Goal: Task Accomplishment & Management: Use online tool/utility

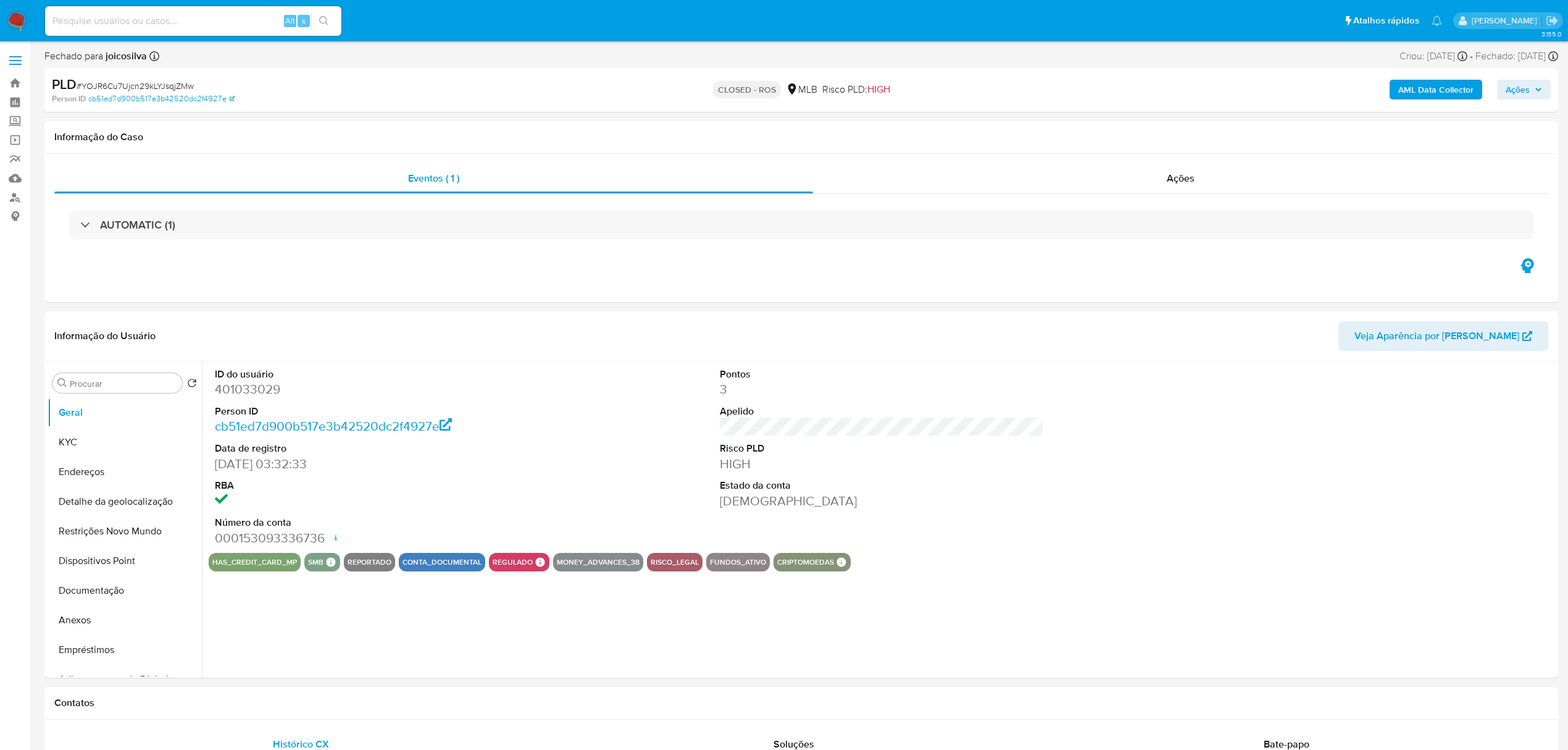
select select "10"
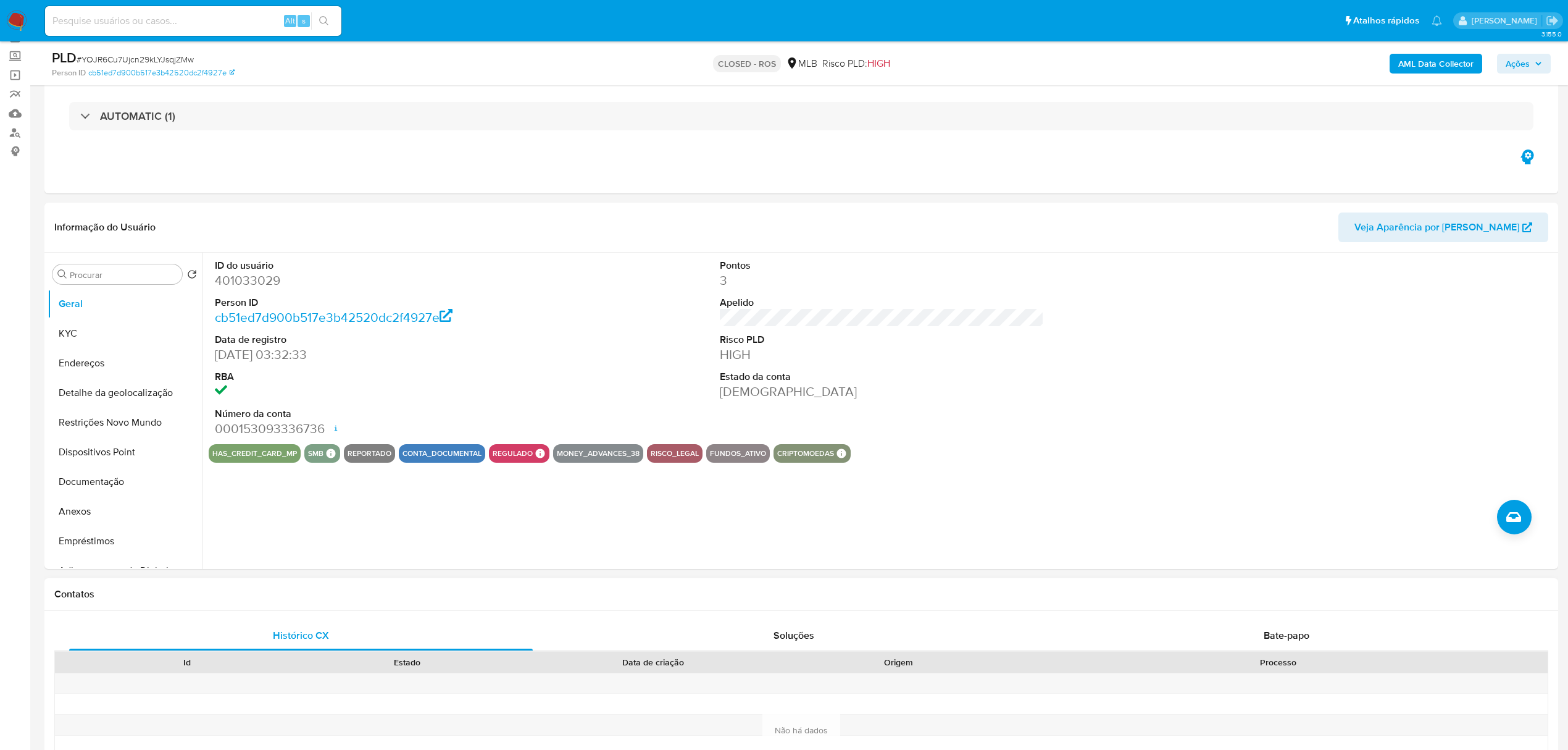
scroll to position [82, 0]
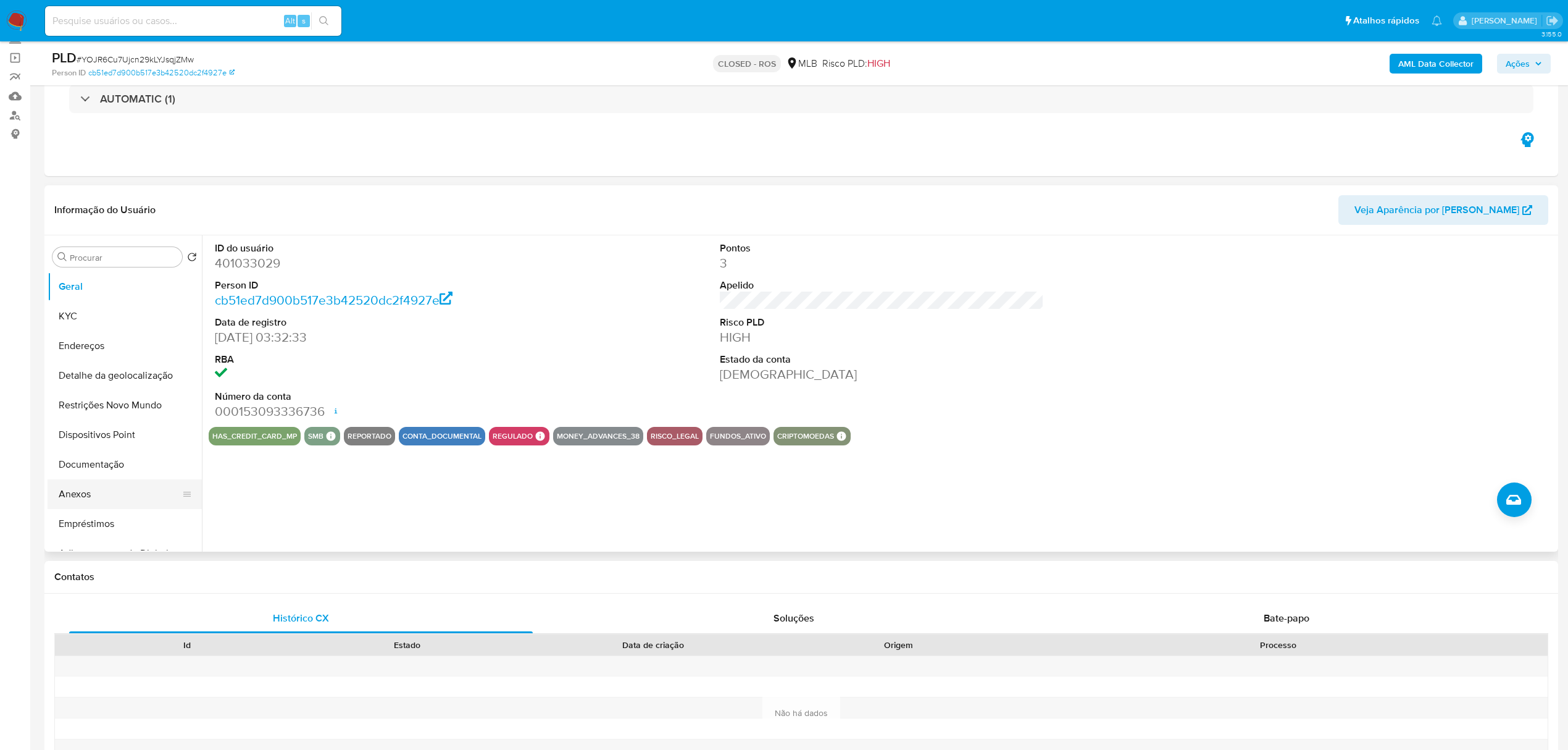
click at [124, 497] on button "Anexos" at bounding box center [120, 493] width 145 height 29
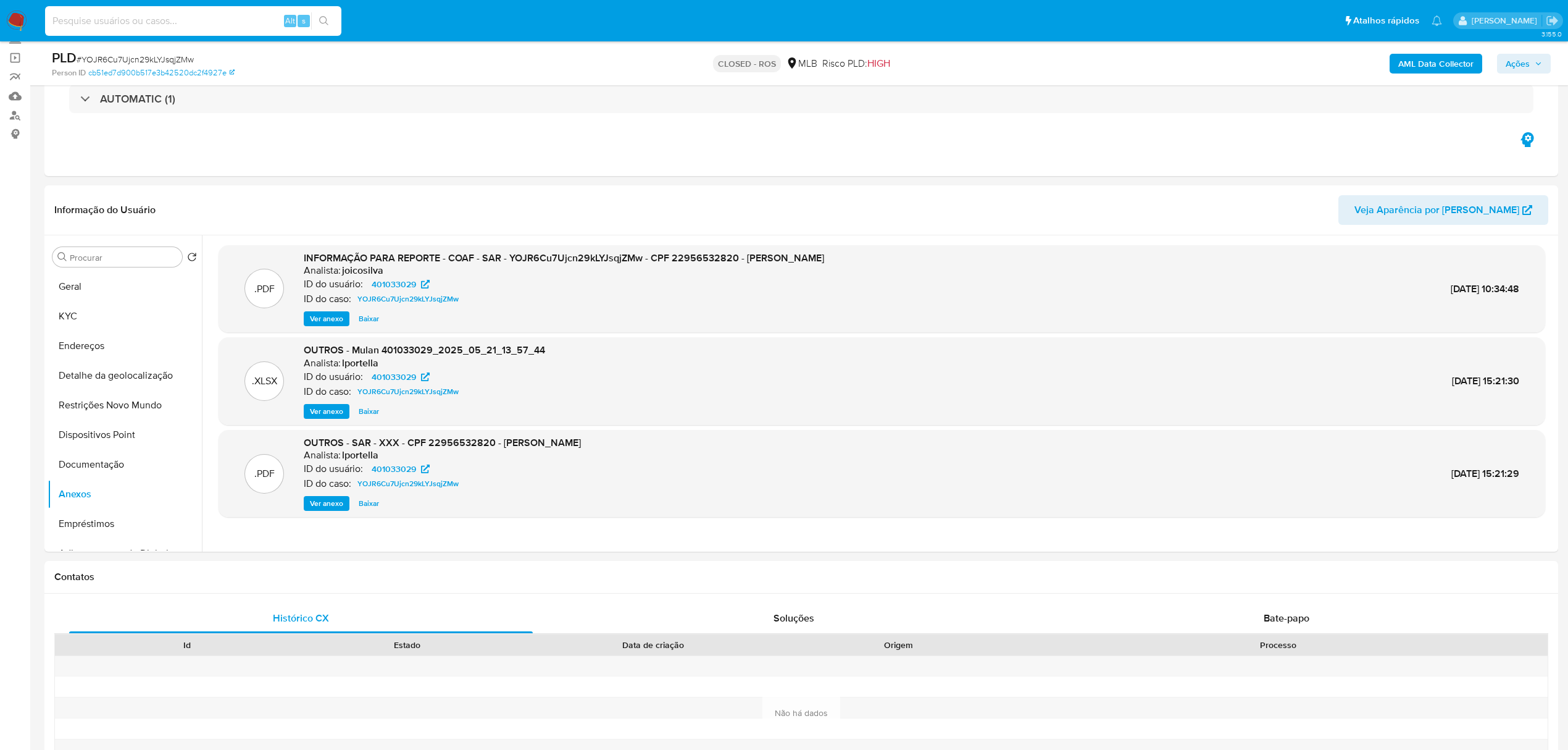
paste input "C7xLot8vfySTwELG5PltjcHT"
type input "C7xLot8vfySTwELG5PltjcHT"
click at [329, 16] on button "search-icon" at bounding box center [323, 21] width 25 height 18
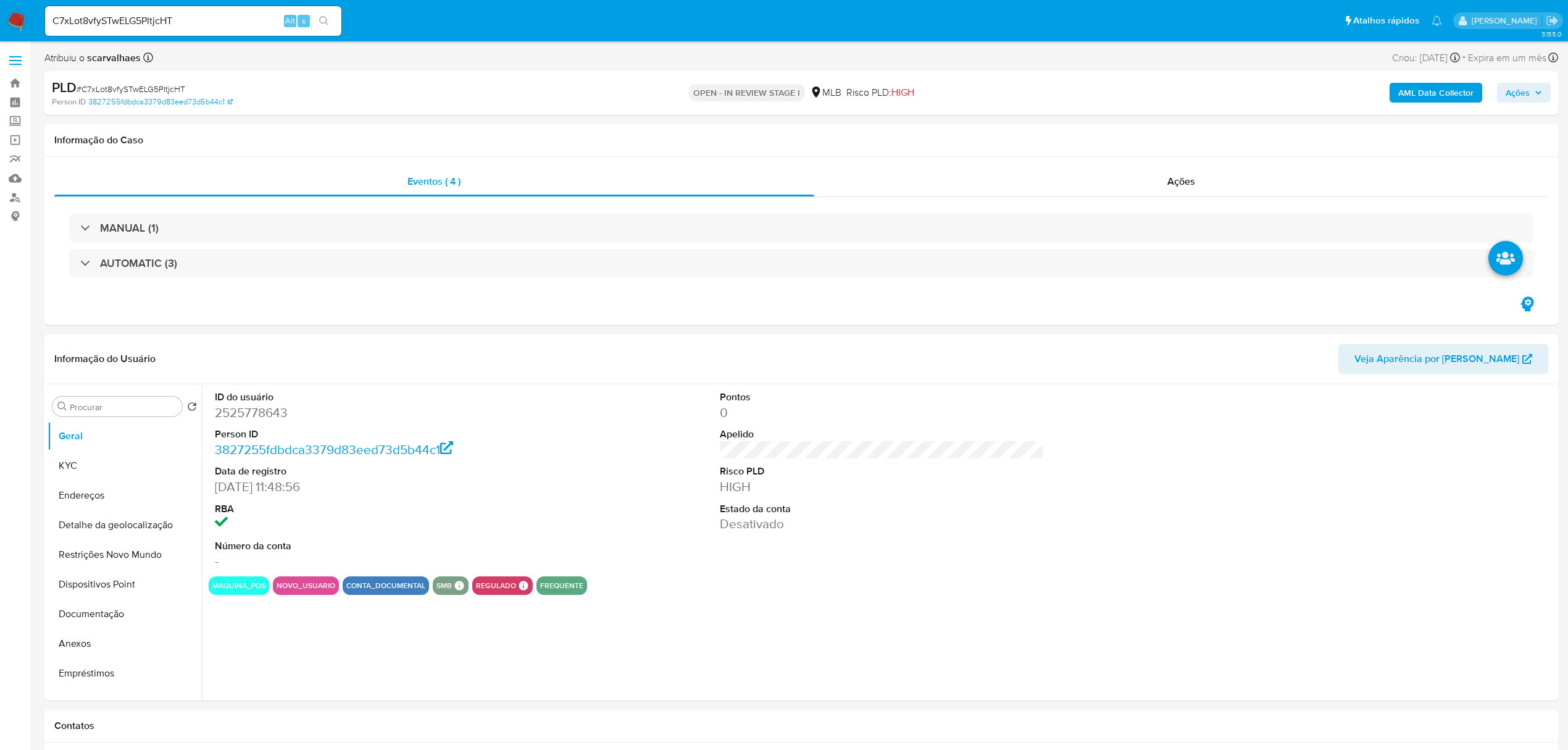
select select "10"
drag, startPoint x: 72, startPoint y: 464, endPoint x: 82, endPoint y: 455, distance: 13.5
click at [74, 464] on button "KYC" at bounding box center [120, 465] width 145 height 29
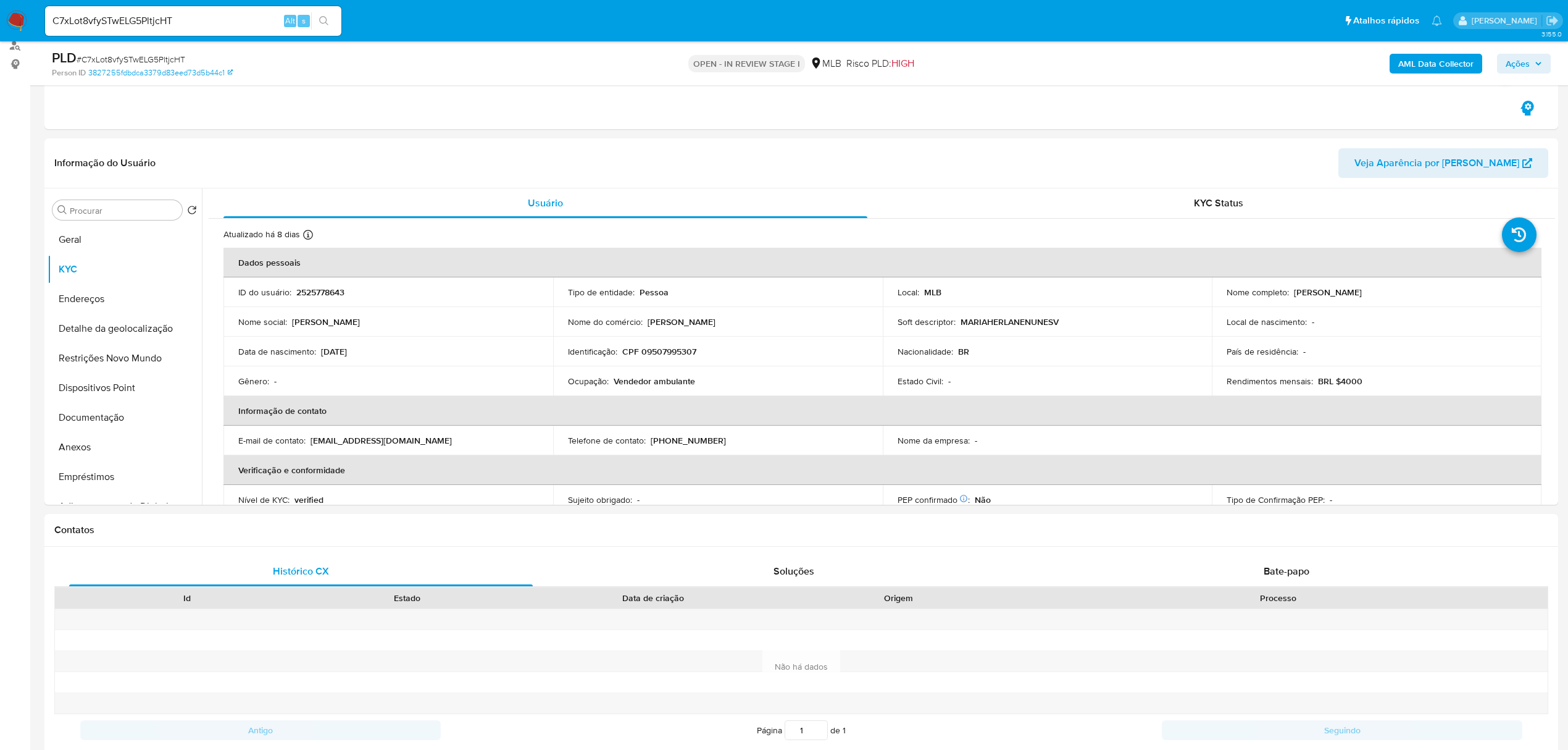
scroll to position [206, 0]
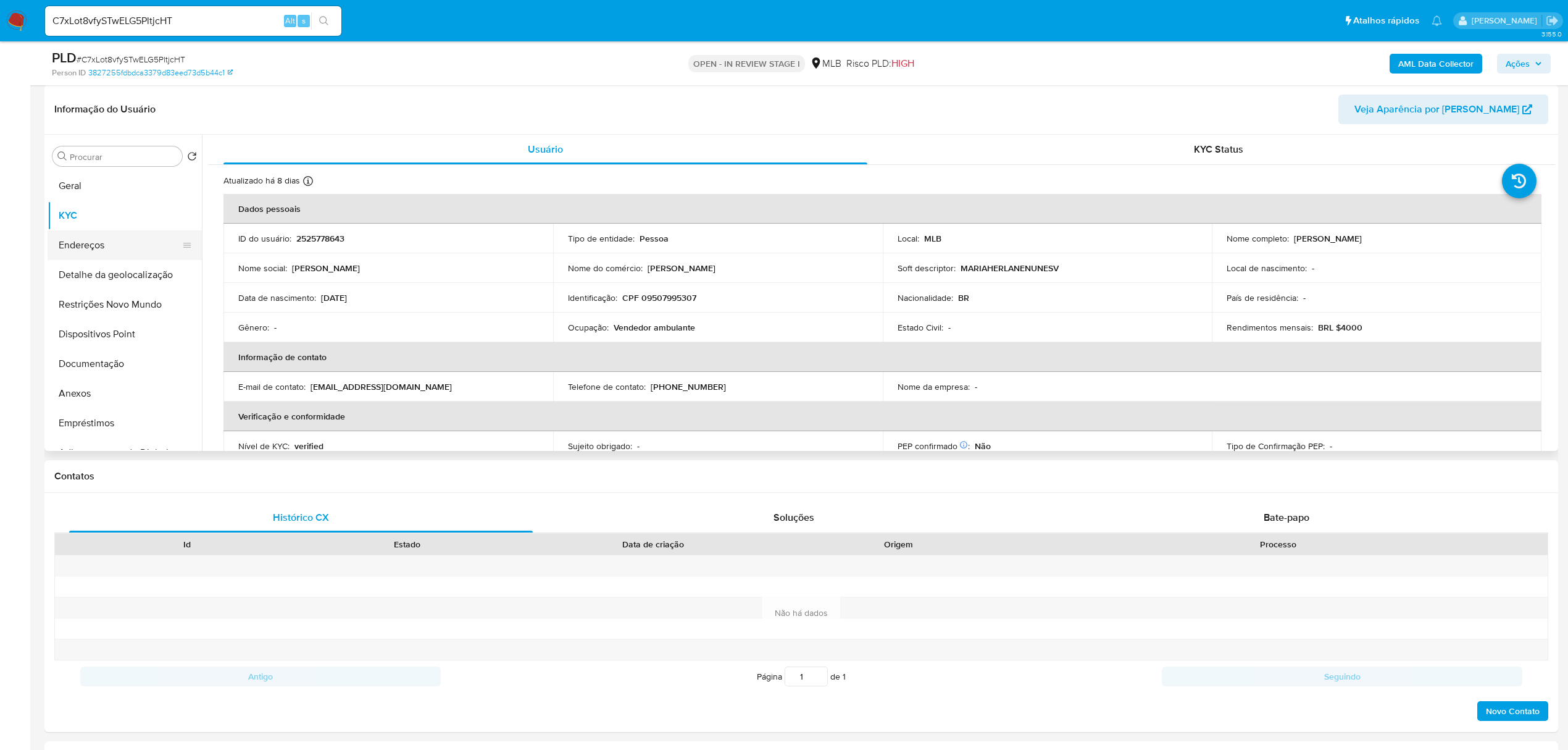
click at [90, 244] on button "Endereços" at bounding box center [120, 244] width 145 height 29
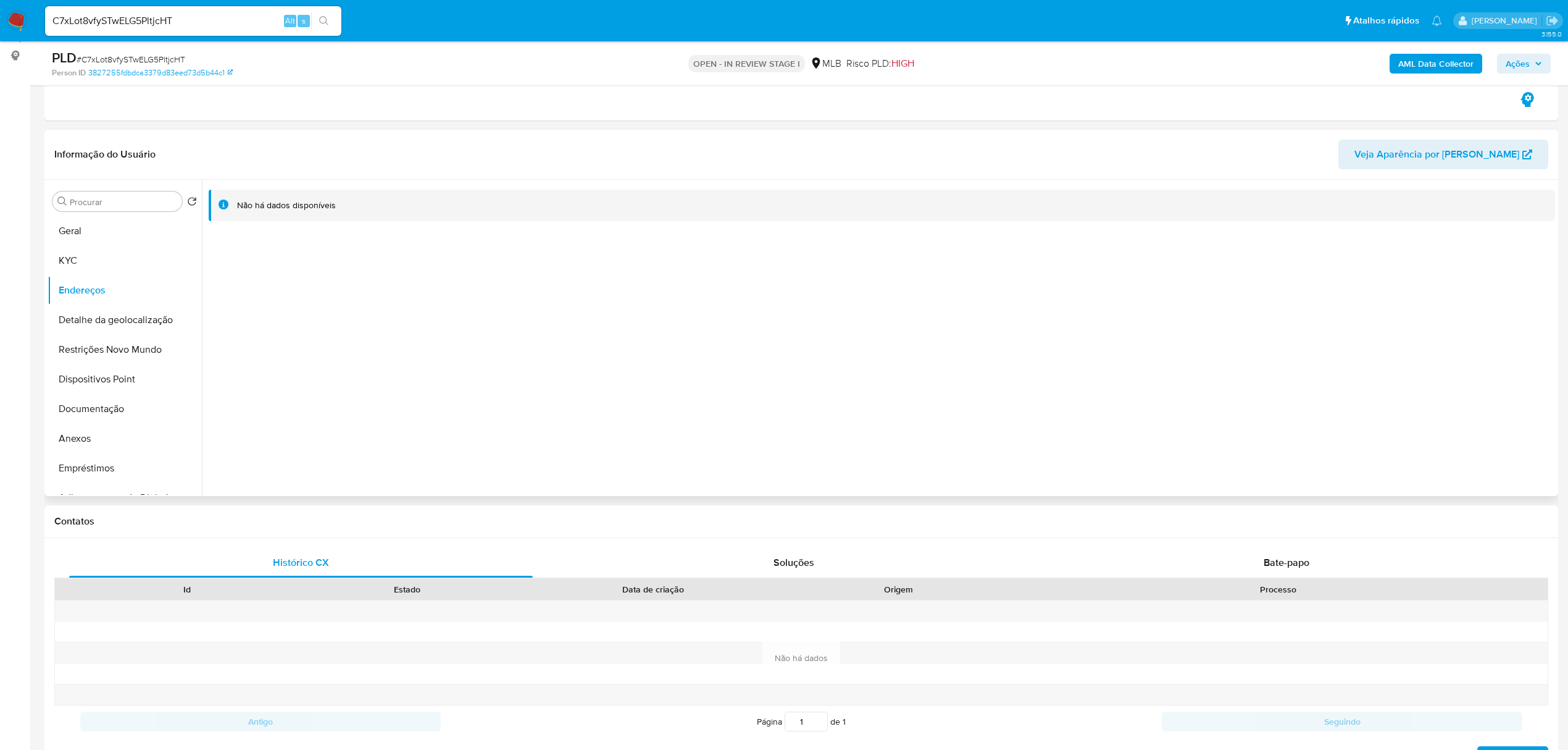
scroll to position [124, 0]
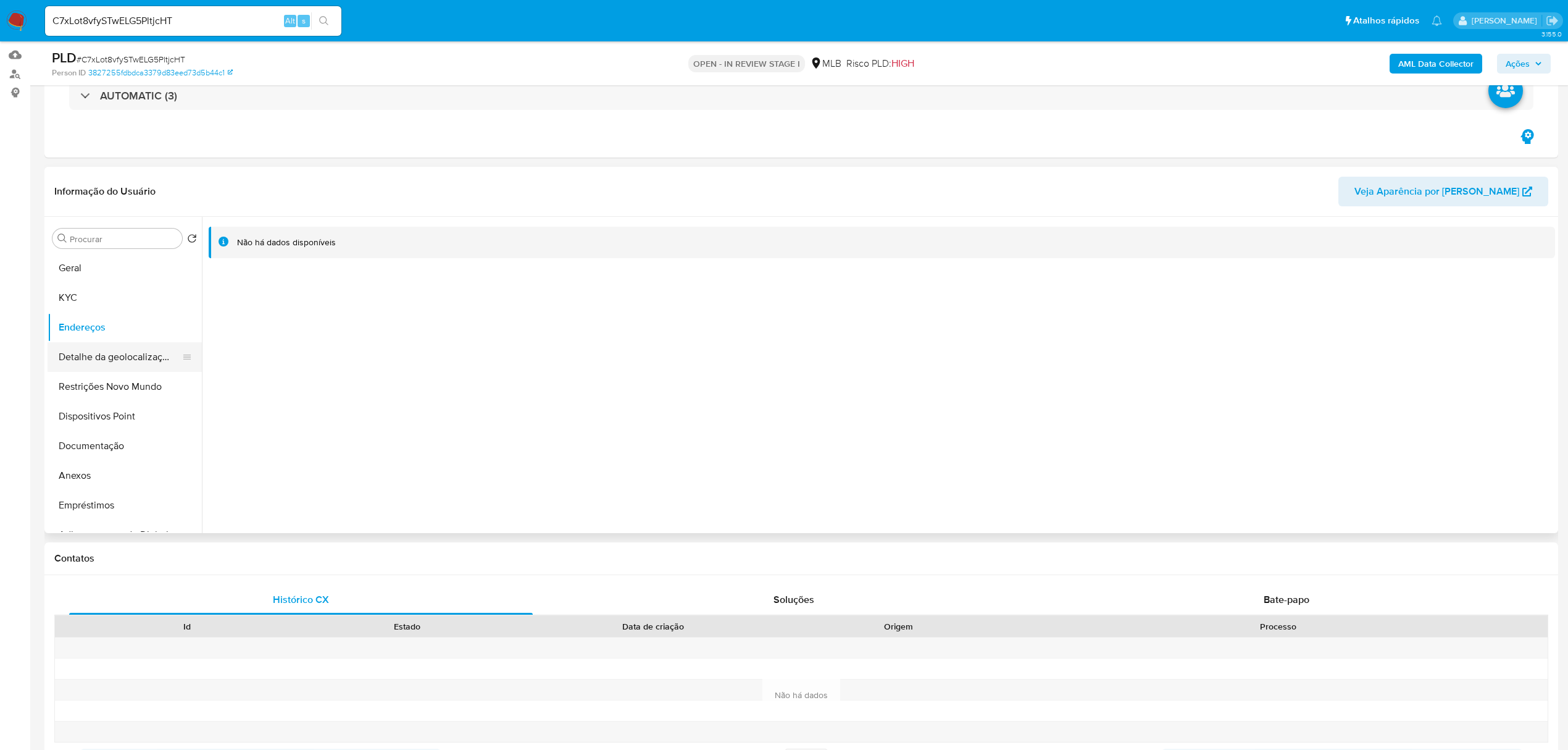
click at [158, 361] on button "Detalhe da geolocalização" at bounding box center [120, 356] width 145 height 29
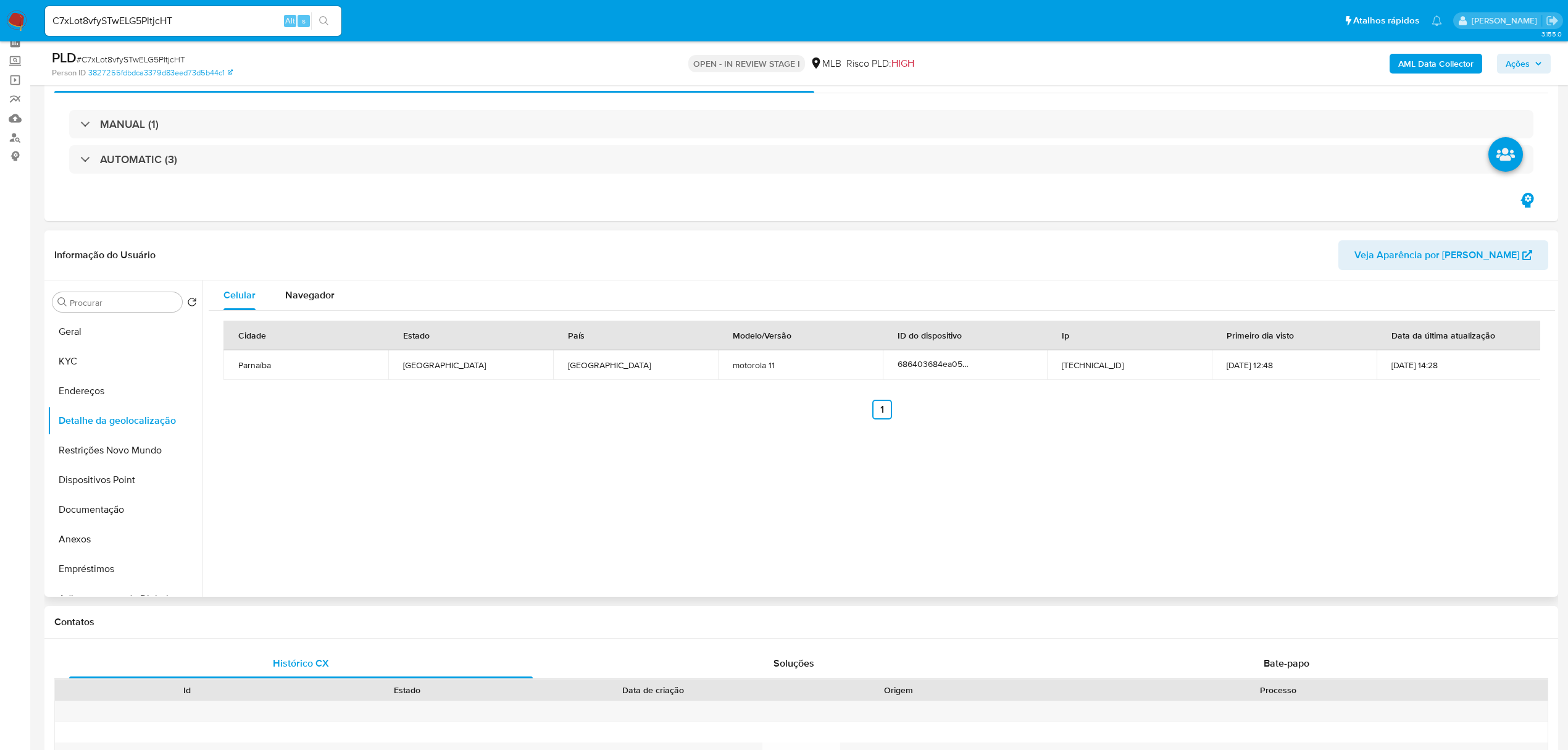
scroll to position [41, 0]
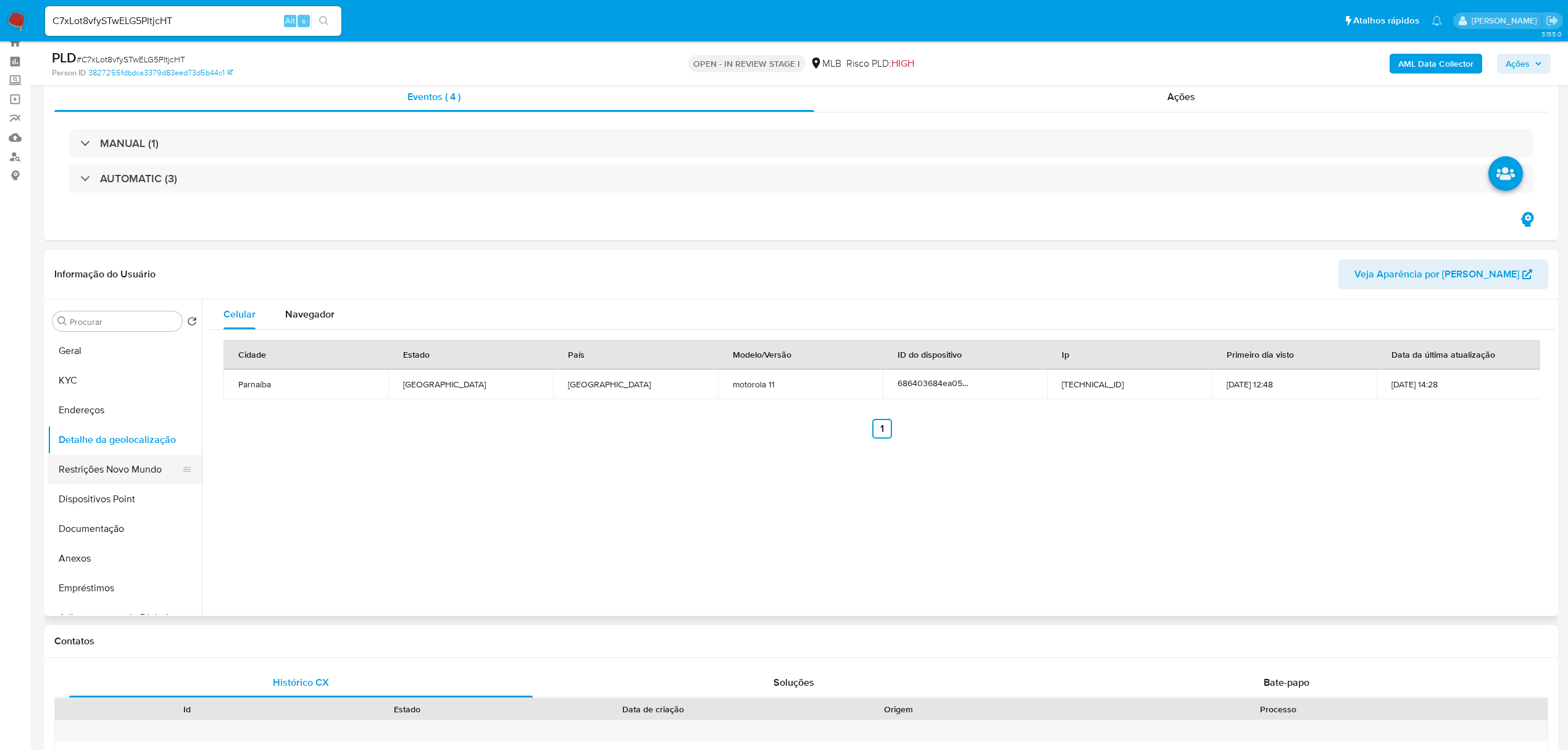
click at [99, 471] on button "Restrições Novo Mundo" at bounding box center [120, 469] width 145 height 29
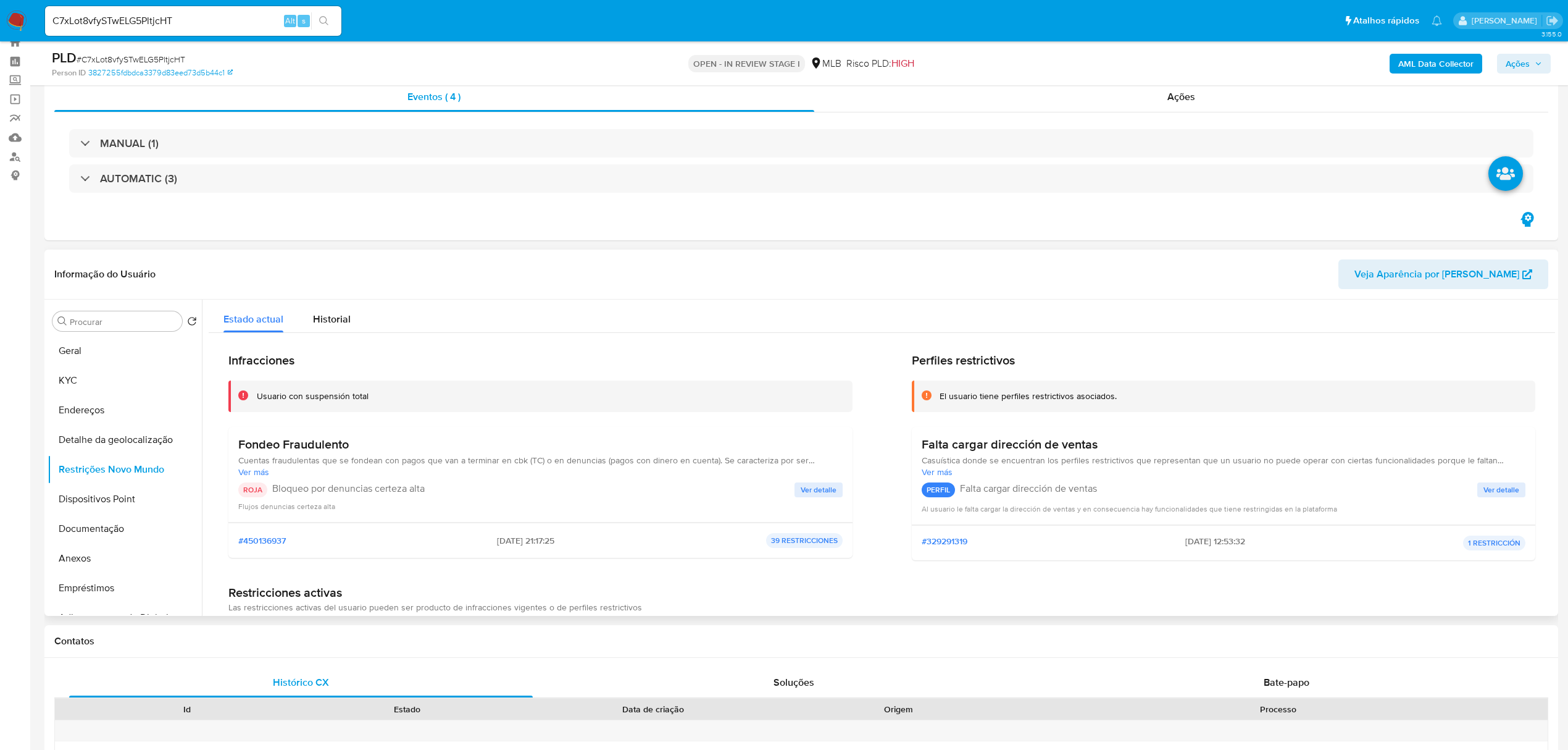
click at [822, 489] on span "Ver detalle" at bounding box center [818, 489] width 36 height 13
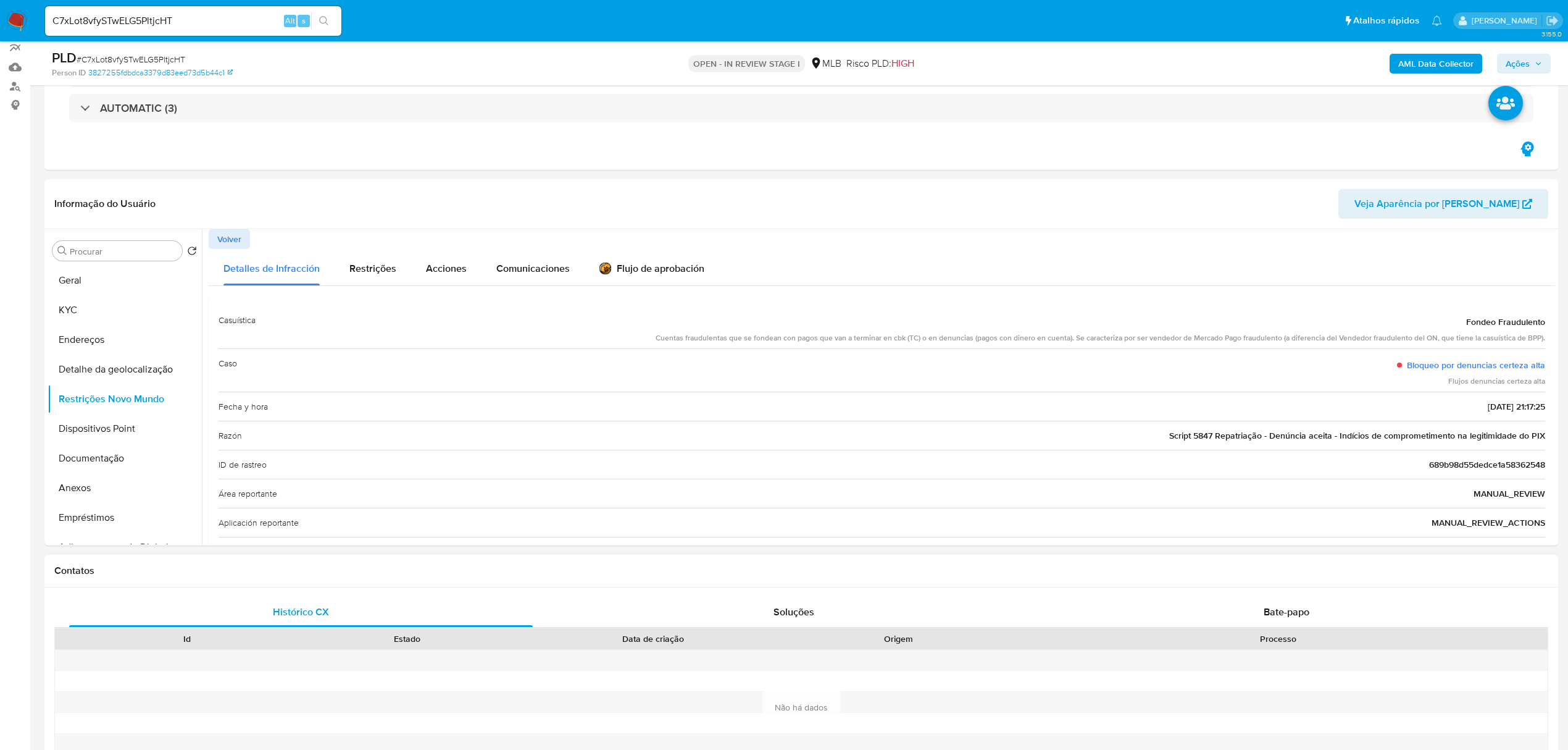
scroll to position [206, 0]
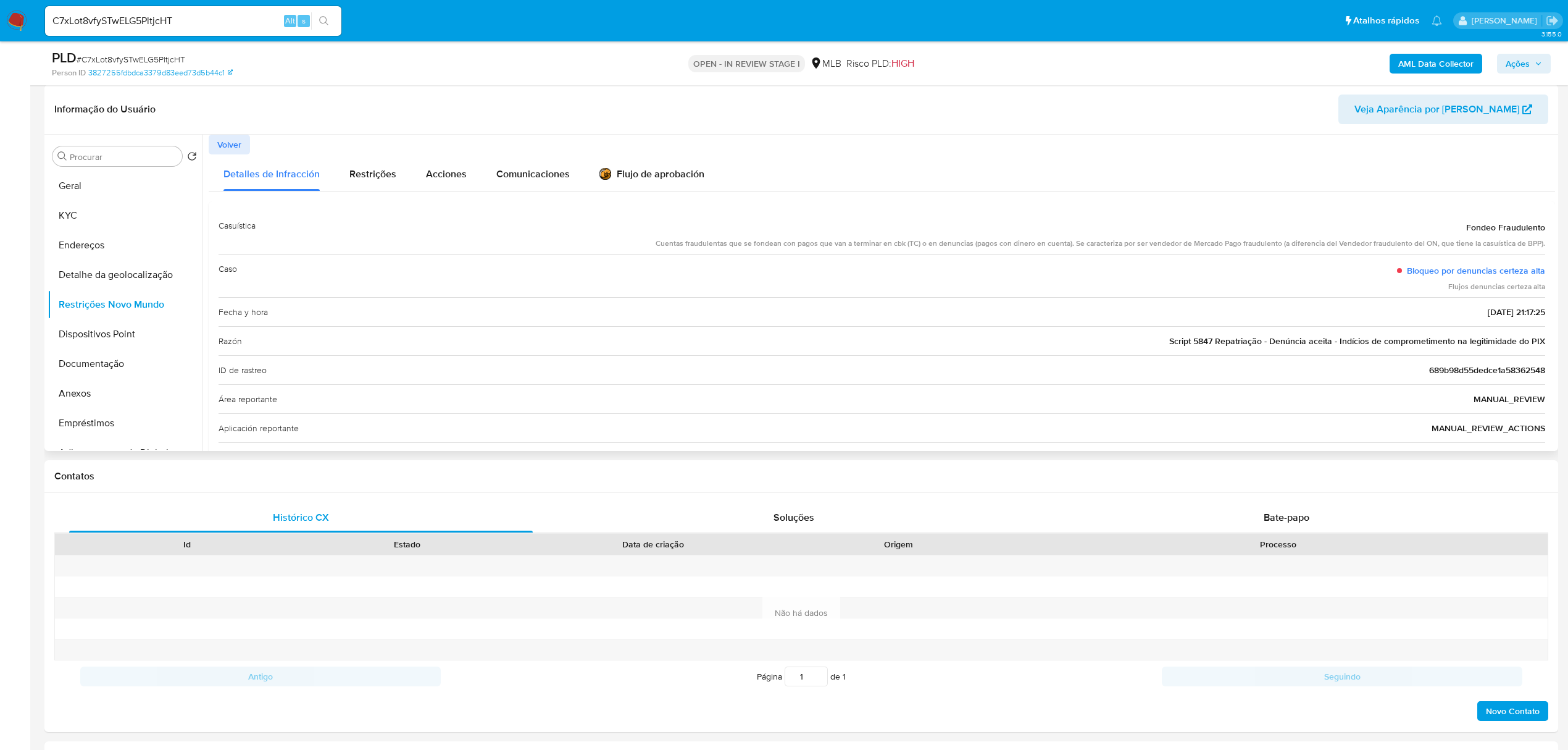
drag, startPoint x: 1166, startPoint y: 341, endPoint x: 1545, endPoint y: 344, distance: 379.0
click at [1545, 344] on div "Casuística Fondeo Fraudulento Cuentas fraudulentas que se fondean con pagos que…" at bounding box center [882, 414] width 1347 height 425
drag, startPoint x: 90, startPoint y: 336, endPoint x: 90, endPoint y: 350, distance: 14.0
click at [90, 336] on button "Dispositivos Point" at bounding box center [125, 334] width 155 height 29
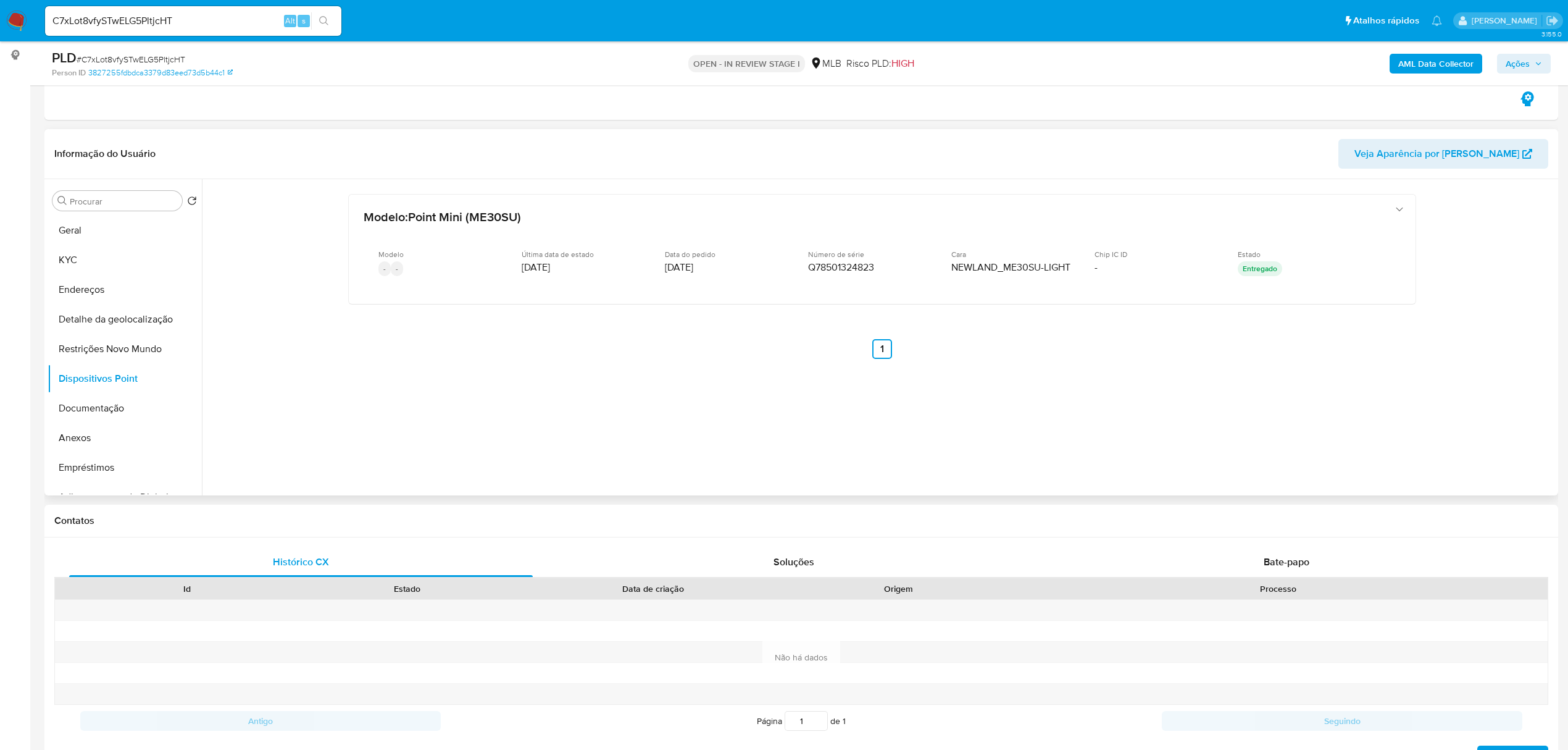
scroll to position [124, 0]
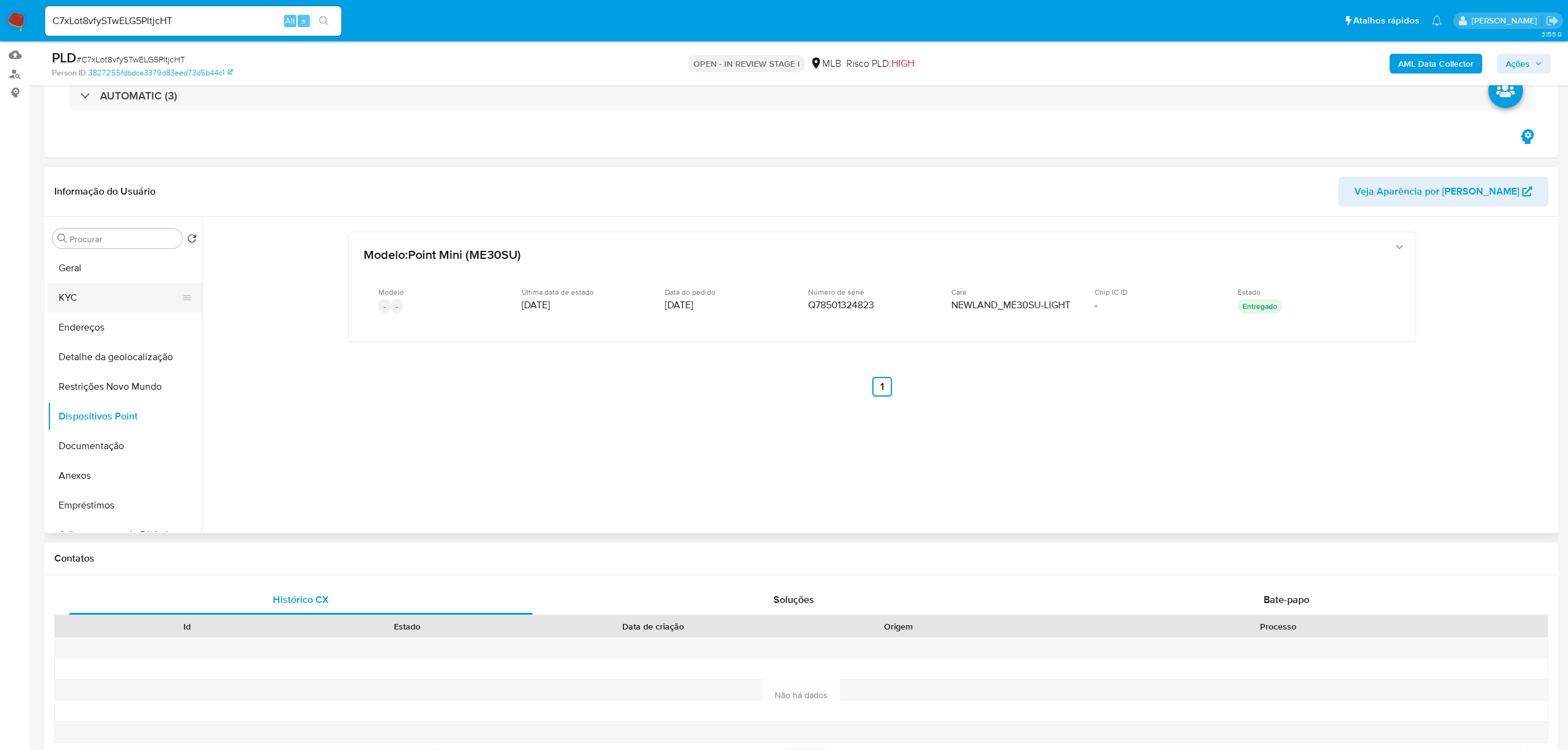
click at [89, 289] on button "KYC" at bounding box center [120, 297] width 145 height 29
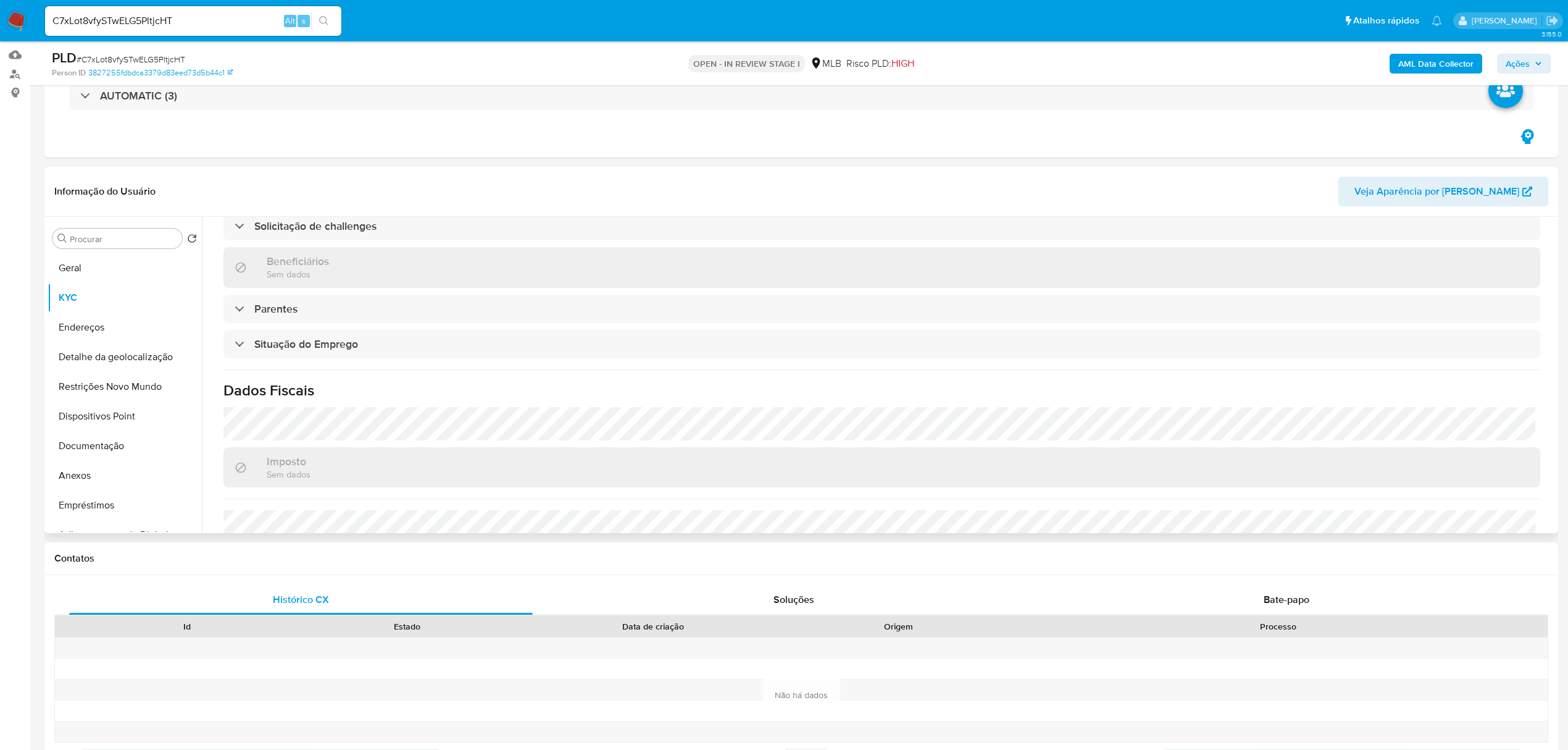
scroll to position [494, 0]
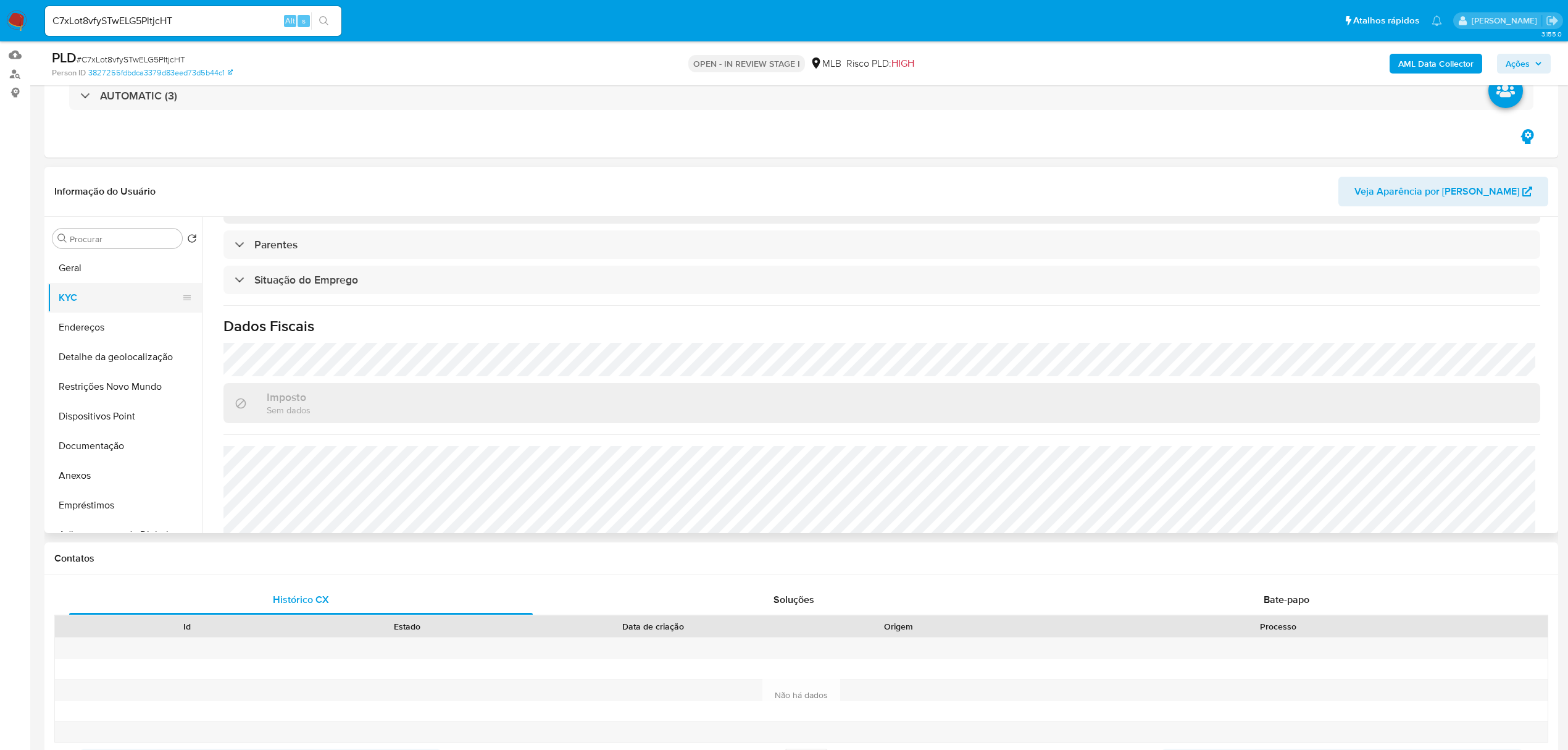
click at [84, 305] on button "KYC" at bounding box center [120, 297] width 145 height 29
click at [122, 268] on button "Geral" at bounding box center [120, 268] width 145 height 29
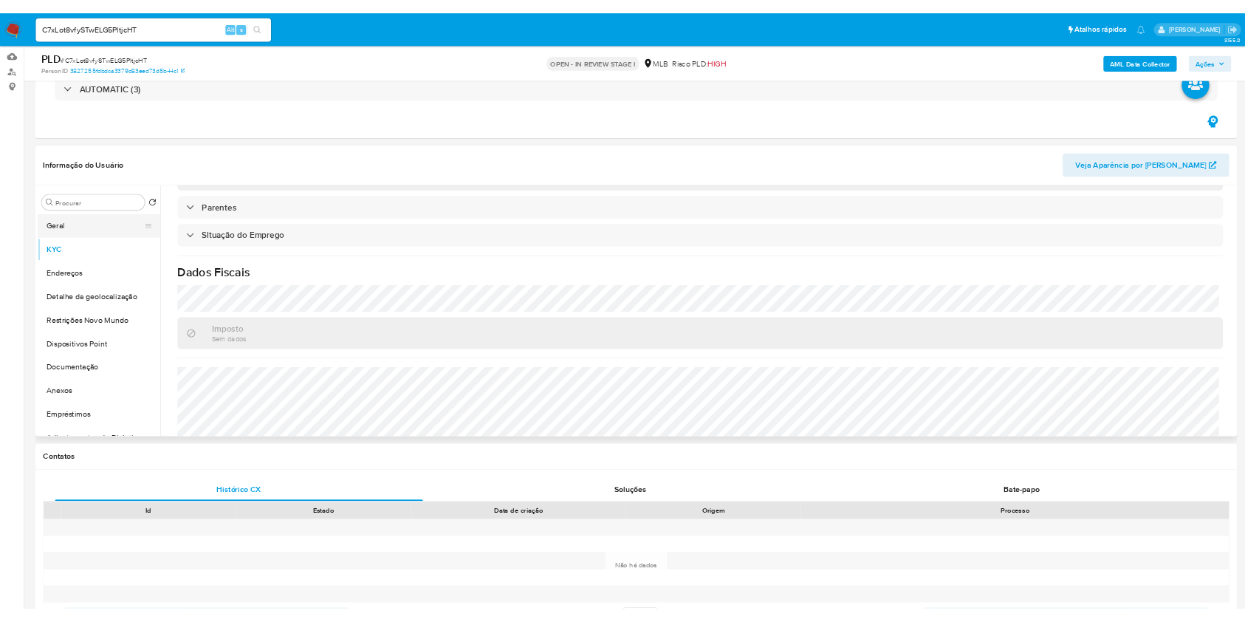
scroll to position [0, 0]
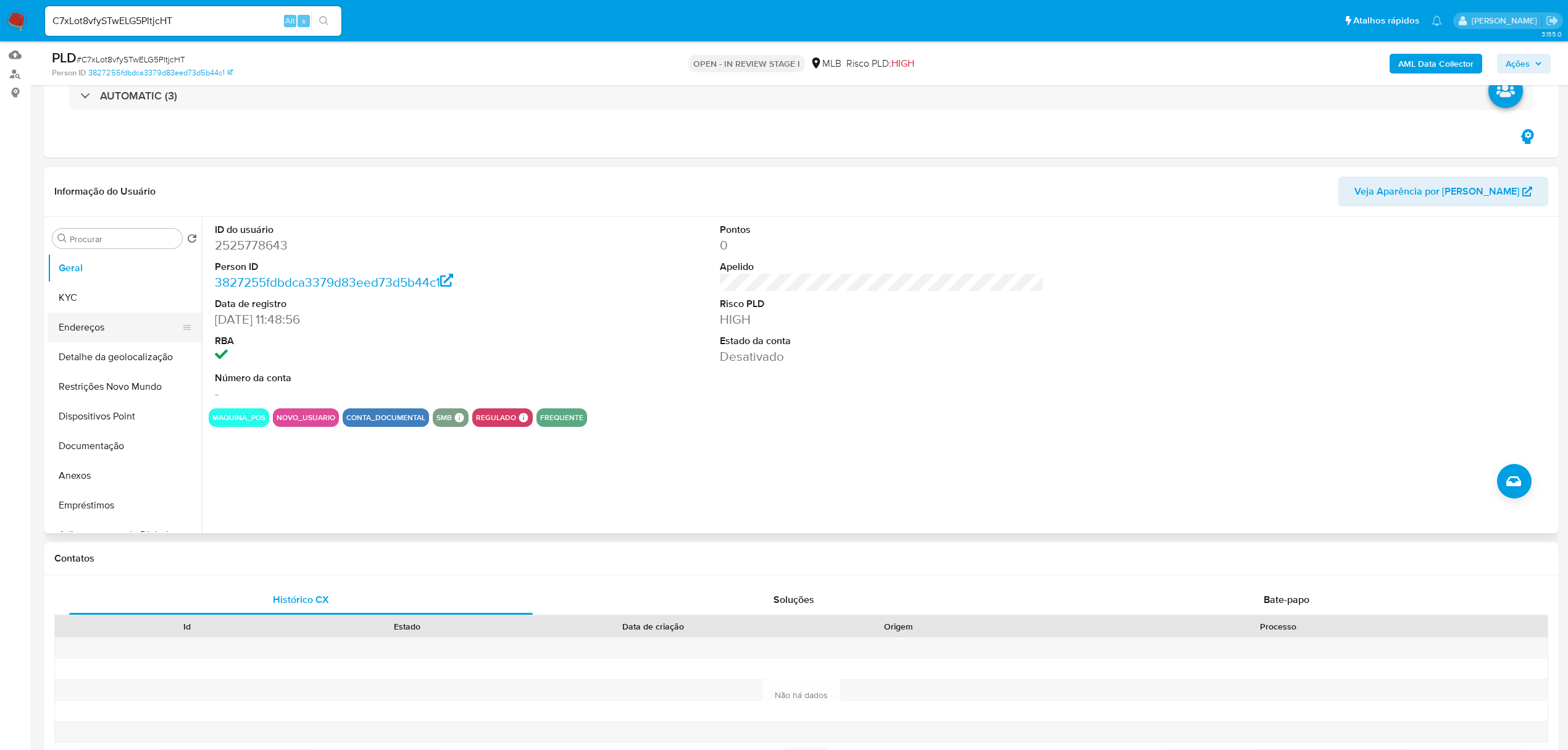
click at [120, 334] on button "Endereços" at bounding box center [120, 327] width 145 height 29
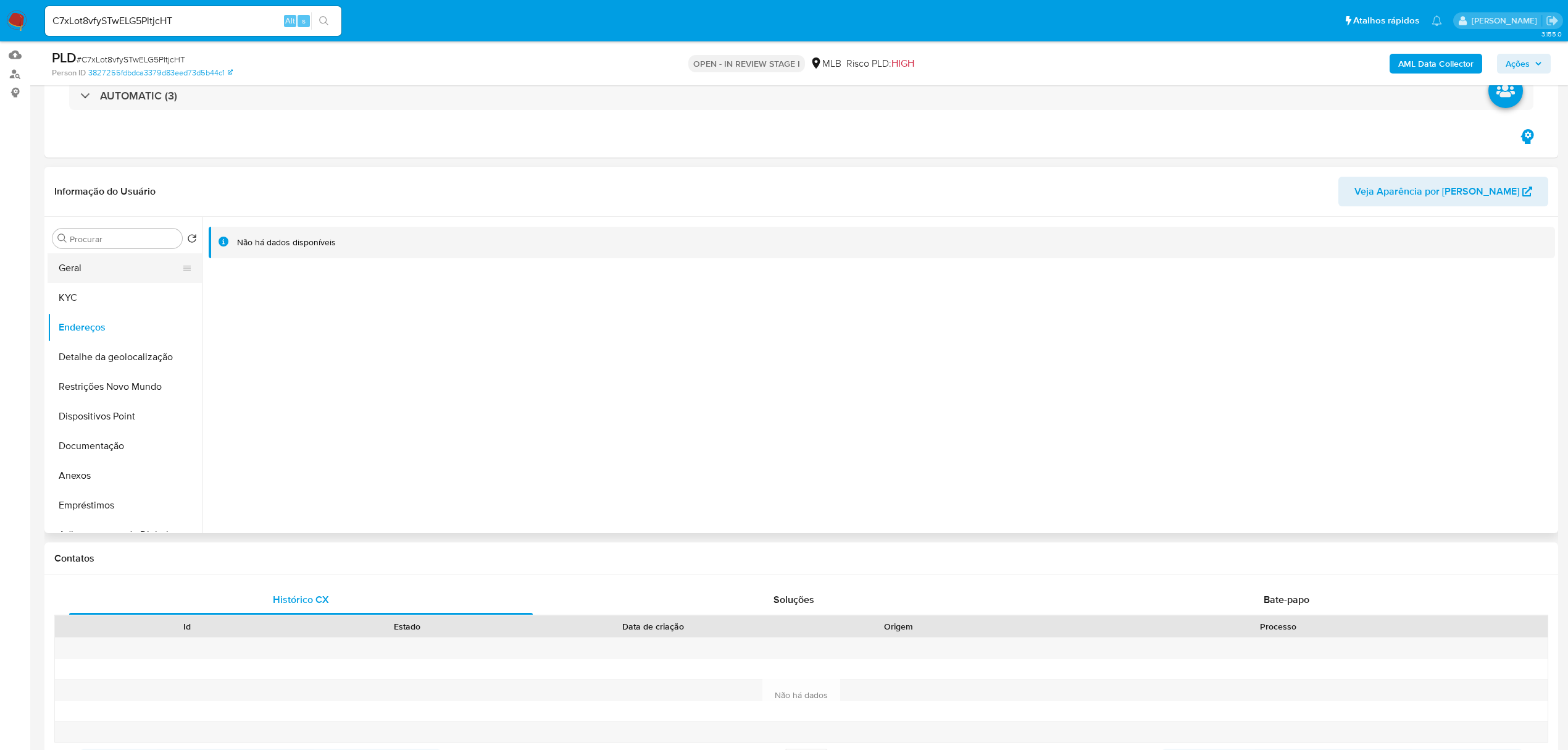
click at [120, 267] on button "Geral" at bounding box center [120, 268] width 145 height 29
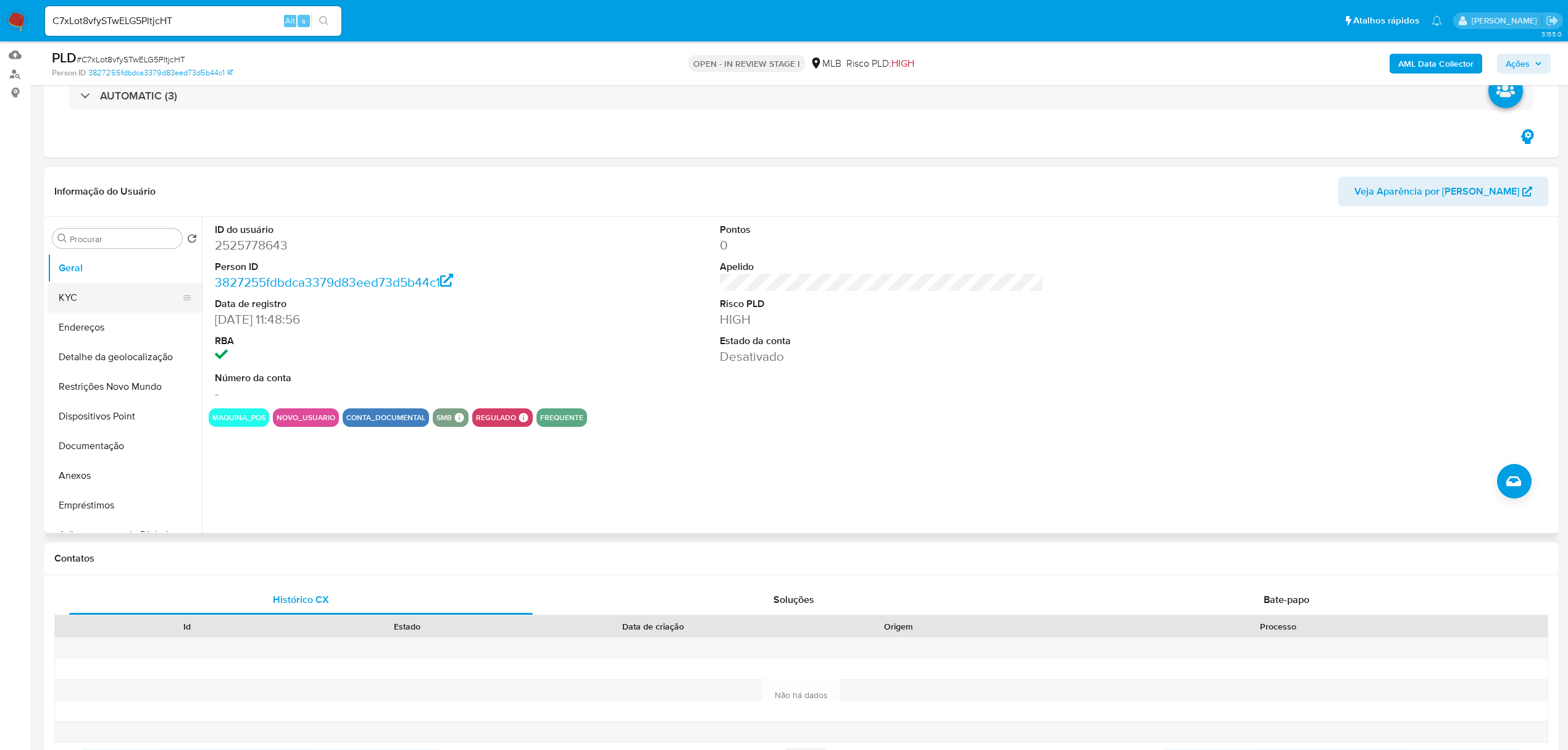
click at [81, 297] on button "KYC" at bounding box center [120, 297] width 145 height 29
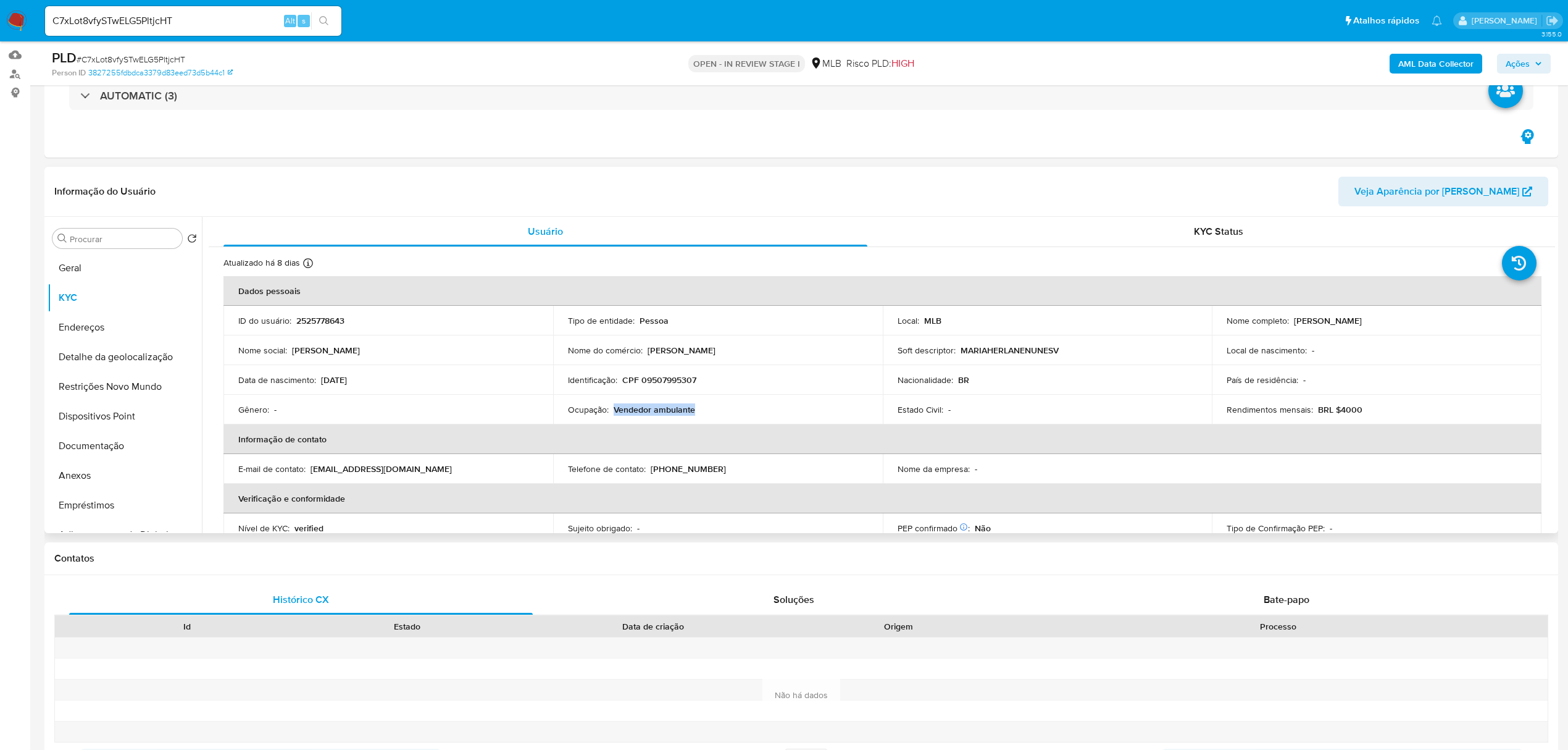
drag, startPoint x: 613, startPoint y: 407, endPoint x: 691, endPoint y: 416, distance: 78.5
click at [691, 416] on td "Ocupação : Vendedor ambulante" at bounding box center [718, 409] width 329 height 29
copy p "Vendedor ambulante"
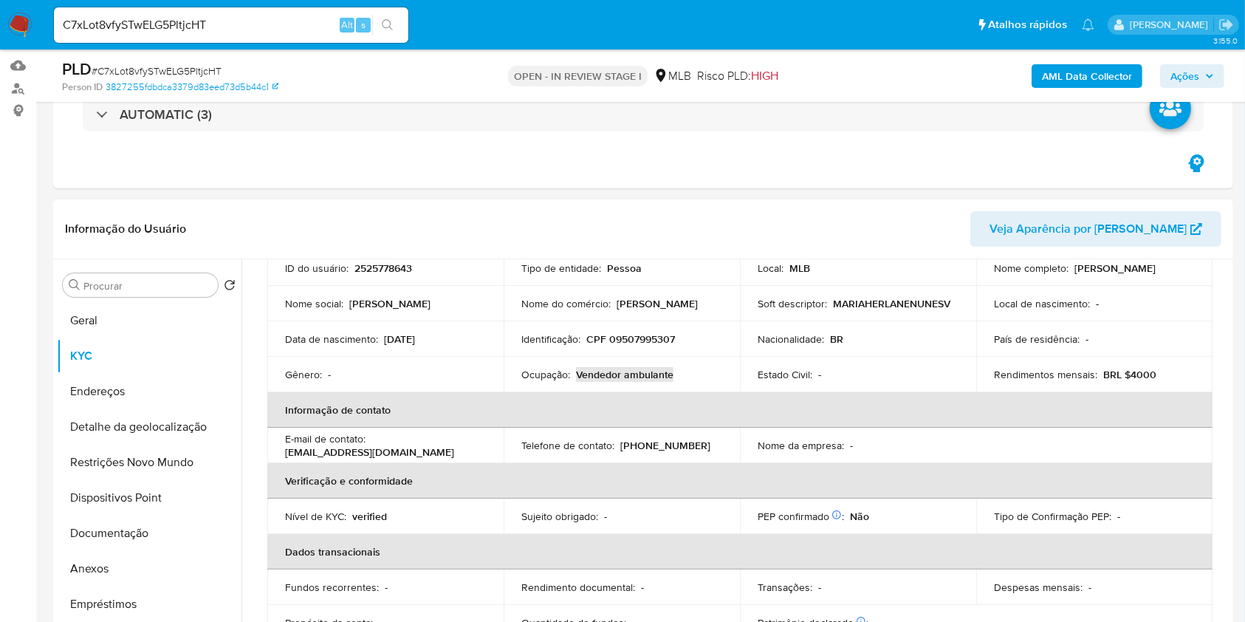
scroll to position [196, 0]
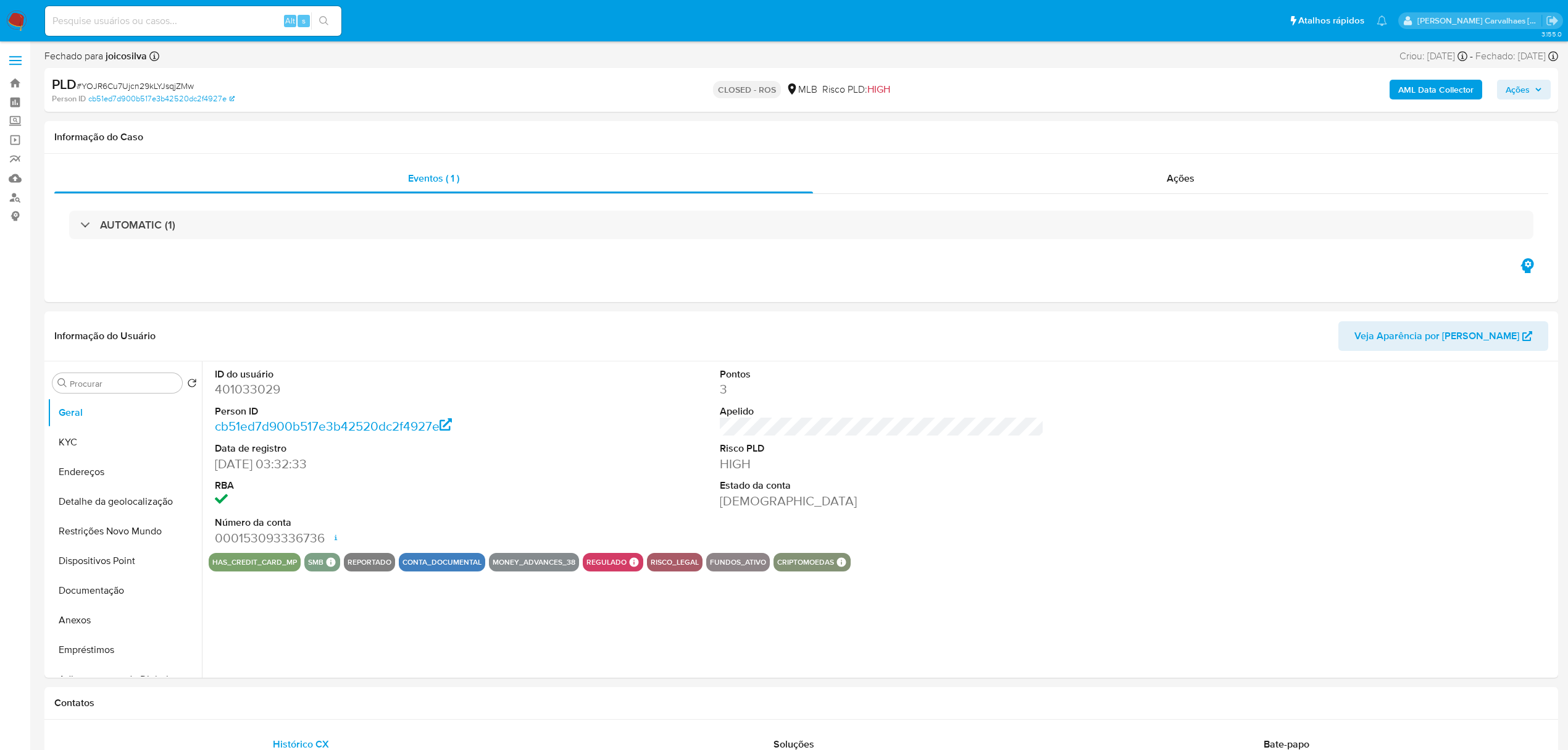
select select "10"
click at [10, 195] on link "Localizador de pessoas" at bounding box center [74, 196] width 147 height 19
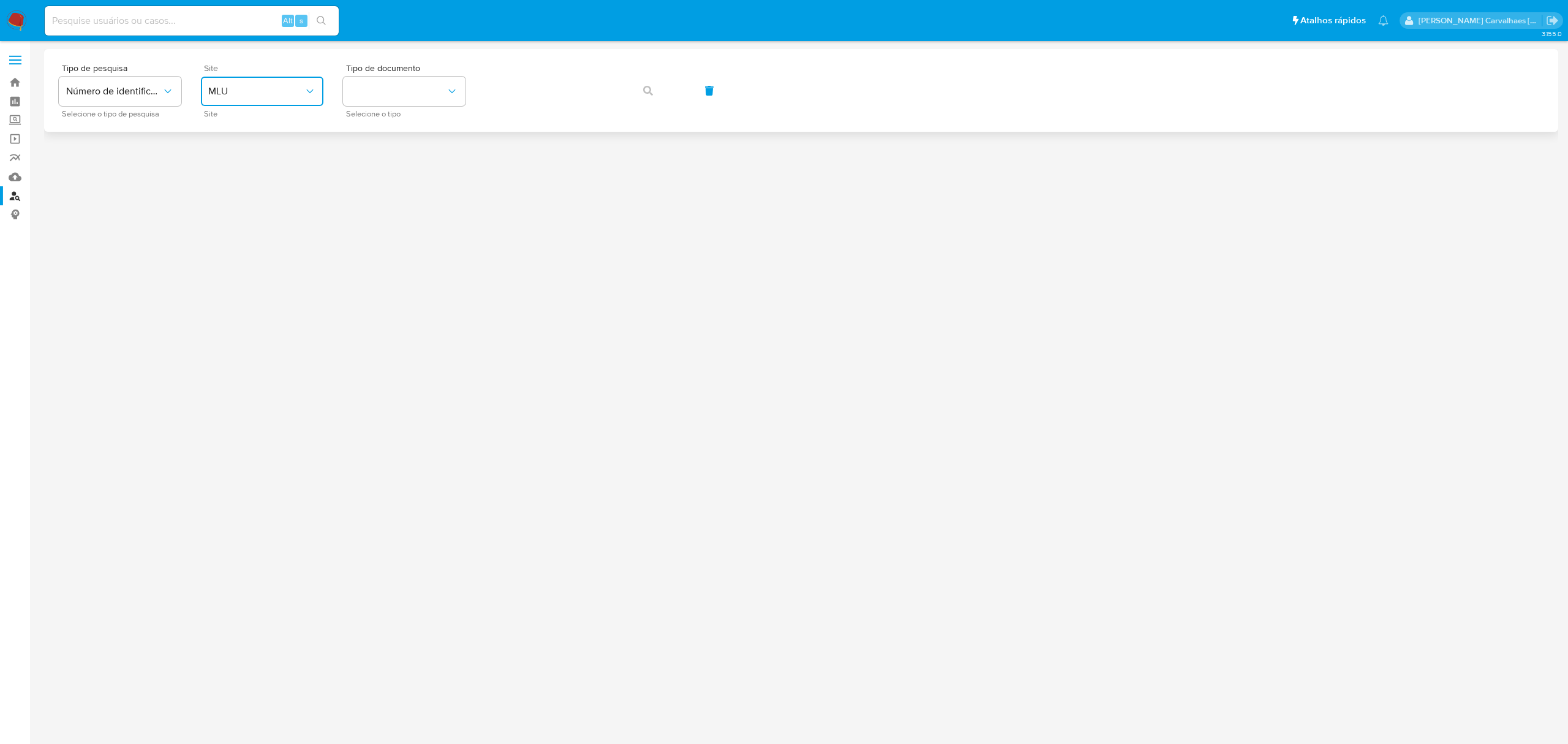
click at [298, 93] on span "MLU" at bounding box center [256, 91] width 95 height 12
click at [238, 184] on div "MLB" at bounding box center [258, 182] width 100 height 29
click at [411, 91] on button "identificationType" at bounding box center [405, 90] width 123 height 29
click at [405, 172] on div "CPF CPF" at bounding box center [400, 172] width 100 height 41
click at [655, 100] on button "button" at bounding box center [648, 90] width 41 height 29
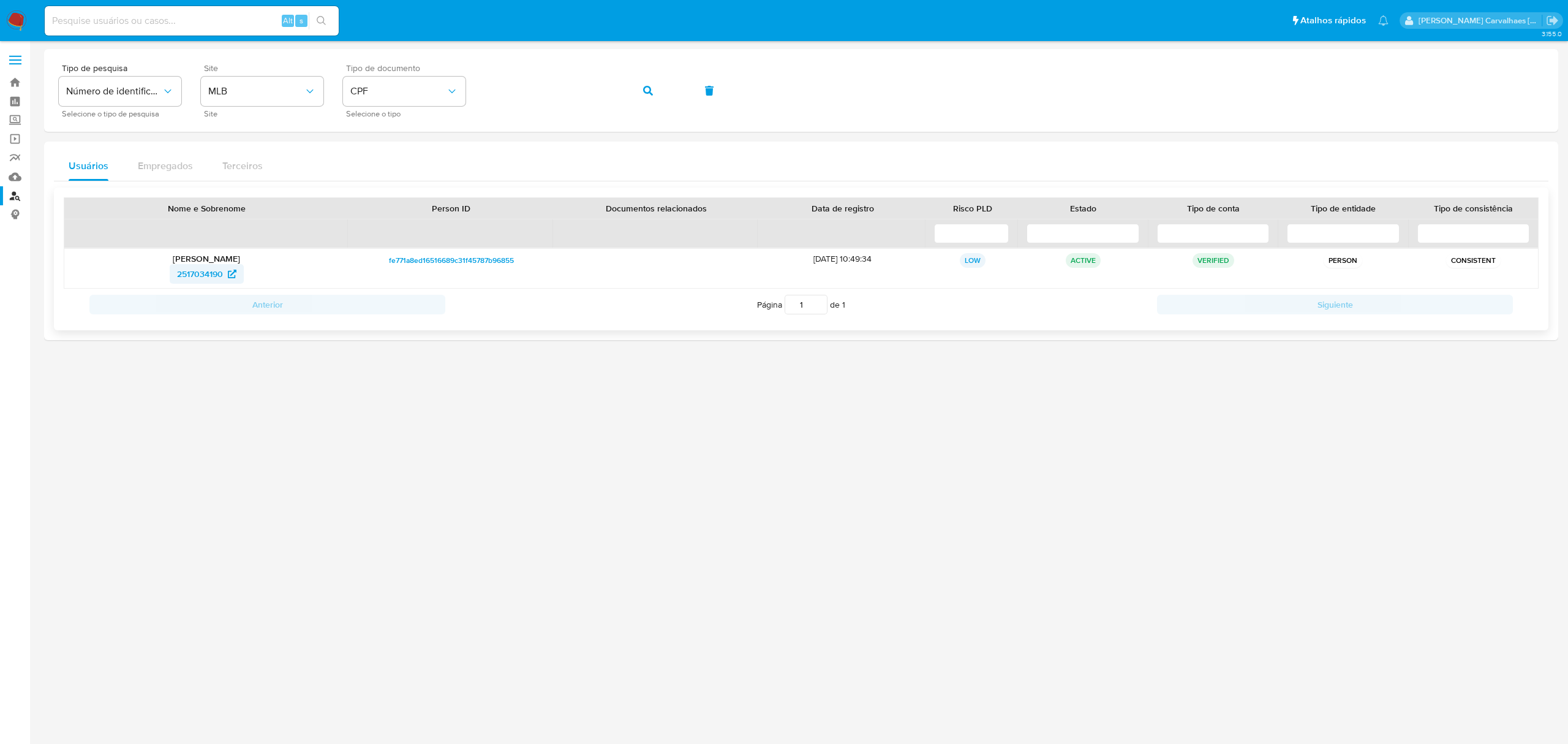
click at [214, 270] on span "2517034190" at bounding box center [199, 274] width 46 height 20
click at [455, 85] on div "Tipo de pesquisa Número de identificação Selecione o tipo de pesquisa Site MLB …" at bounding box center [801, 90] width 1485 height 53
click at [643, 94] on icon "button" at bounding box center [648, 90] width 10 height 10
click at [202, 270] on span "2500307571" at bounding box center [200, 274] width 48 height 20
click at [353, 100] on div "Tipo de pesquisa Número de identificação Selecione o tipo de pesquisa Site MLB …" at bounding box center [801, 90] width 1485 height 53
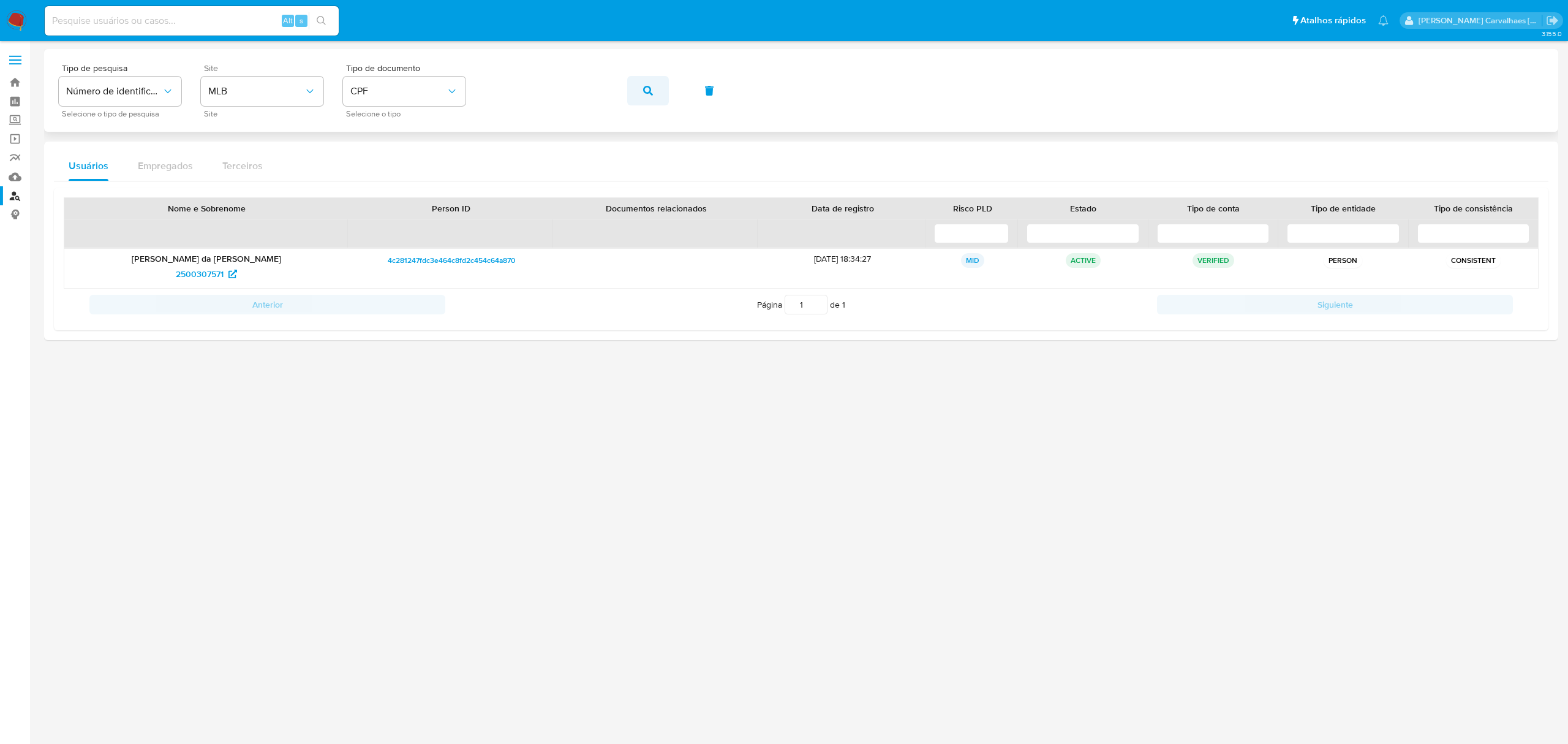
click at [650, 92] on icon "button" at bounding box center [648, 90] width 10 height 10
click at [190, 273] on span "2515972203" at bounding box center [200, 274] width 47 height 20
click at [385, 91] on div "Tipo de pesquisa Número de identificação Selecione o tipo de pesquisa Site MLB …" at bounding box center [801, 90] width 1485 height 53
click at [650, 81] on span "button" at bounding box center [648, 90] width 10 height 27
click at [655, 87] on button "button" at bounding box center [648, 90] width 41 height 29
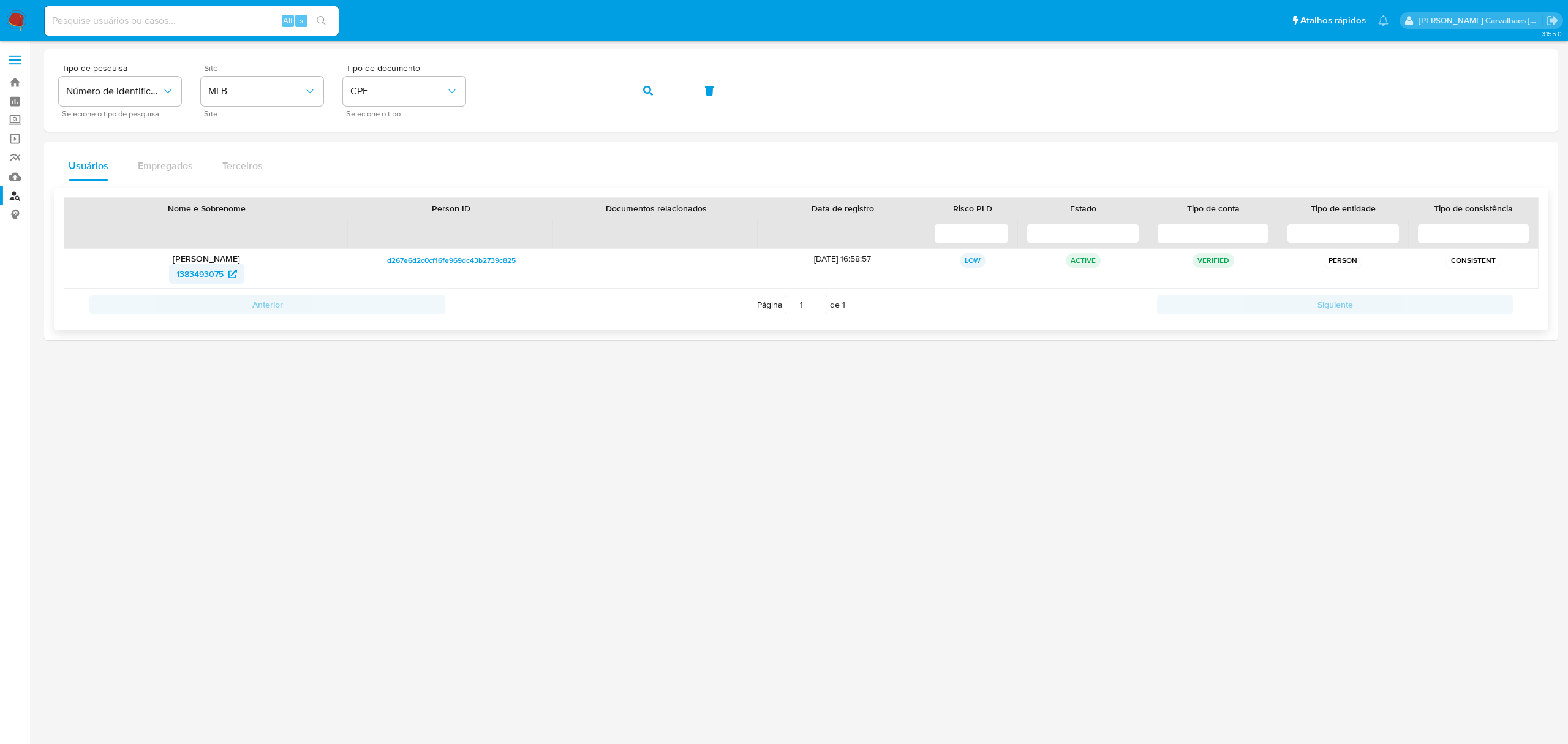
click at [184, 275] on span "1383493075" at bounding box center [200, 274] width 47 height 20
click at [13, 191] on link "Localizador de pessoas" at bounding box center [73, 195] width 146 height 19
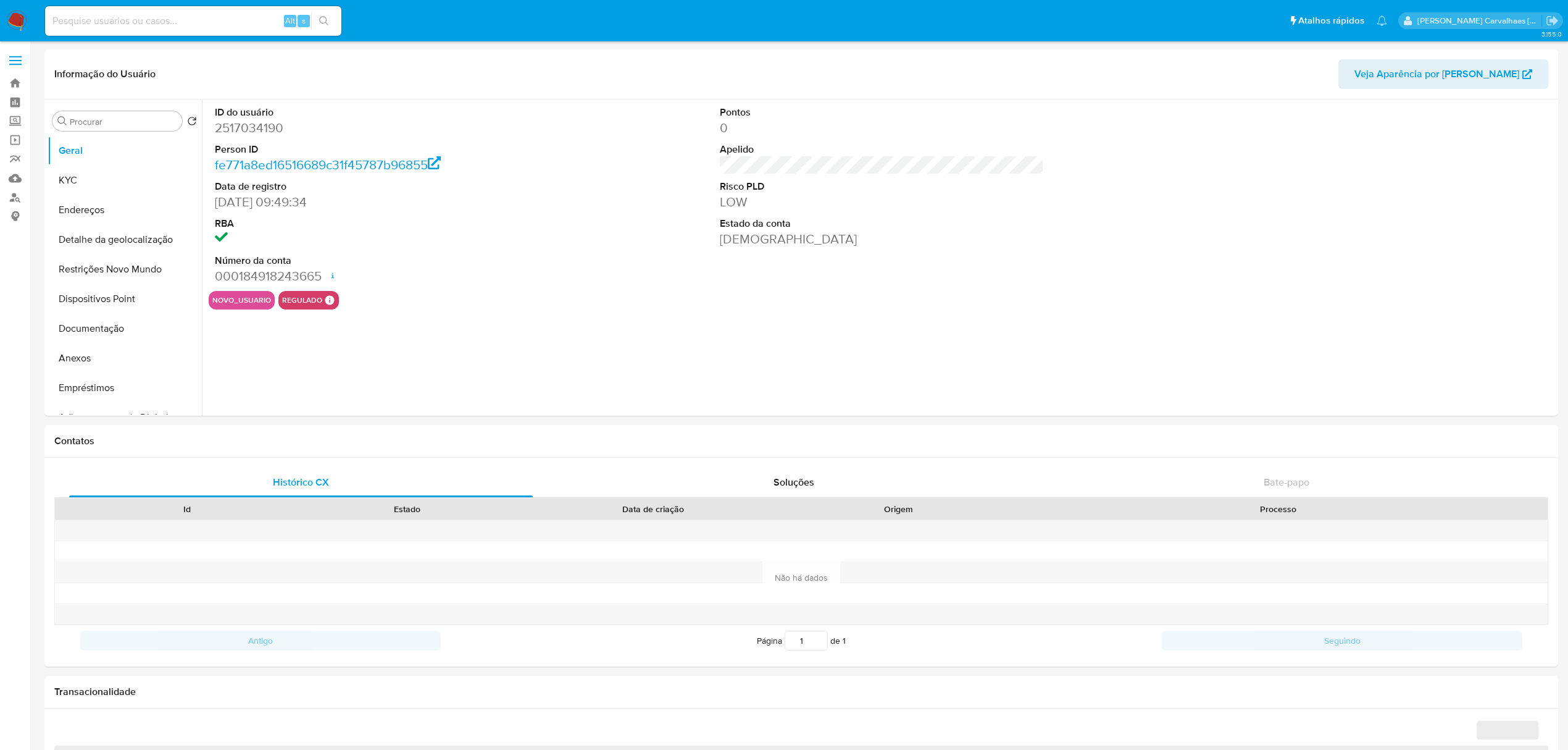
select select "10"
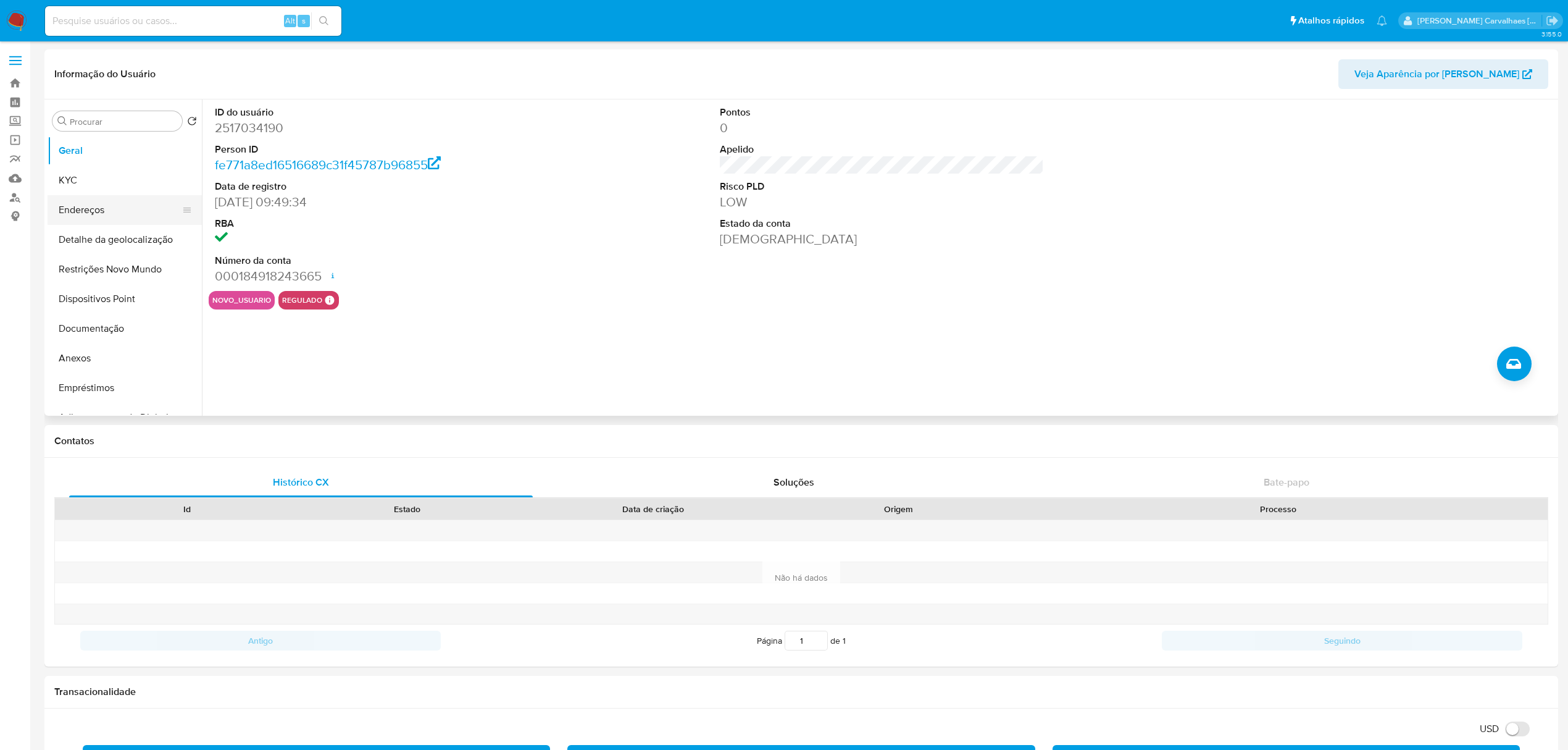
click at [67, 213] on button "Endereços" at bounding box center [120, 209] width 145 height 29
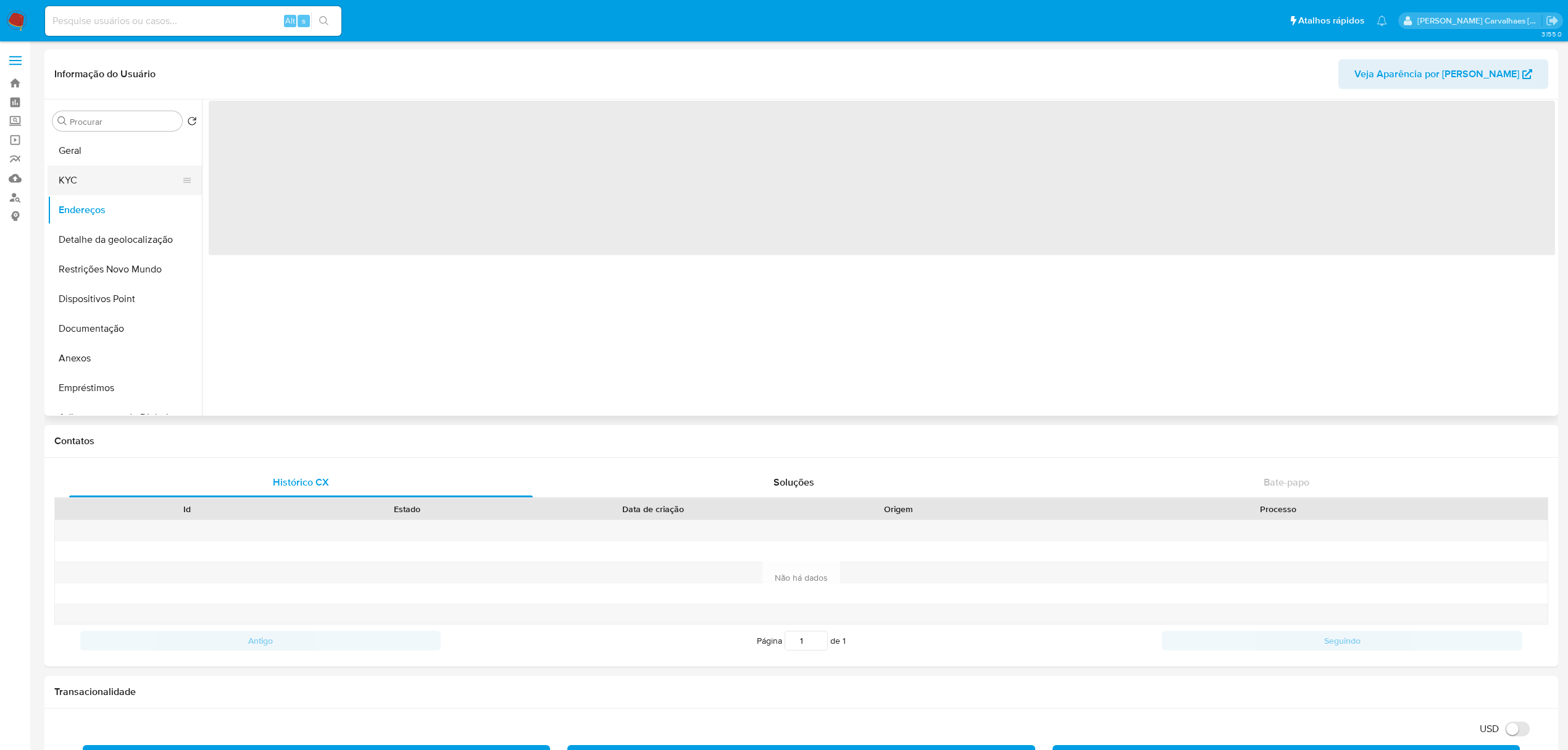
click at [89, 179] on button "KYC" at bounding box center [120, 180] width 145 height 29
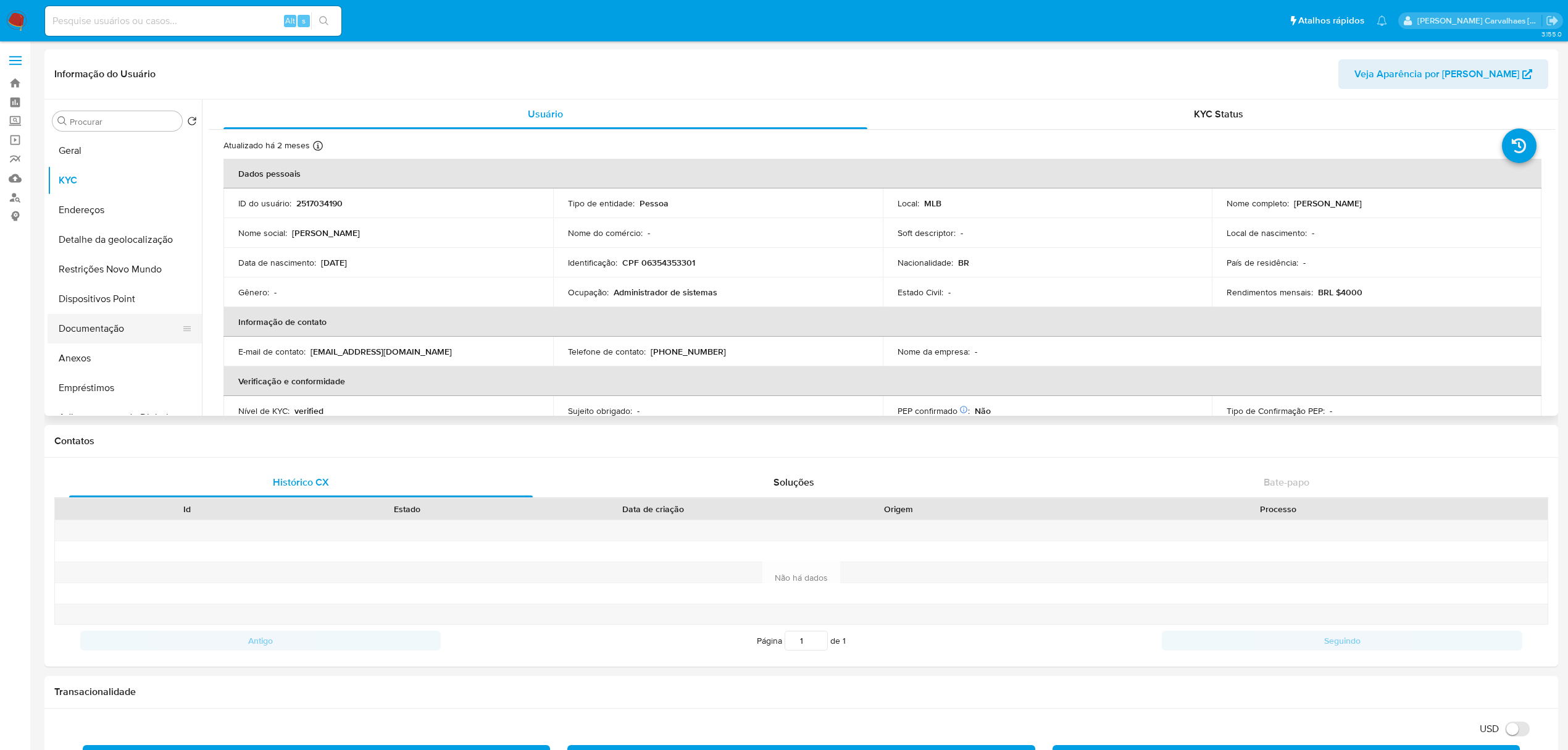
click at [103, 332] on button "Documentação" at bounding box center [120, 328] width 145 height 29
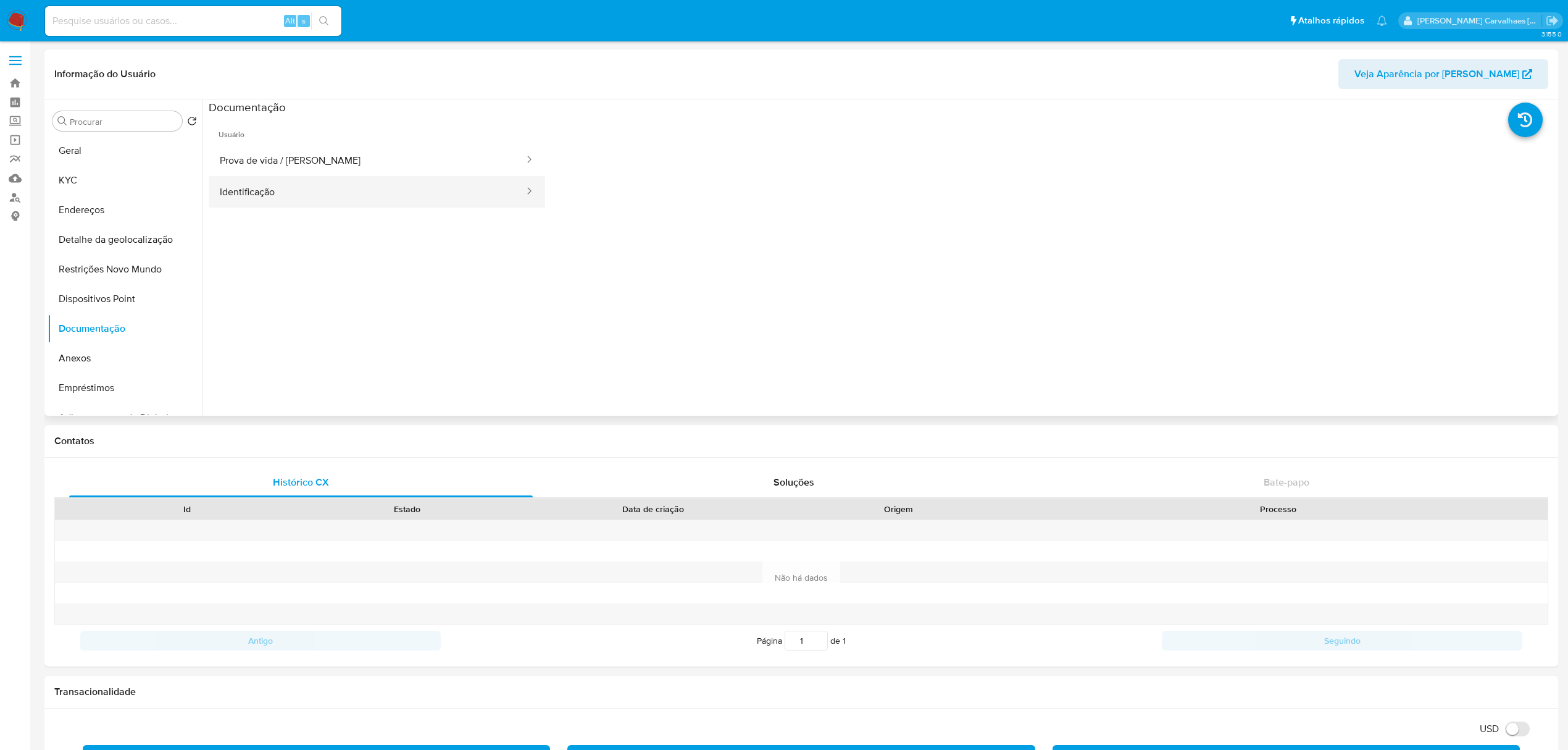
click at [267, 199] on button "Identificação" at bounding box center [367, 191] width 317 height 32
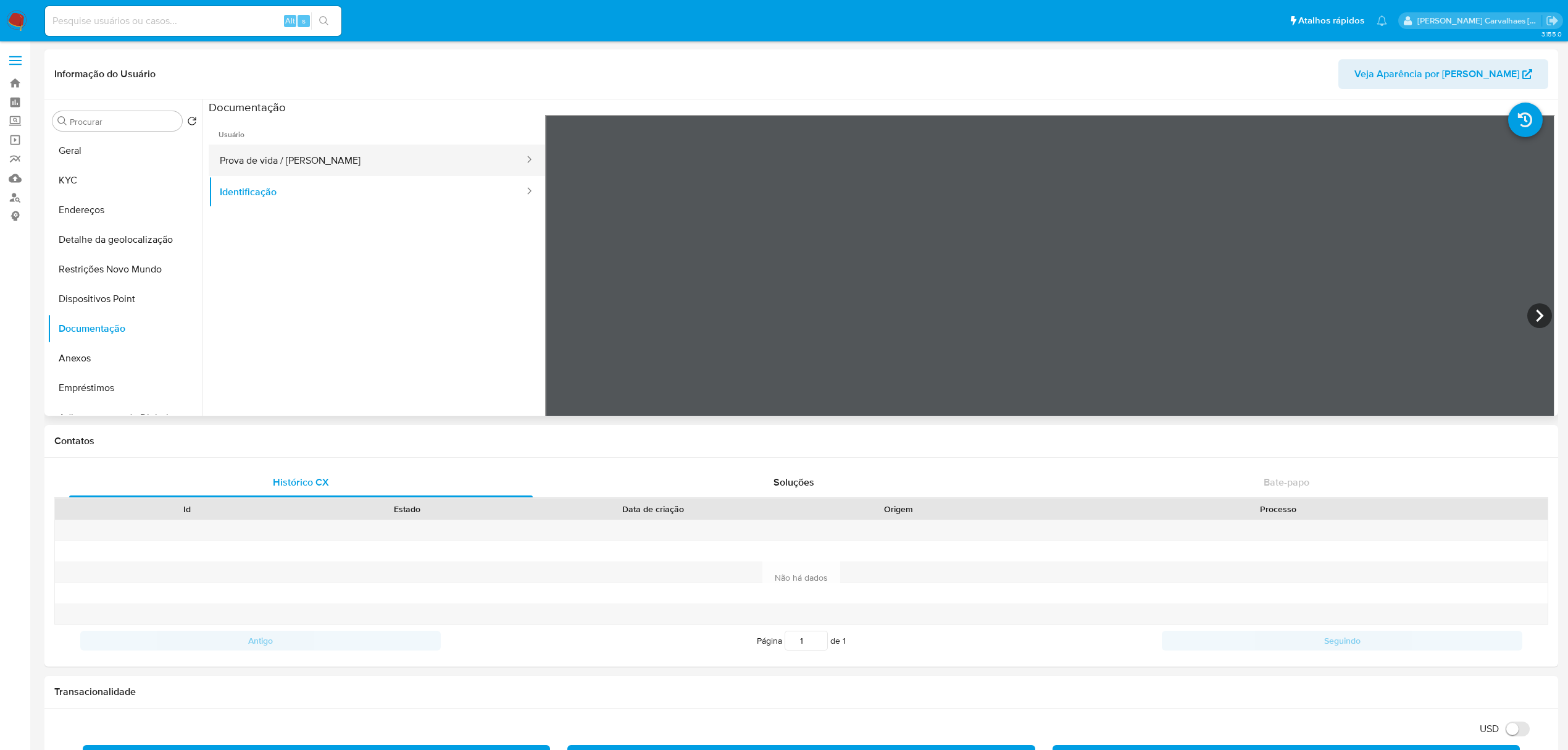
click at [249, 161] on button "Prova de vida / Selfie" at bounding box center [367, 161] width 317 height 32
click at [83, 374] on button "Empréstimos" at bounding box center [120, 387] width 145 height 29
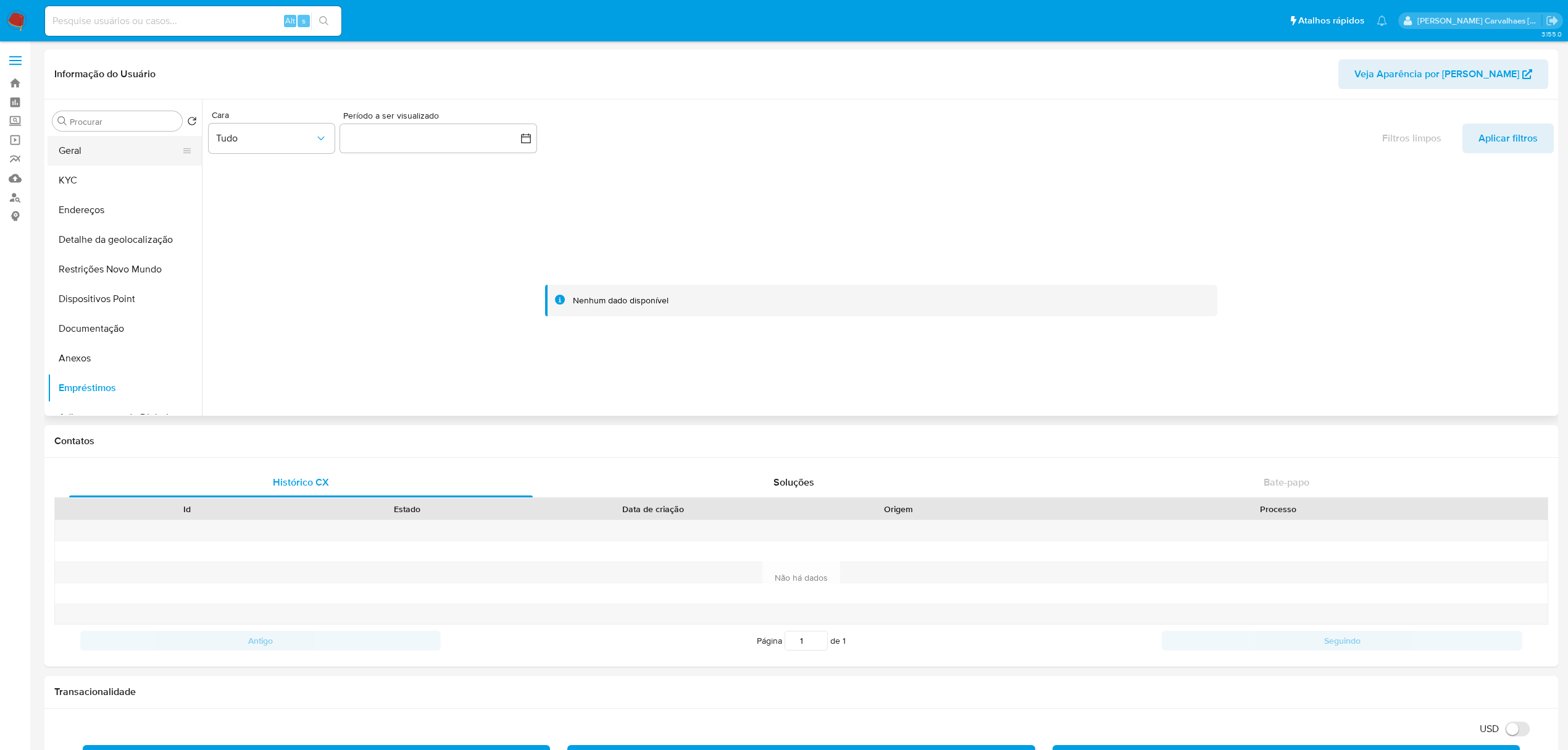
click at [72, 153] on button "Geral" at bounding box center [120, 150] width 145 height 29
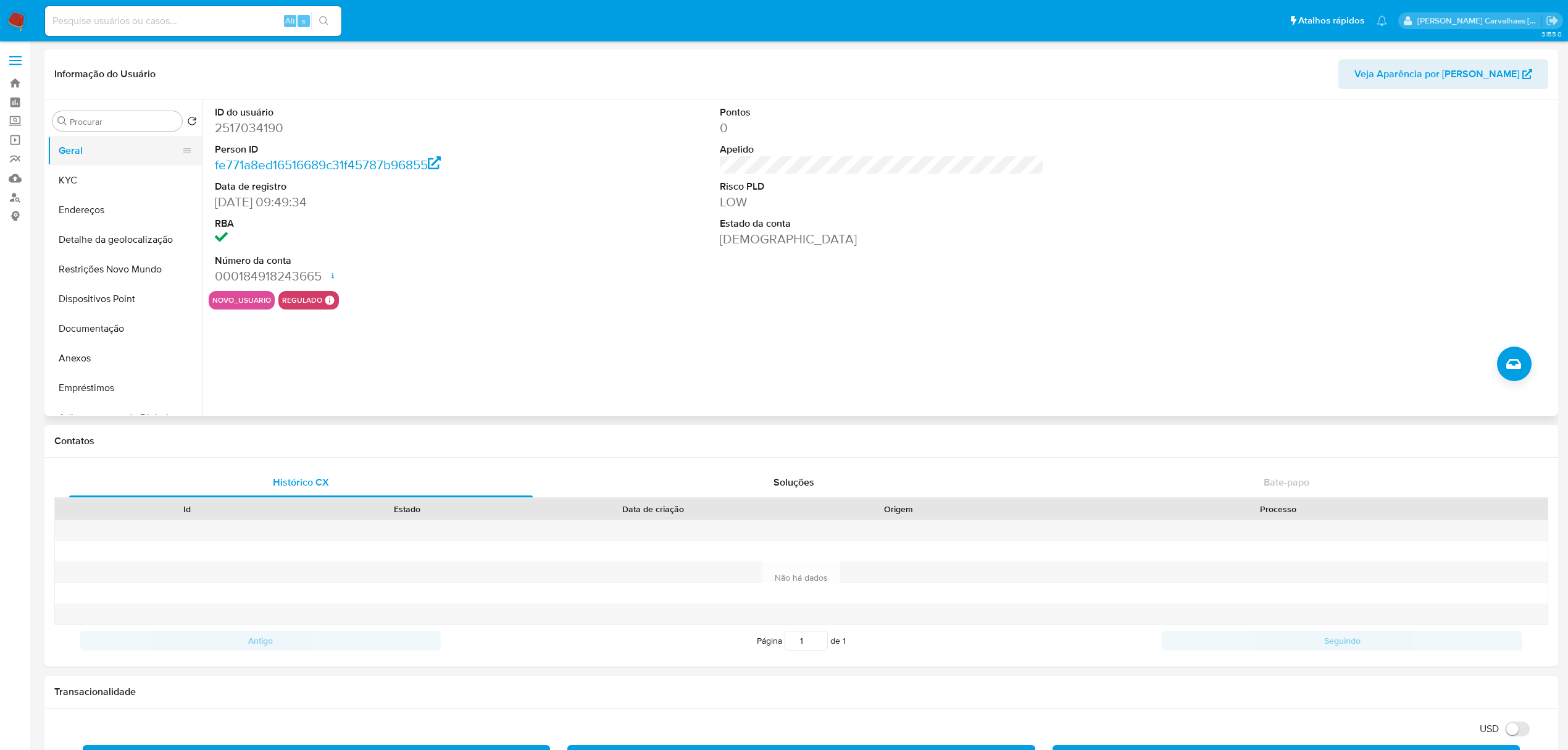
click at [94, 145] on button "Geral" at bounding box center [120, 150] width 145 height 29
click at [104, 184] on button "KYC" at bounding box center [120, 180] width 145 height 29
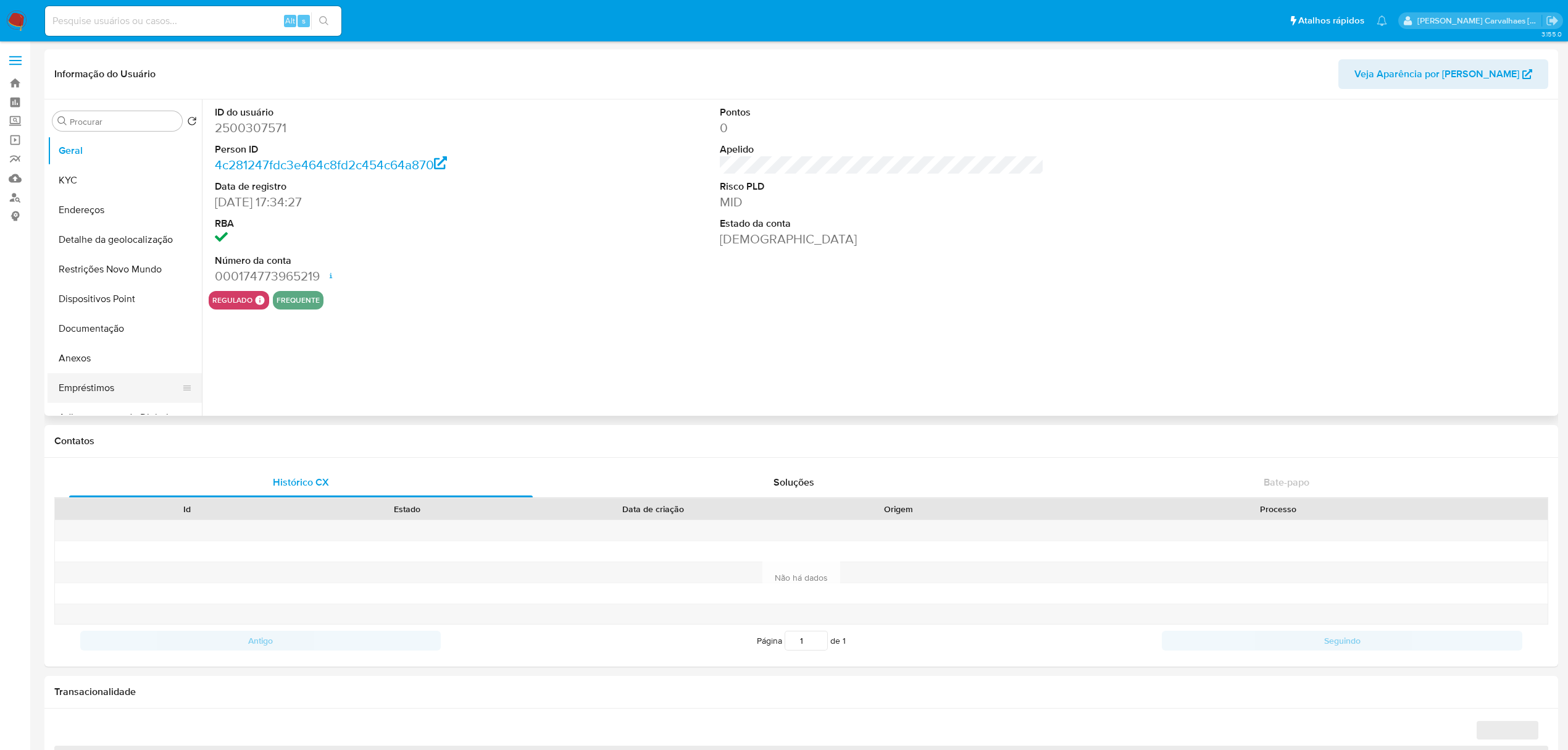
select select "10"
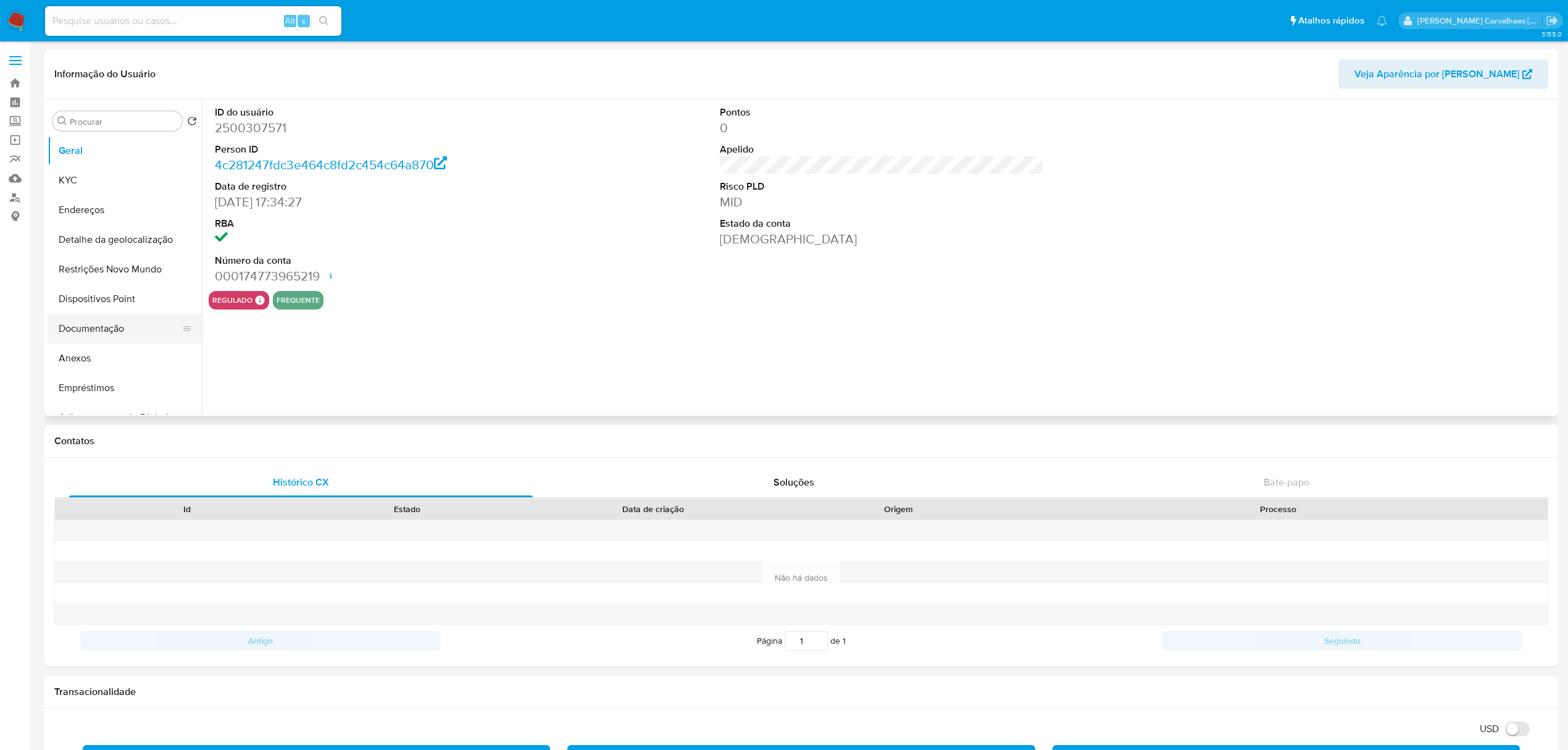
click at [124, 336] on button "Documentação" at bounding box center [120, 328] width 145 height 29
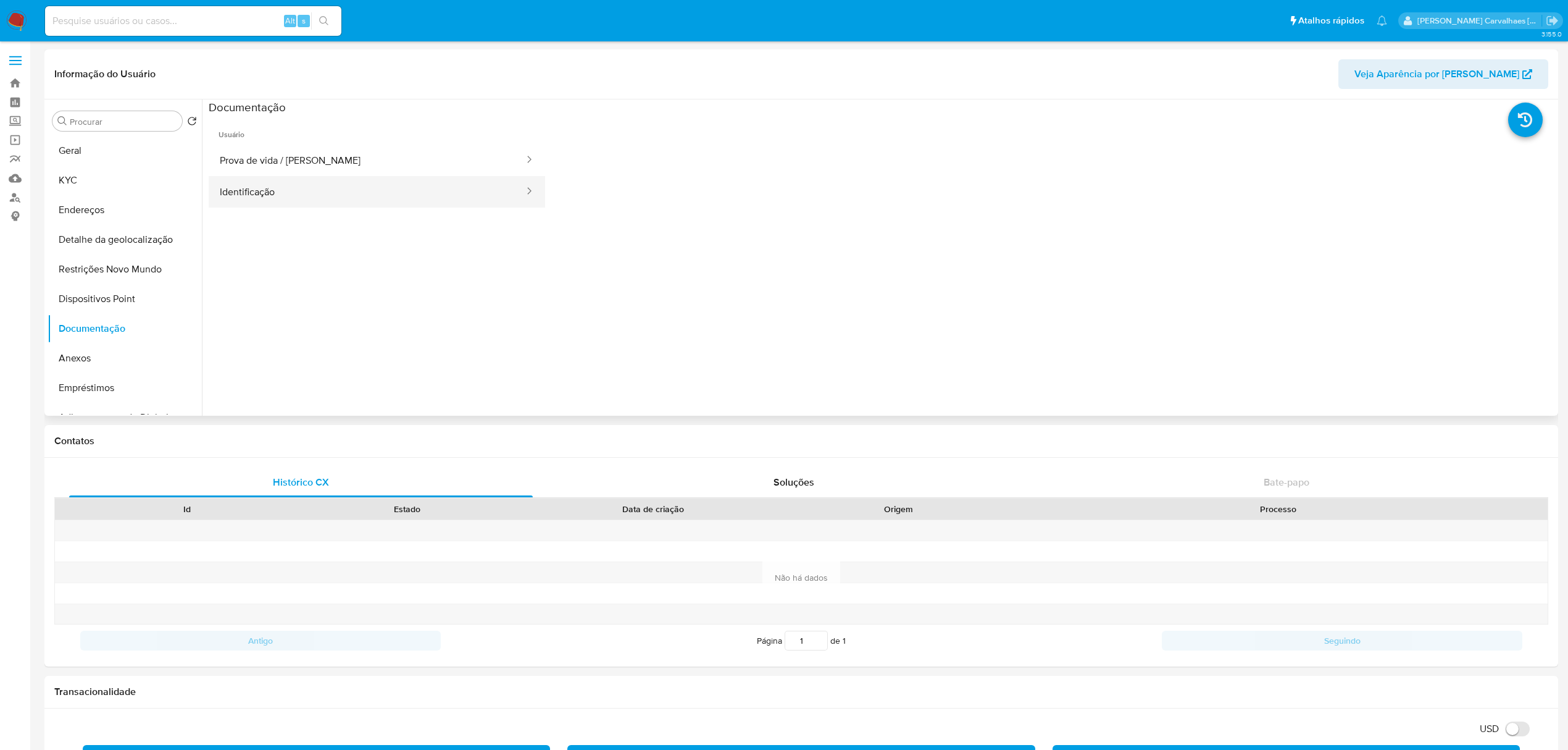
click at [369, 202] on button "Identificação" at bounding box center [367, 191] width 317 height 32
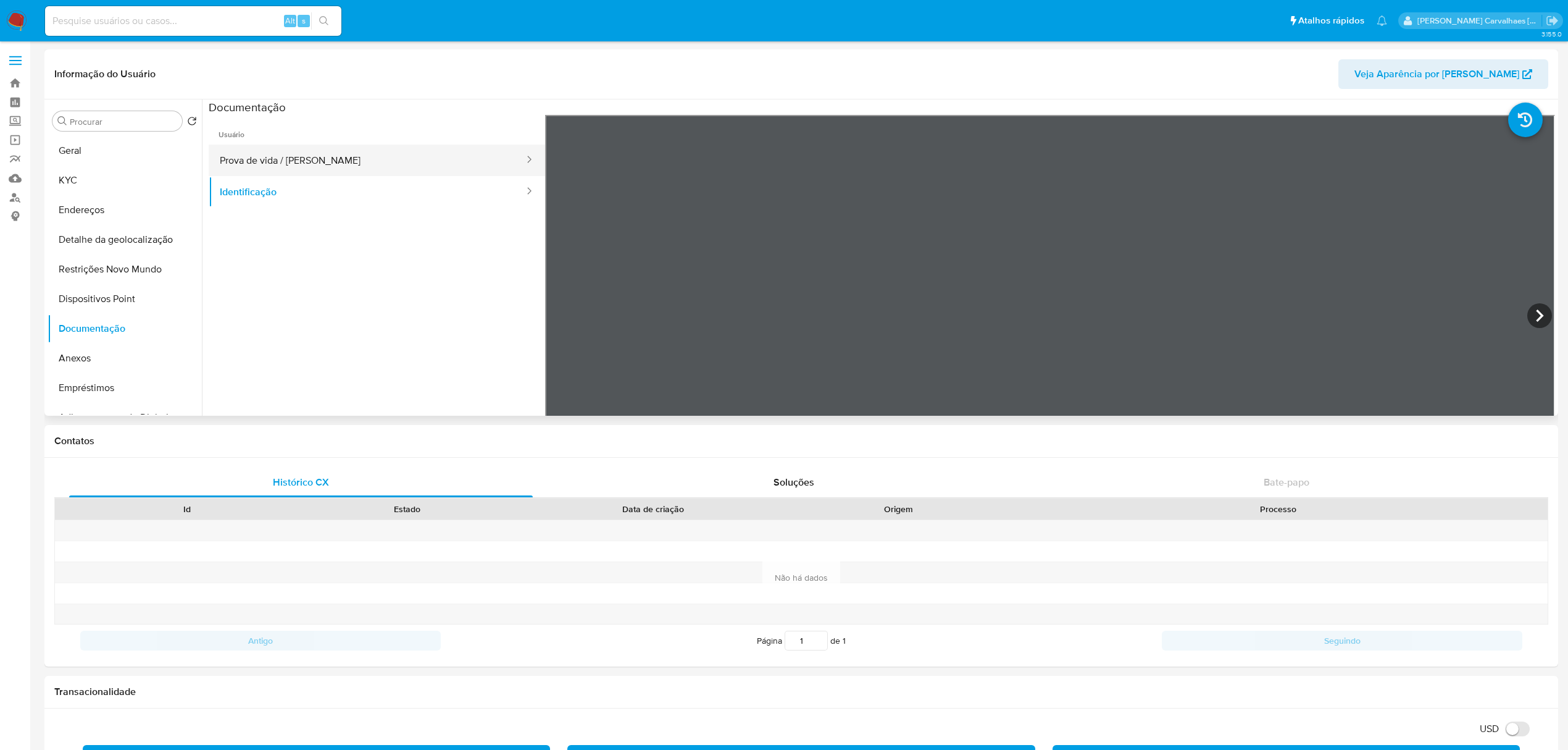
click at [346, 155] on button "Prova de vida / [PERSON_NAME]" at bounding box center [367, 161] width 317 height 32
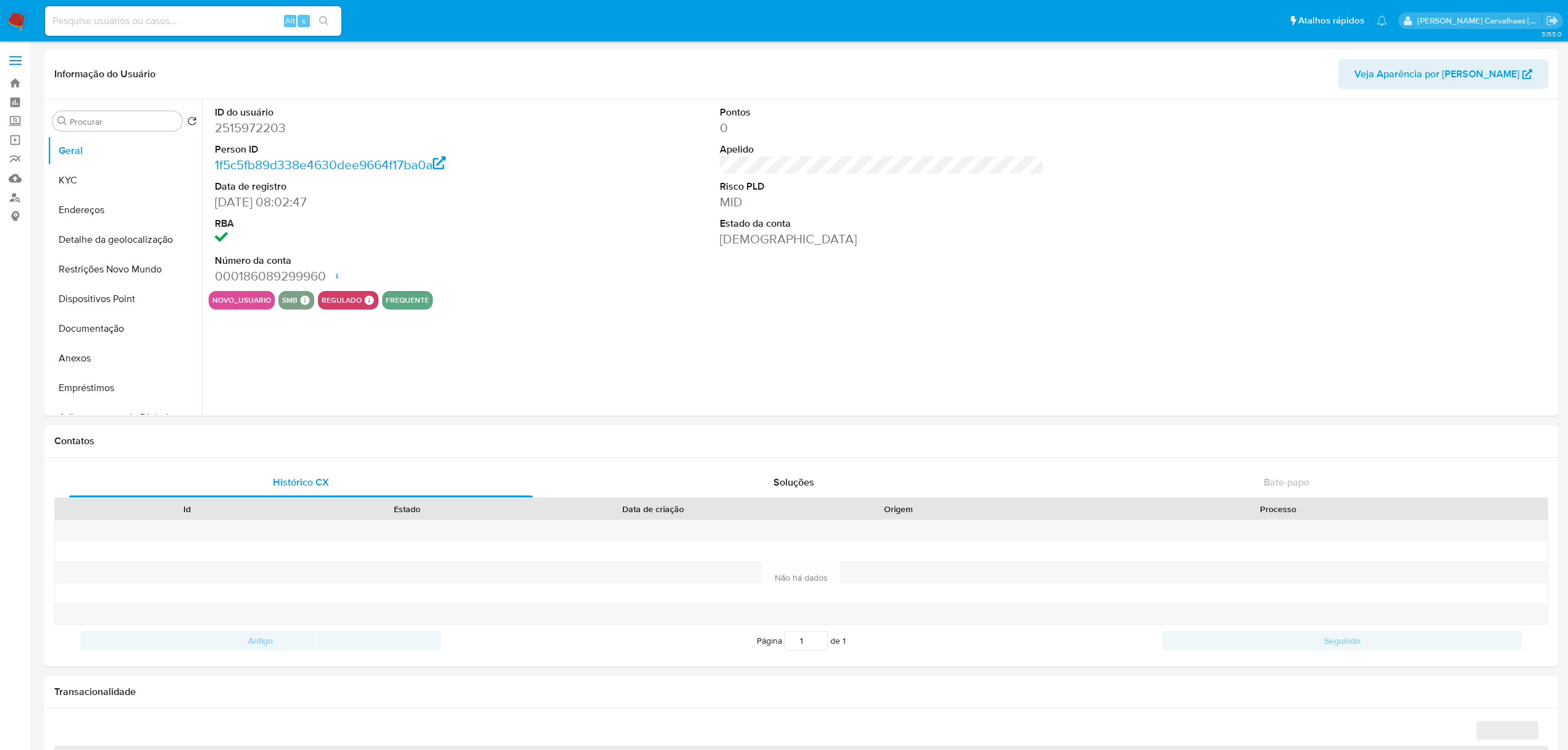
select select "10"
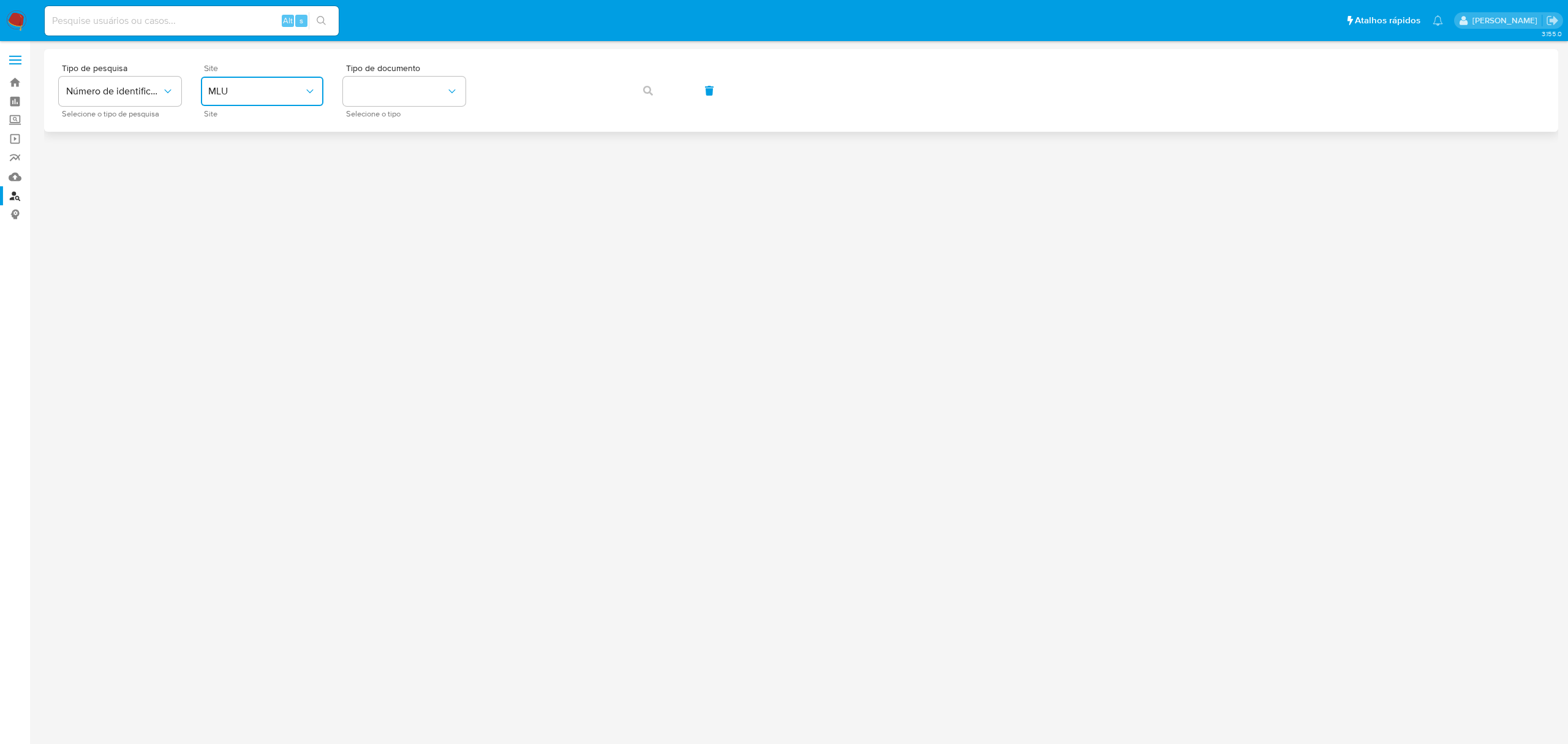
click at [303, 104] on button "MLU" at bounding box center [262, 90] width 123 height 29
click at [270, 170] on div "MLB" at bounding box center [258, 182] width 100 height 29
click at [403, 97] on button "identificationType" at bounding box center [405, 90] width 123 height 29
click at [390, 168] on div "CPF CPF" at bounding box center [400, 172] width 100 height 41
click at [650, 100] on span "button" at bounding box center [648, 90] width 10 height 27
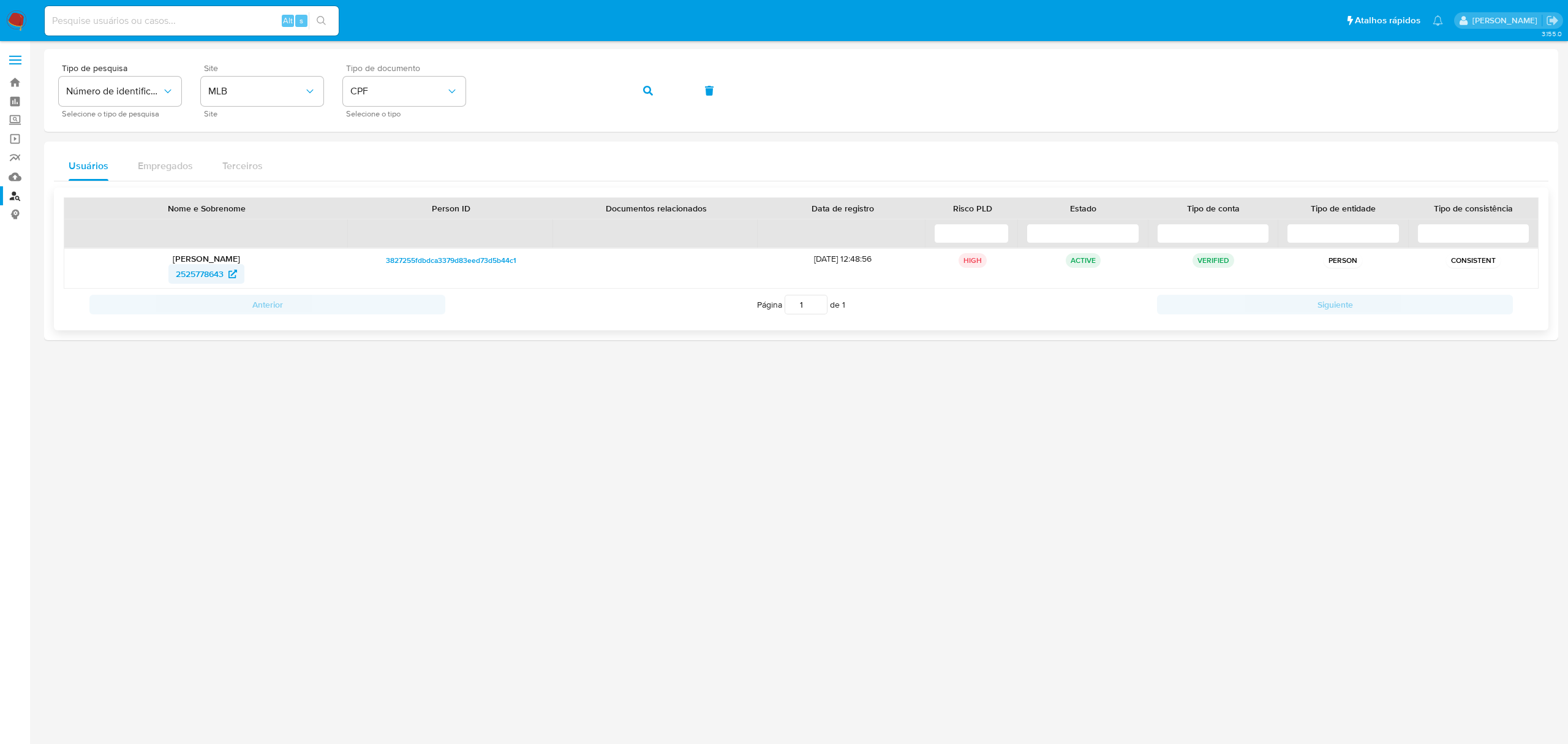
click at [217, 284] on span "2525778643" at bounding box center [200, 274] width 48 height 20
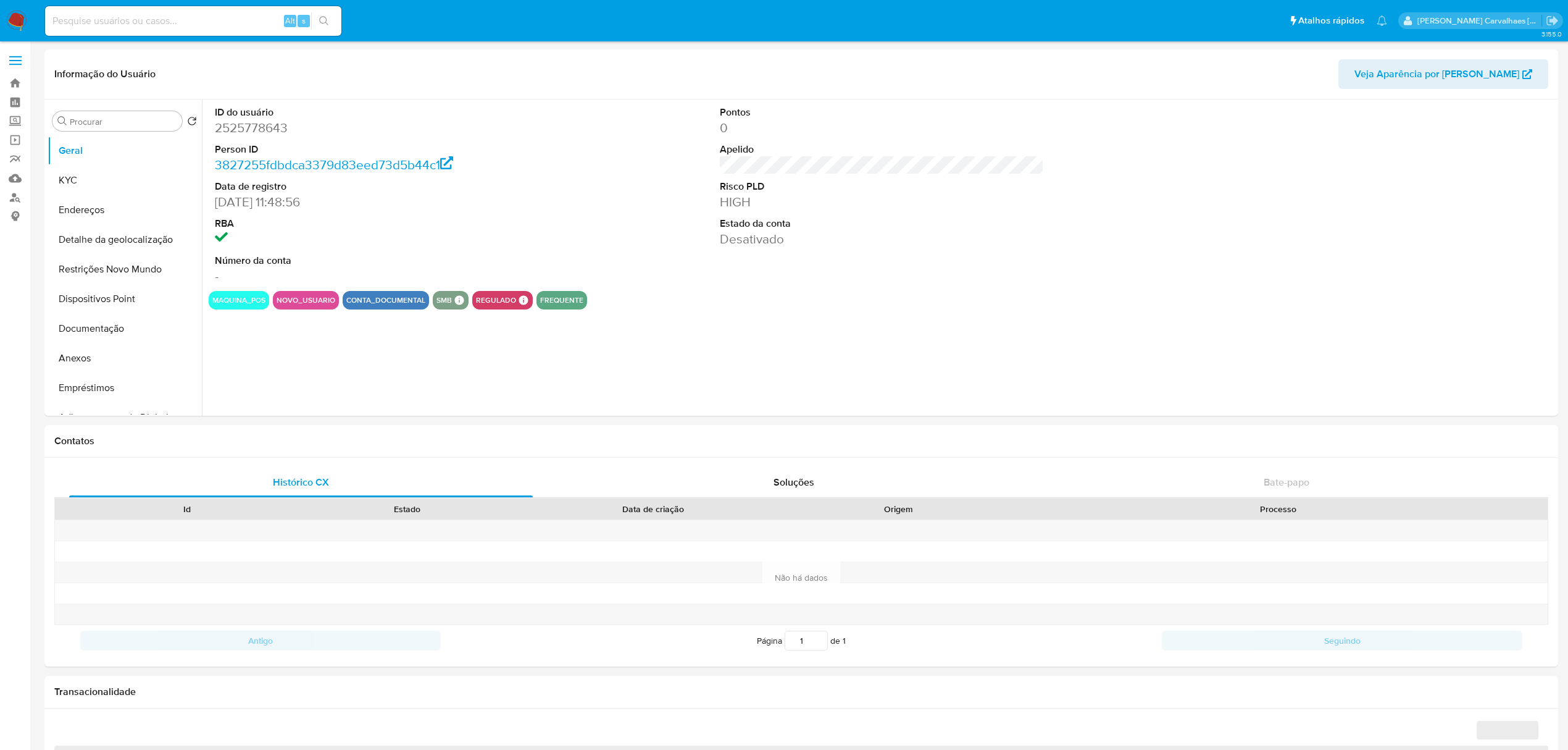
select select "10"
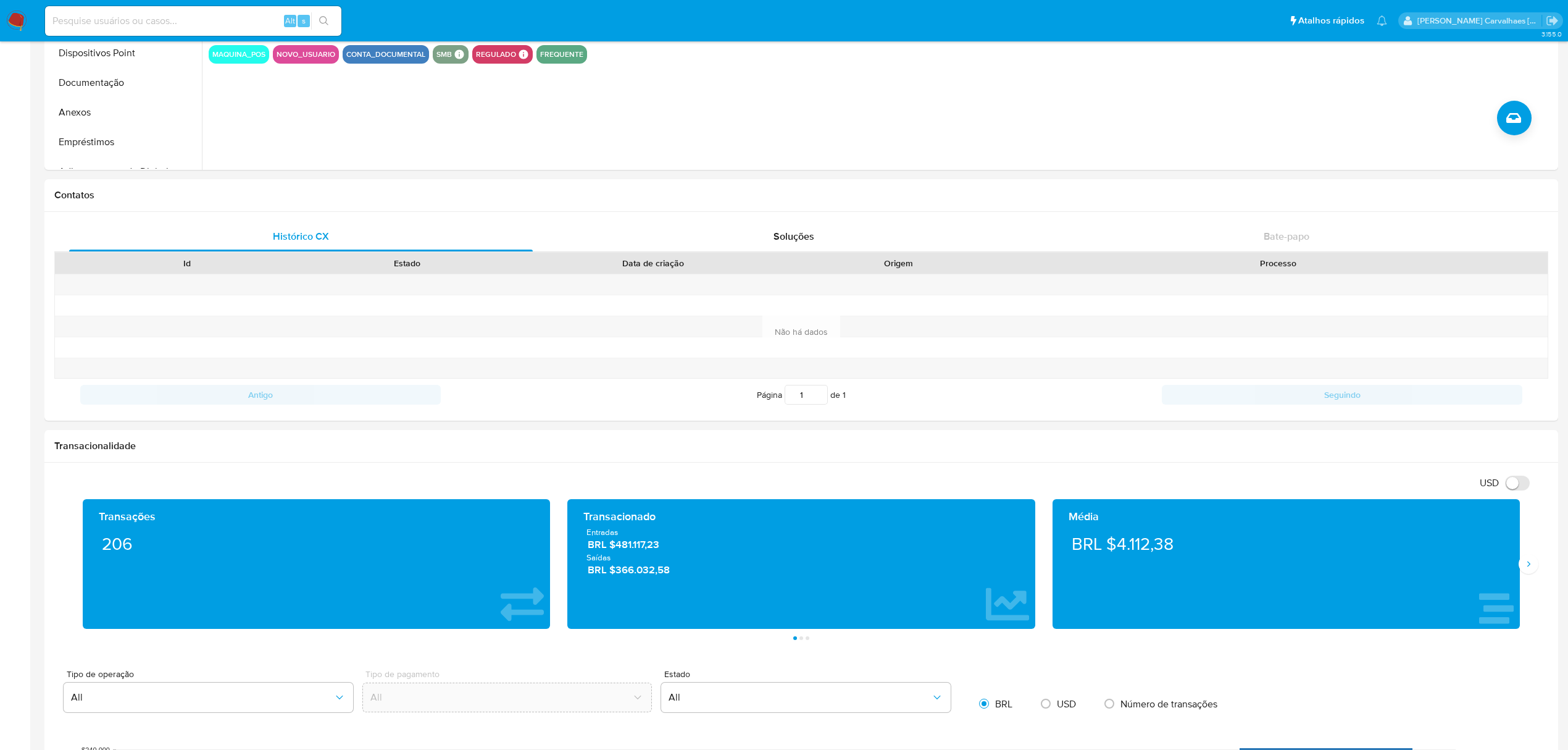
scroll to position [247, 0]
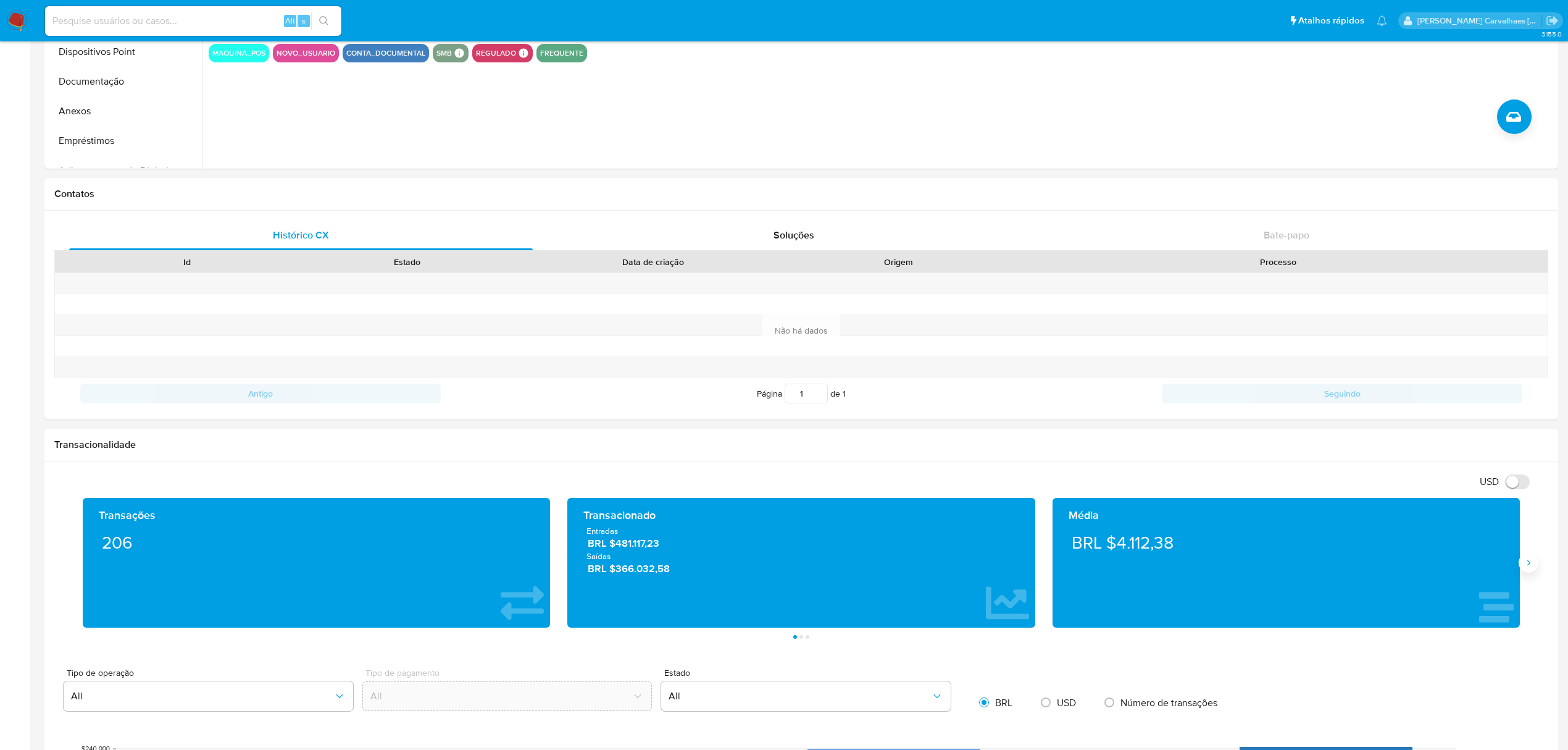
click at [1531, 568] on icon "Siguiente" at bounding box center [1529, 563] width 10 height 10
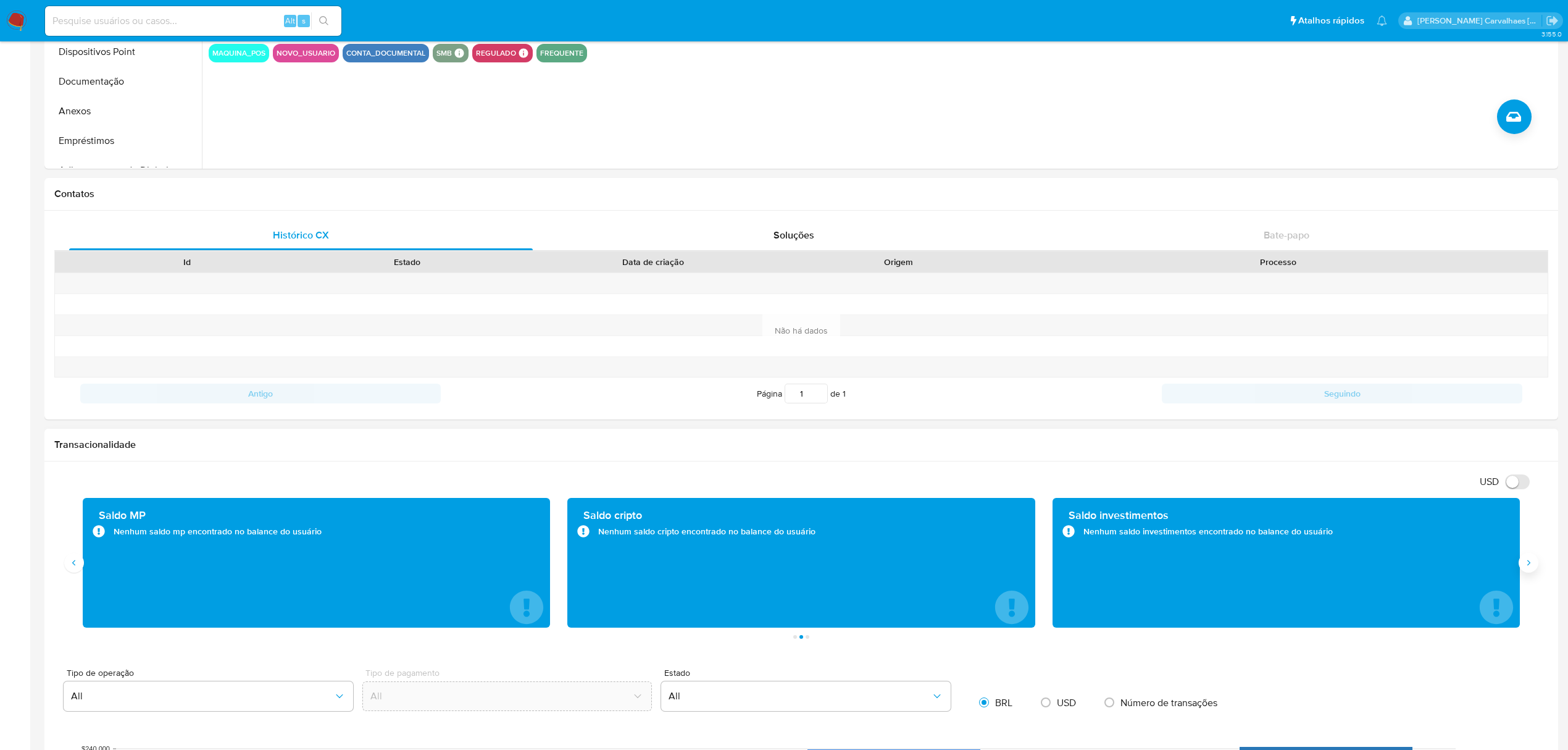
click at [1530, 568] on icon "Siguiente" at bounding box center [1529, 563] width 10 height 10
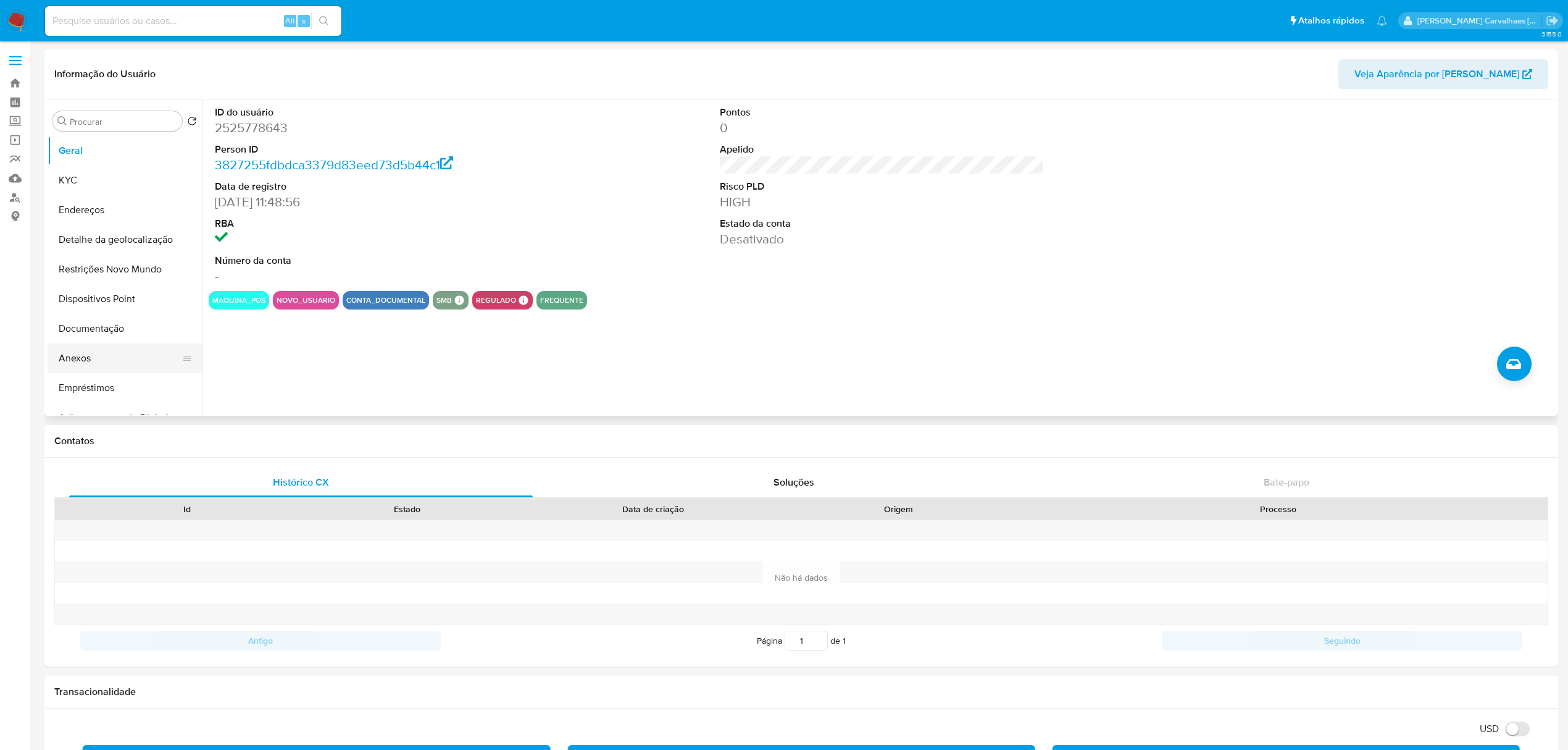
click at [102, 353] on button "Anexos" at bounding box center [120, 358] width 145 height 29
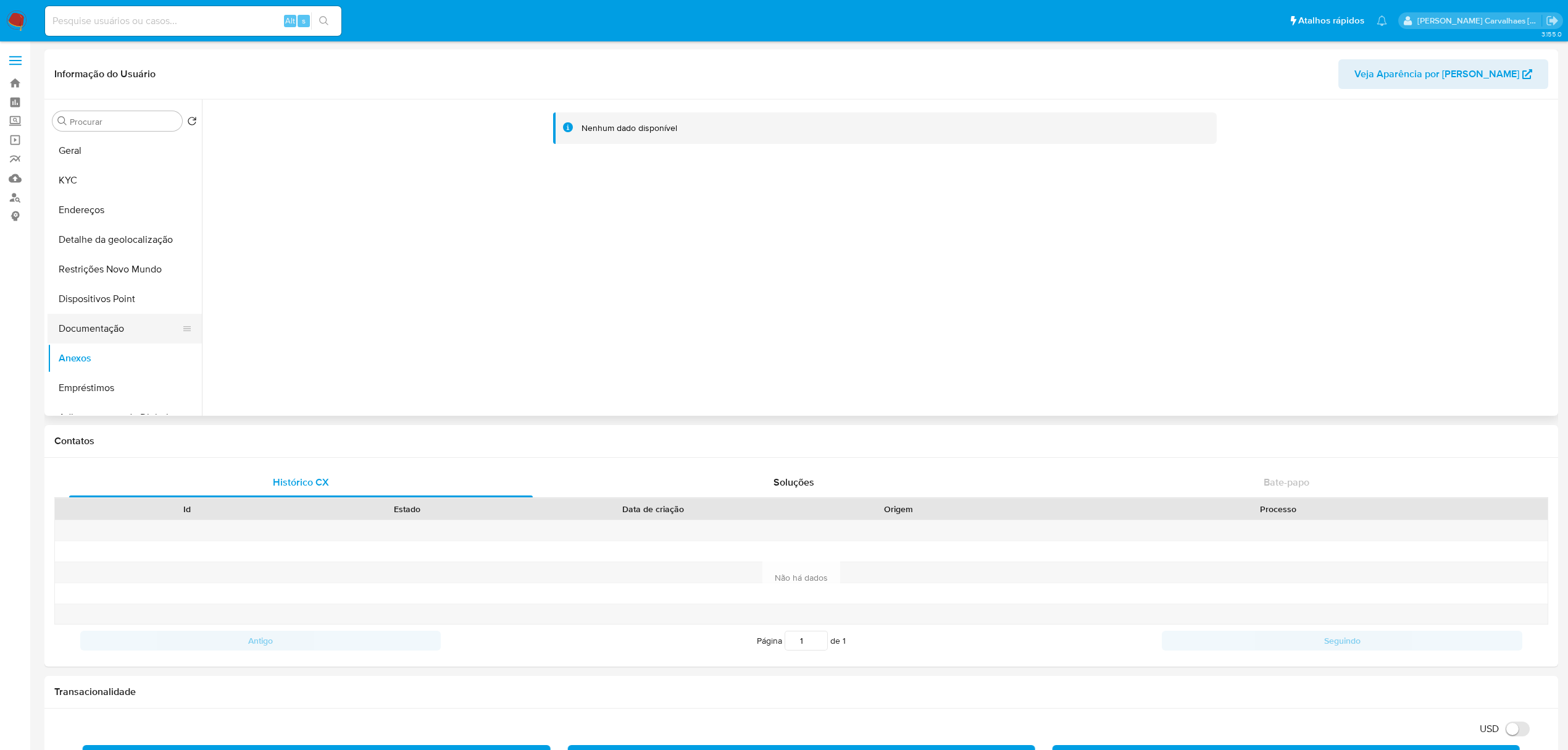
click at [117, 327] on button "Documentação" at bounding box center [120, 328] width 145 height 29
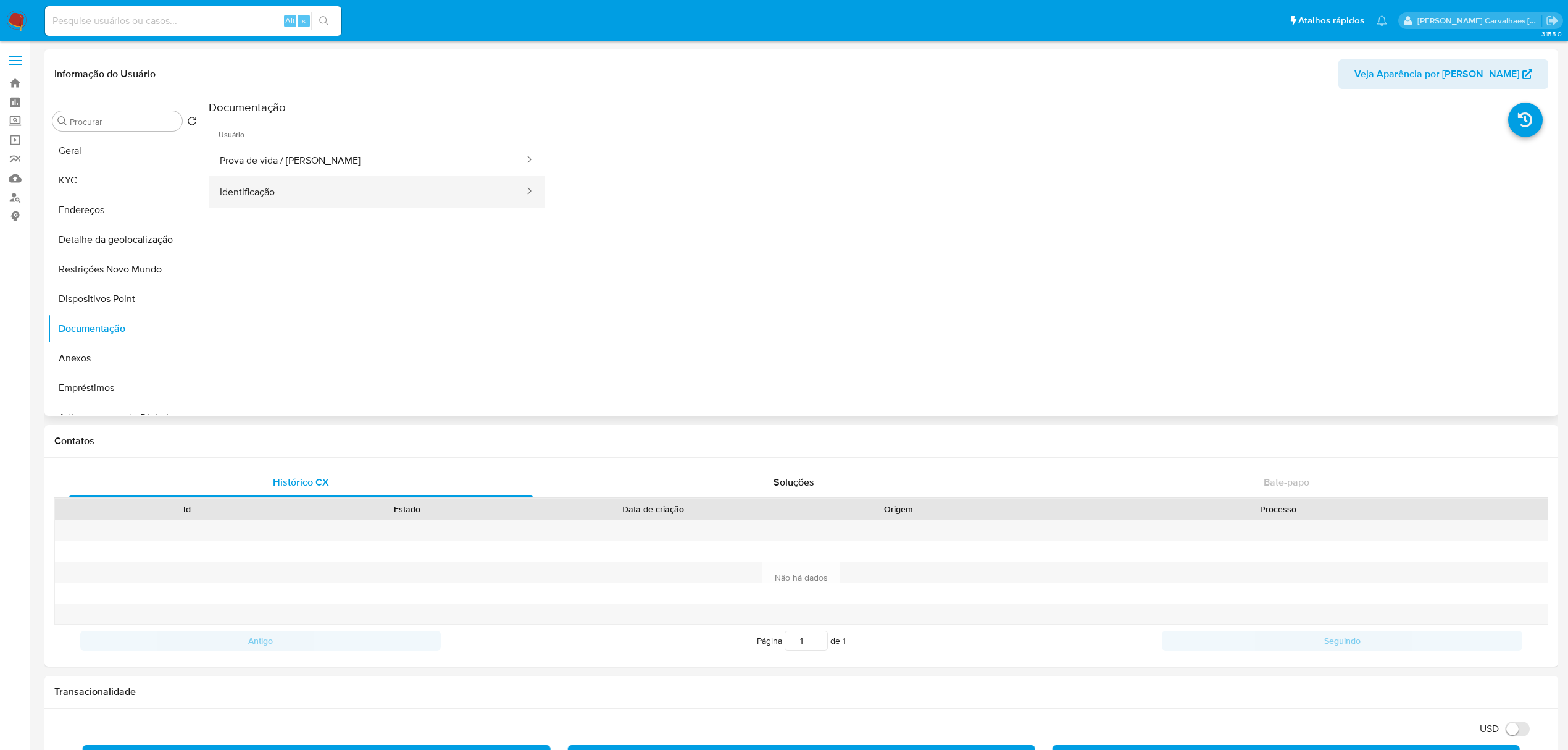
click at [301, 181] on button "Identificação" at bounding box center [367, 191] width 317 height 32
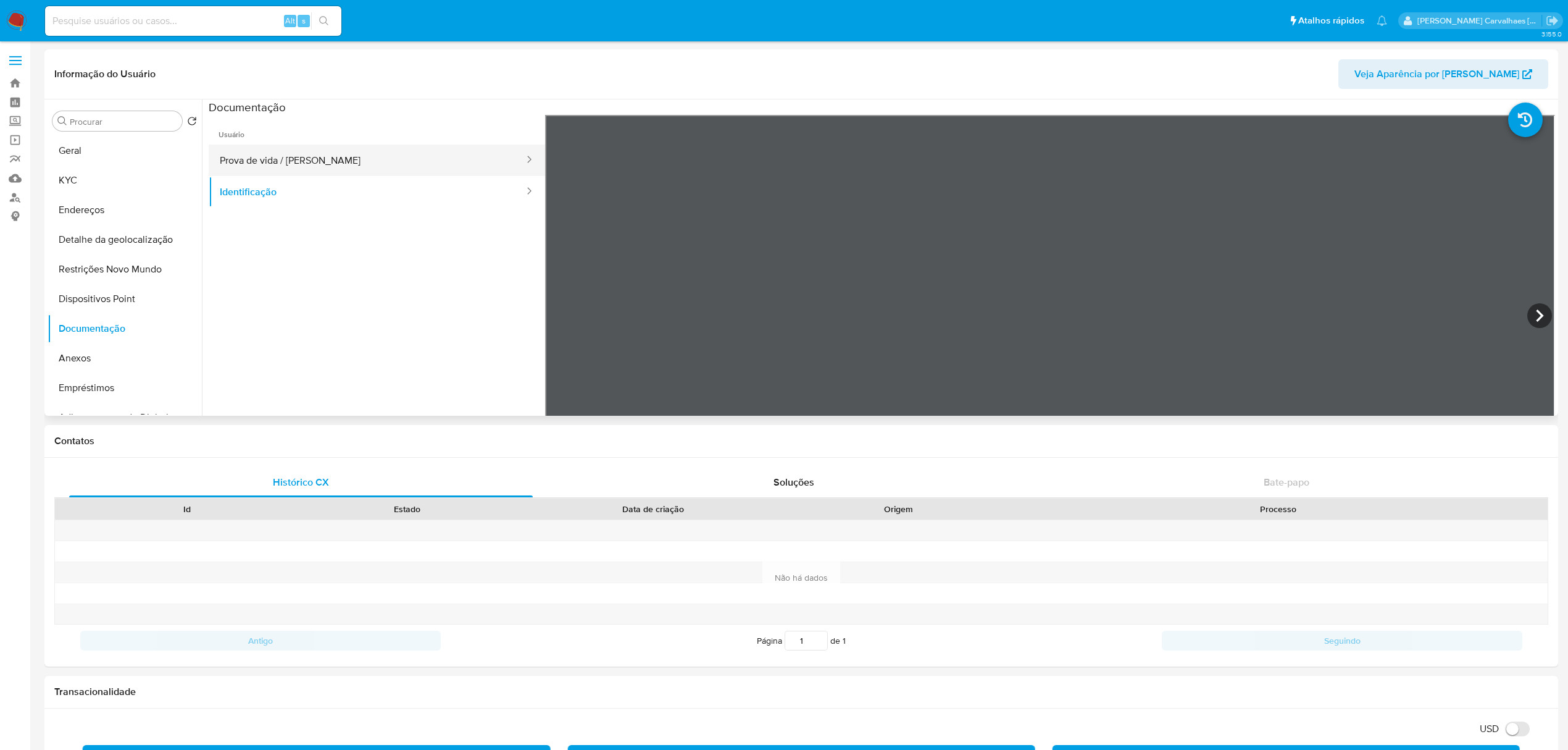
click at [282, 164] on button "Prova de vida / Selfie" at bounding box center [367, 161] width 317 height 32
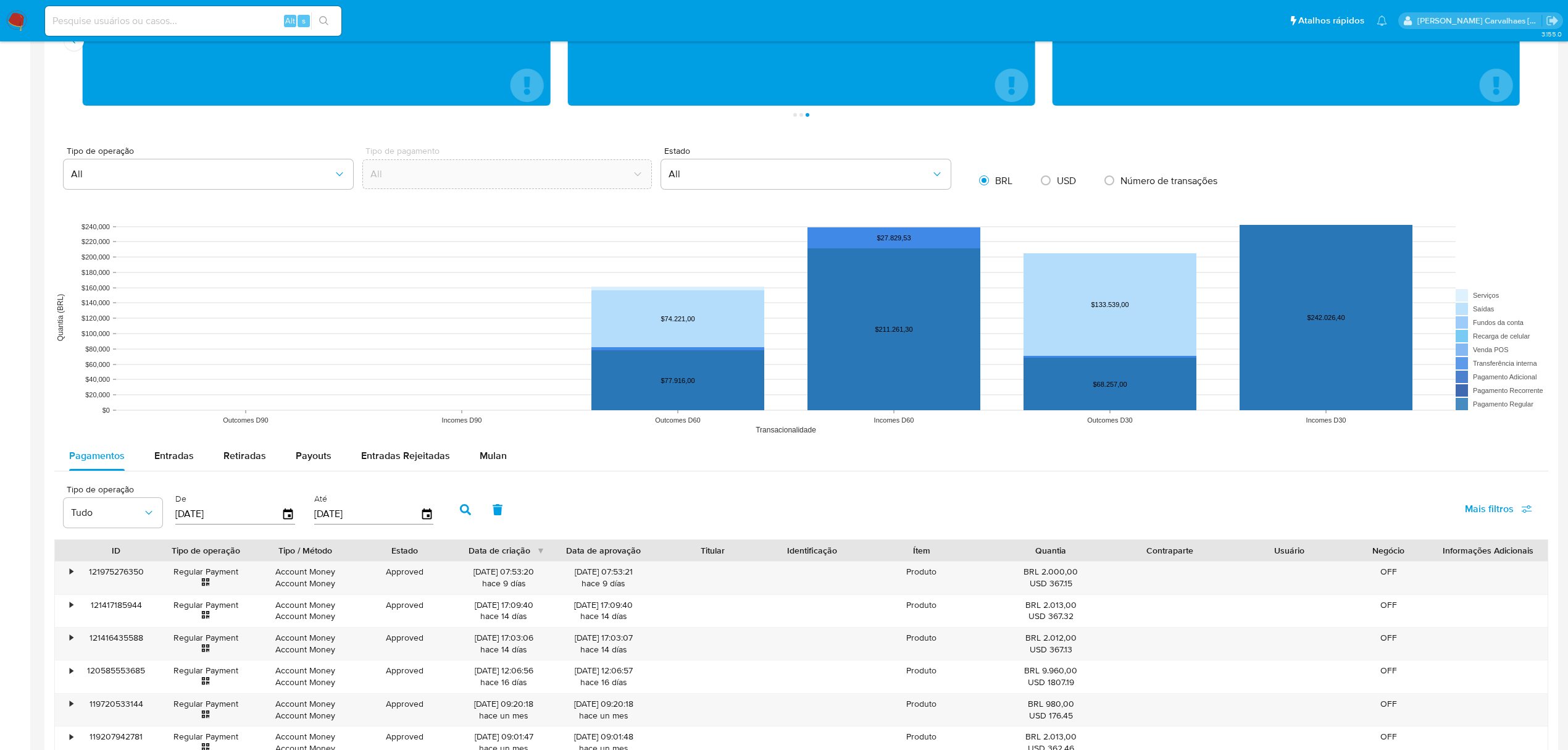
scroll to position [823, 0]
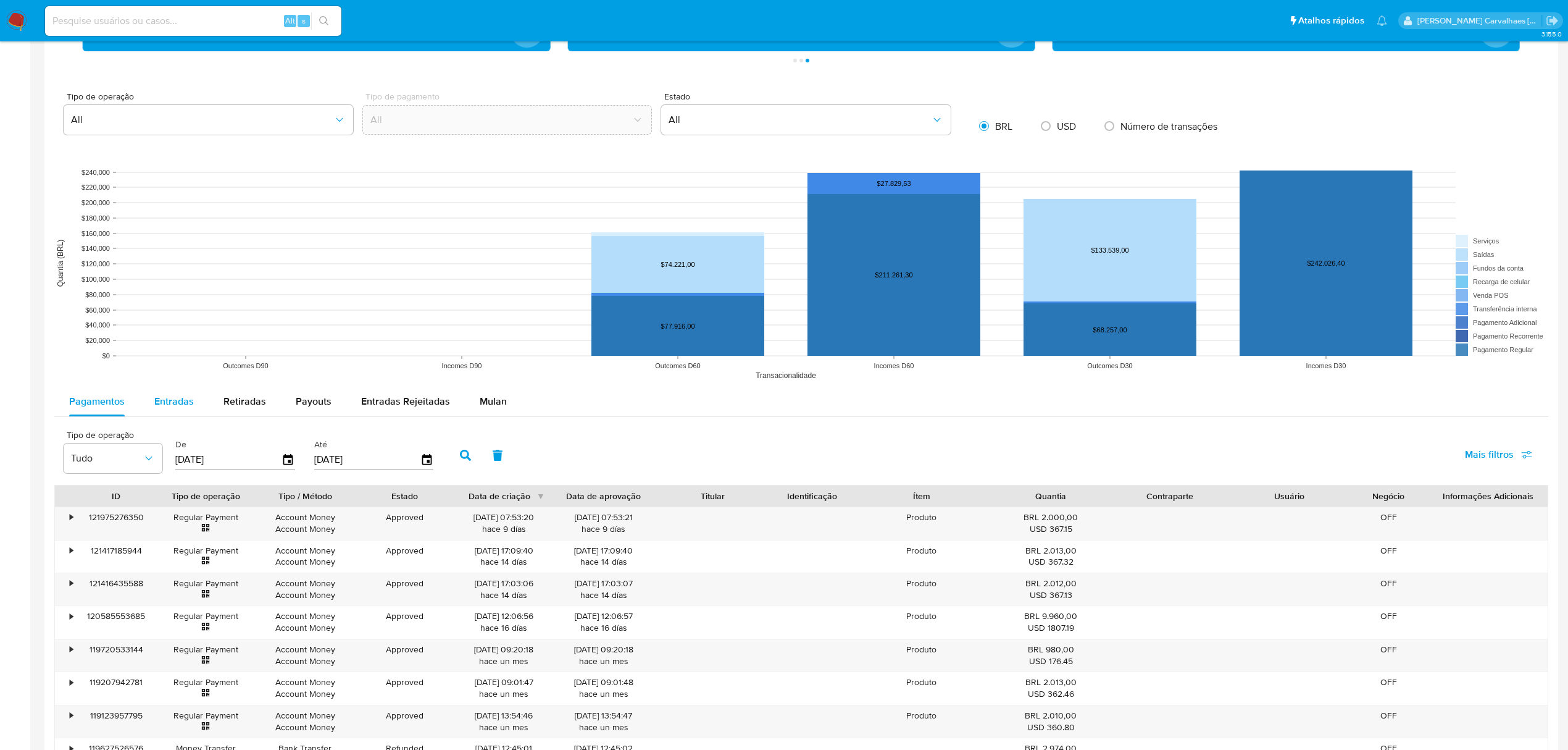
click at [169, 406] on span "Entradas" at bounding box center [174, 401] width 39 height 14
select select "10"
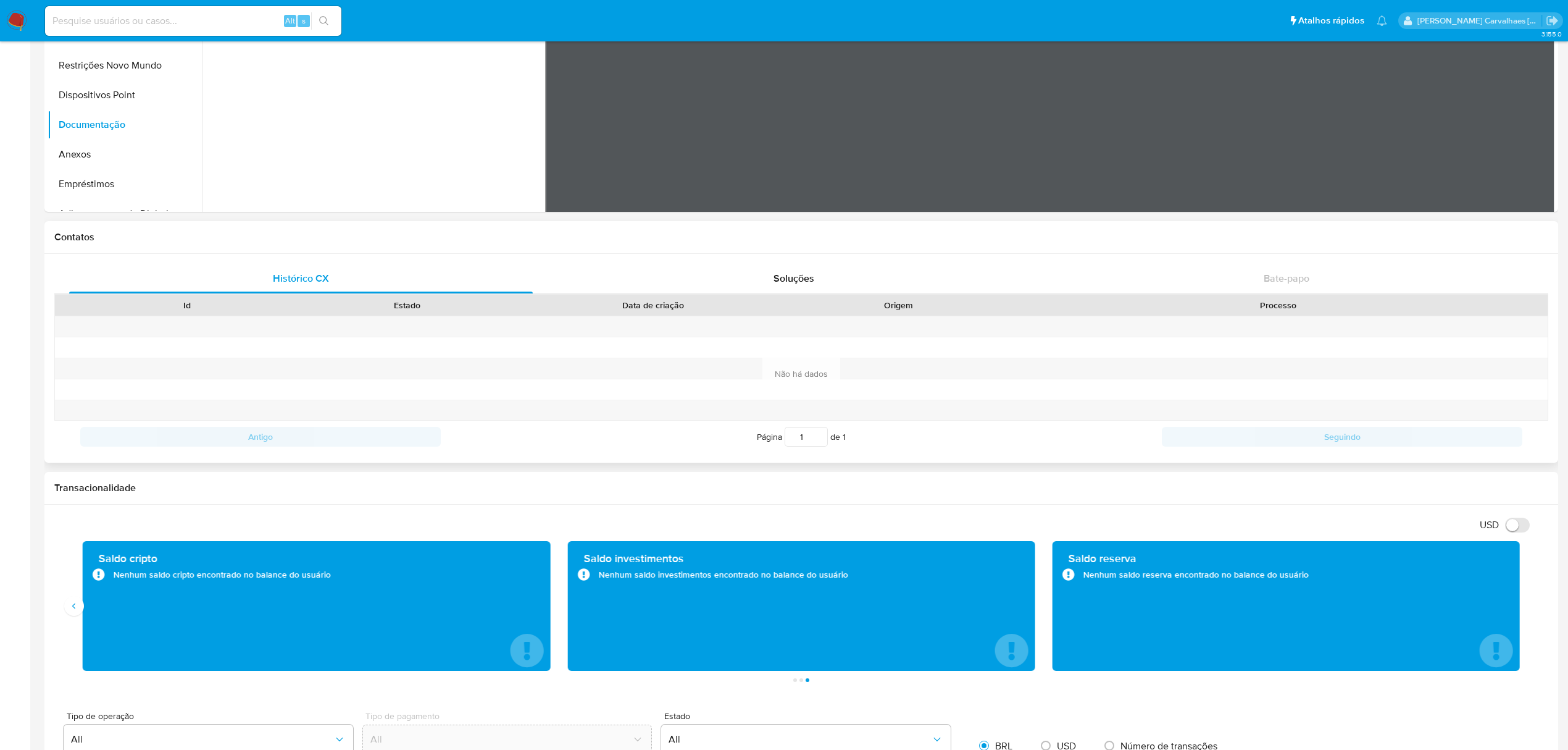
scroll to position [82, 0]
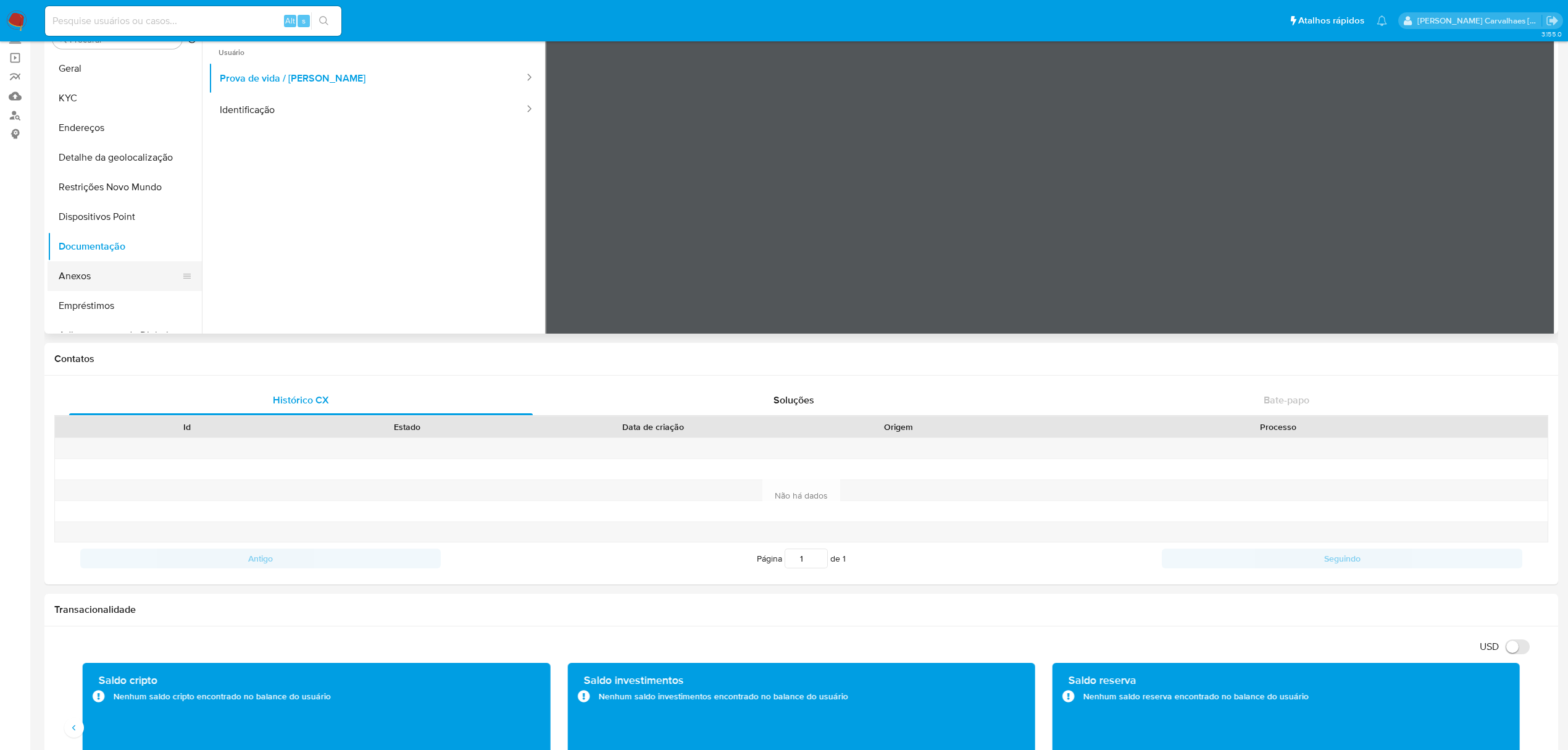
click at [107, 270] on button "Anexos" at bounding box center [120, 275] width 145 height 29
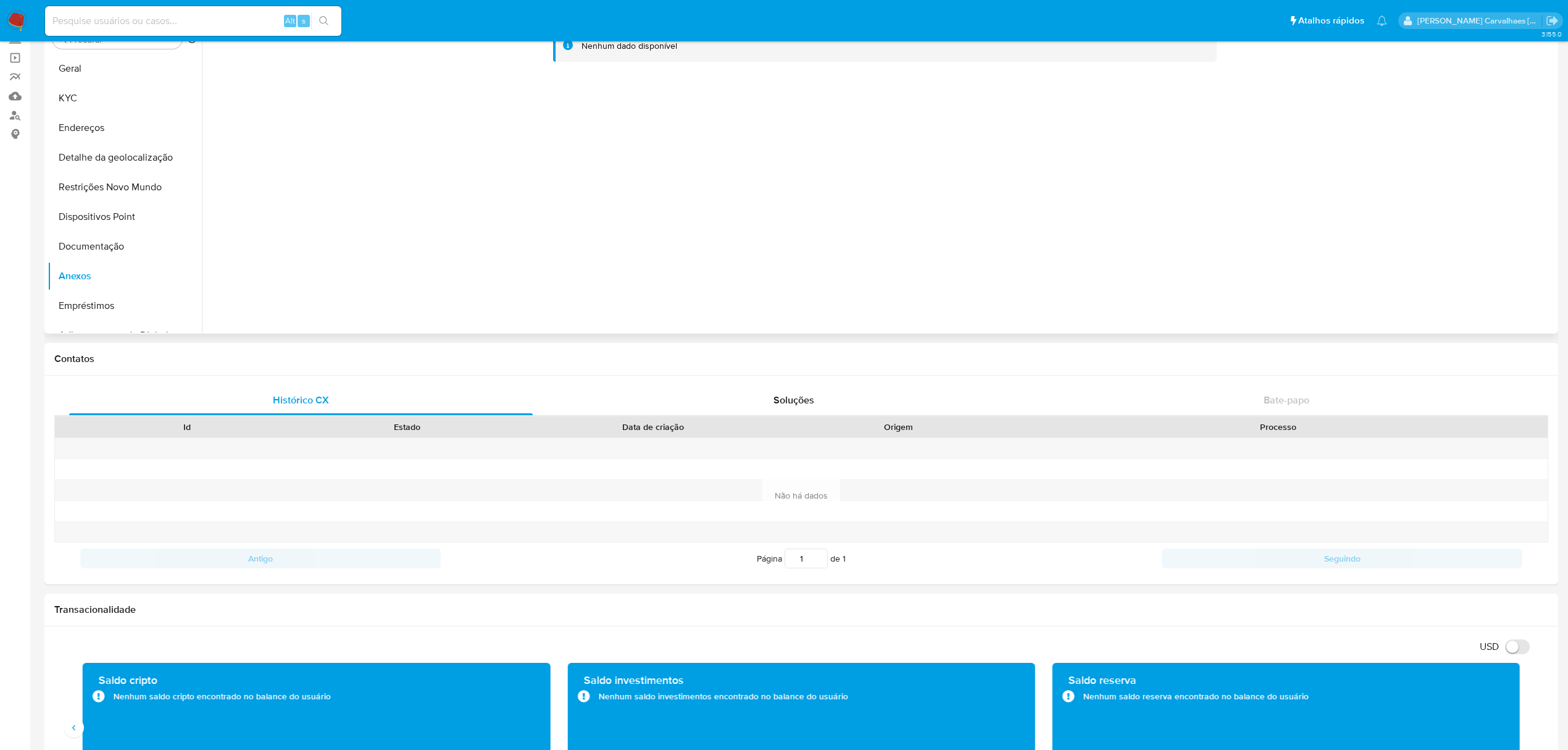
scroll to position [0, 0]
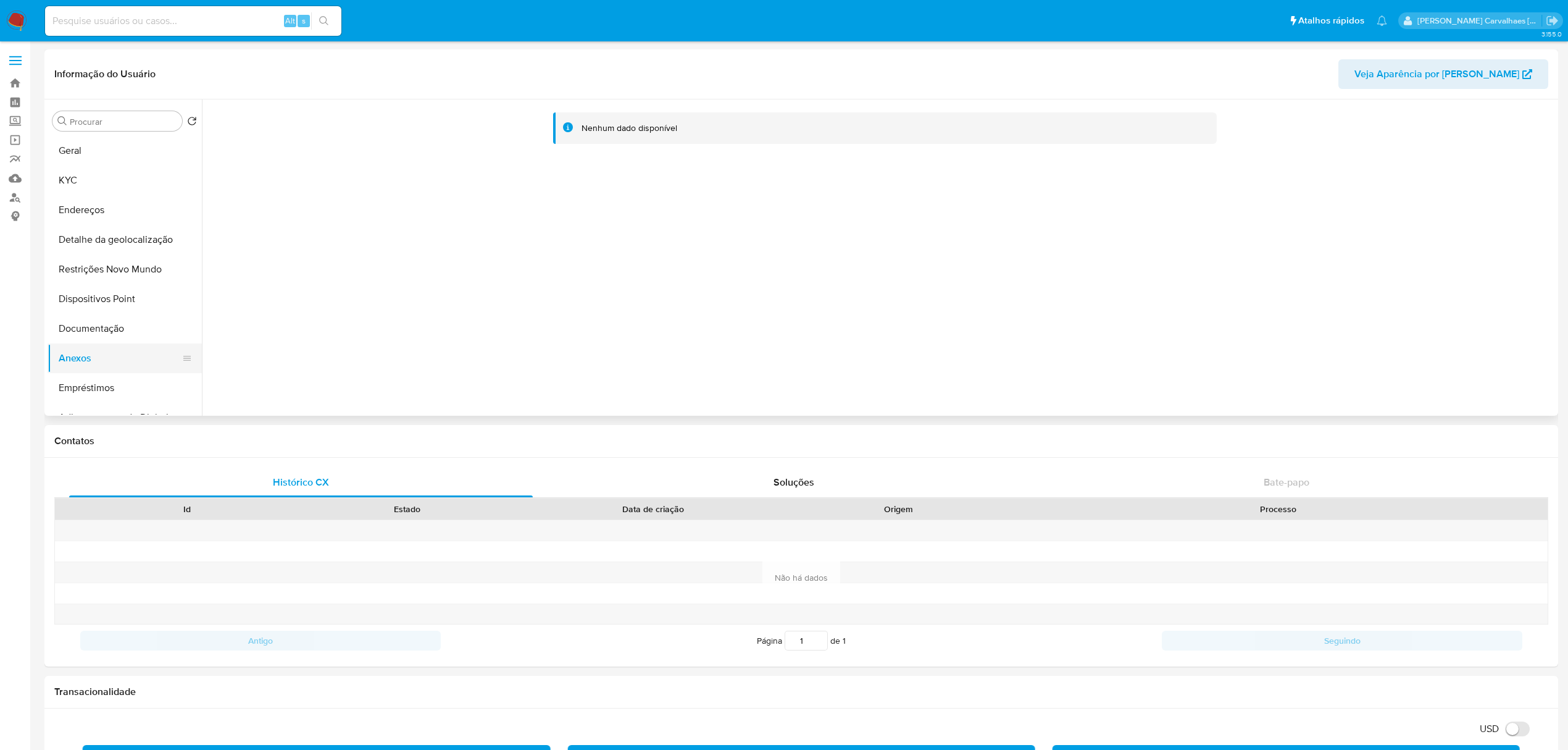
click at [77, 355] on button "Anexos" at bounding box center [120, 358] width 145 height 29
click at [112, 142] on button "Geral" at bounding box center [120, 150] width 145 height 29
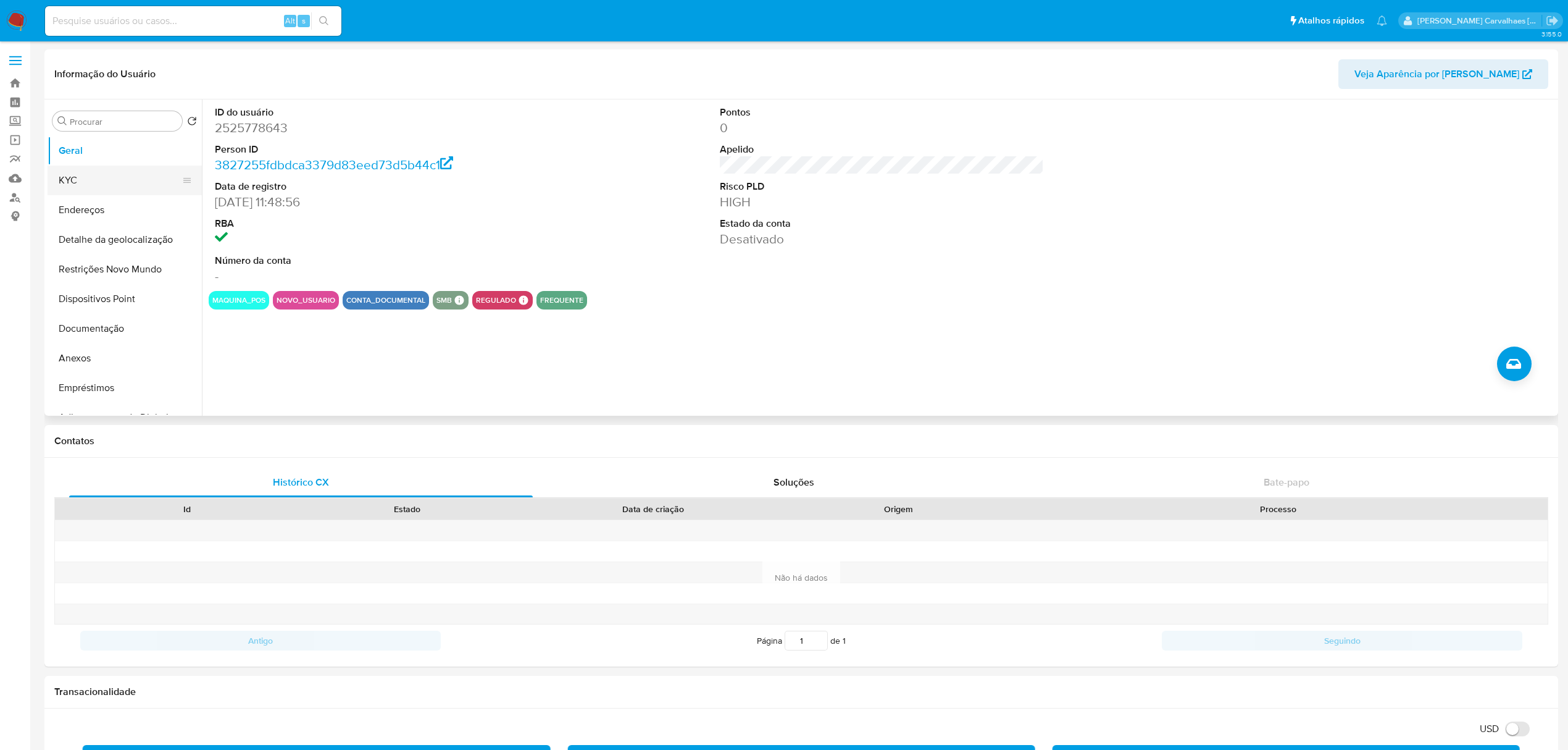
click at [112, 183] on button "KYC" at bounding box center [120, 180] width 145 height 29
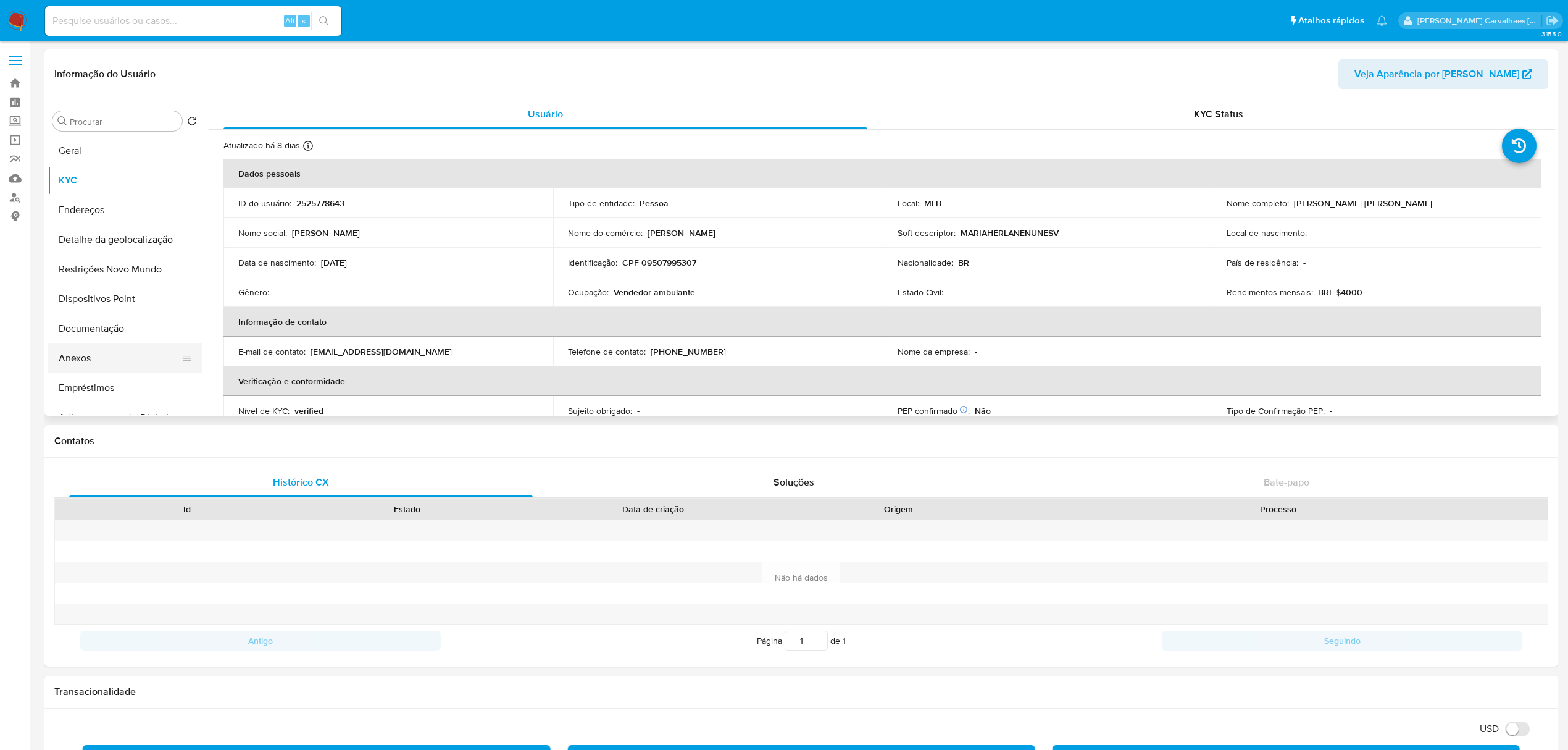
click at [95, 368] on button "Anexos" at bounding box center [120, 358] width 145 height 29
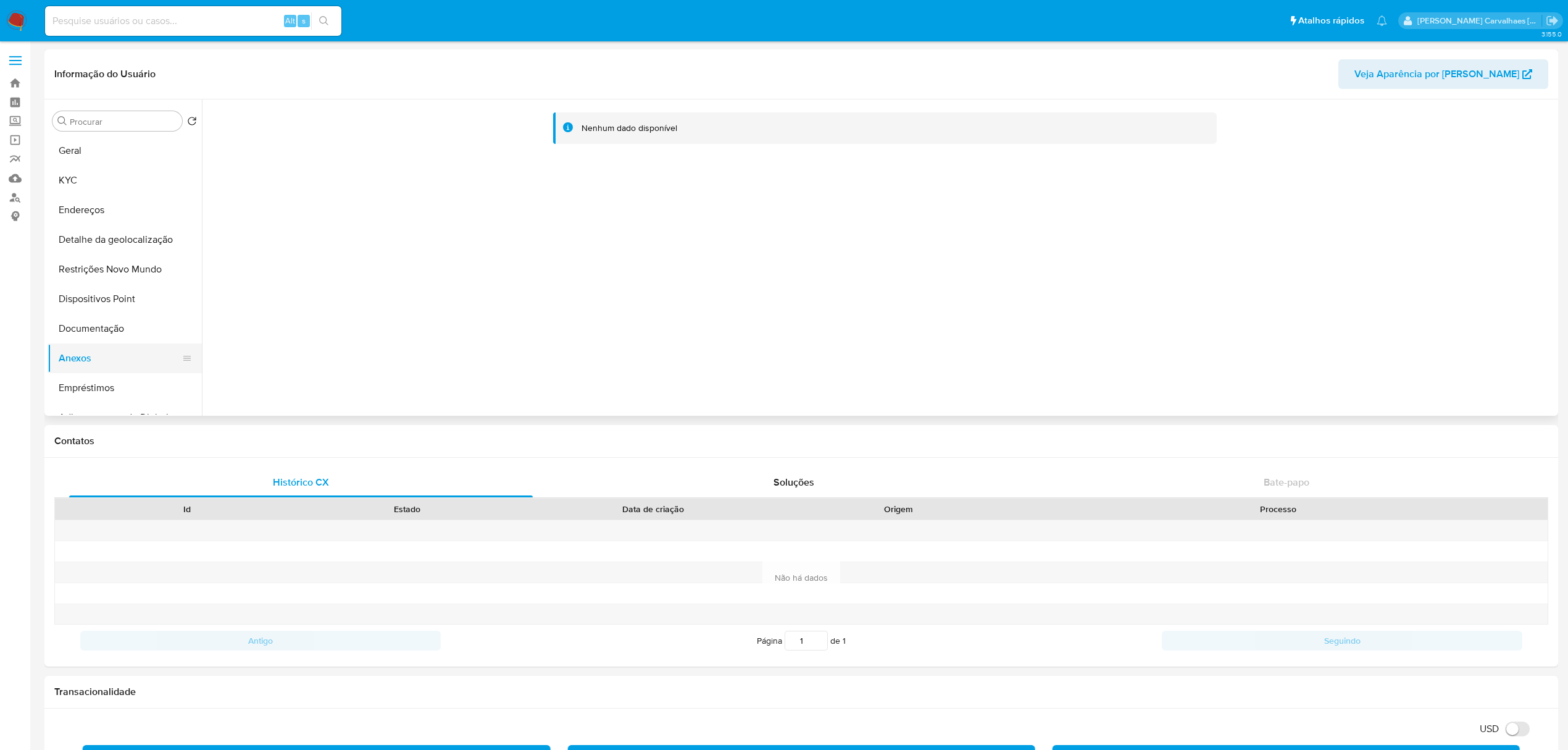
click at [97, 358] on button "Anexos" at bounding box center [120, 358] width 145 height 29
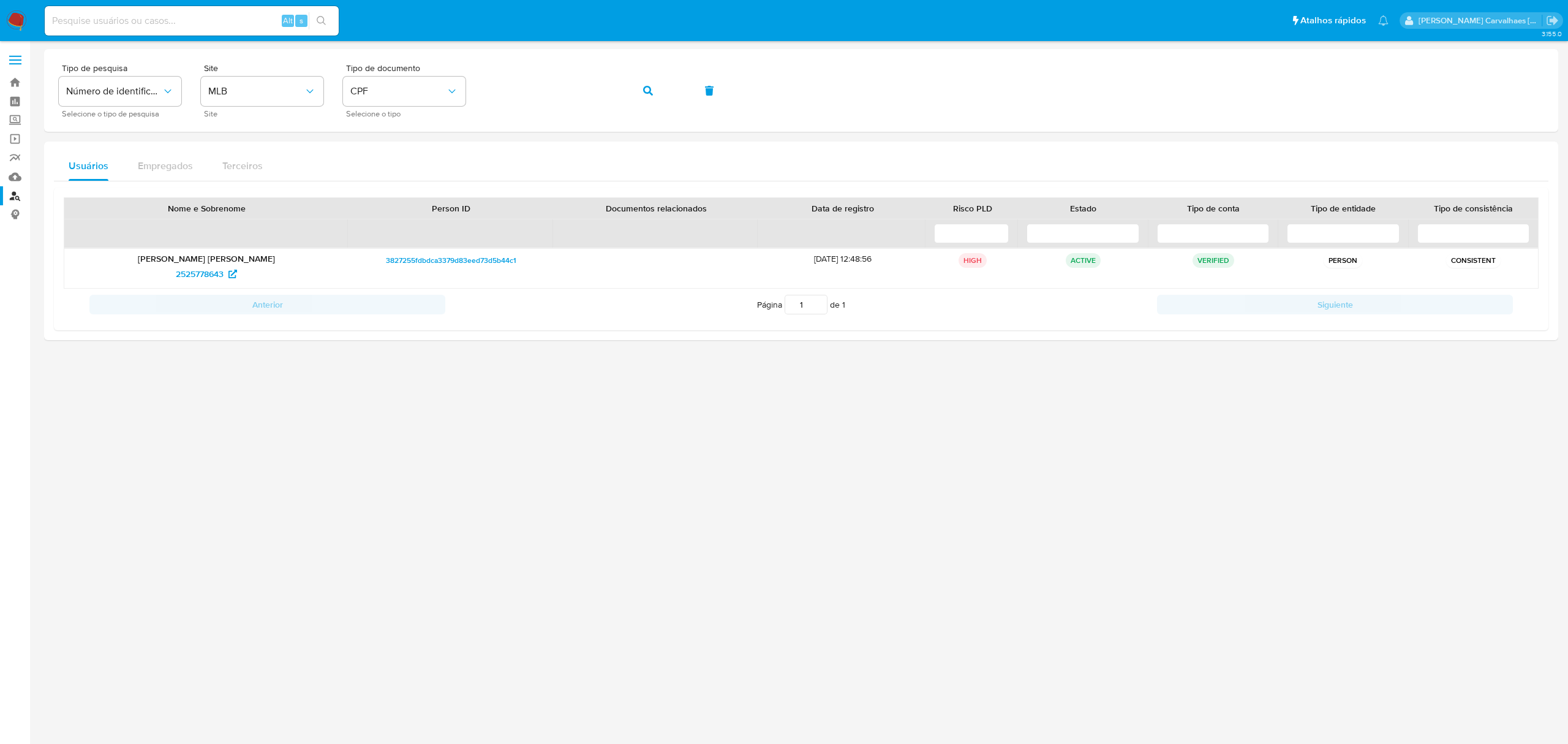
click at [101, 21] on input at bounding box center [192, 21] width 294 height 16
paste input "C7xLot8vfySTwELG5PltjcHT"
type input "C7xLot8vfySTwELG5PltjcHT"
click at [324, 26] on button "search-icon" at bounding box center [321, 21] width 25 height 17
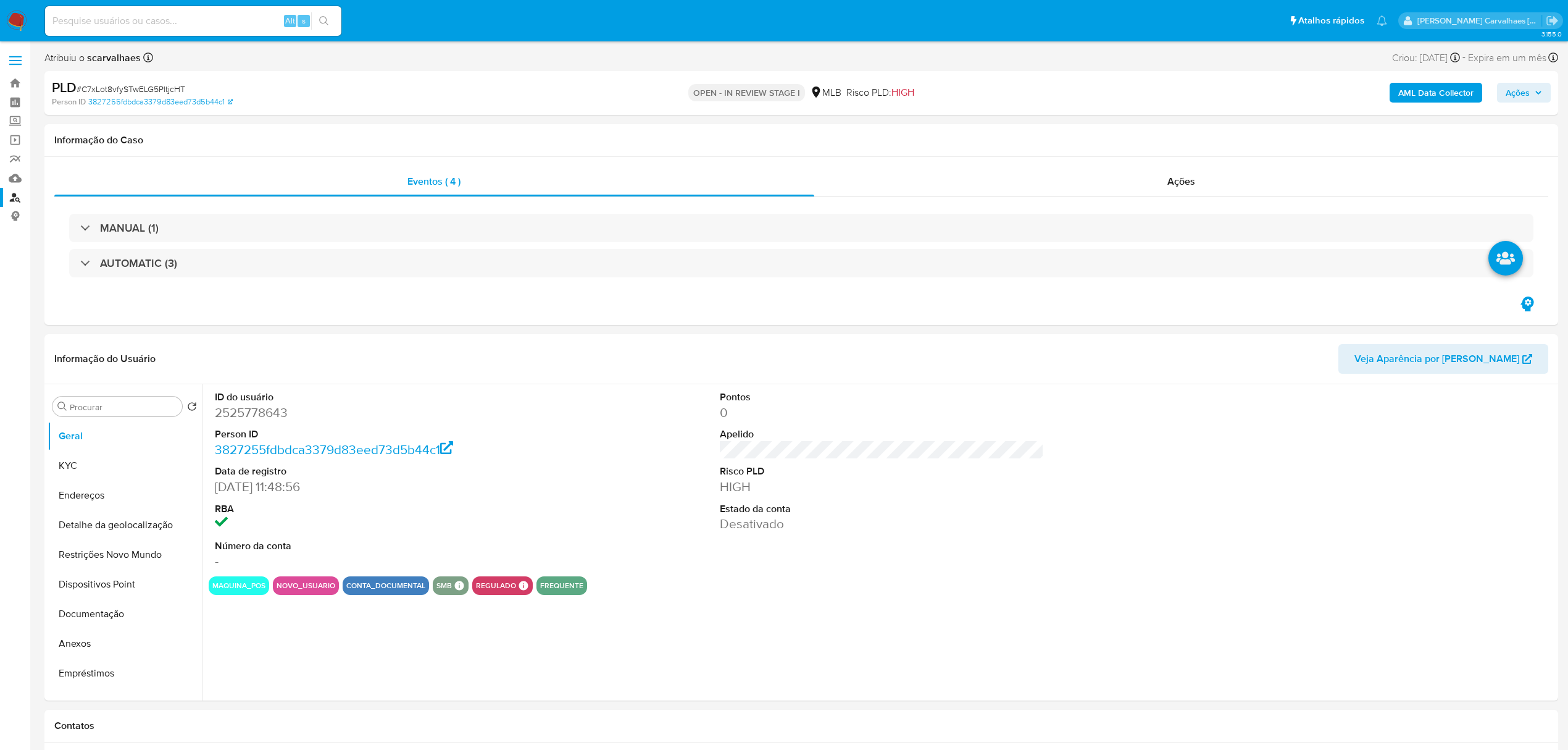
select select "10"
click at [115, 640] on button "Anexos" at bounding box center [120, 643] width 145 height 29
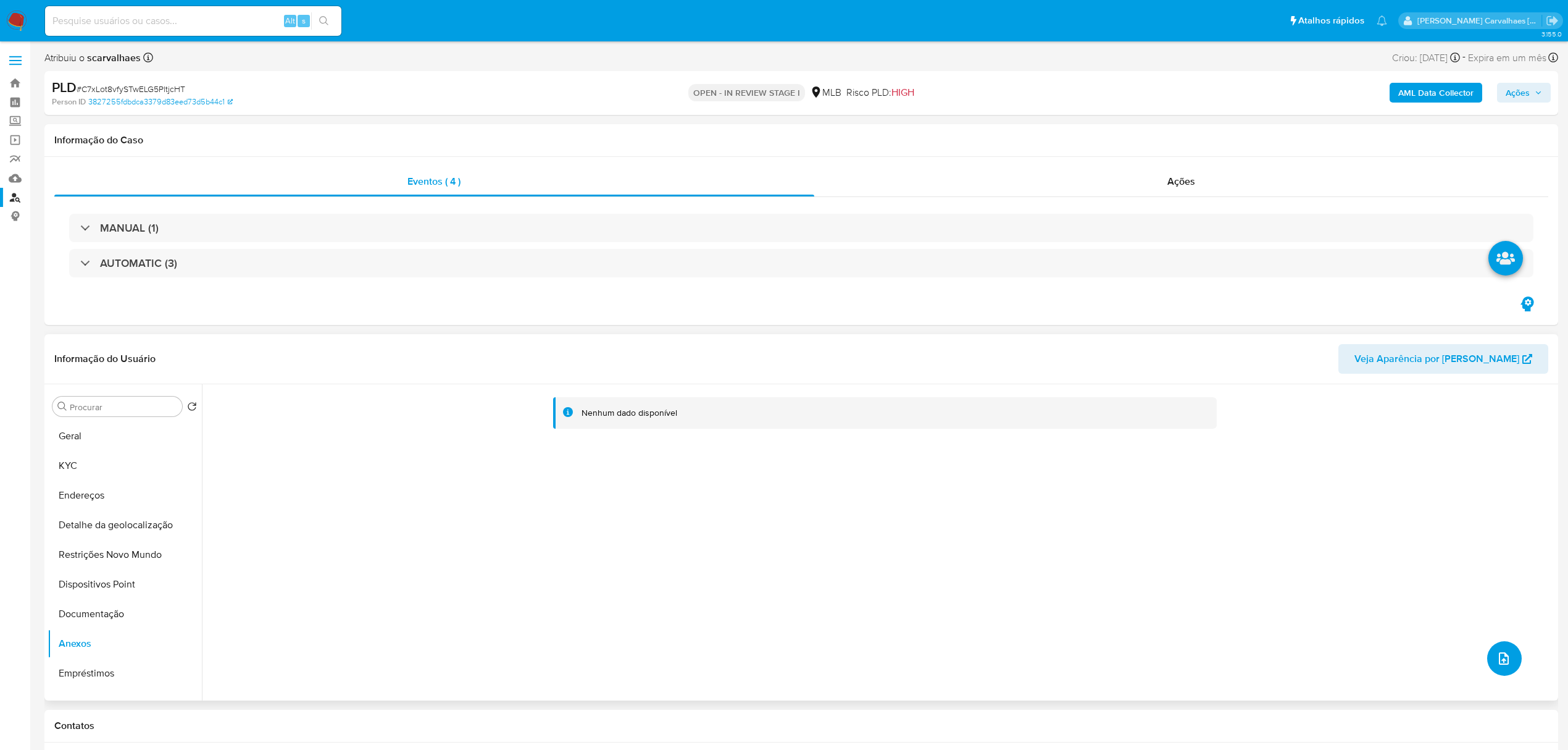
click at [1499, 648] on button "upload-file" at bounding box center [1504, 658] width 34 height 34
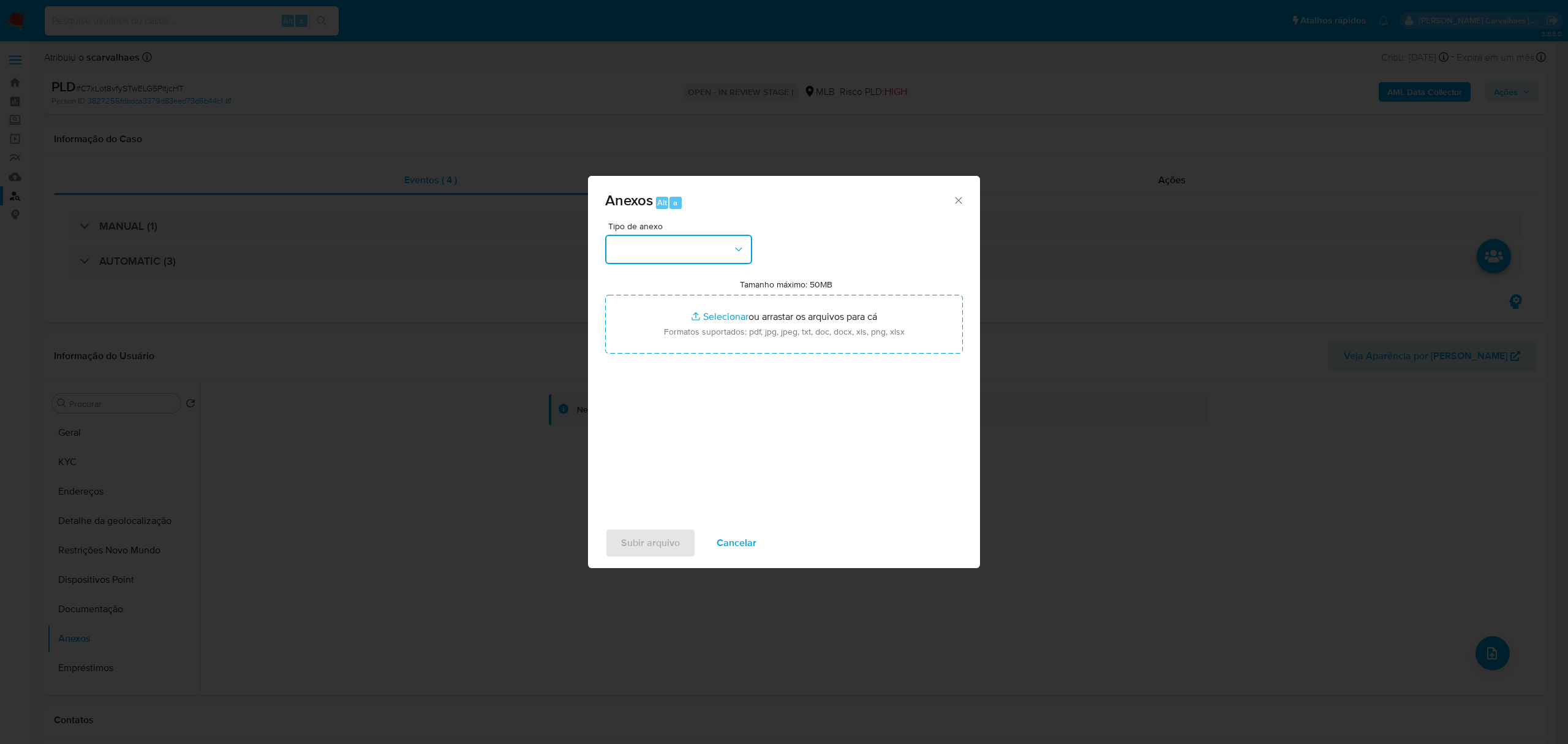
click at [746, 246] on button "button" at bounding box center [679, 249] width 147 height 29
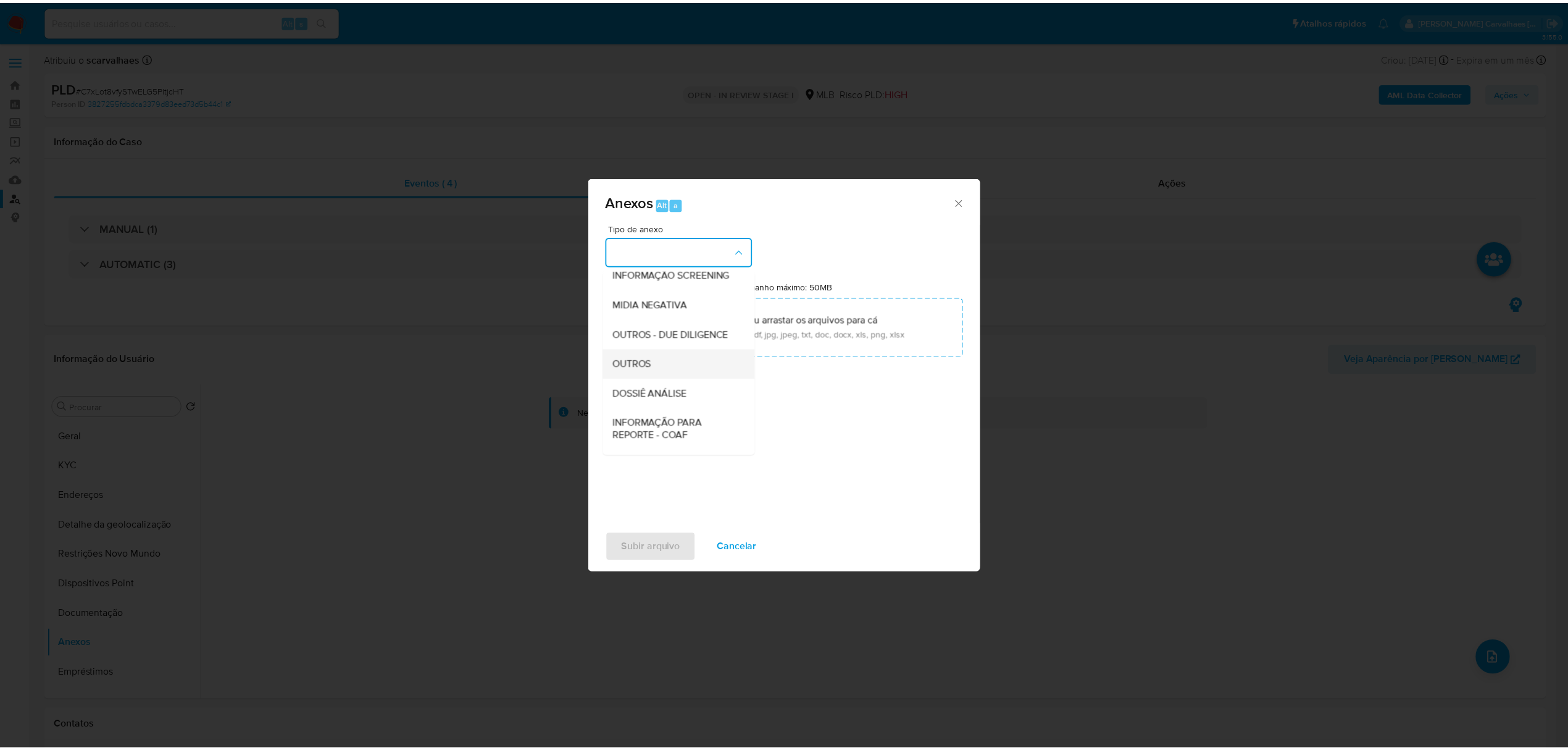
scroll to position [132, 0]
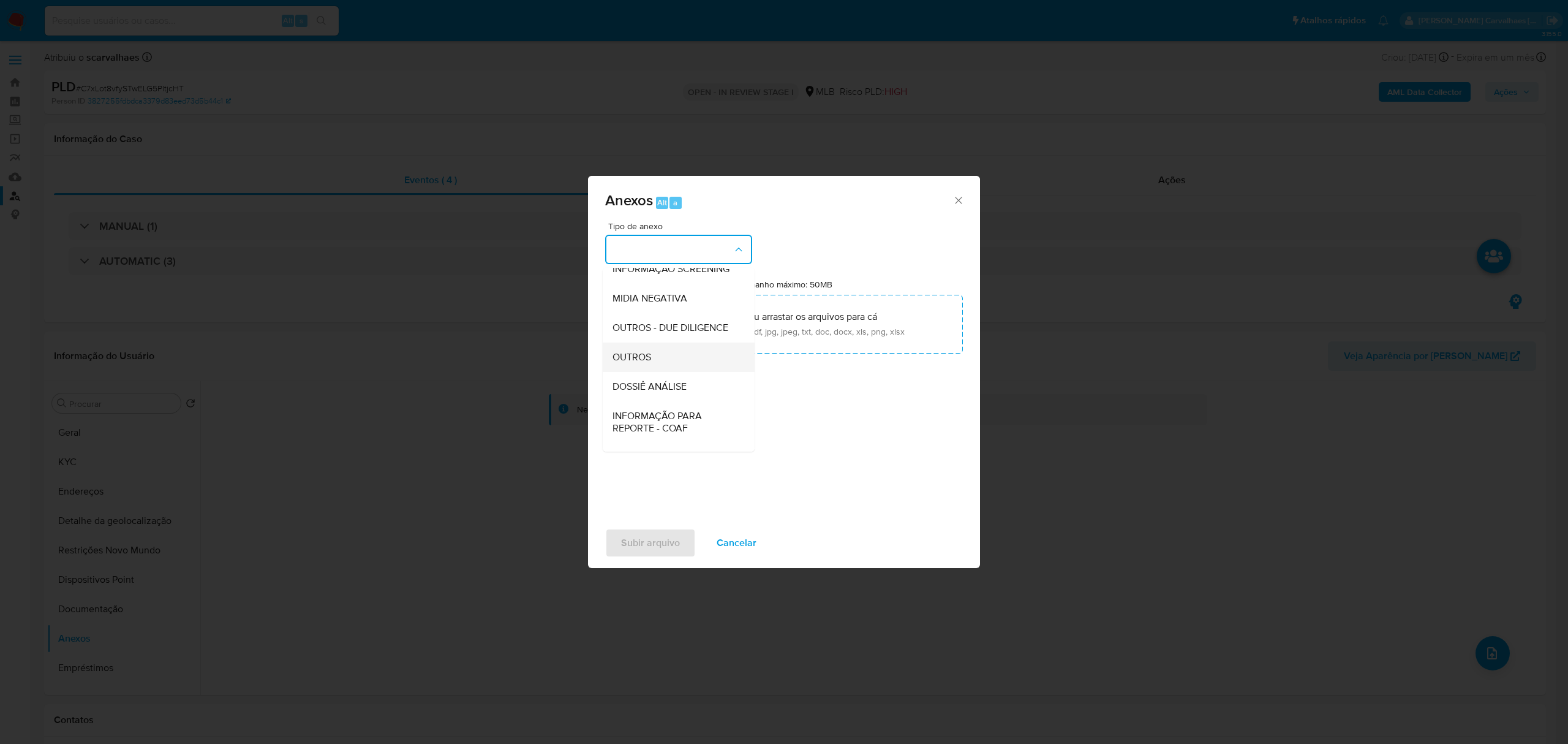
click at [662, 372] on div "OUTROS" at bounding box center [674, 357] width 125 height 29
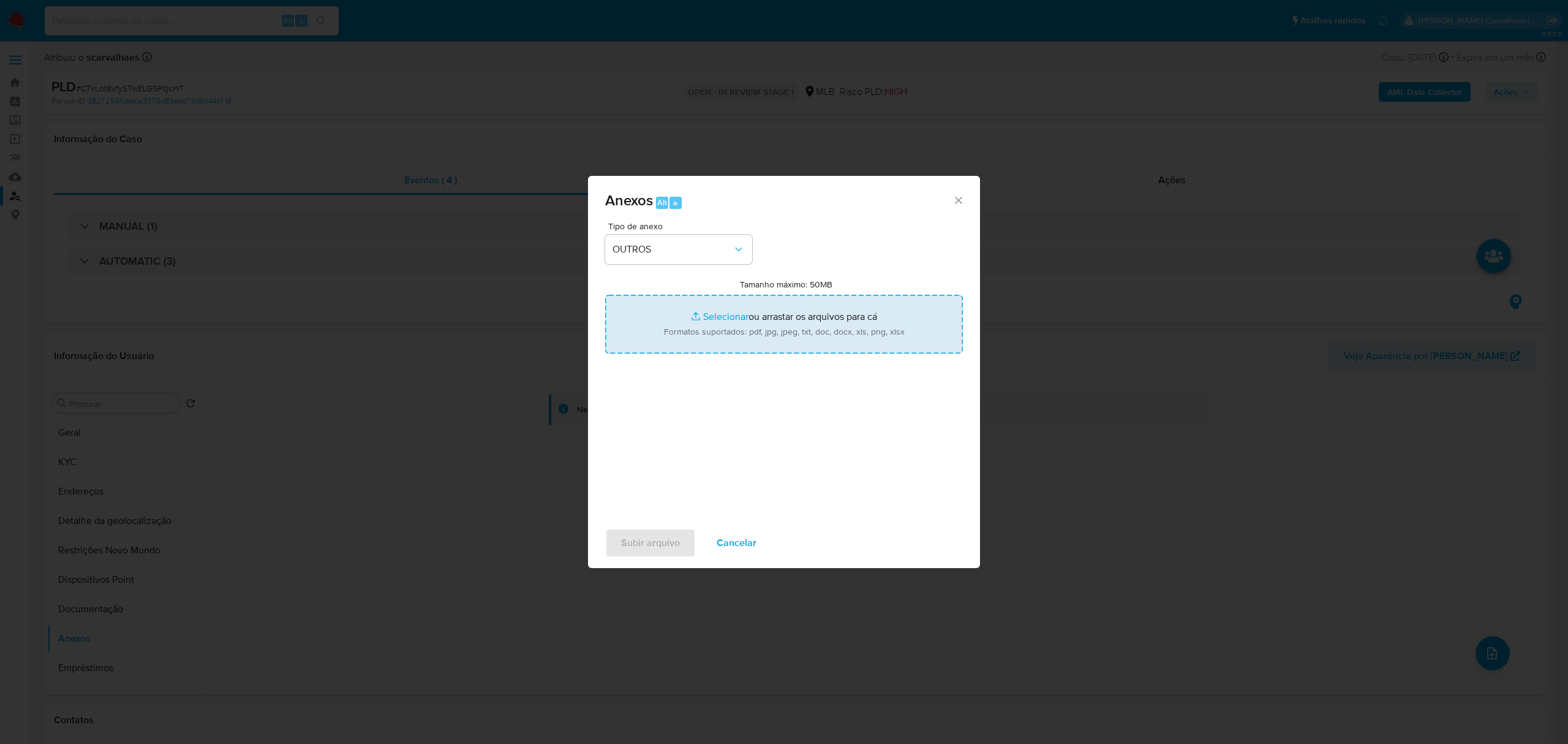
click at [722, 317] on input "Tamanho máximo: 50MB Selecionar arquivos" at bounding box center [784, 323] width 358 height 59
click at [719, 314] on input "Tamanho máximo: 50MB Selecionar arquivos" at bounding box center [784, 323] width 358 height 59
type input "C:\fakepath\Mulan [PERSON_NAME] [PERSON_NAME] 2525778643_2025_08_20_16_09_50 - …"
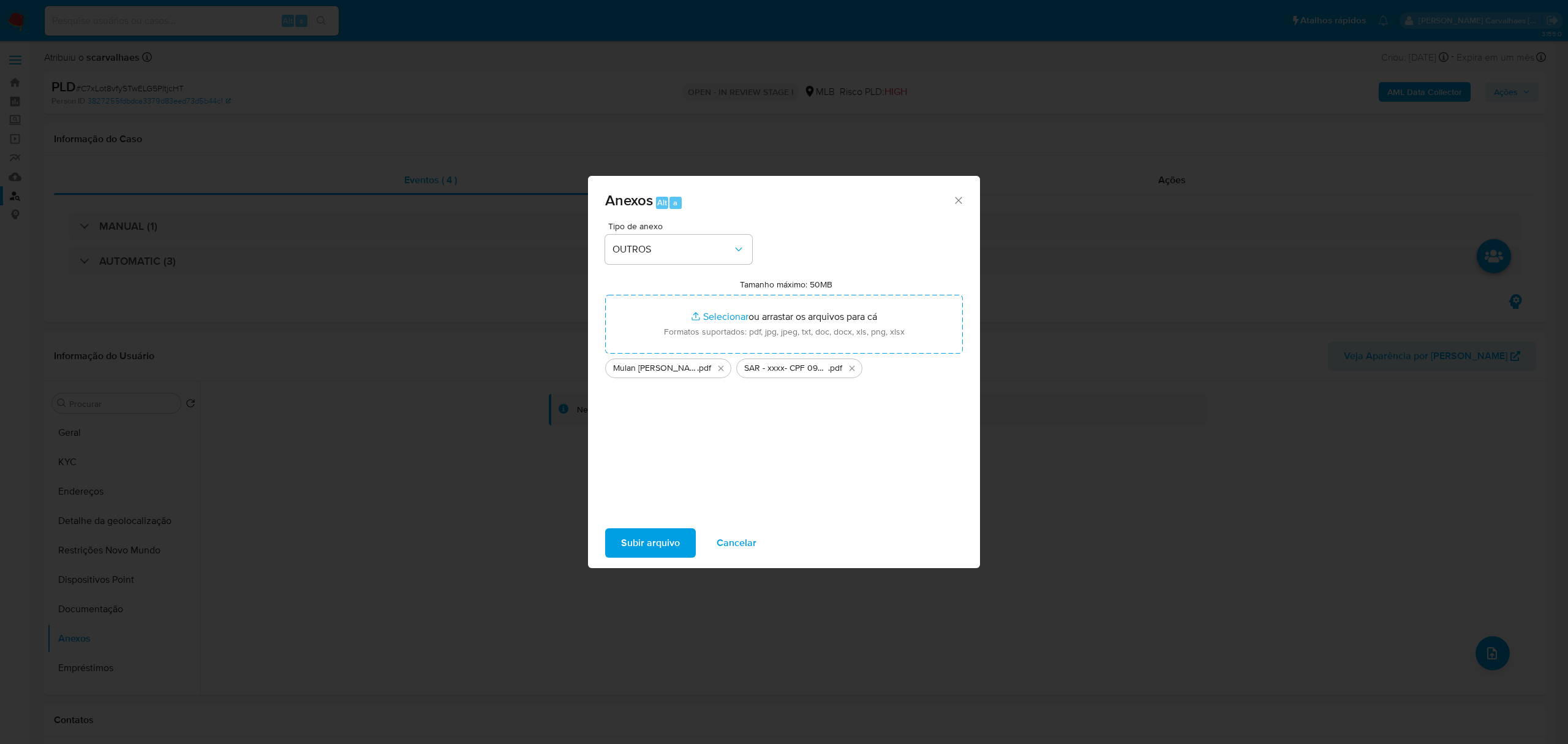
click at [957, 198] on icon "Fechar" at bounding box center [958, 200] width 12 height 12
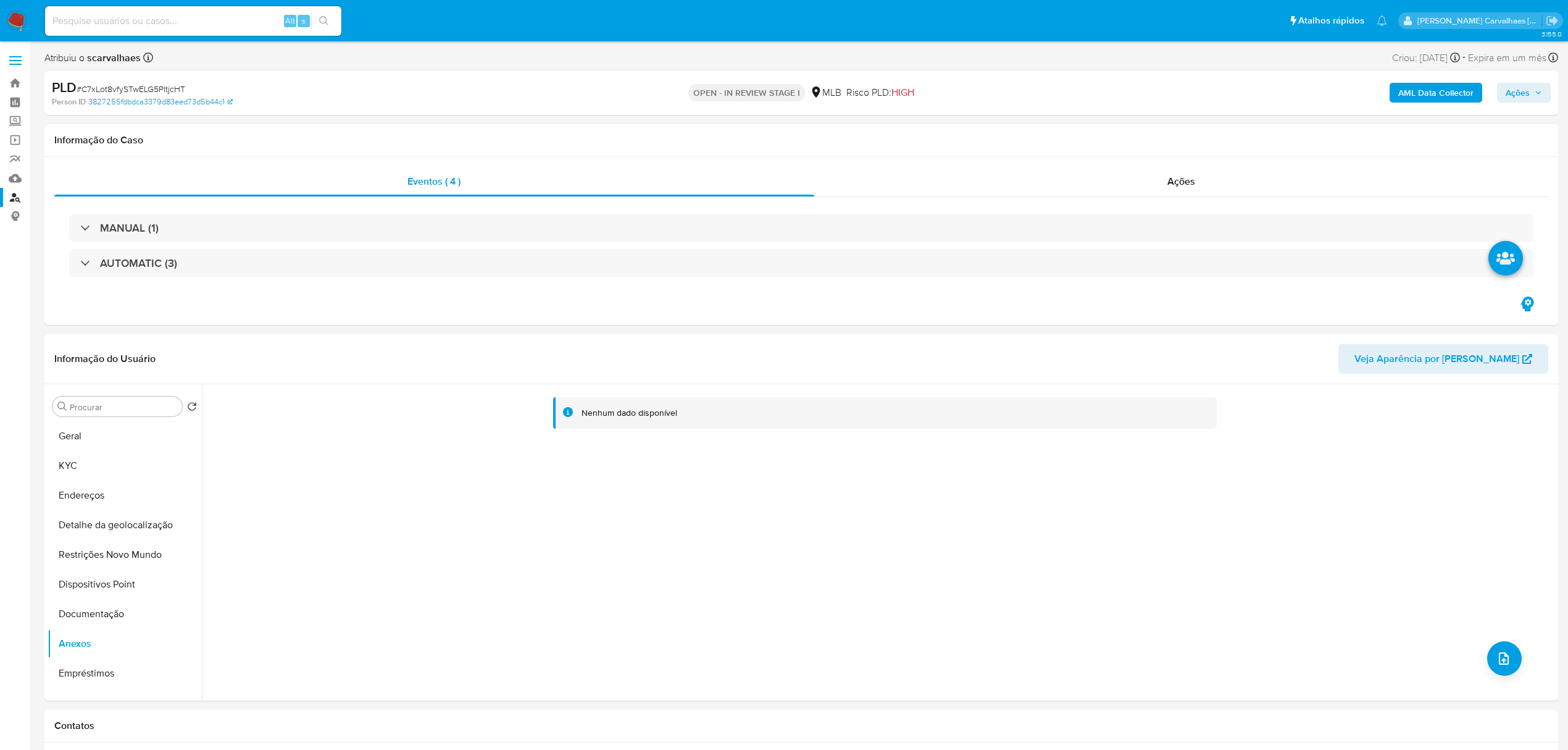
click at [1527, 93] on span "Ações" at bounding box center [1517, 93] width 24 height 20
click at [1184, 130] on span "Resolução do caso" at bounding box center [1165, 131] width 84 height 14
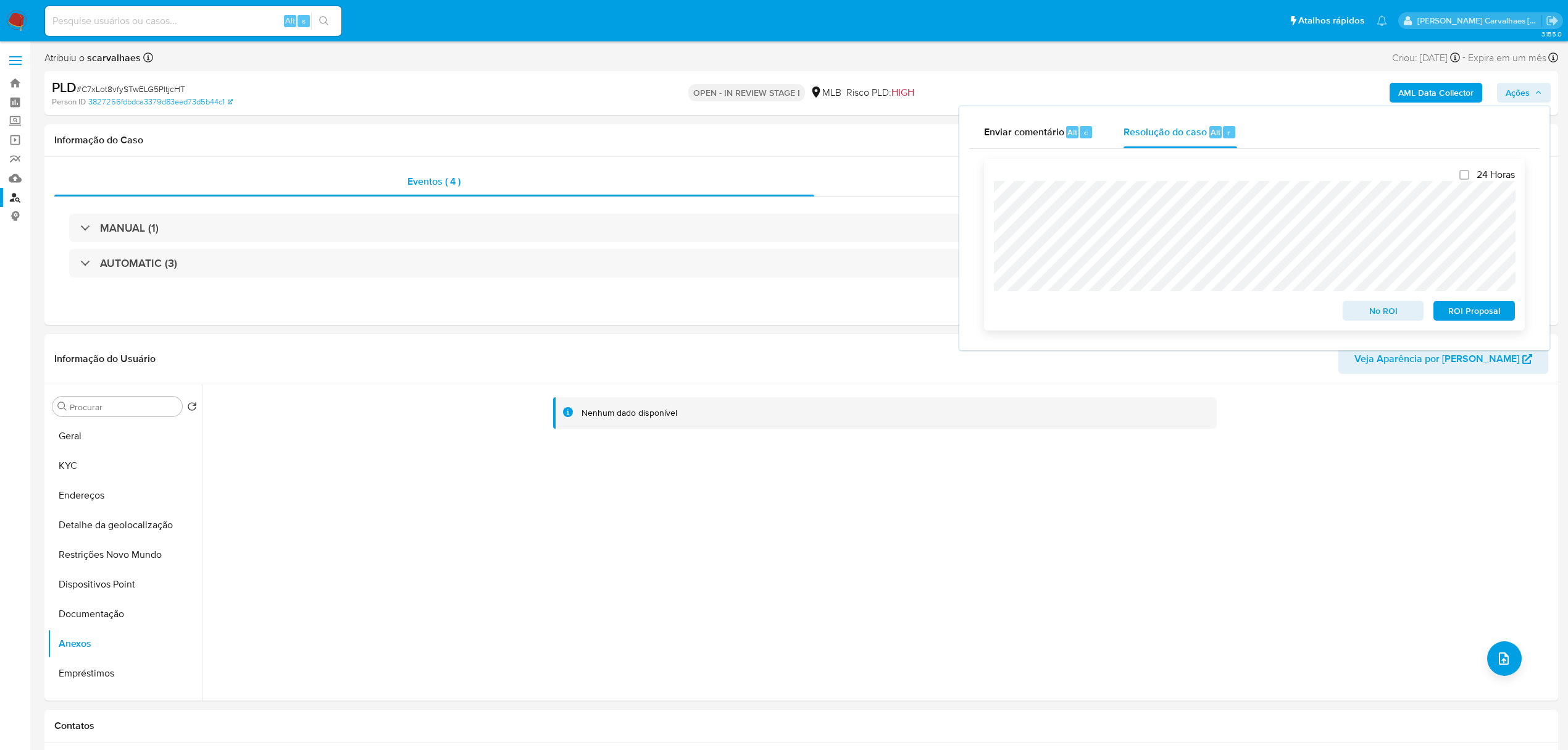
click at [1459, 305] on span "ROI Proposal" at bounding box center [1474, 310] width 64 height 18
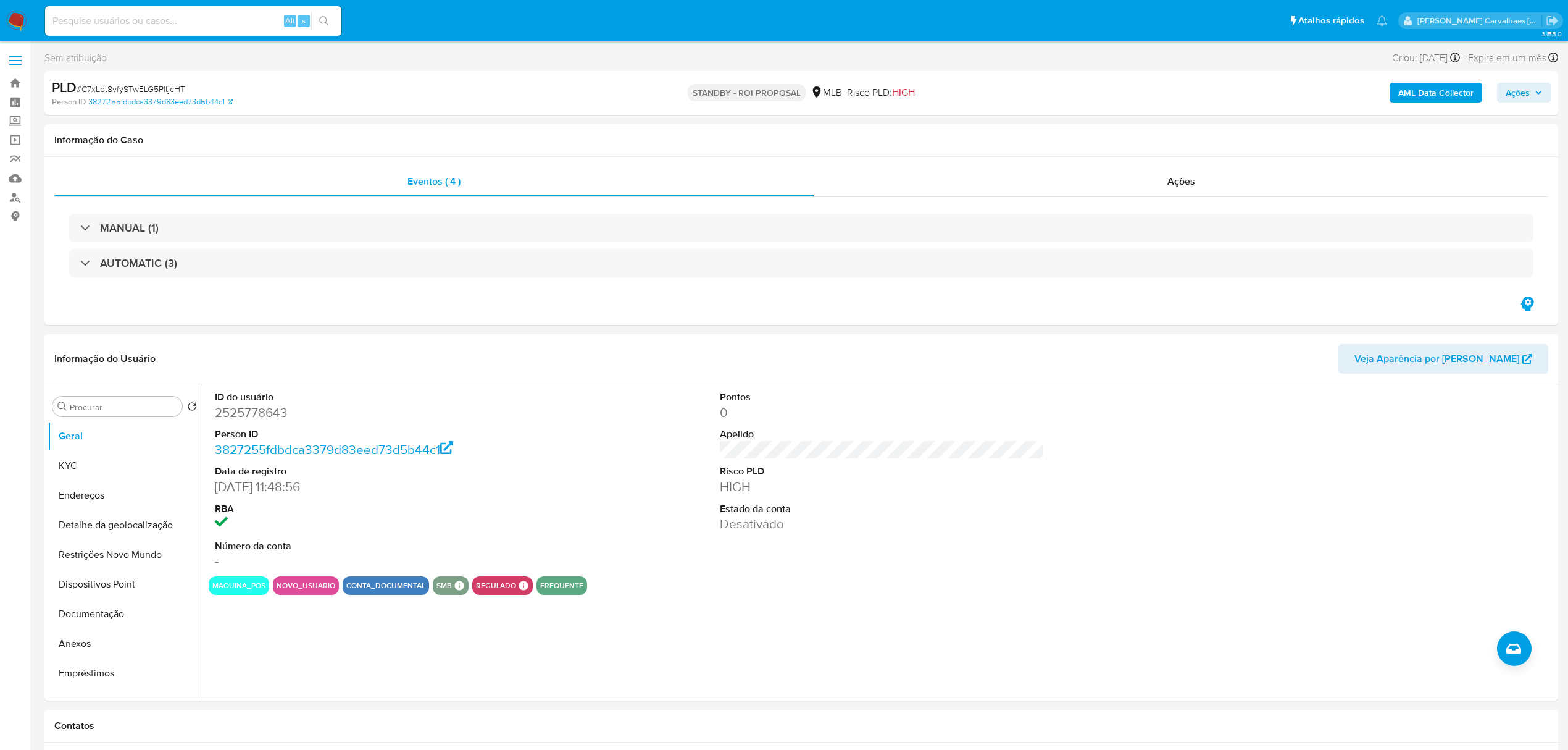
select select "10"
paste input "Avneld3l5GbTTBPXnqb5hH7f"
type input "Avneld3l5GbTTBPXnqb5hH7f"
click at [321, 23] on icon "search-icon" at bounding box center [324, 21] width 10 height 10
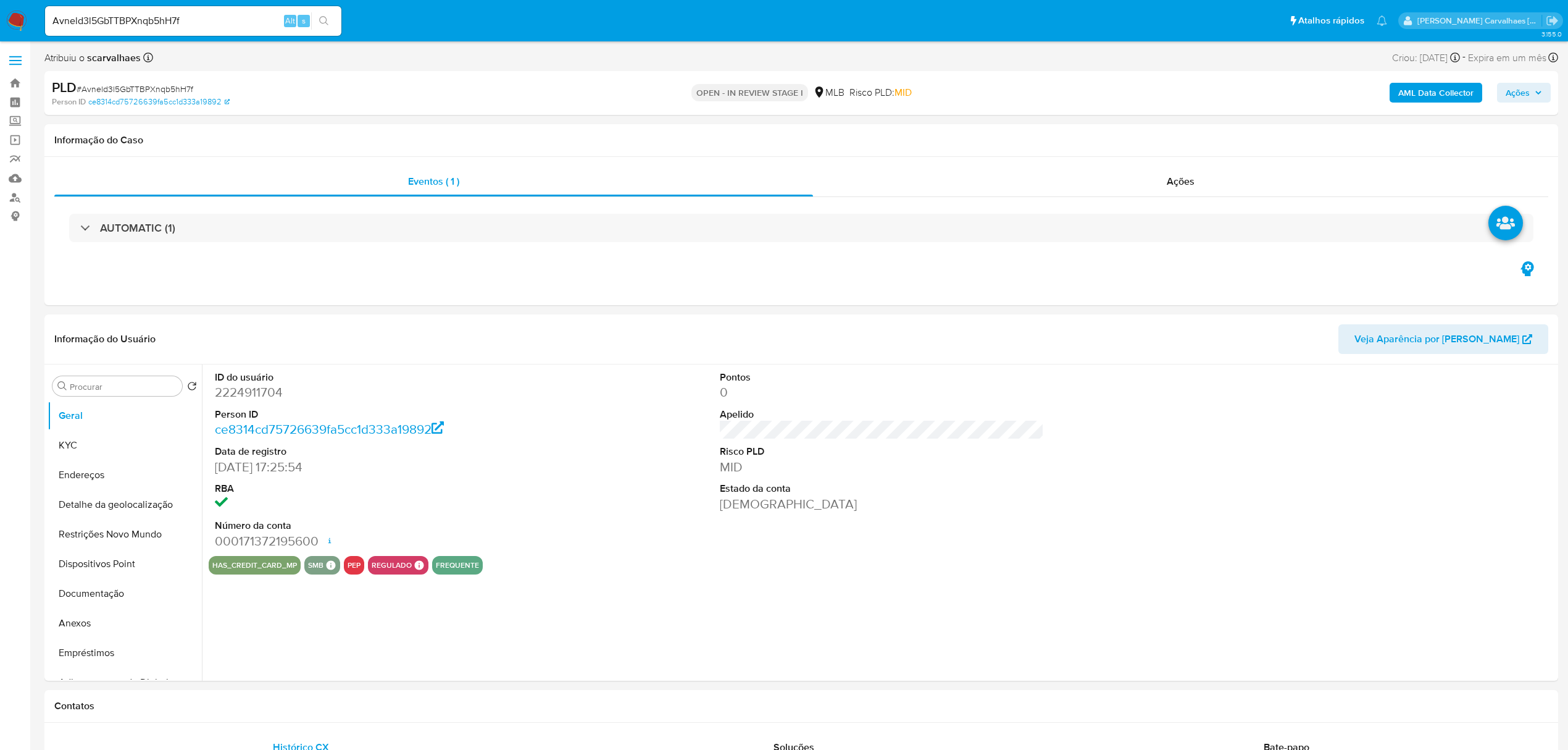
select select "10"
click at [20, 84] on link "Bandeja" at bounding box center [74, 83] width 147 height 19
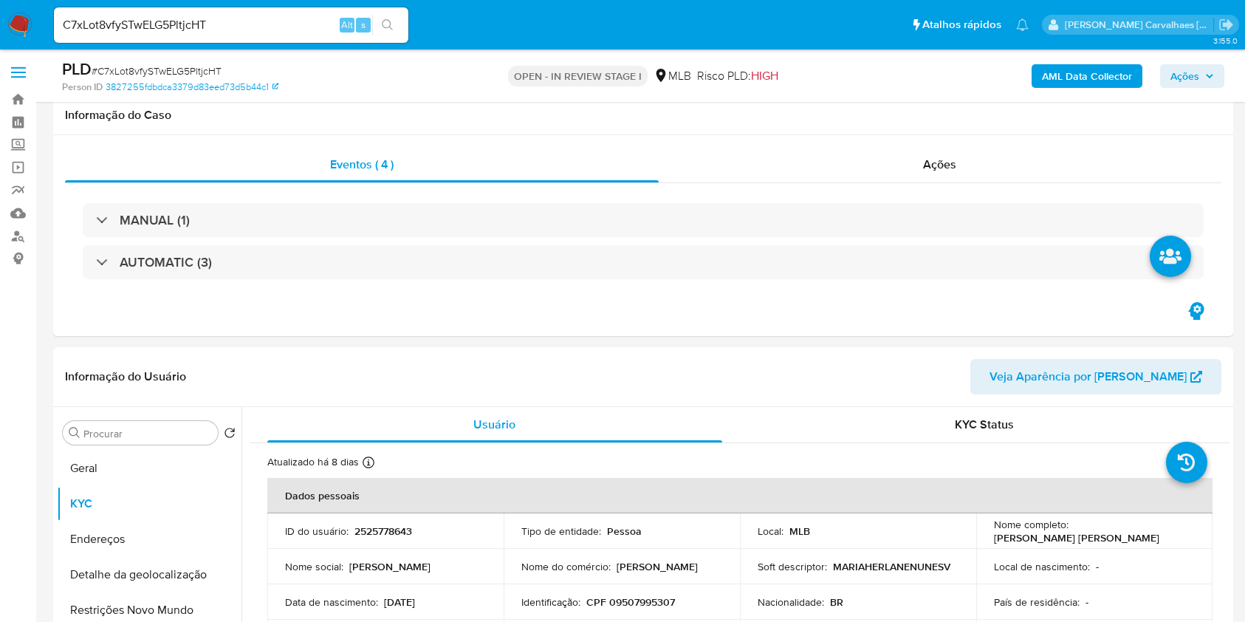
select select "10"
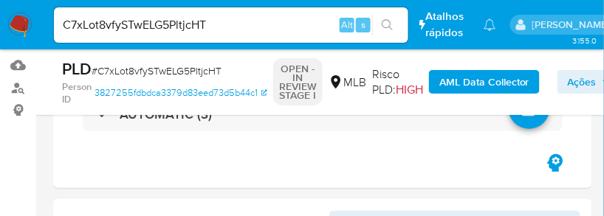
scroll to position [275, 0]
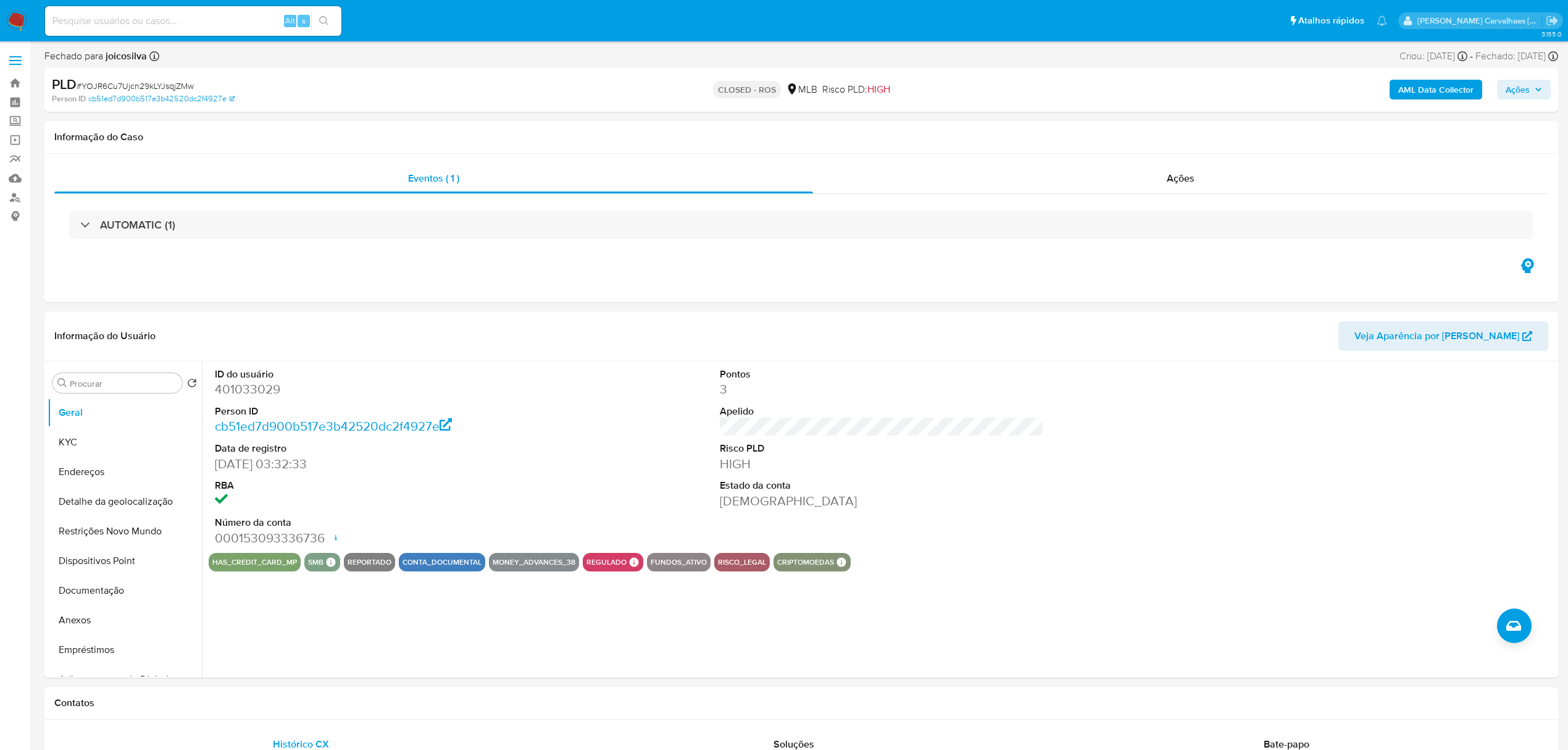
select select "10"
paste input "Avneld3l5GbTTBPXnqb5hH7f"
type input "Avneld3l5GbTTBPXnqb5hH7f"
click at [326, 25] on icon "search-icon" at bounding box center [324, 21] width 10 height 10
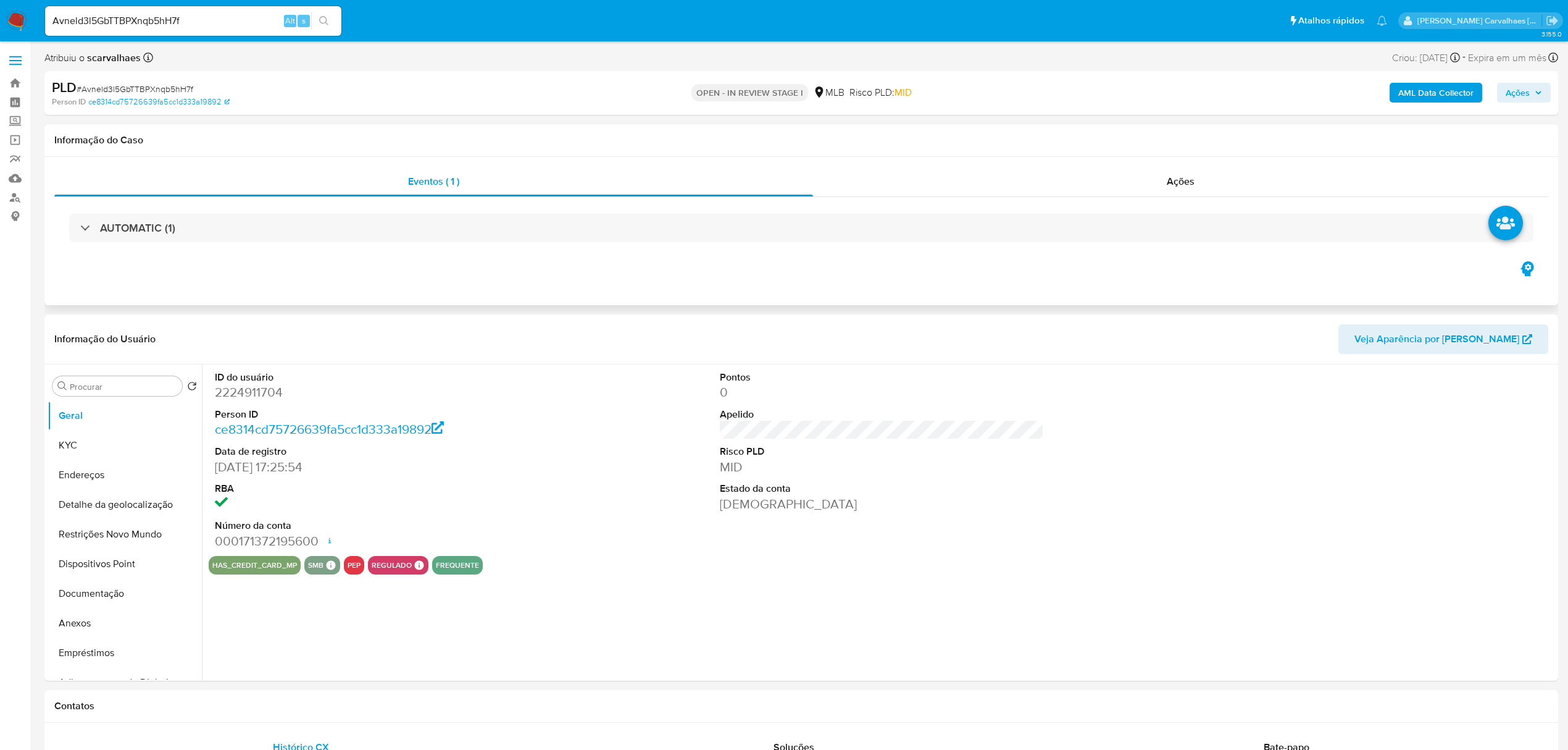
select select "10"
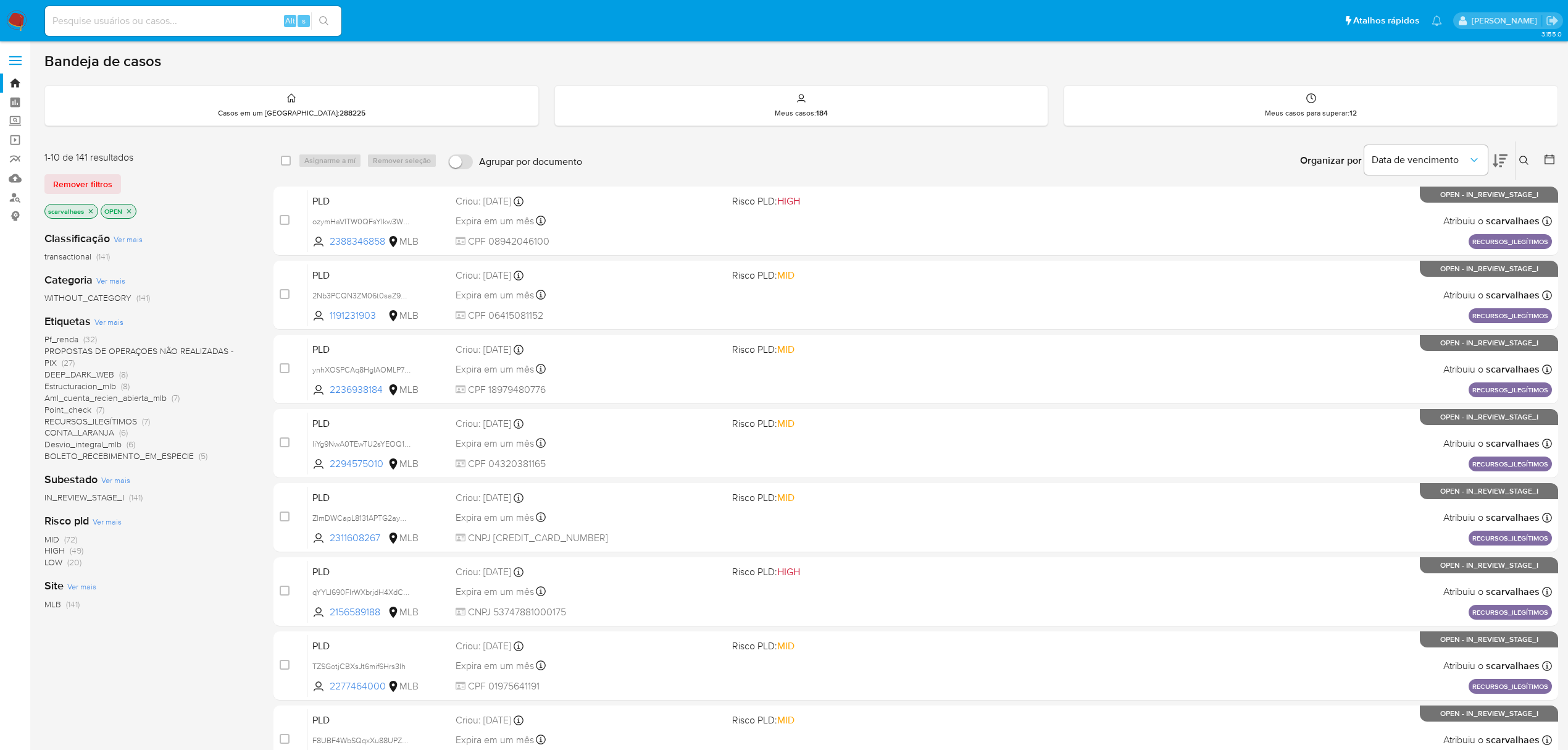
click at [80, 334] on span "Pf_renda (32)" at bounding box center [70, 339] width 53 height 12
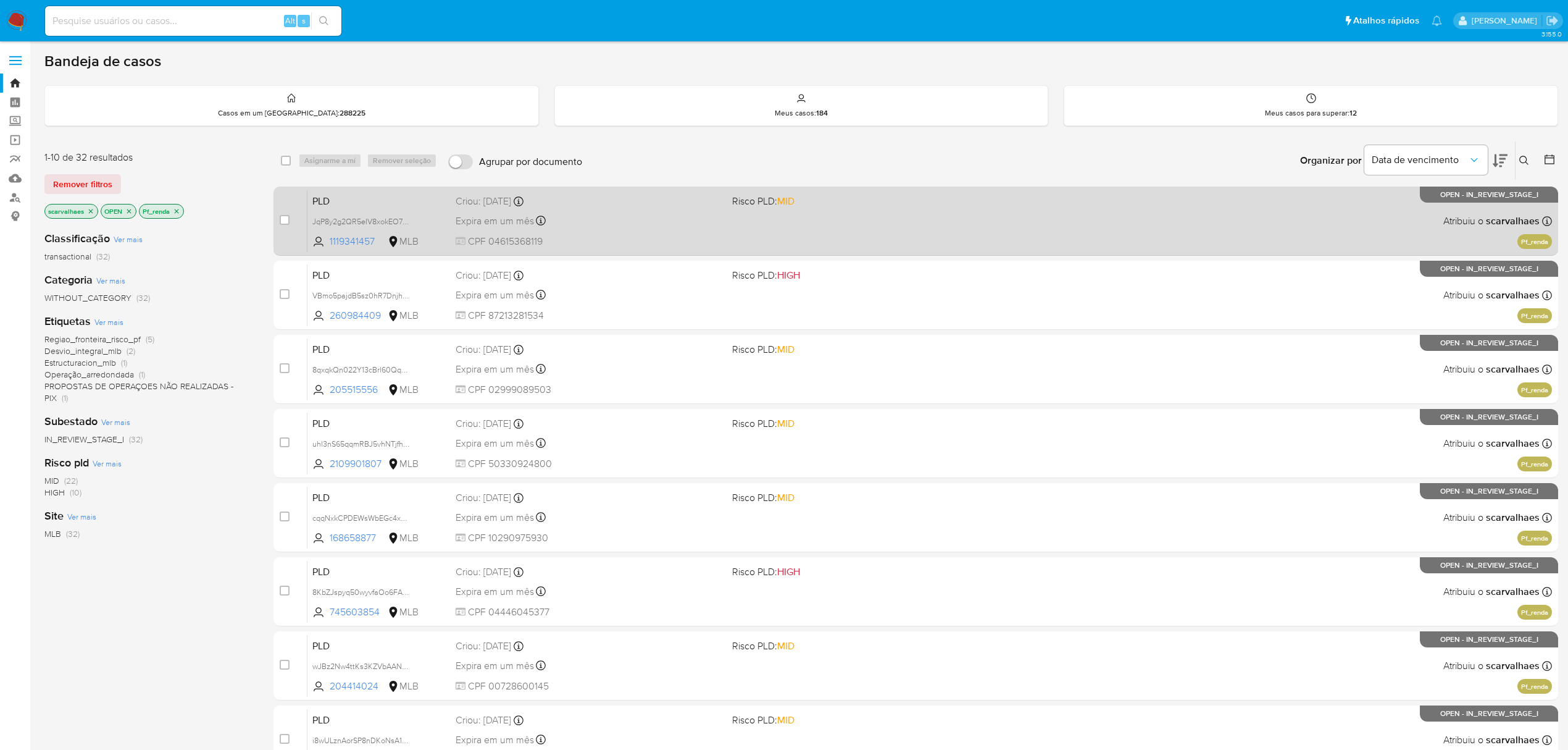
click at [797, 225] on div "PLD JqP8y2g2QR5eIV8xokEO7mqp 1119341457 MLB Risco PLD: MID Criou: [DATE] Criou:…" at bounding box center [929, 221] width 1245 height 63
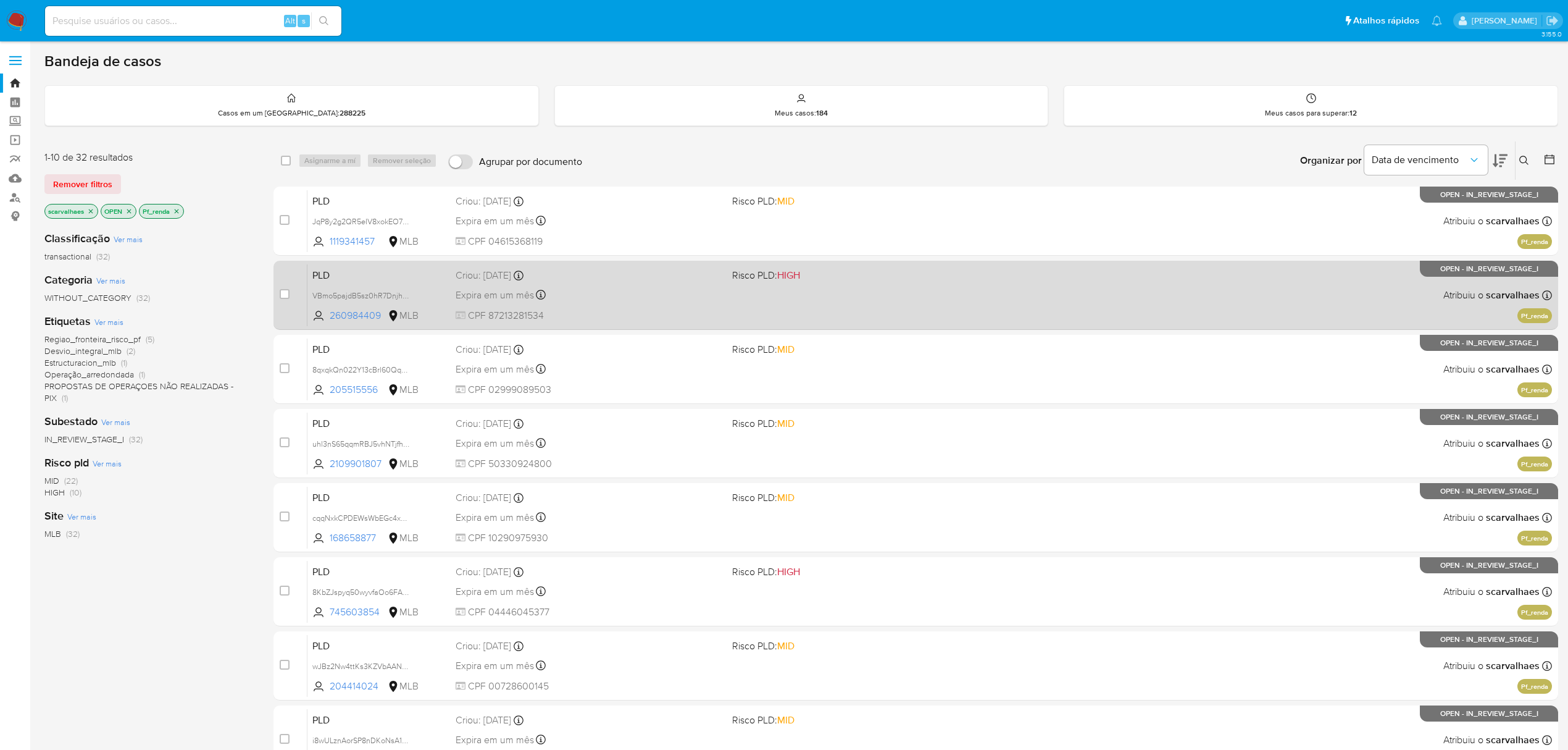
click at [725, 314] on div "PLD VBmo5pajdB5sz0hR7DnjhPFR 260984409 MLB Risco PLD: HIGH Criou: [DATE] Criou:…" at bounding box center [929, 294] width 1245 height 63
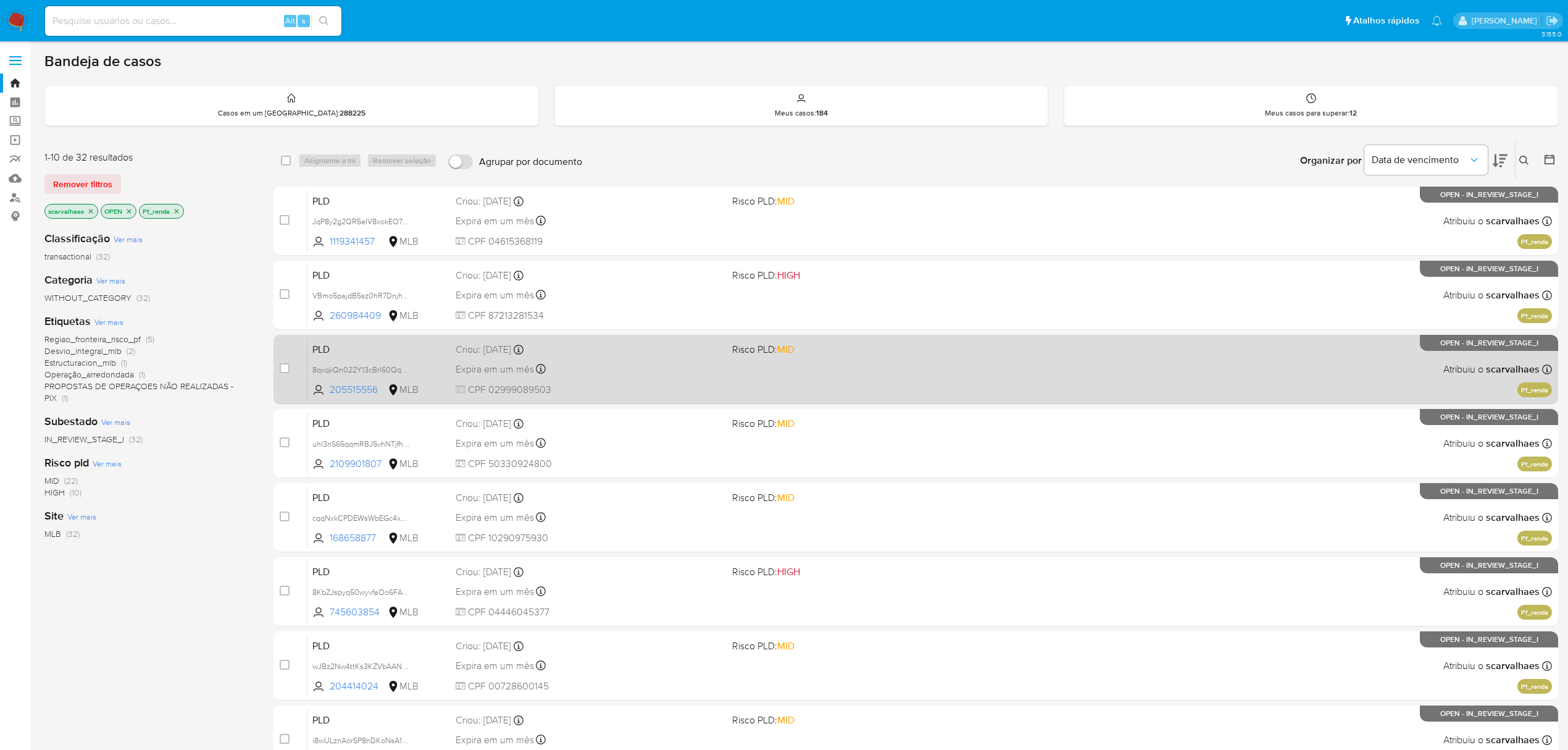
click at [725, 373] on div "PLD 8qxqkQn022Y13cBrl60QqhXT 205515556 MLB Risco PLD: MID Criou: [DATE] Criou: …" at bounding box center [929, 369] width 1245 height 63
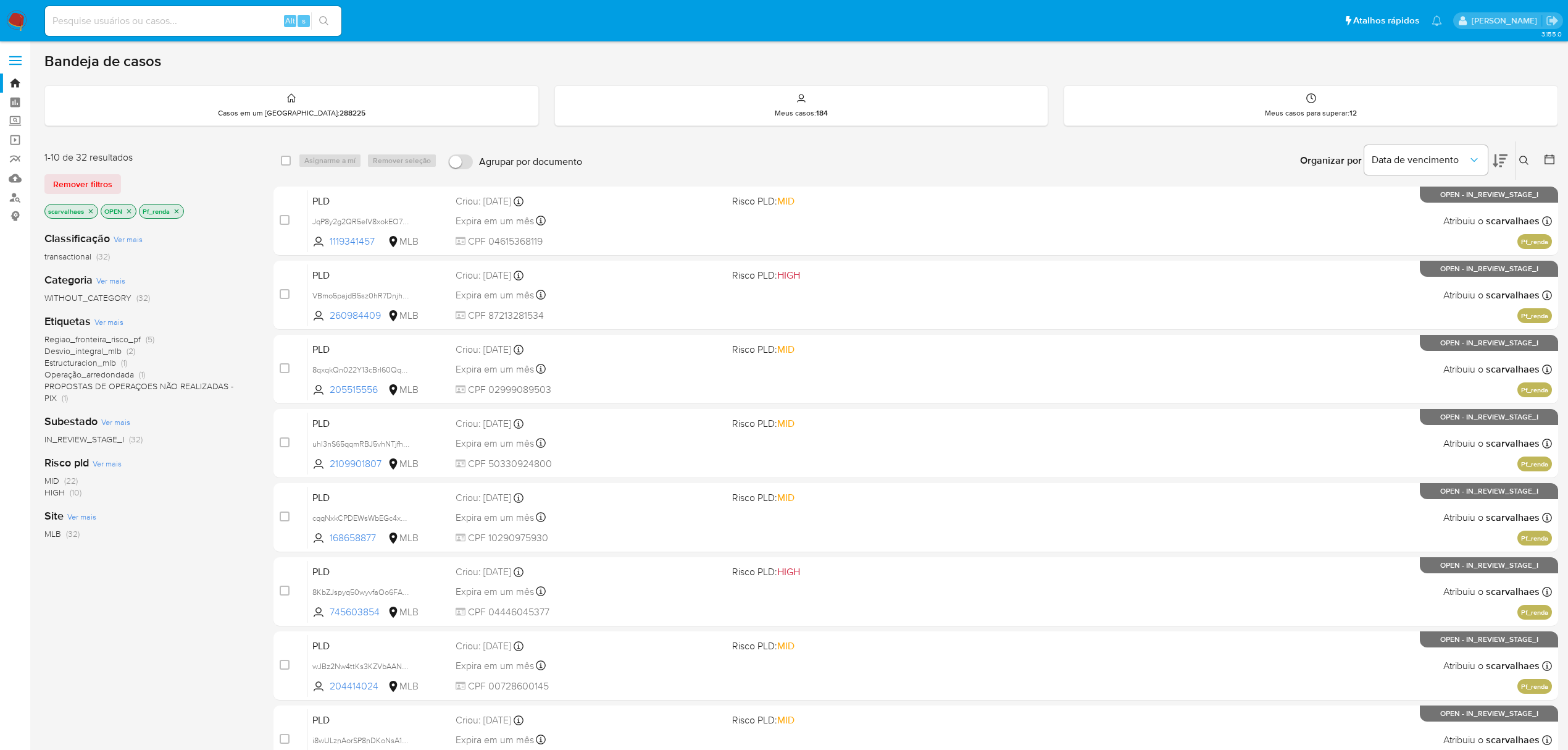
click at [179, 208] on icon "close-filter" at bounding box center [176, 211] width 8 height 8
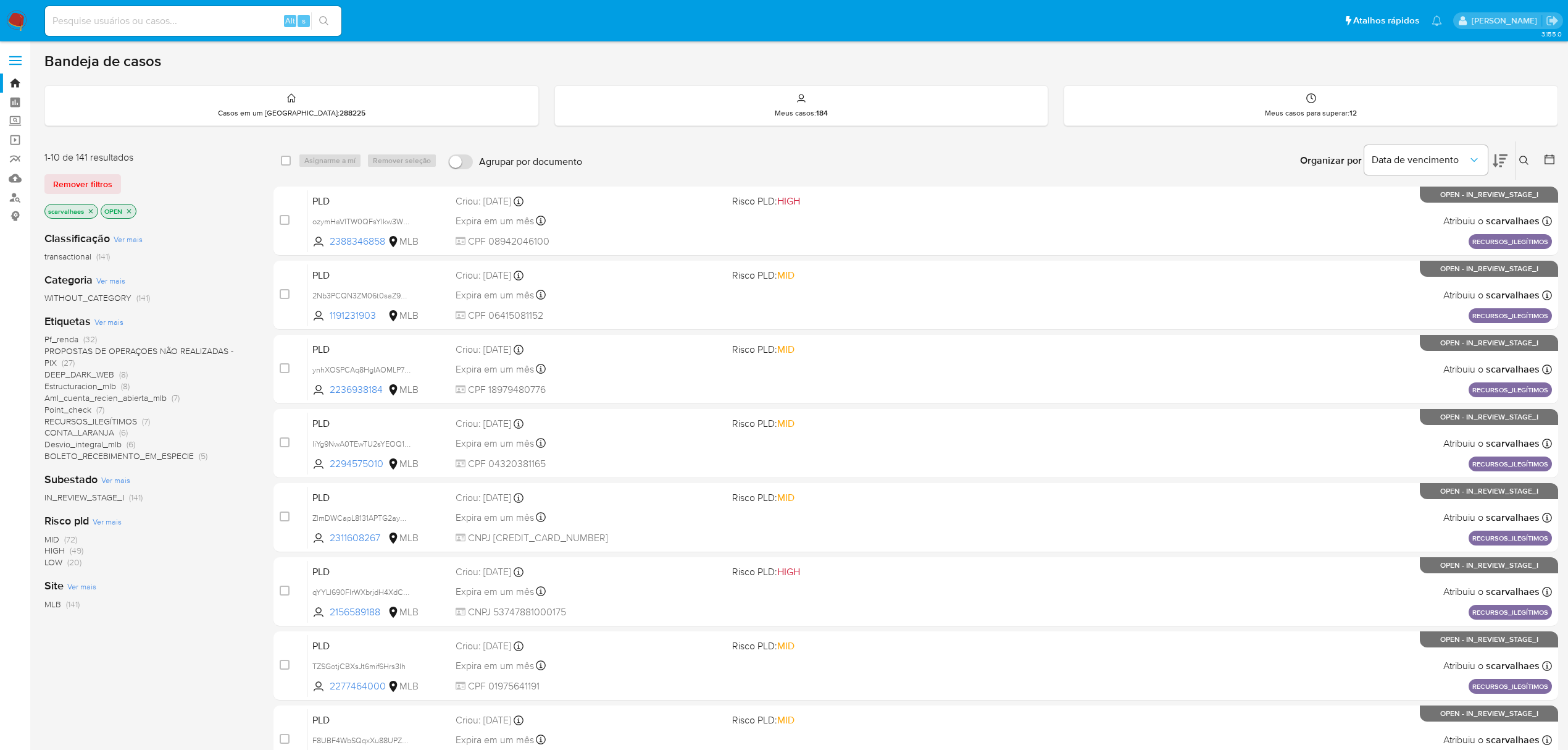
click at [111, 349] on span "PROPOSTAS DE OPERAÇOES NÃO REALIZADAS - PIX" at bounding box center [139, 356] width 189 height 24
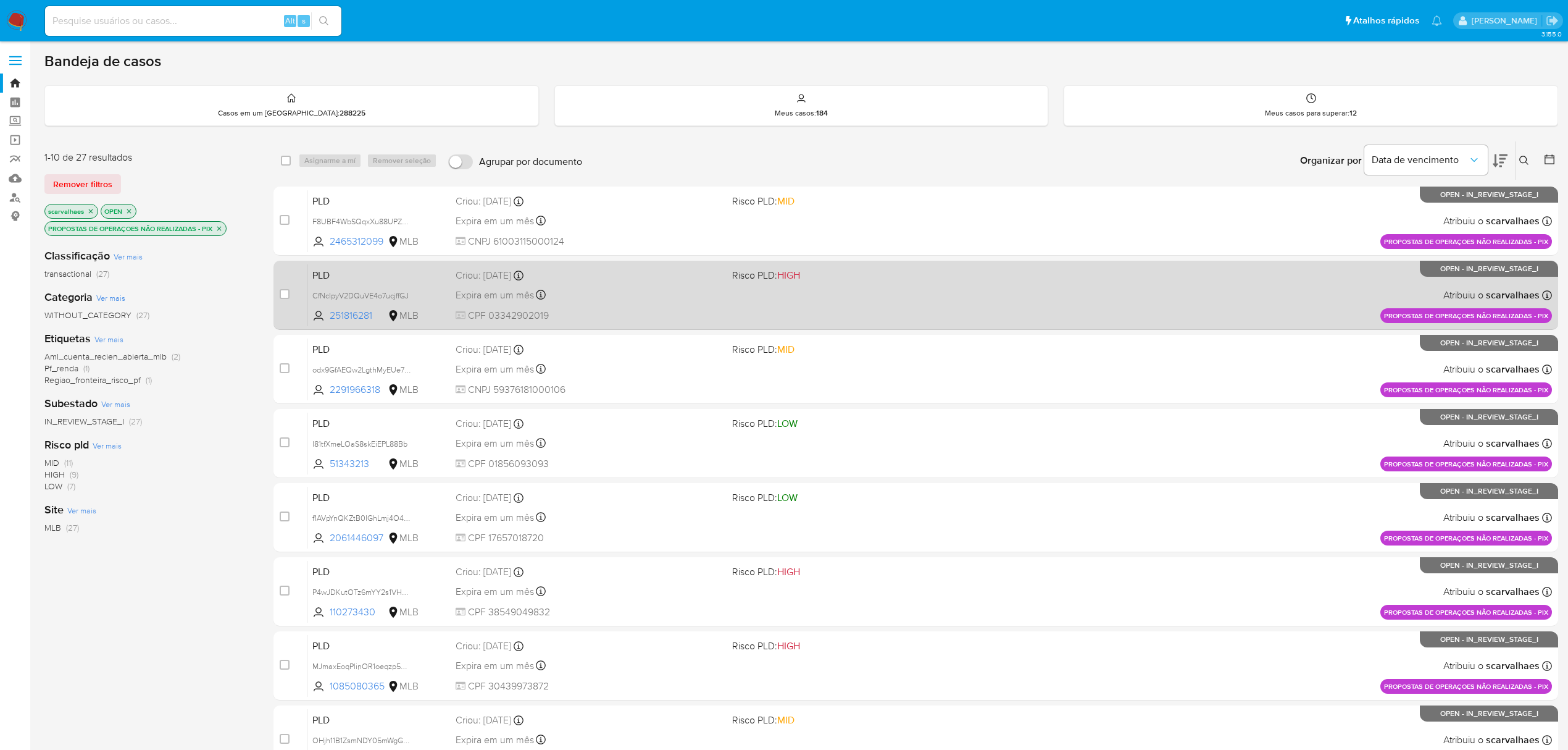
click at [587, 310] on span "CPF 03342902019" at bounding box center [588, 315] width 267 height 13
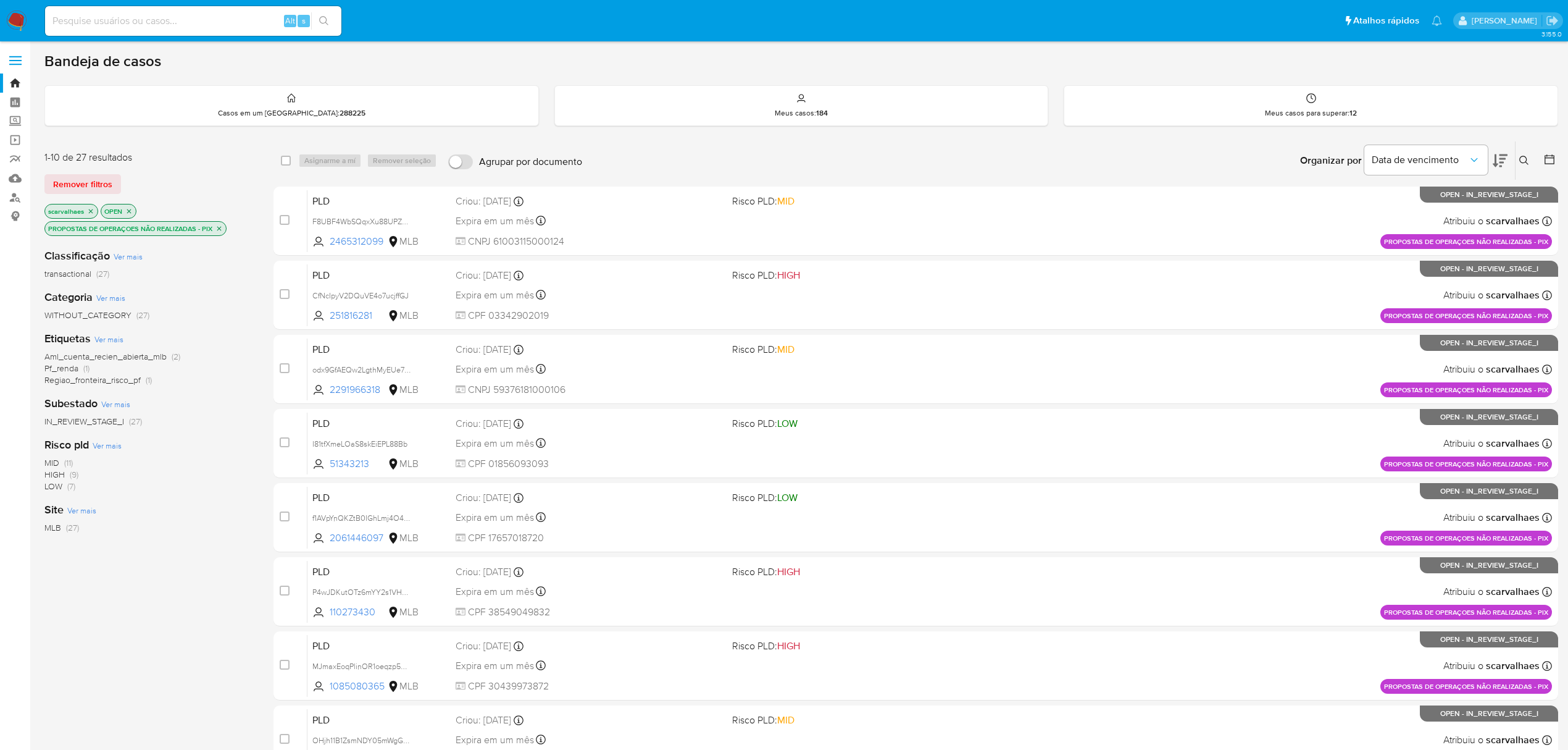
click at [166, 21] on input at bounding box center [193, 21] width 296 height 16
paste input "Avneld3l5GbTTBPXnqb5hH7f"
type input "Avneld3l5GbTTBPXnqb5hH7f"
click at [322, 31] on div "Avneld3l5GbTTBPXnqb5hH7f Alt s" at bounding box center [193, 20] width 296 height 29
click at [322, 13] on button "search-icon" at bounding box center [323, 21] width 25 height 18
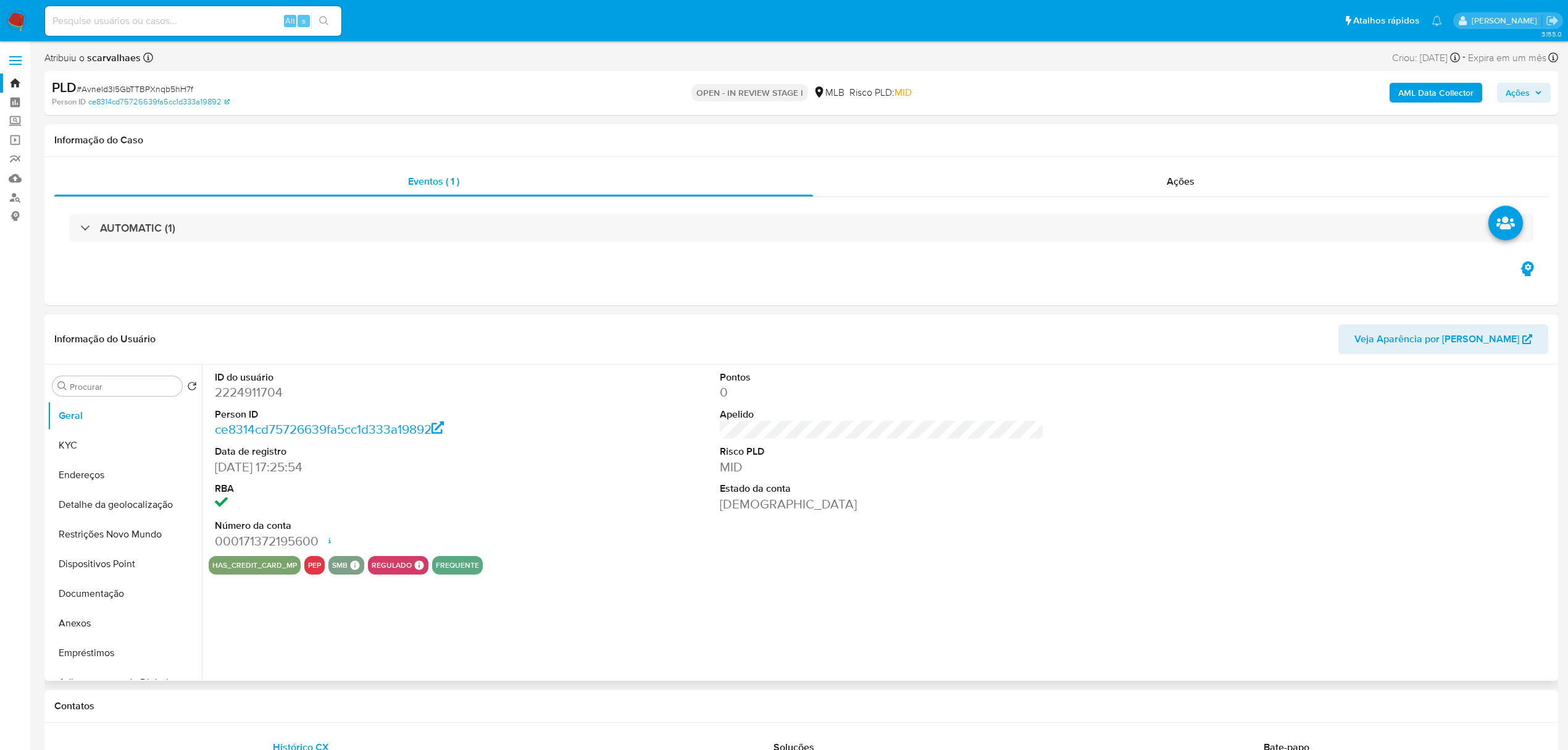
select select "10"
click at [70, 588] on button "Documentação" at bounding box center [120, 593] width 145 height 29
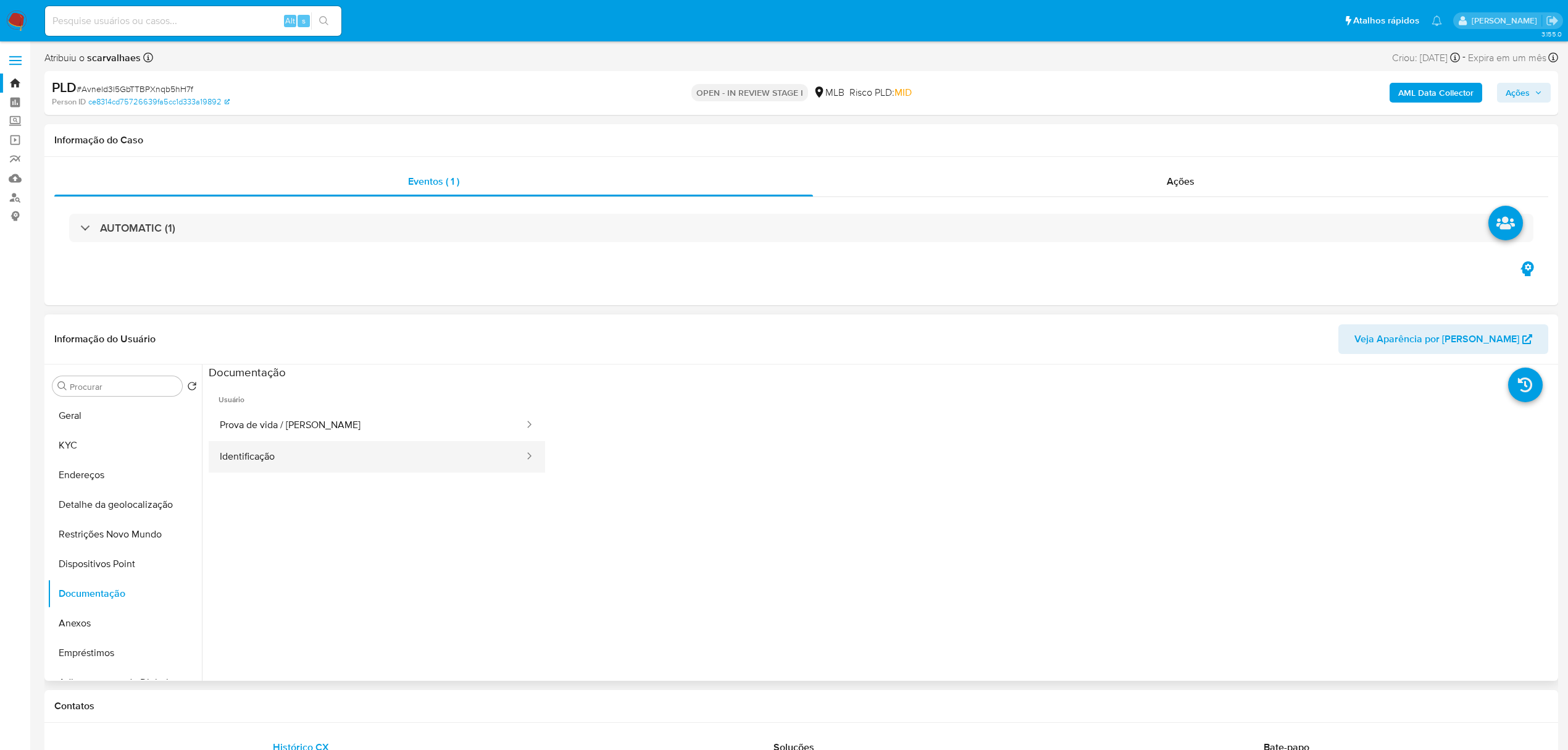
click at [349, 471] on ul "Usuário Prova de vida / Selfie Identificação" at bounding box center [377, 557] width 336 height 355
click at [245, 447] on button "Identificação" at bounding box center [367, 457] width 317 height 32
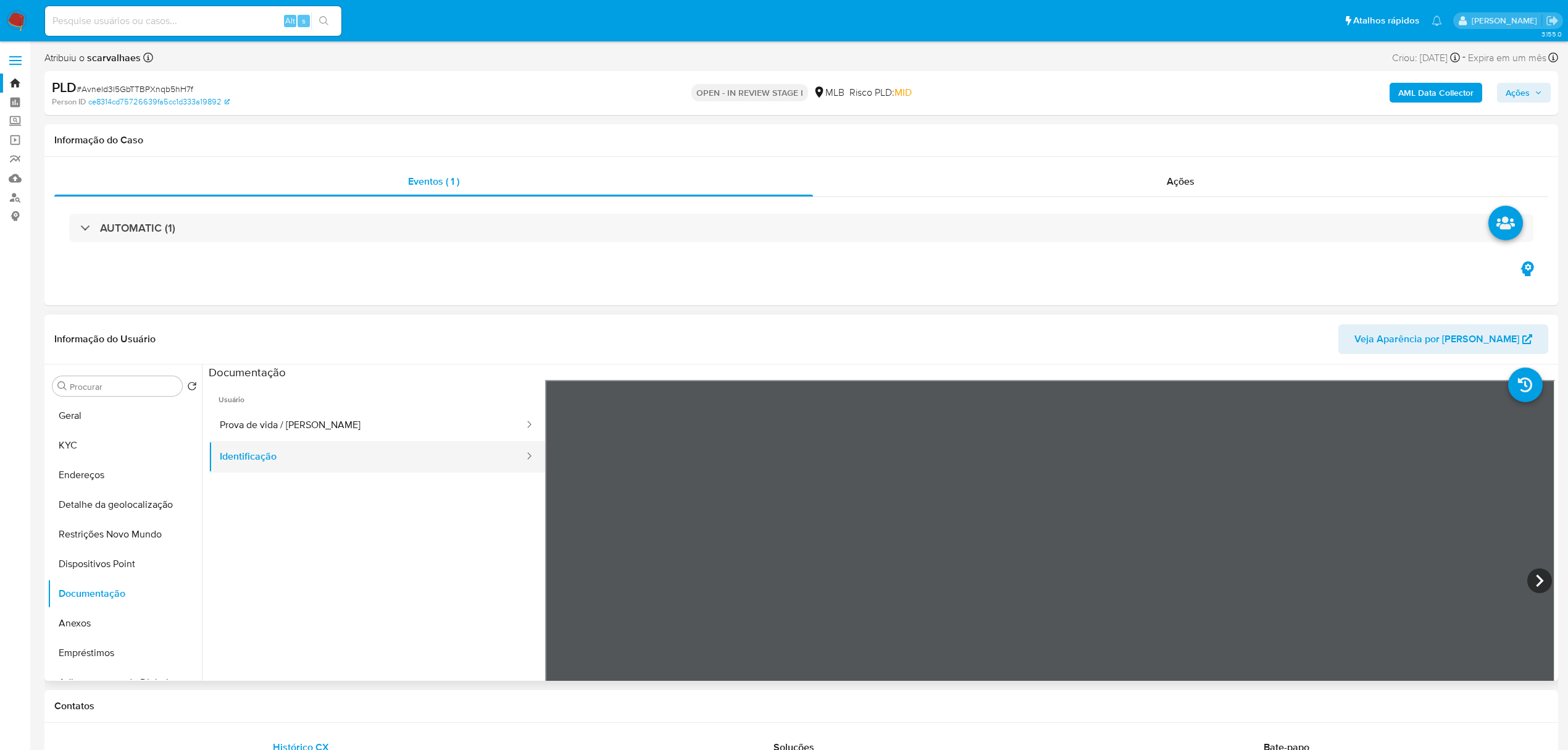
click at [245, 447] on button "Identificação" at bounding box center [367, 457] width 317 height 32
click at [292, 419] on button "Prova de vida / Selfie" at bounding box center [367, 426] width 317 height 32
click at [295, 411] on button "Prova de vida / Selfie" at bounding box center [367, 426] width 317 height 32
drag, startPoint x: 313, startPoint y: 427, endPoint x: 313, endPoint y: 421, distance: 6.0
click at [313, 428] on button "Prova de vida / Selfie" at bounding box center [367, 426] width 317 height 32
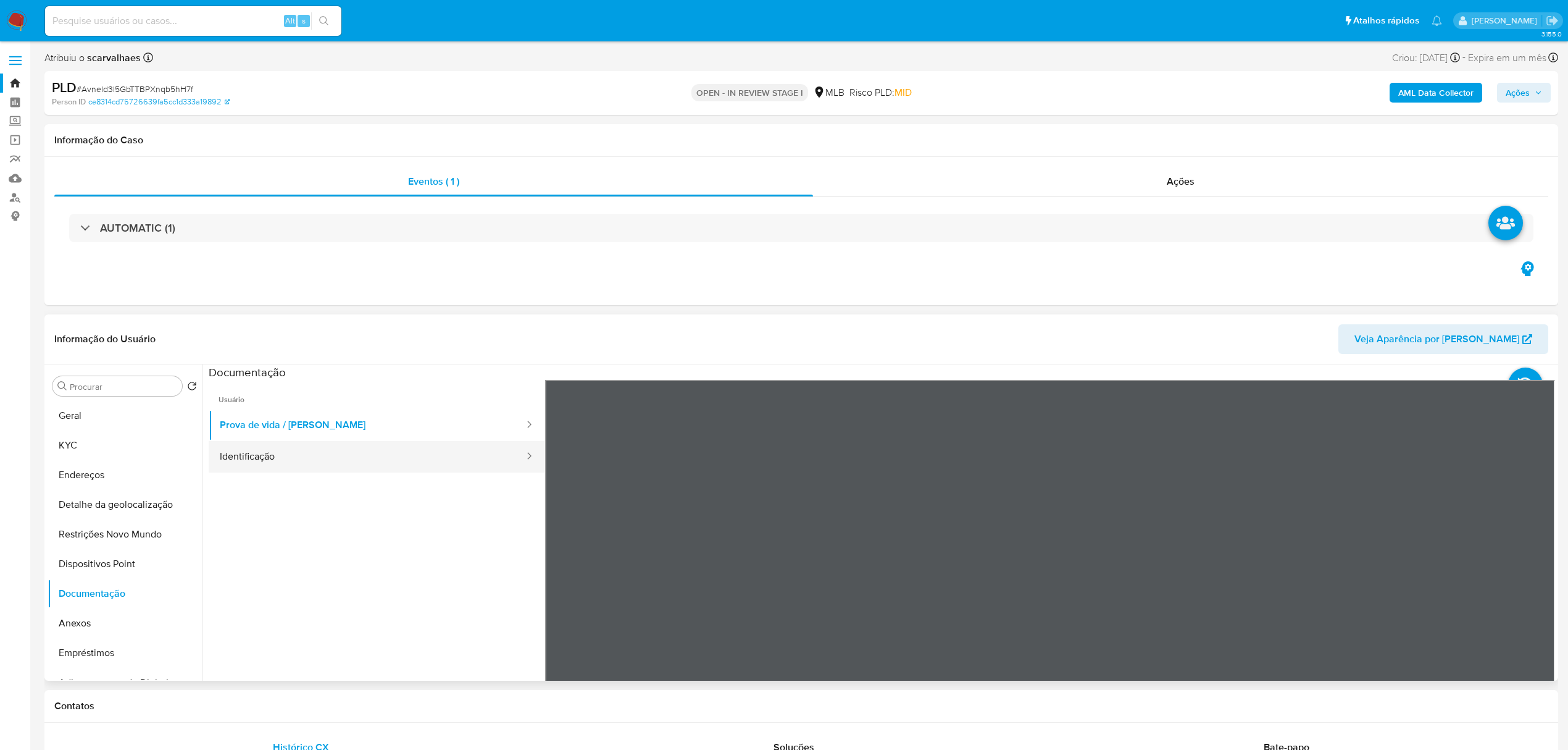
click at [324, 465] on button "Identificação" at bounding box center [367, 457] width 317 height 32
click at [65, 420] on button "Geral" at bounding box center [120, 415] width 145 height 29
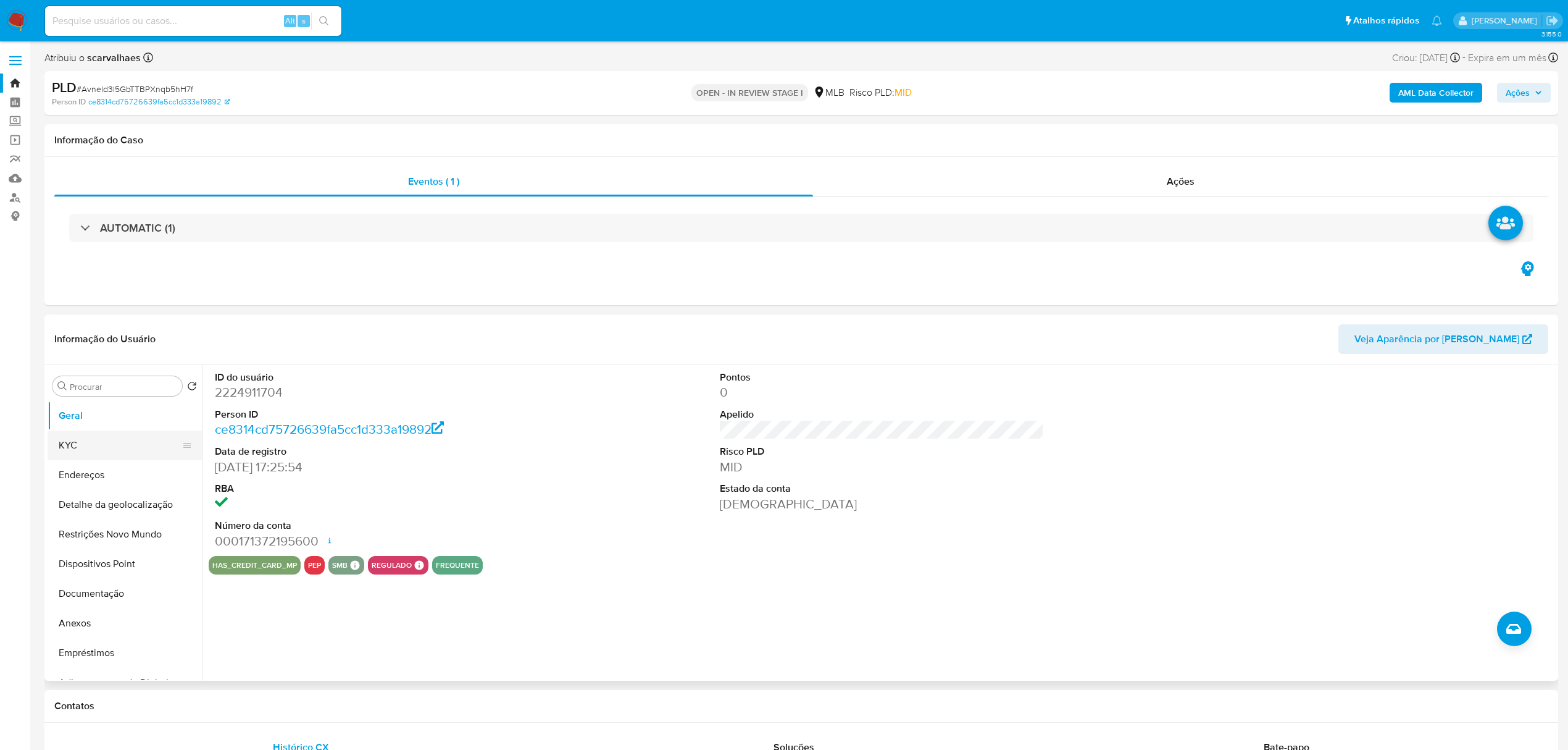
click at [92, 442] on button "KYC" at bounding box center [120, 445] width 145 height 29
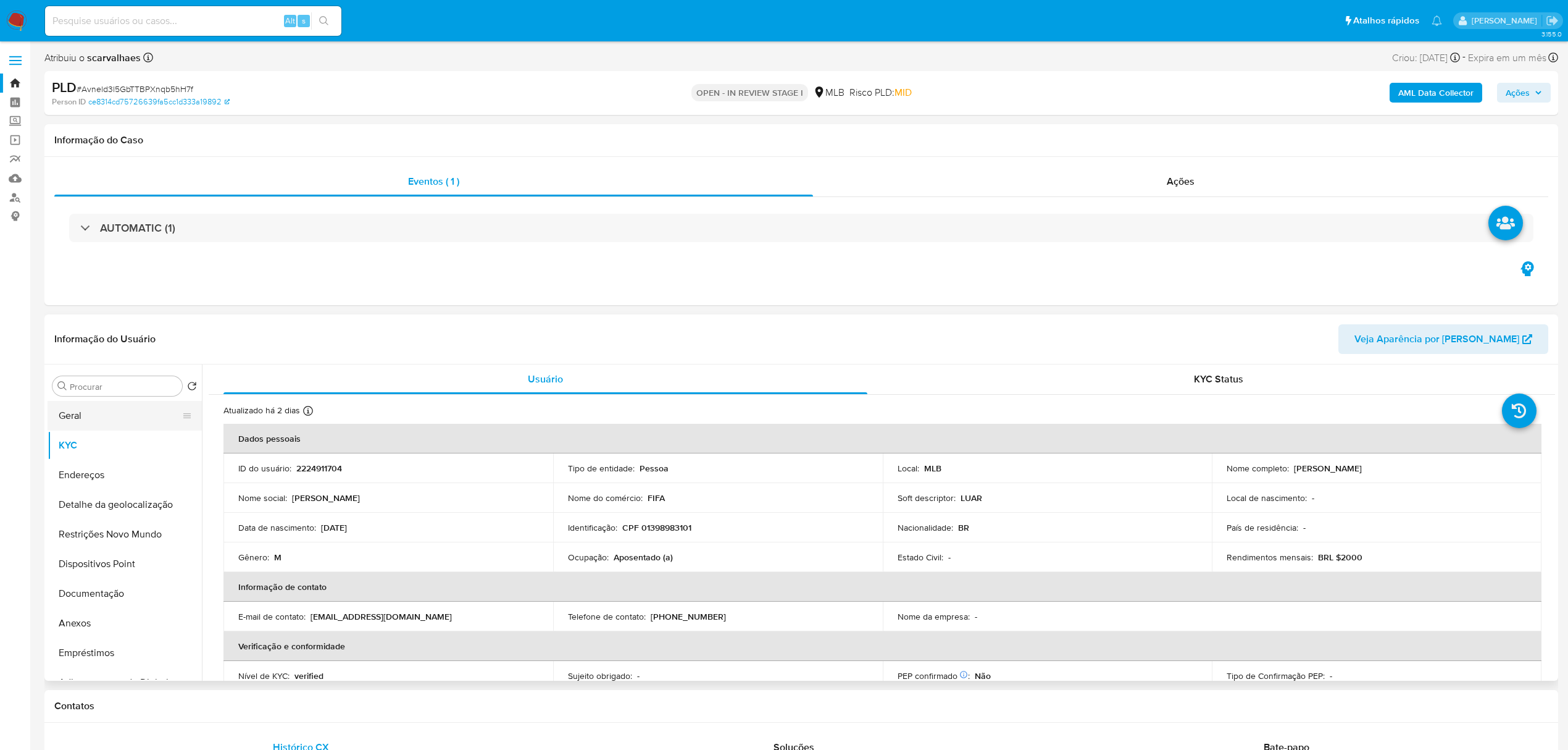
click at [117, 416] on button "Geral" at bounding box center [120, 415] width 145 height 29
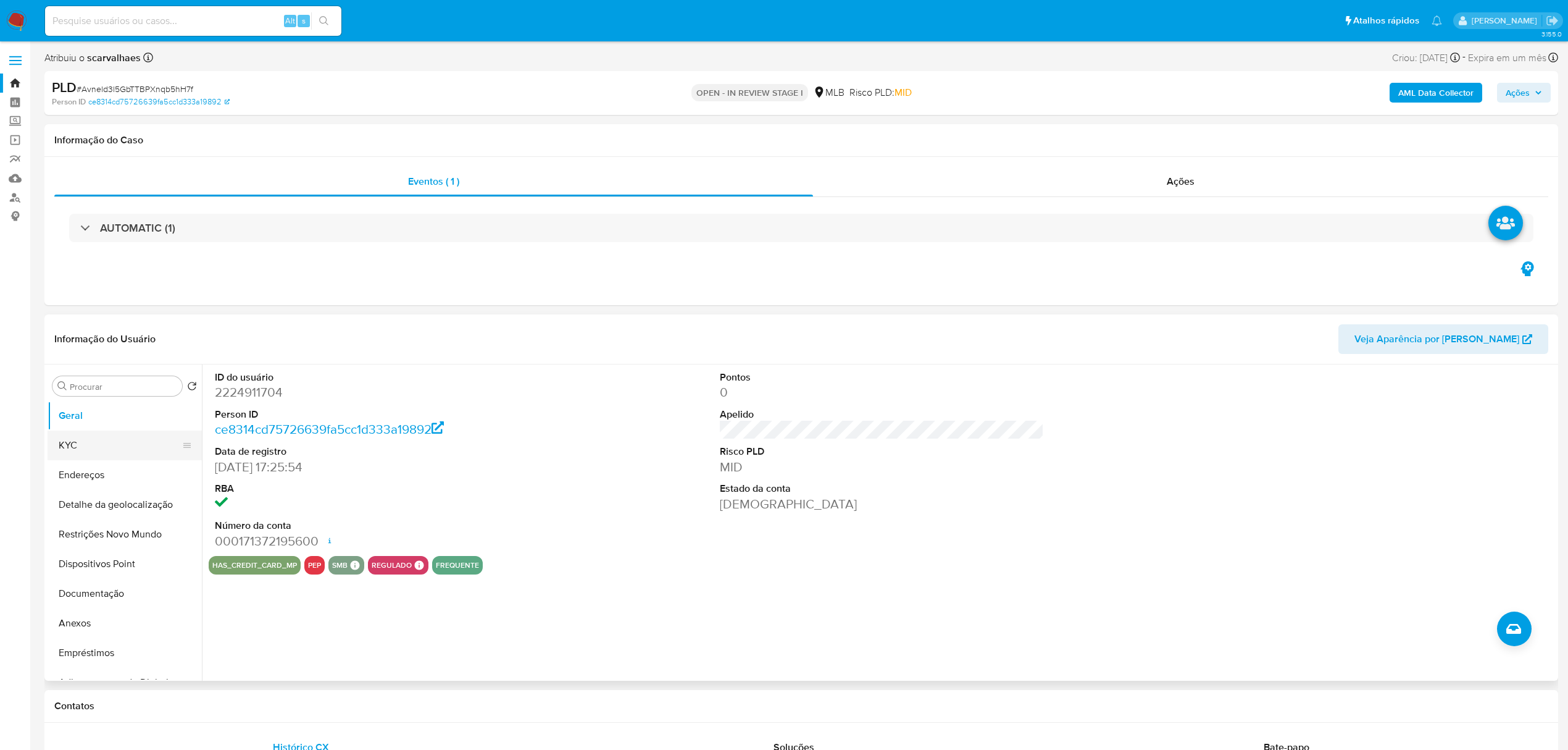
click at [84, 451] on button "KYC" at bounding box center [120, 445] width 145 height 29
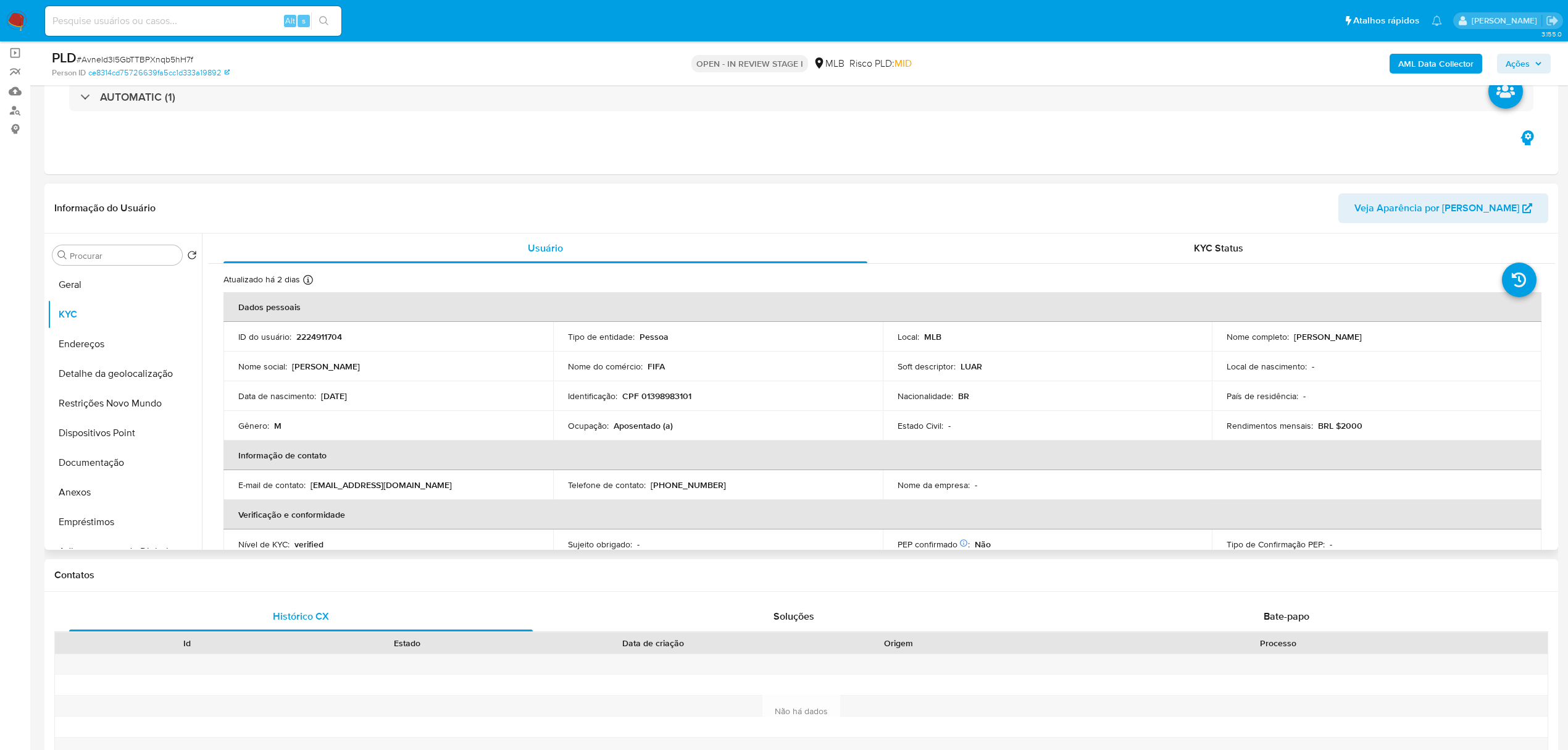
scroll to position [164, 0]
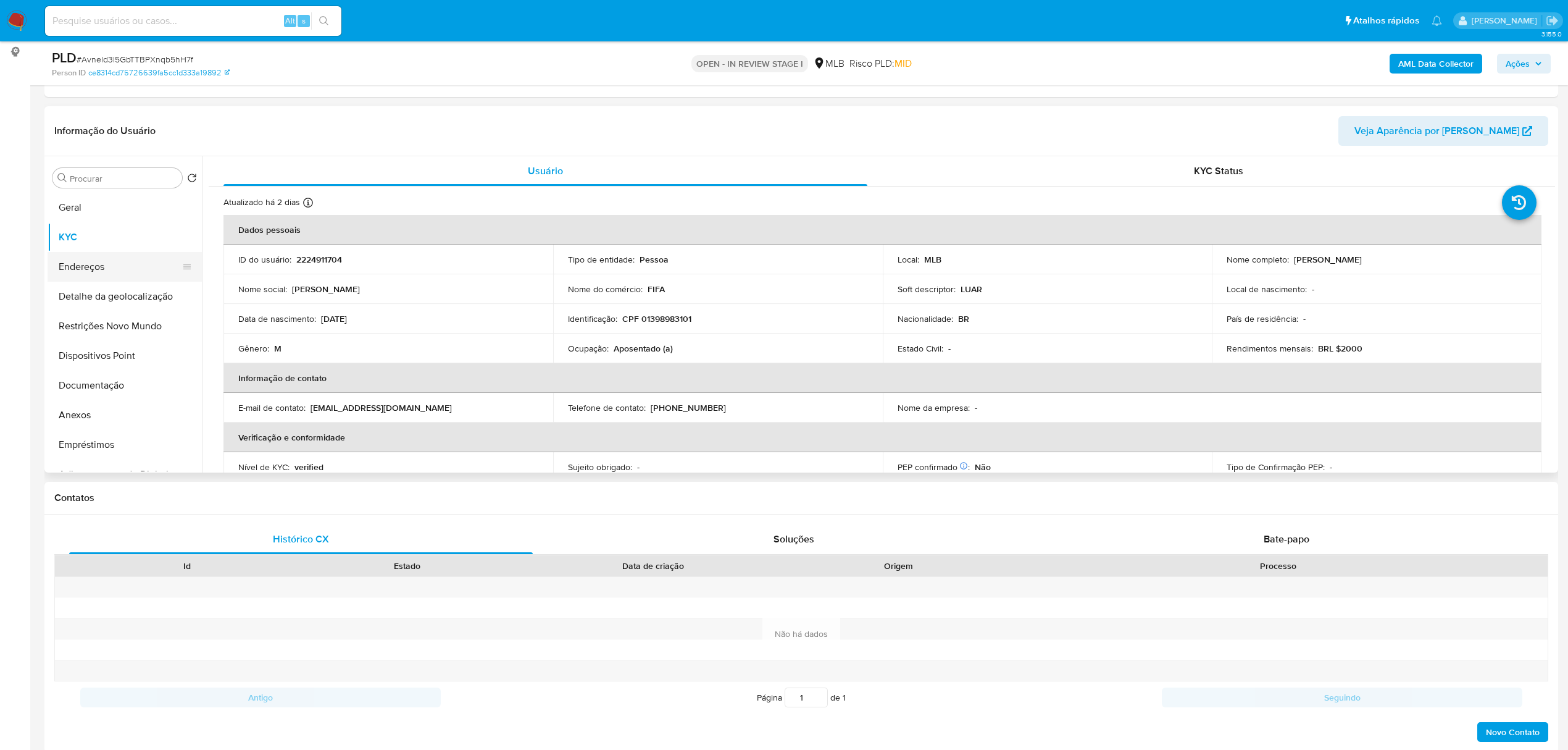
click at [94, 274] on button "Endereços" at bounding box center [120, 266] width 145 height 29
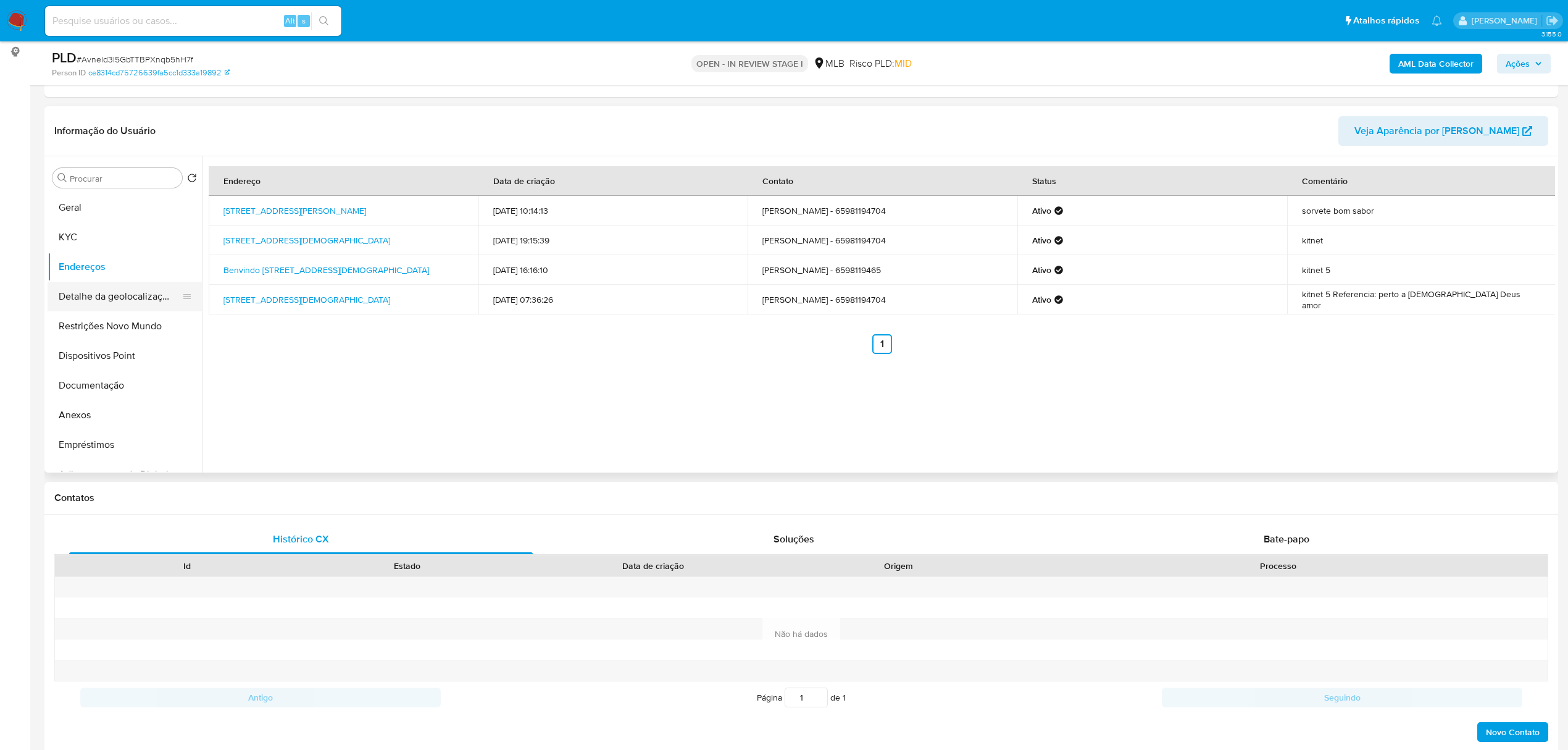
click at [135, 304] on button "Detalhe da geolocalização" at bounding box center [120, 296] width 145 height 29
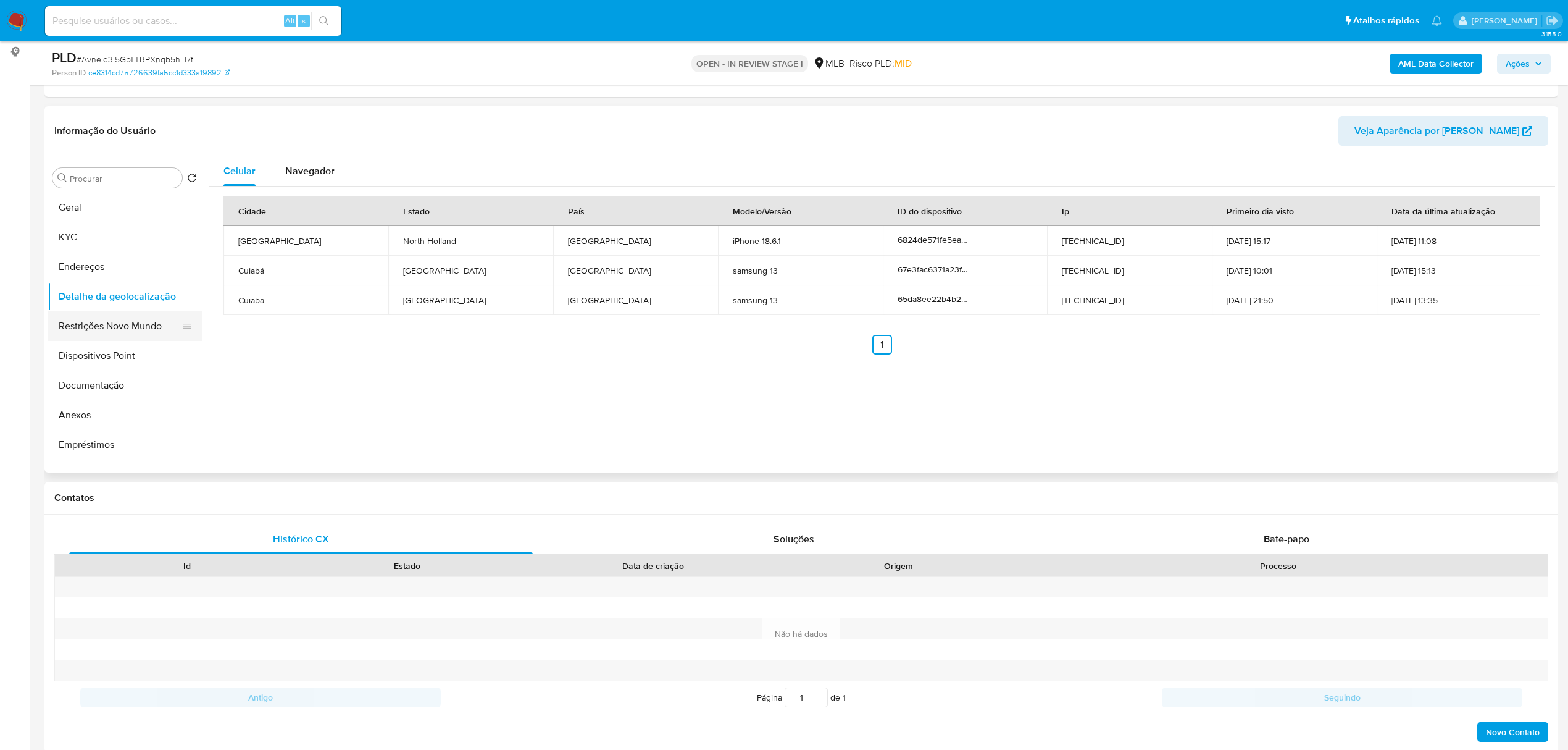
click at [115, 322] on button "Restrições Novo Mundo" at bounding box center [120, 325] width 145 height 29
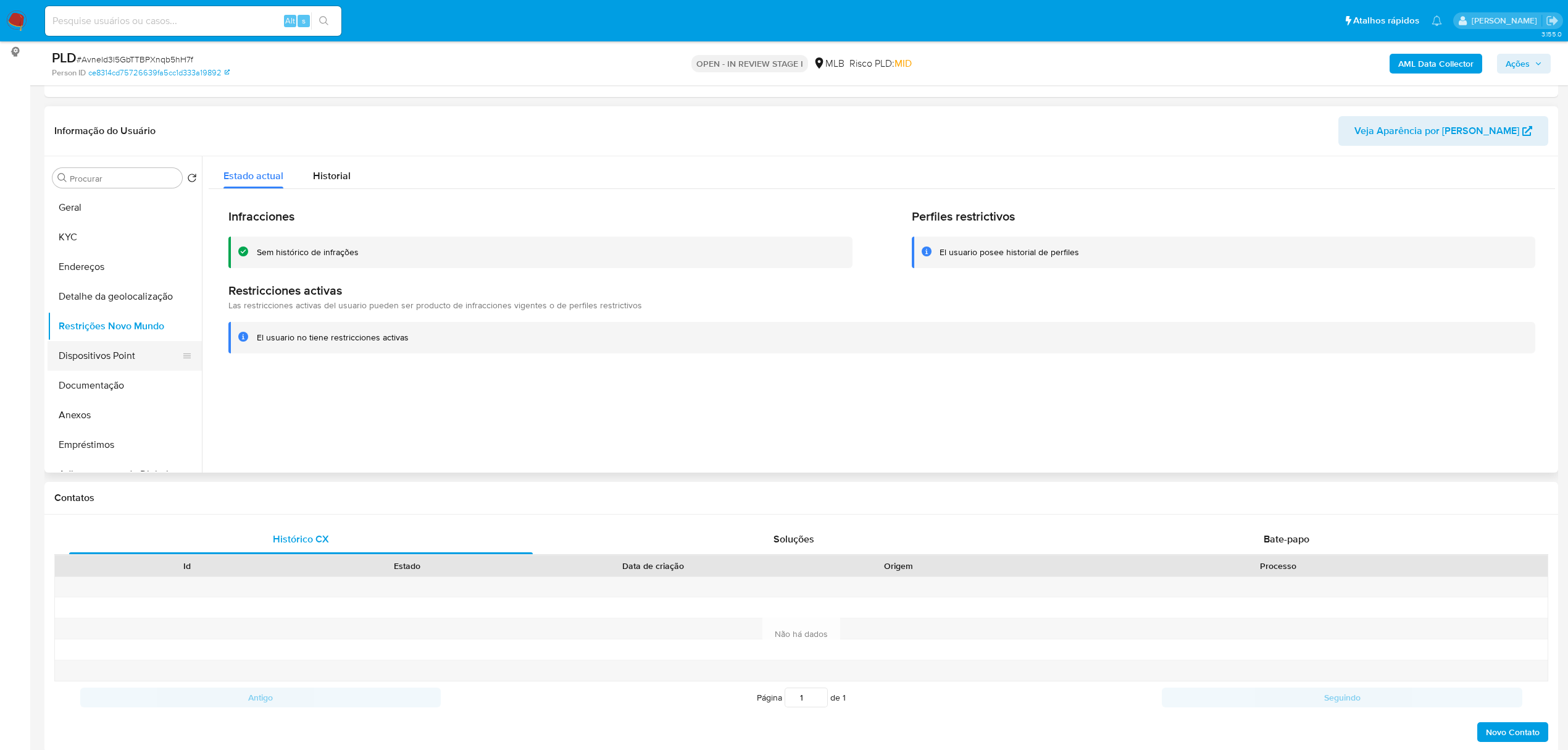
click at [109, 347] on button "Dispositivos Point" at bounding box center [120, 355] width 145 height 29
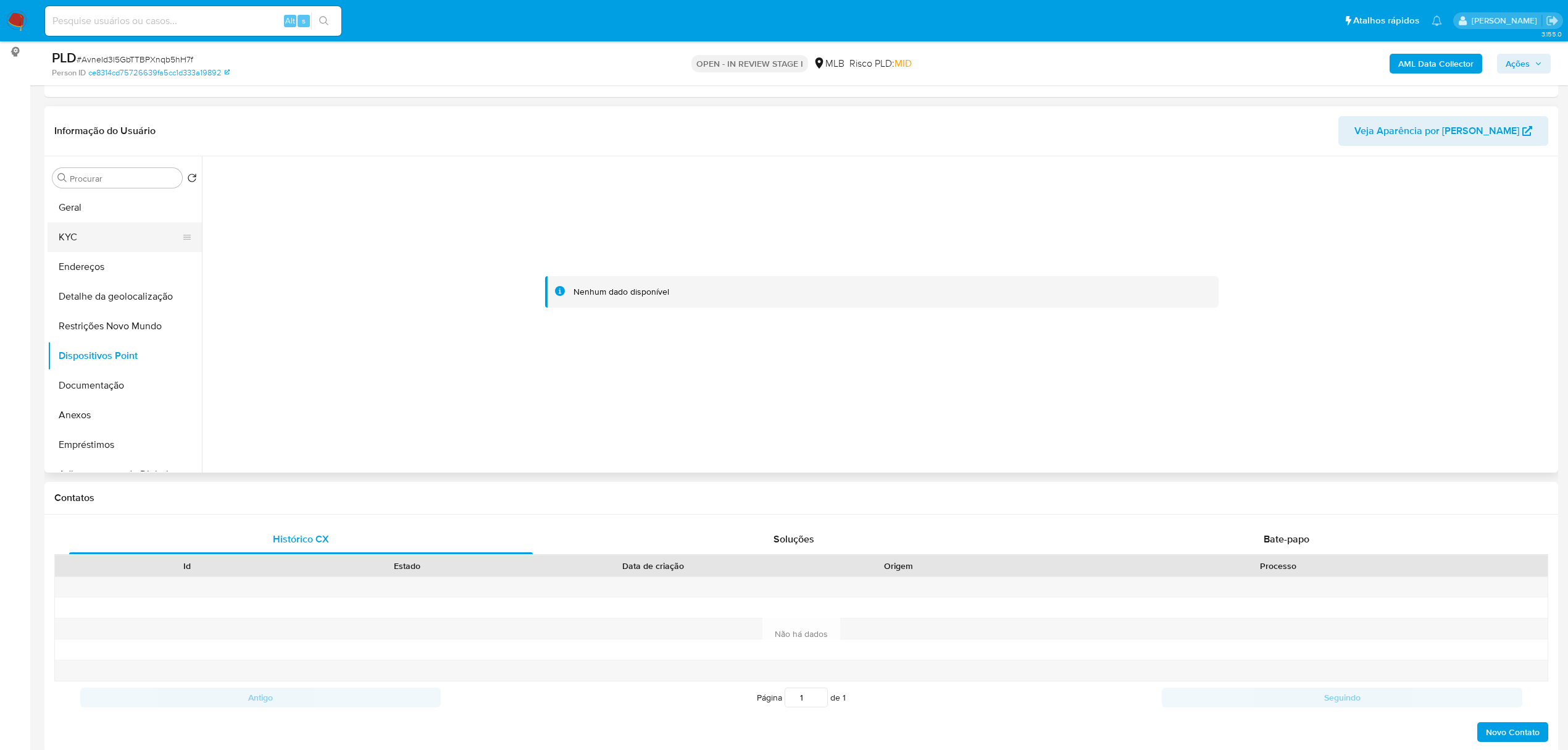
click at [85, 232] on button "KYC" at bounding box center [120, 237] width 145 height 29
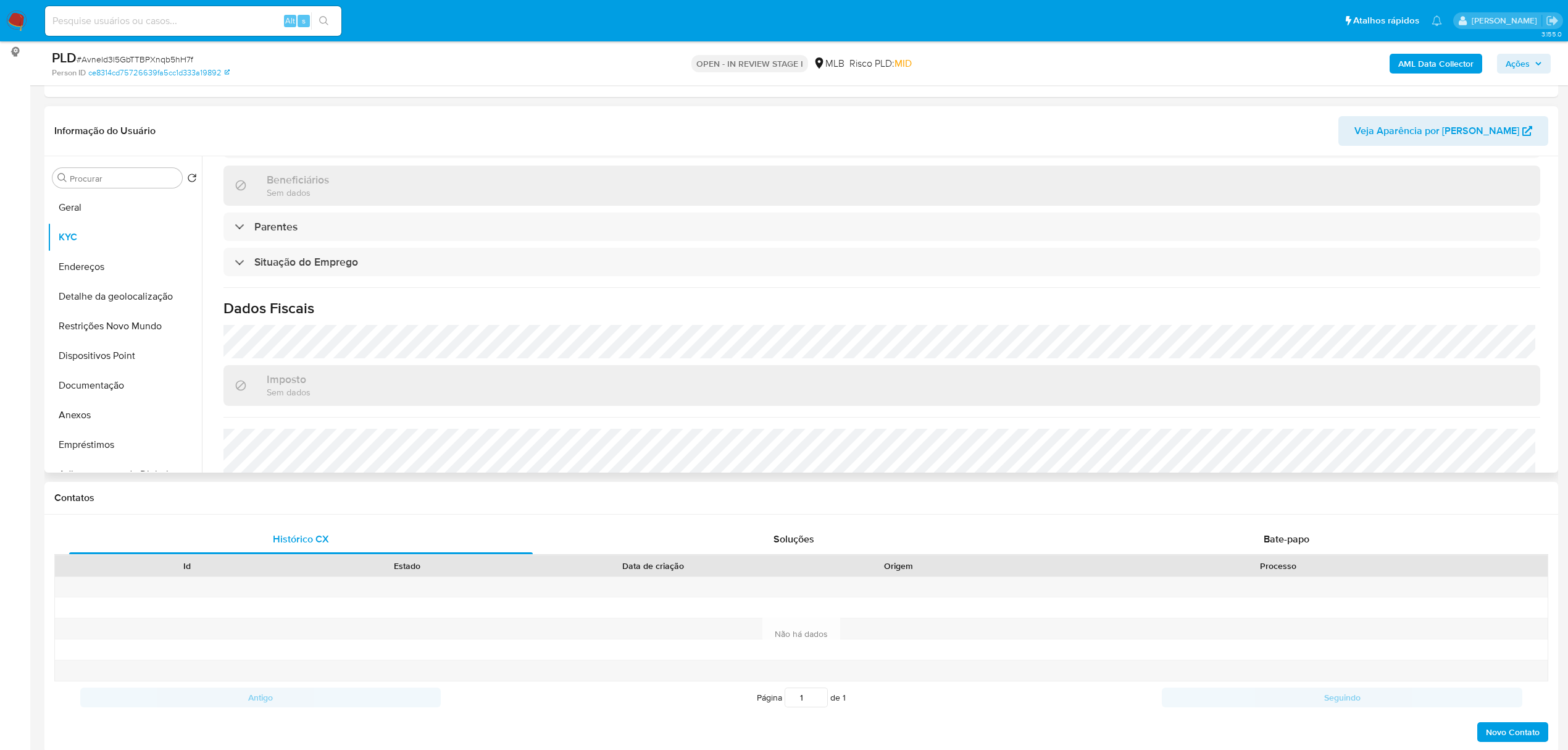
scroll to position [494, 0]
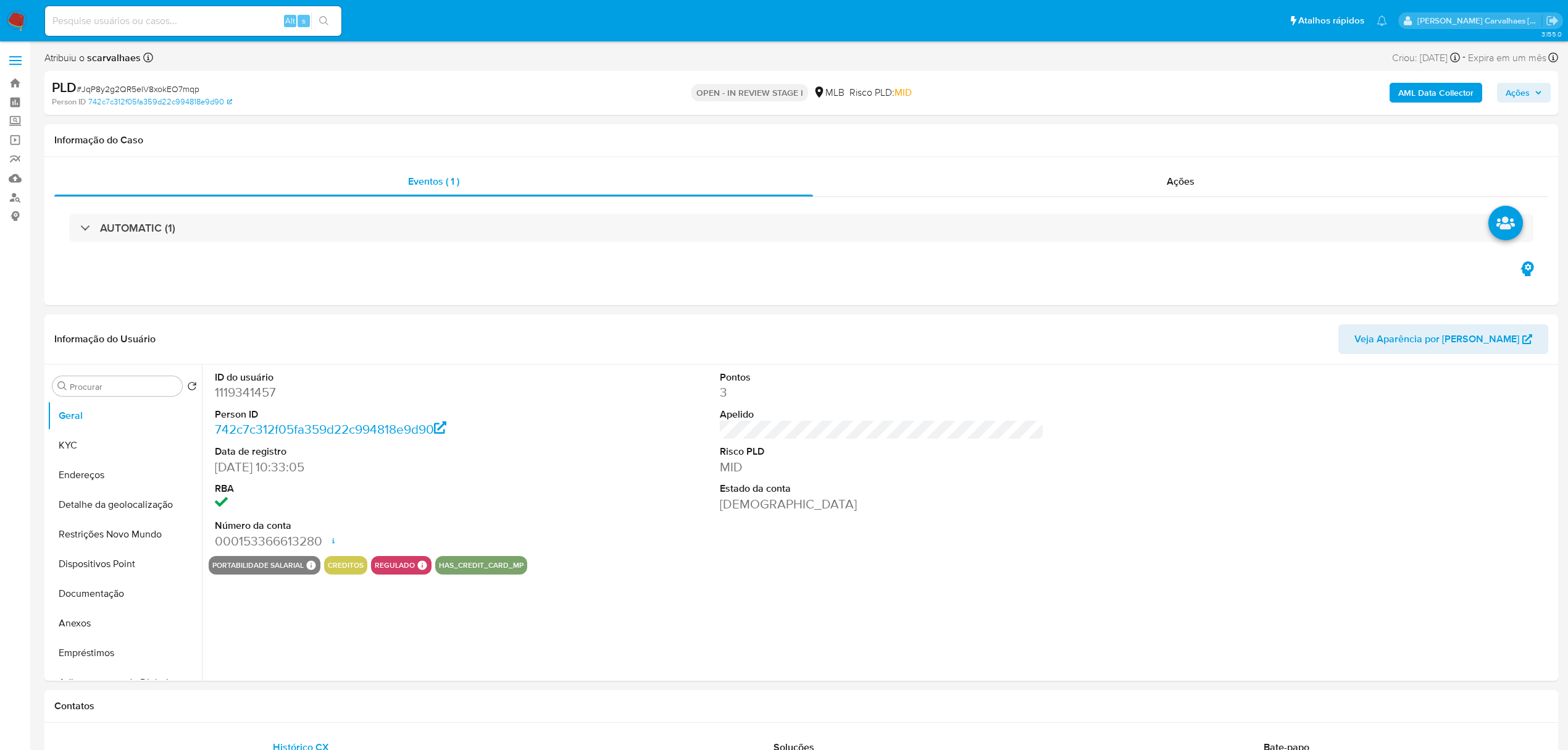
select select "10"
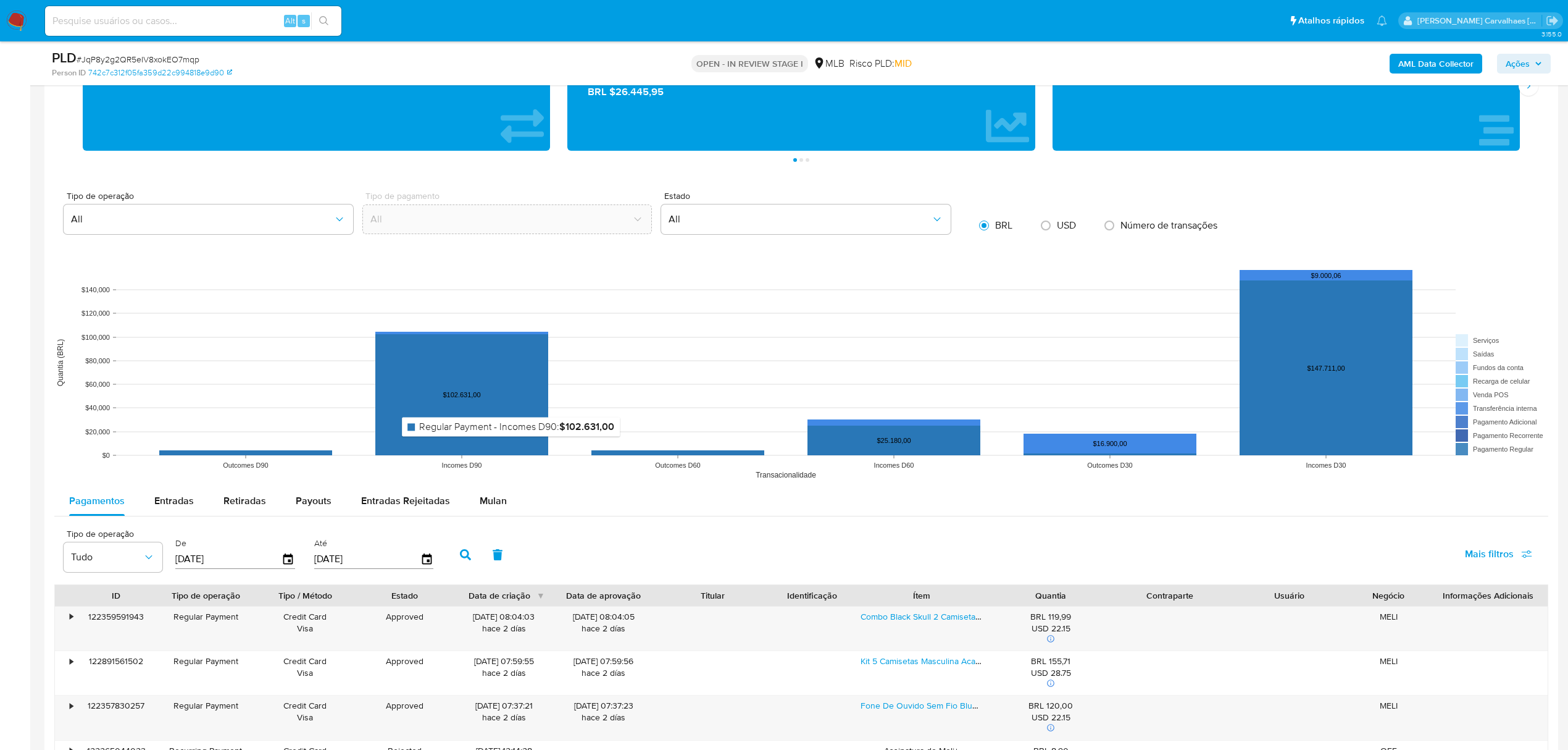
scroll to position [1070, 0]
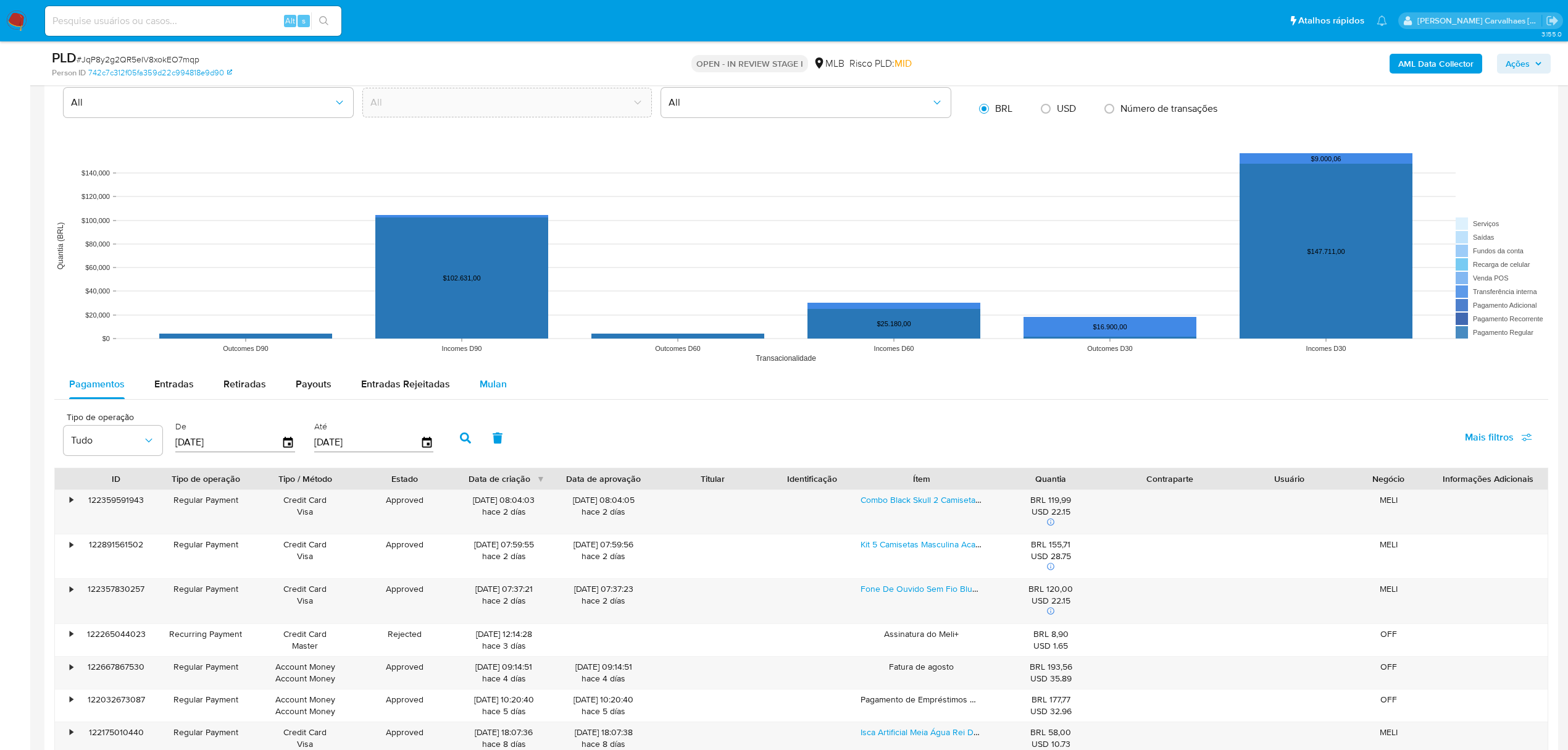
click at [480, 390] on span "Mulan" at bounding box center [493, 383] width 27 height 14
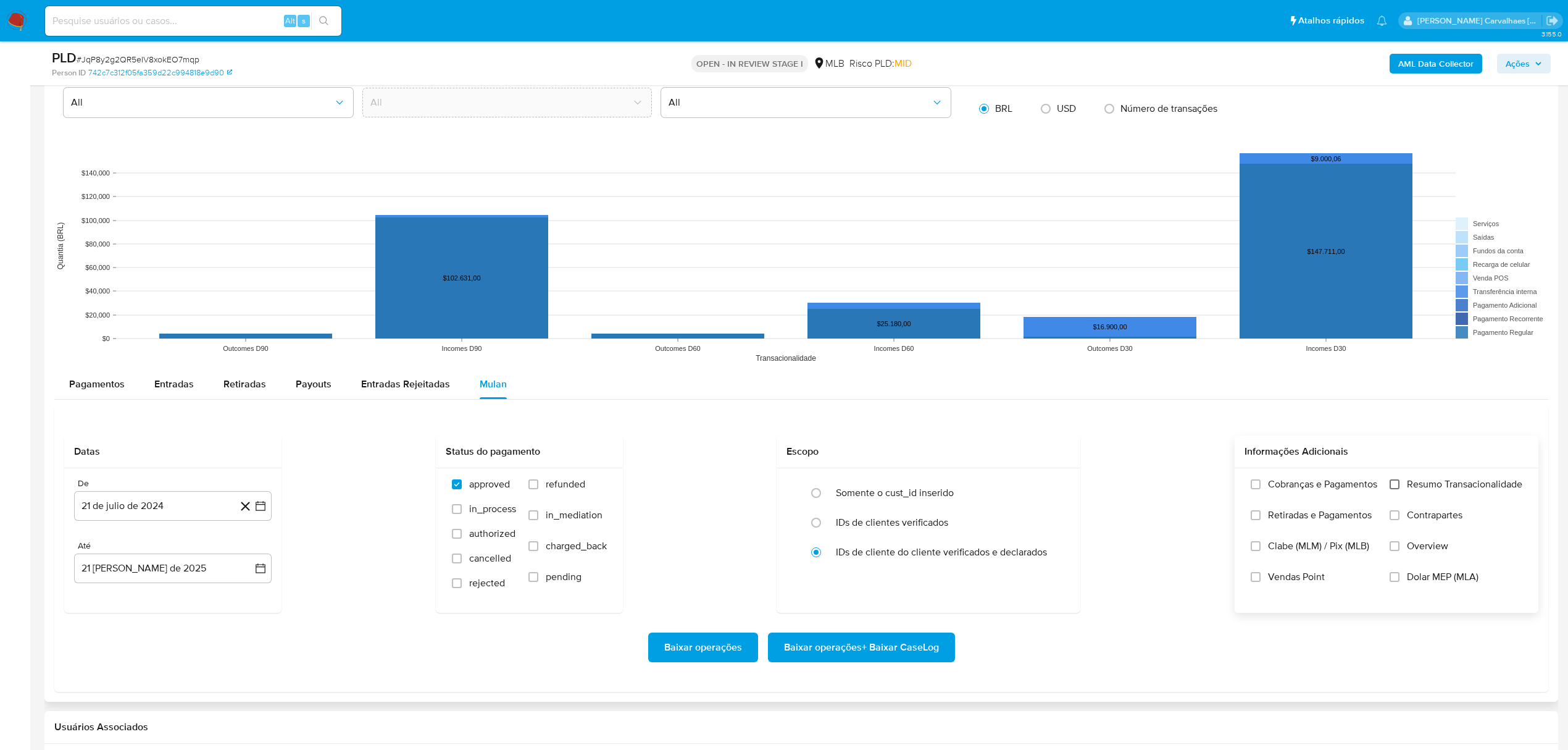
click at [1392, 487] on input "Resumo Transacionalidade" at bounding box center [1394, 484] width 10 height 10
click at [263, 508] on icon "button" at bounding box center [260, 505] width 13 height 13
click at [244, 554] on icon "Mes siguiente" at bounding box center [249, 550] width 15 height 15
click at [244, 295] on icon "Mes siguiente" at bounding box center [249, 293] width 15 height 15
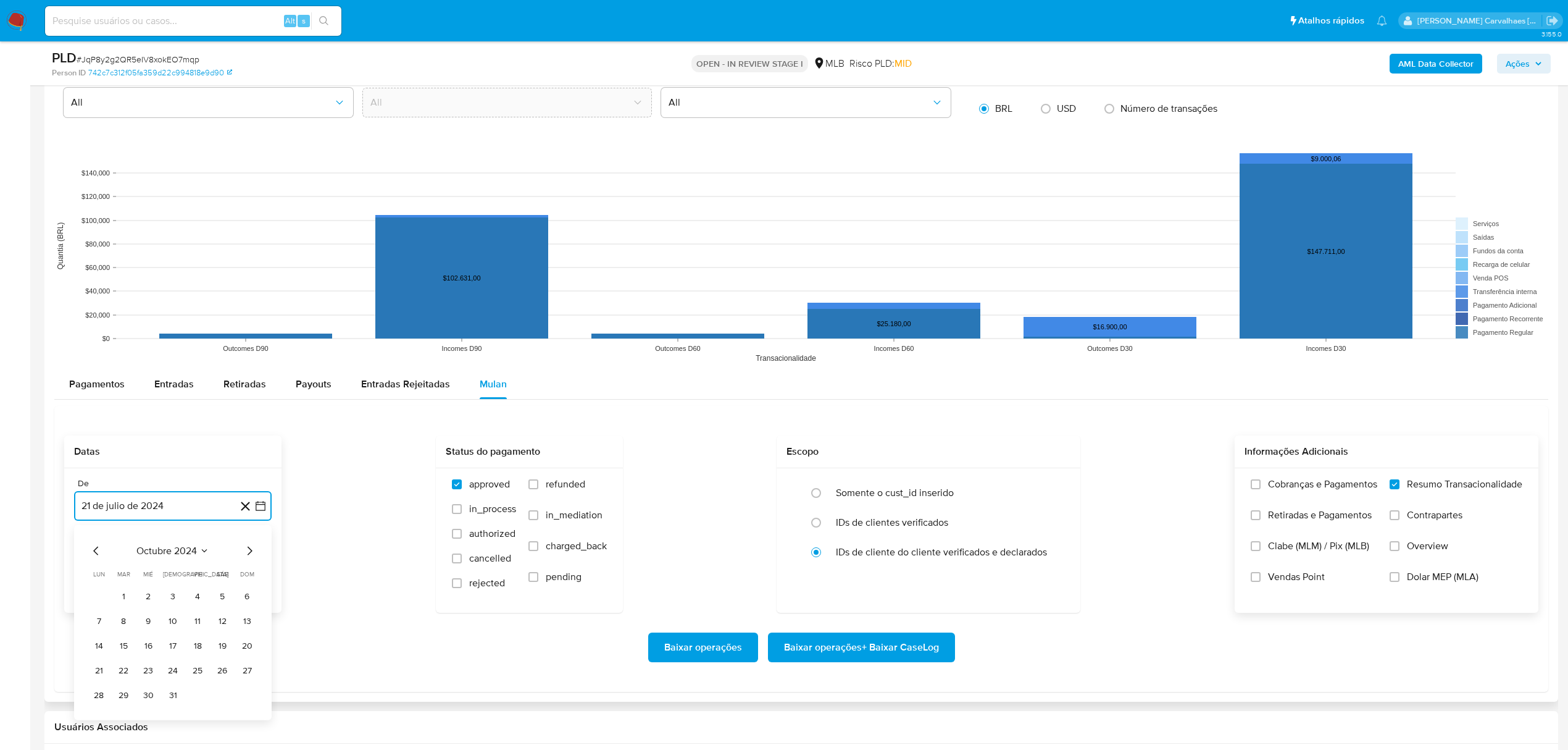
click at [250, 554] on icon "Mes siguiente" at bounding box center [250, 550] width 5 height 8
click at [247, 556] on icon "Mes siguiente" at bounding box center [249, 550] width 15 height 15
click at [253, 299] on icon "Mes siguiente" at bounding box center [249, 293] width 15 height 15
click at [248, 554] on icon "Mes siguiente" at bounding box center [249, 550] width 15 height 15
click at [247, 554] on icon "Mes siguiente" at bounding box center [249, 550] width 15 height 15
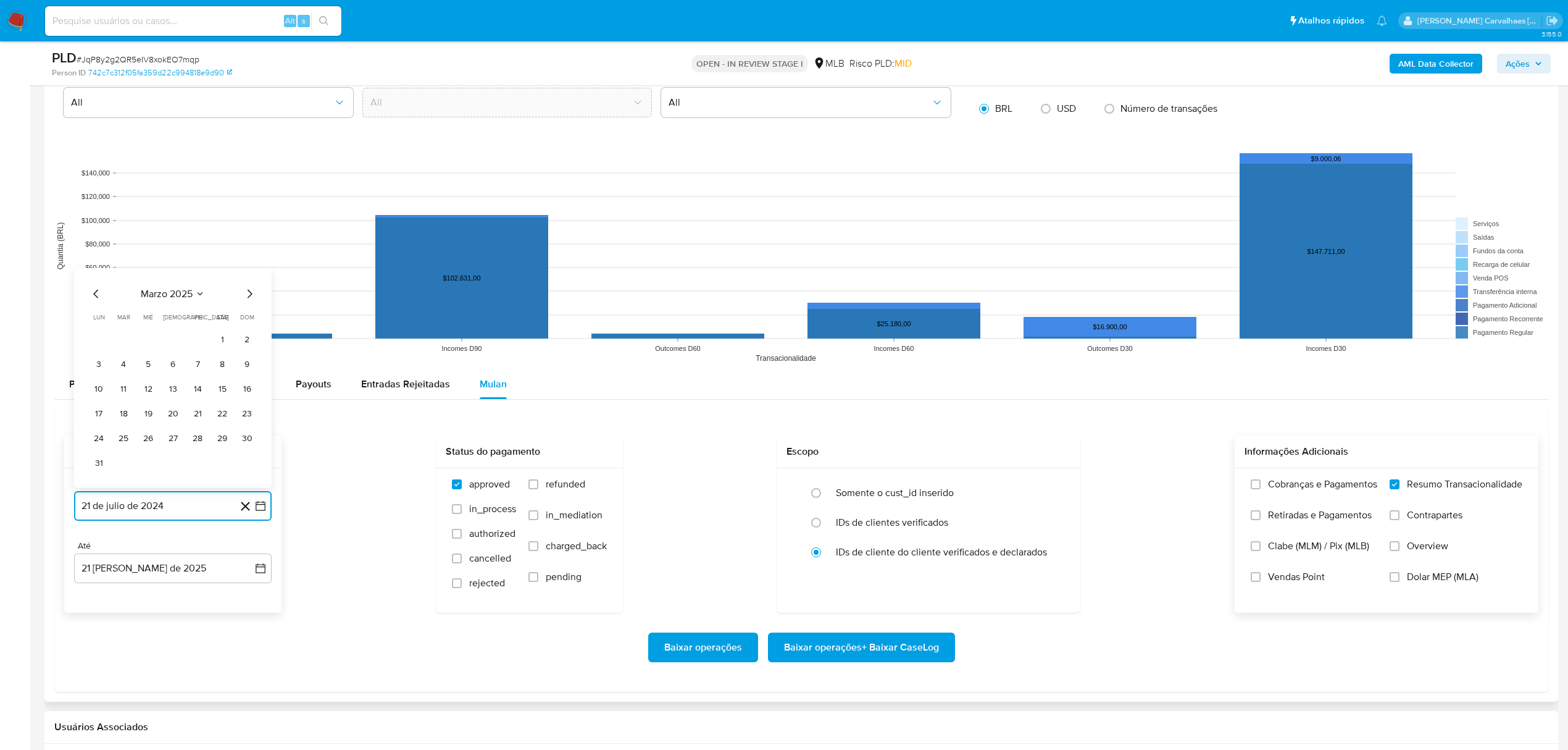
click at [247, 297] on icon "Mes siguiente" at bounding box center [249, 293] width 15 height 15
click at [250, 554] on icon "Mes siguiente" at bounding box center [249, 550] width 15 height 15
click at [195, 415] on button "20" at bounding box center [197, 413] width 20 height 20
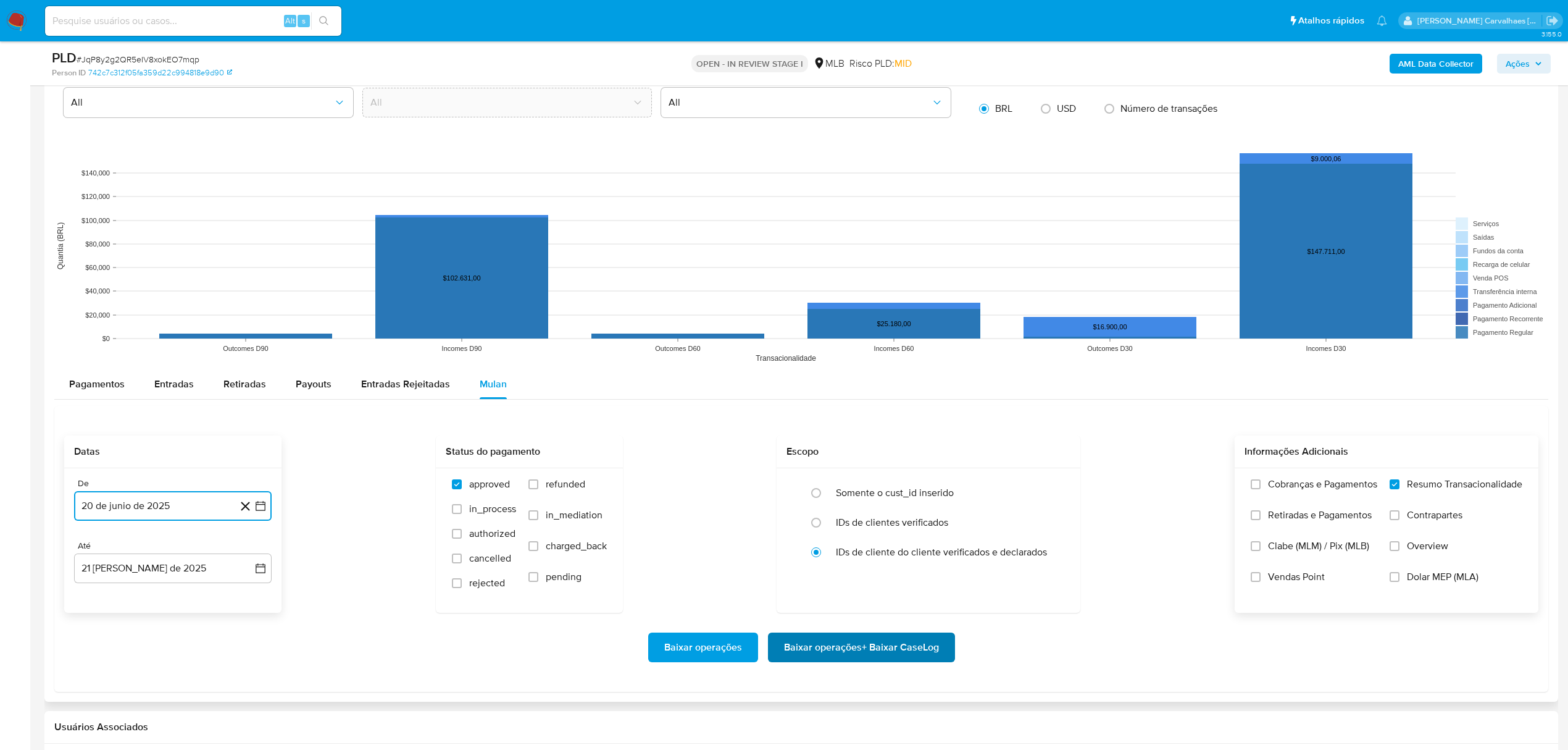
click at [874, 651] on span "Baixar operações + Baixar CaseLog" at bounding box center [861, 647] width 155 height 27
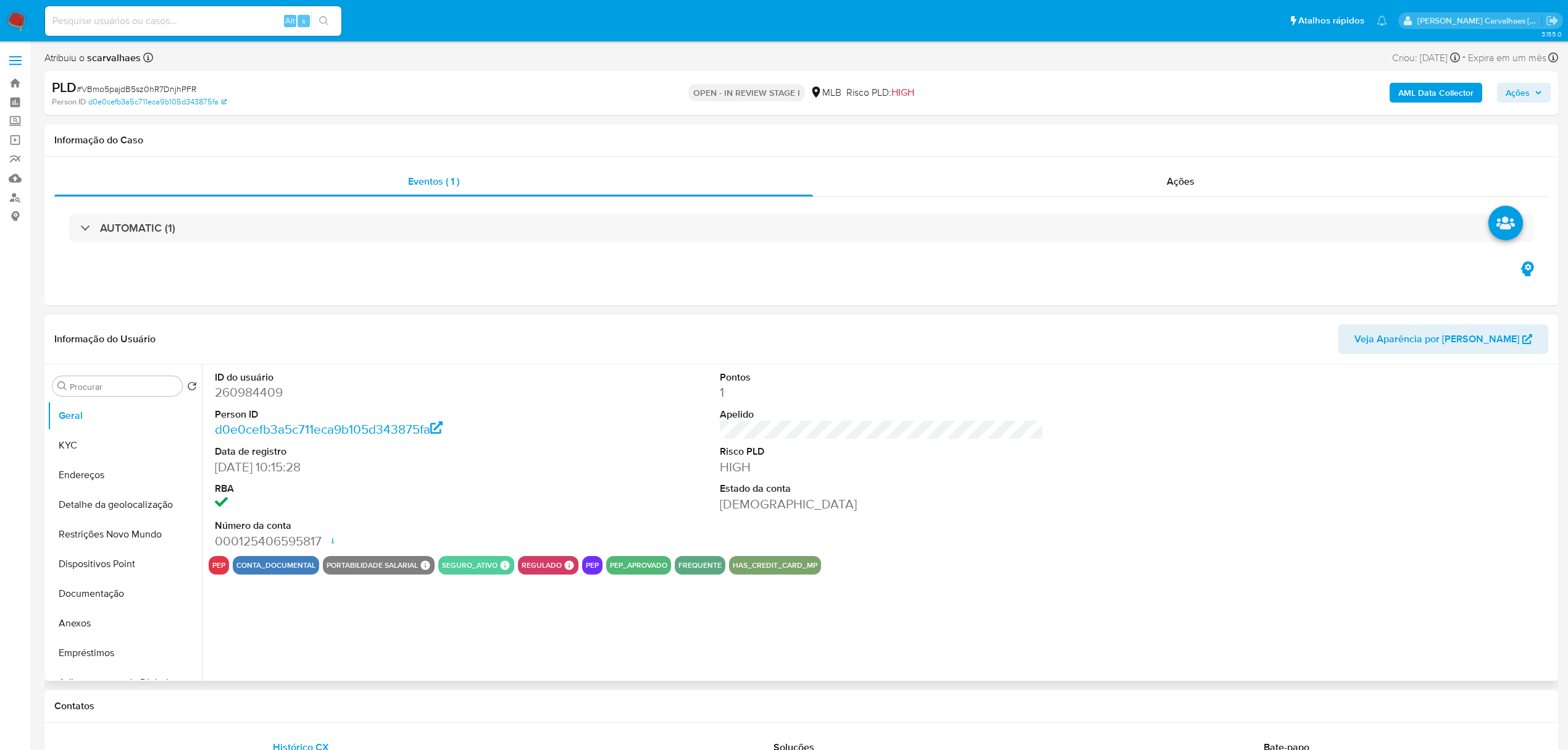
select select "10"
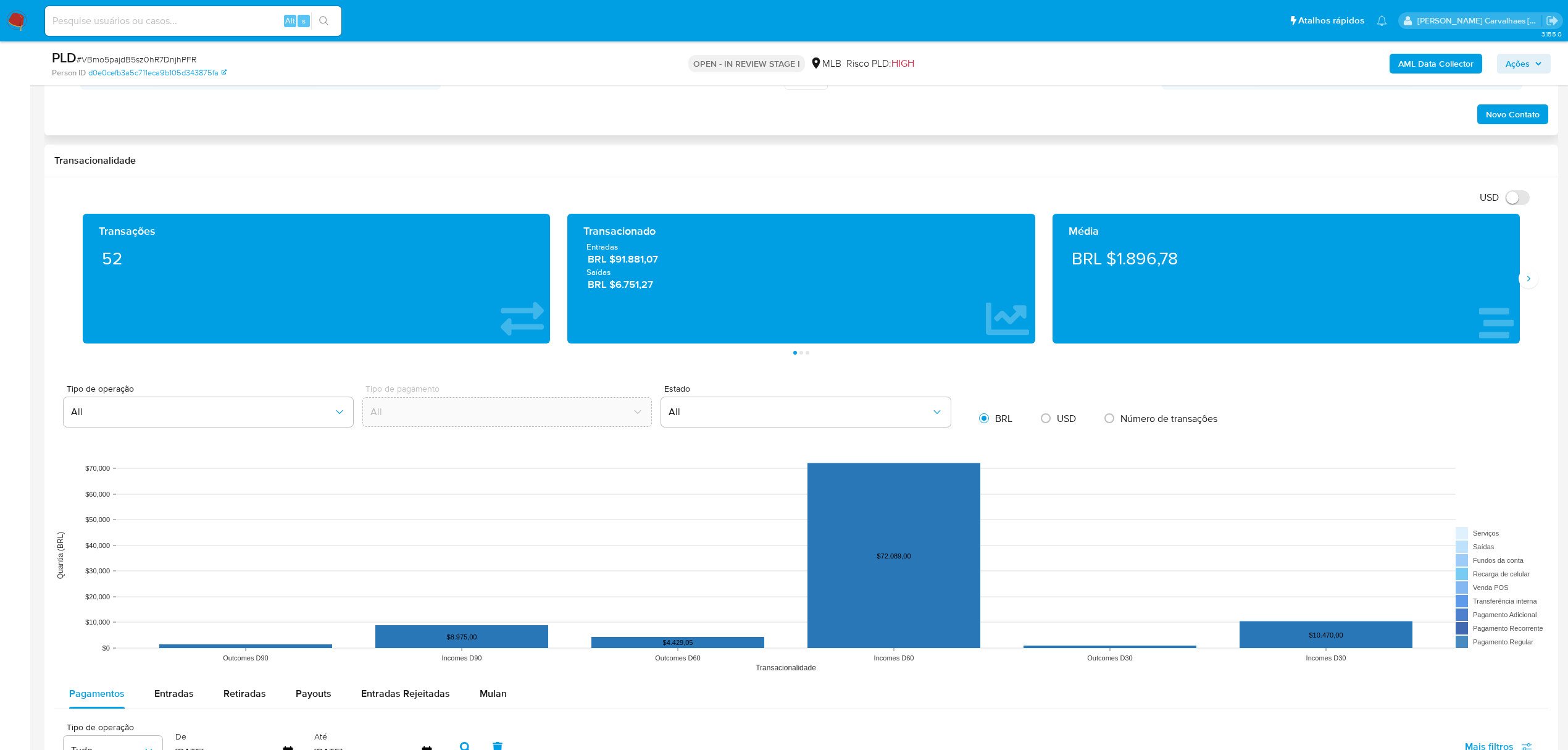
scroll to position [823, 0]
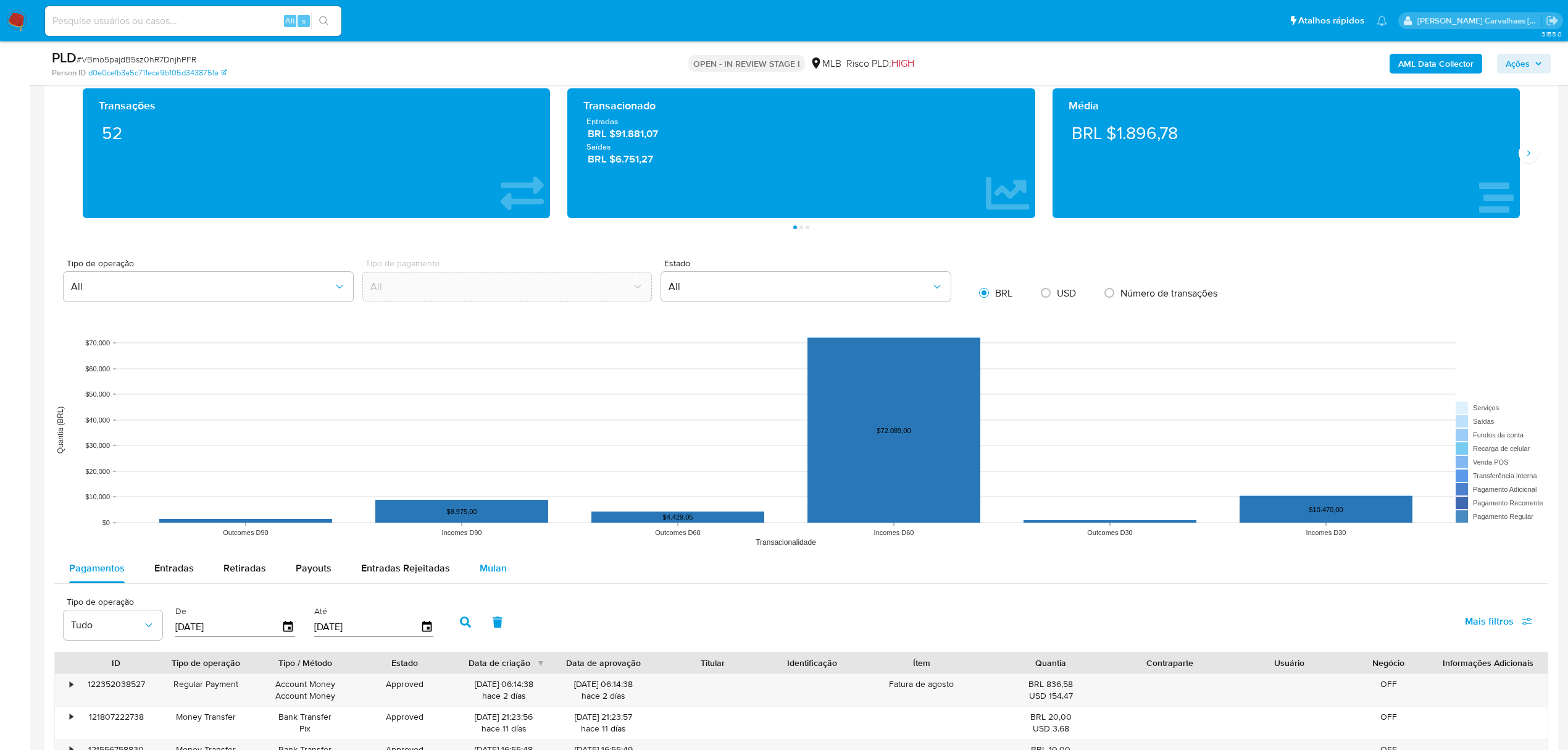
click at [481, 571] on span "Mulan" at bounding box center [493, 568] width 27 height 14
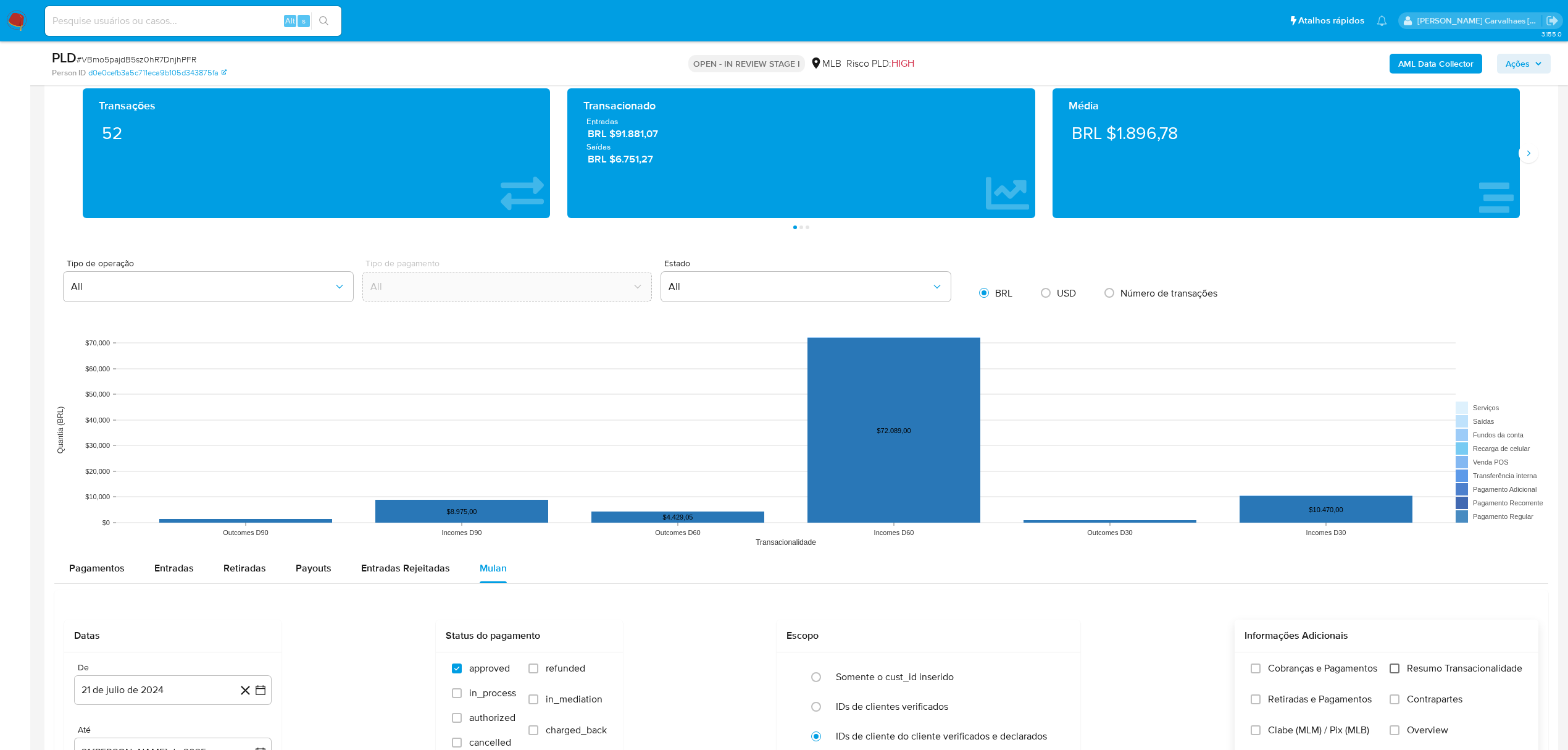
click at [1391, 670] on input "Resumo Transacionalidade" at bounding box center [1394, 668] width 10 height 10
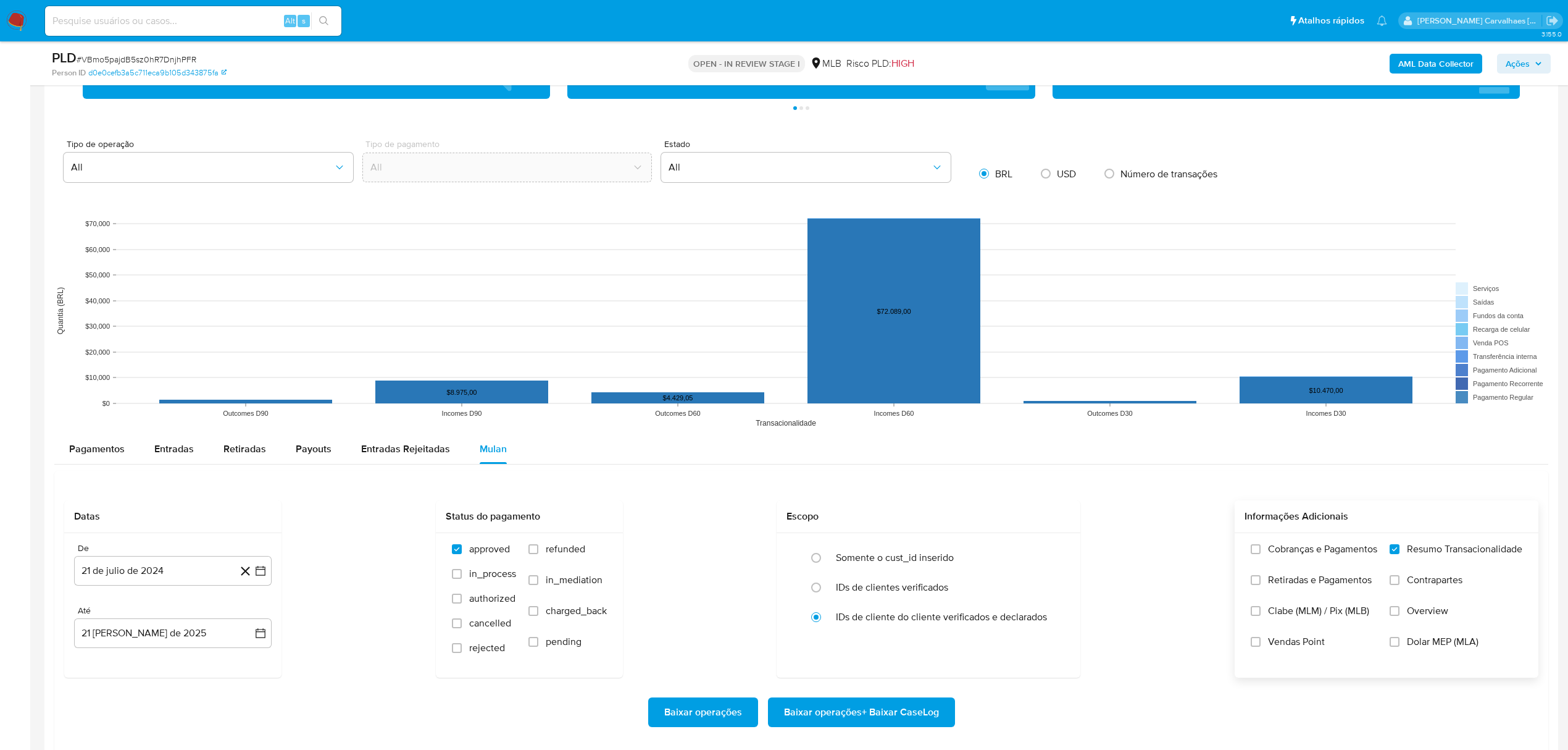
scroll to position [988, 0]
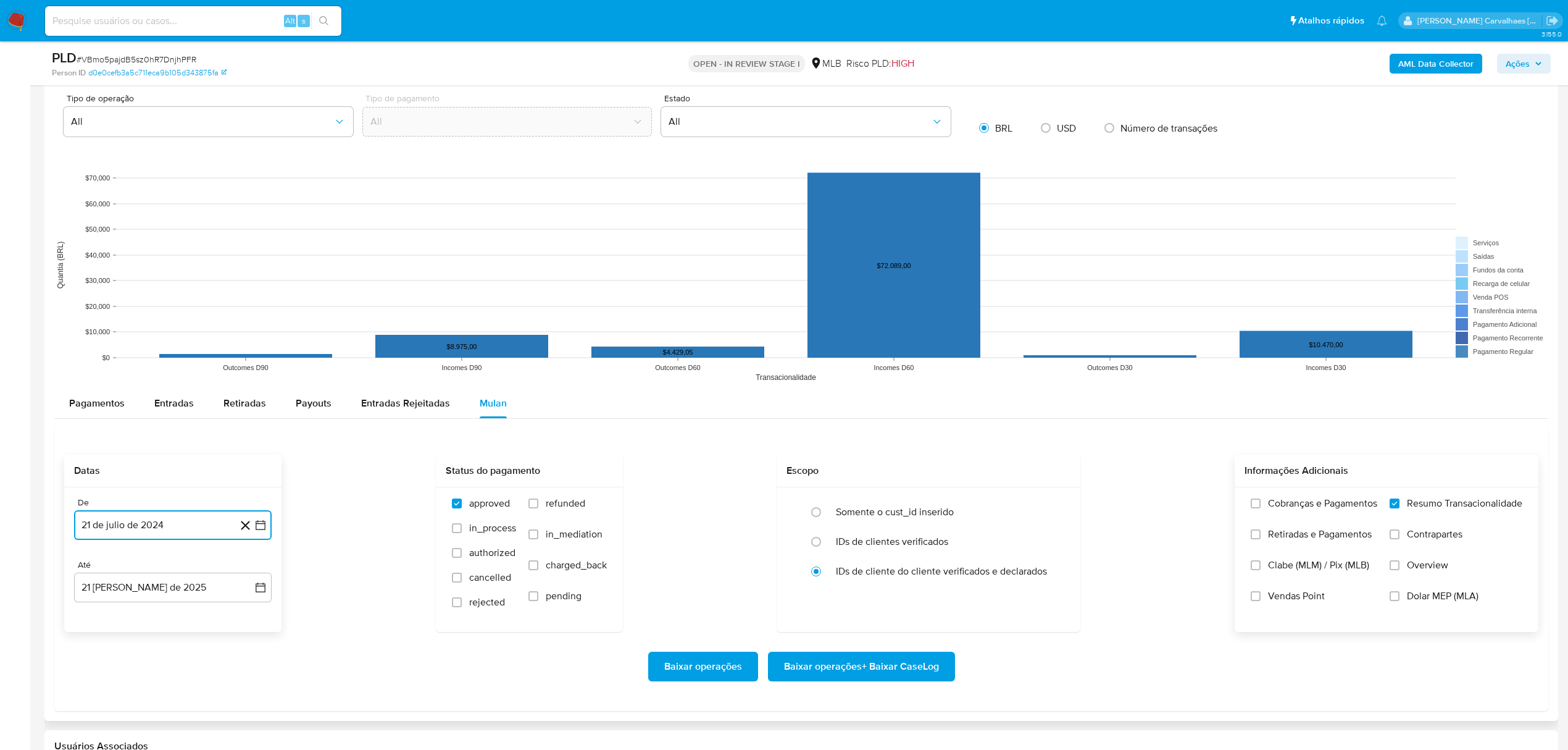
click at [262, 530] on icon "button" at bounding box center [260, 524] width 13 height 13
click at [247, 572] on icon "Mes siguiente" at bounding box center [249, 570] width 15 height 15
click at [252, 317] on icon "Mes siguiente" at bounding box center [249, 314] width 15 height 15
click at [250, 569] on icon "Mes siguiente" at bounding box center [249, 570] width 15 height 15
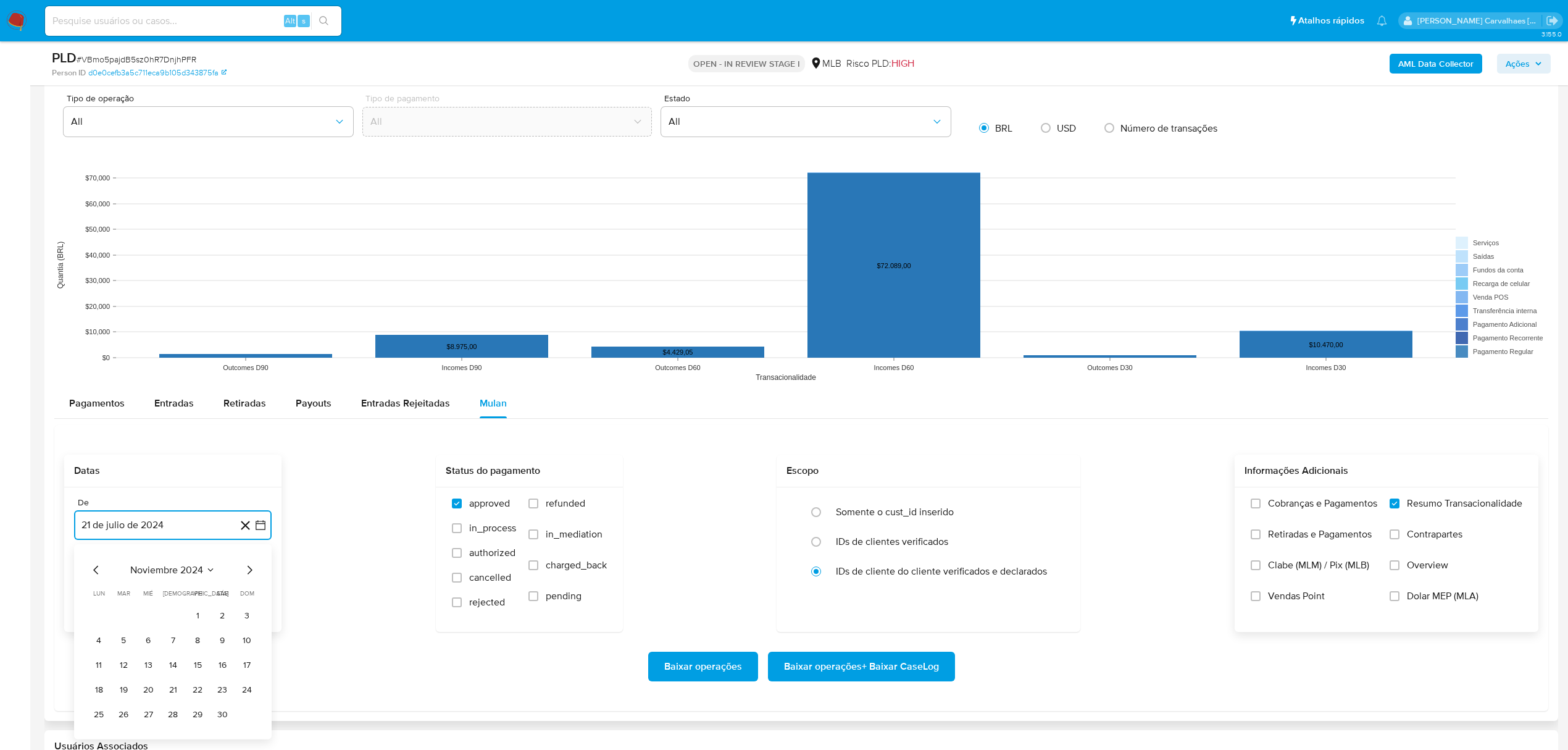
click at [250, 569] on icon "Mes siguiente" at bounding box center [249, 570] width 15 height 15
click at [250, 317] on icon "Mes siguiente" at bounding box center [249, 314] width 15 height 15
click at [247, 569] on icon "Mes siguiente" at bounding box center [249, 570] width 15 height 15
click at [250, 569] on icon "Mes siguiente" at bounding box center [249, 570] width 15 height 15
click at [251, 314] on icon "Mes siguiente" at bounding box center [250, 313] width 5 height 8
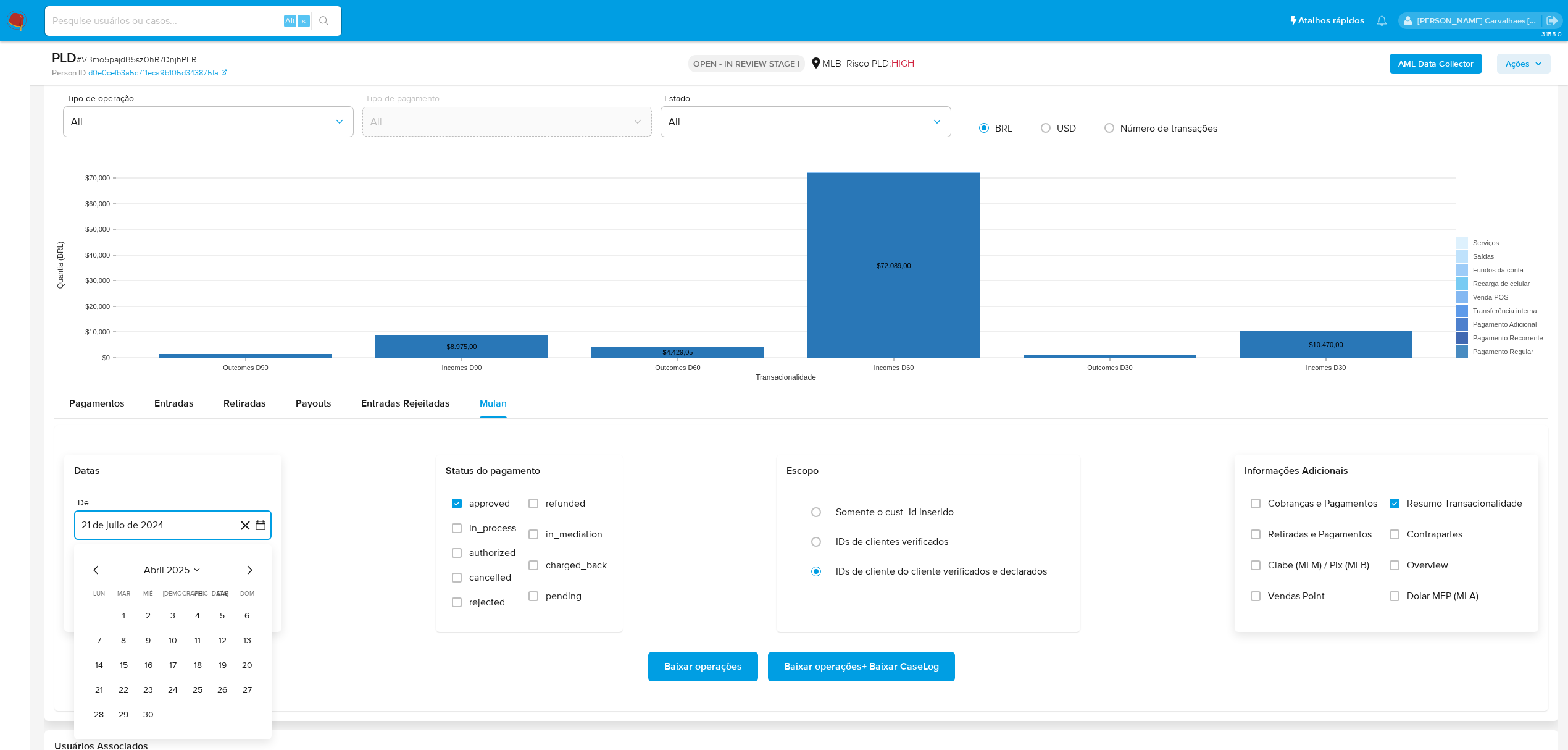
click at [249, 571] on icon "Mes siguiente" at bounding box center [249, 570] width 15 height 15
click at [196, 437] on button "20" at bounding box center [197, 433] width 20 height 20
click at [846, 676] on span "Baixar operações + Baixar CaseLog" at bounding box center [861, 666] width 155 height 27
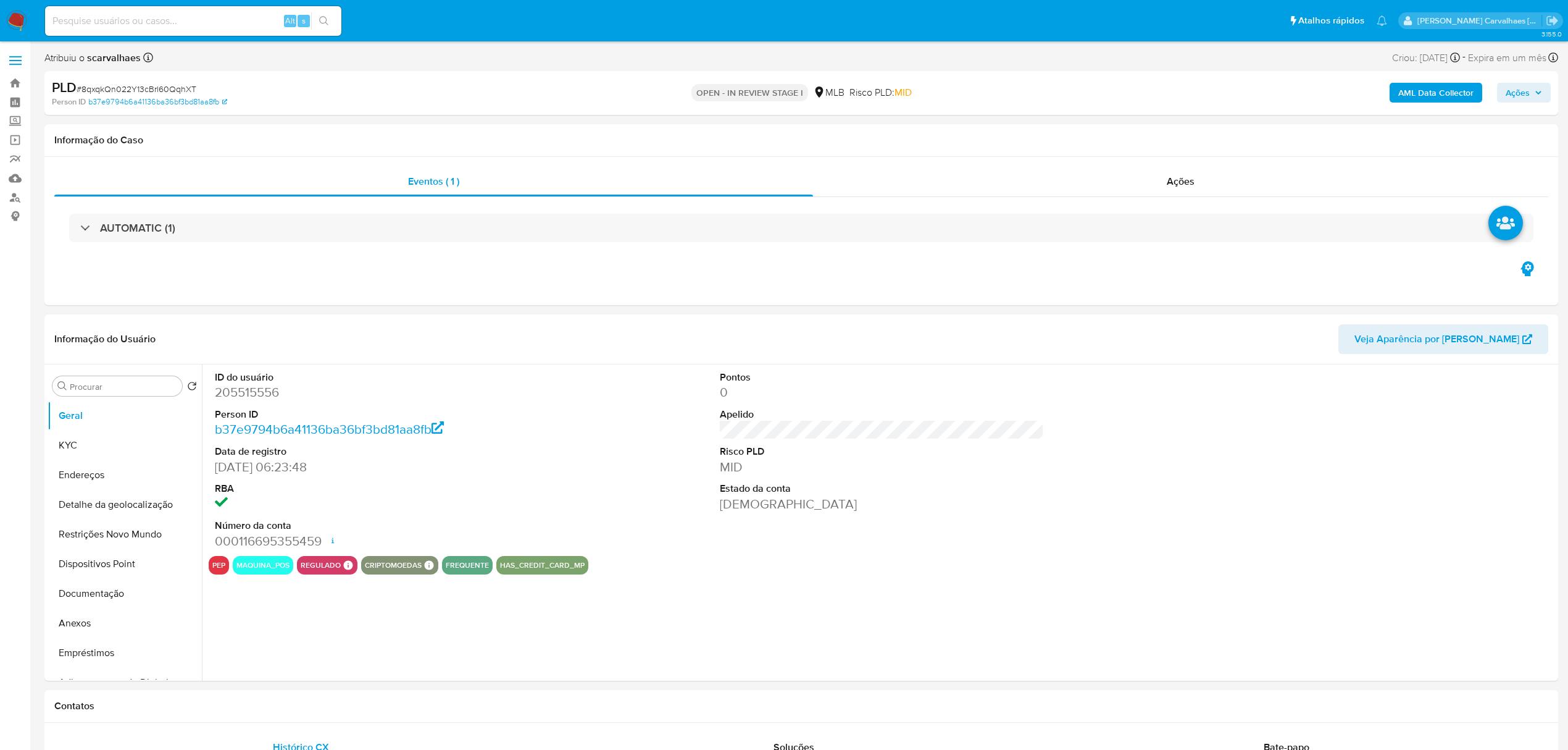
select select "10"
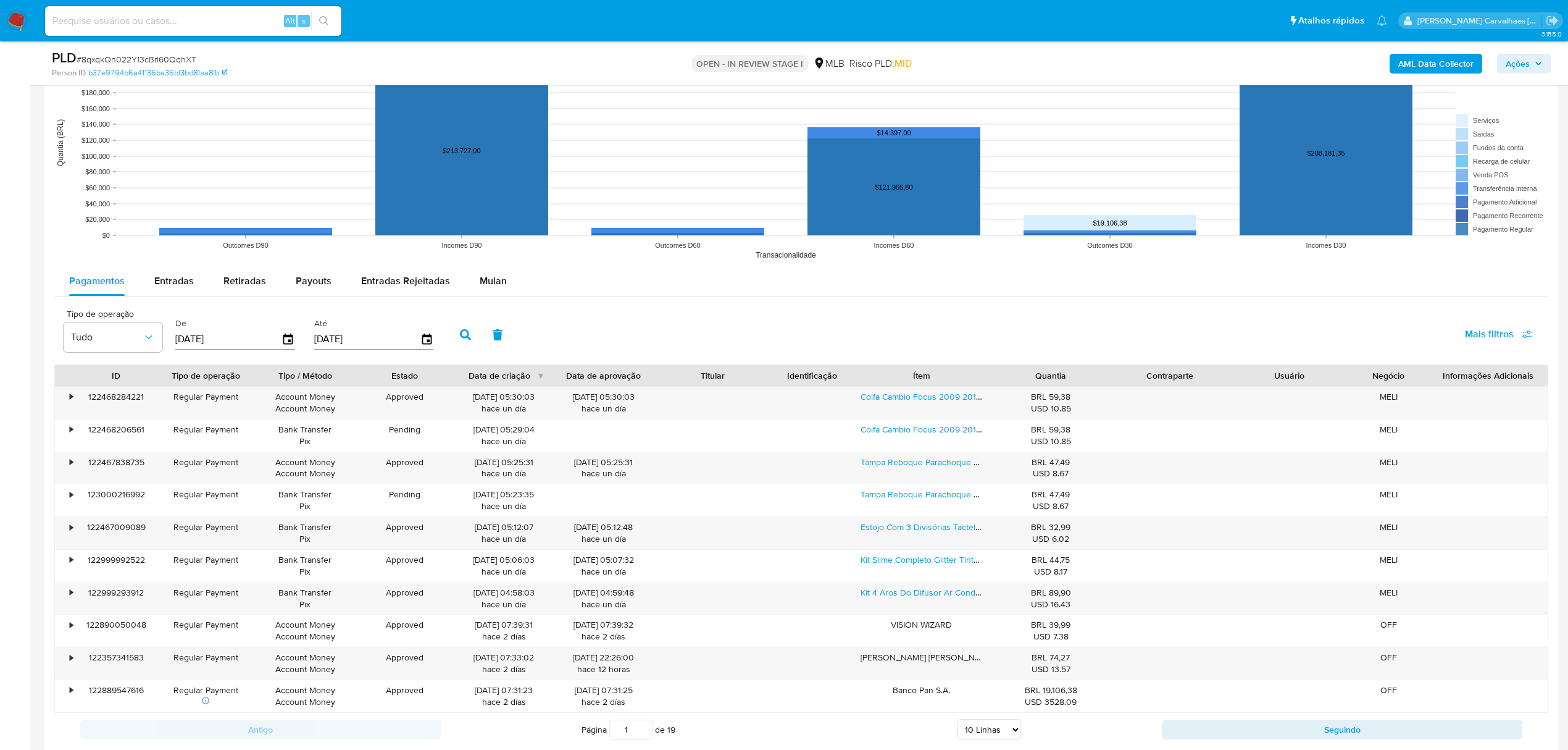
scroll to position [1235, 0]
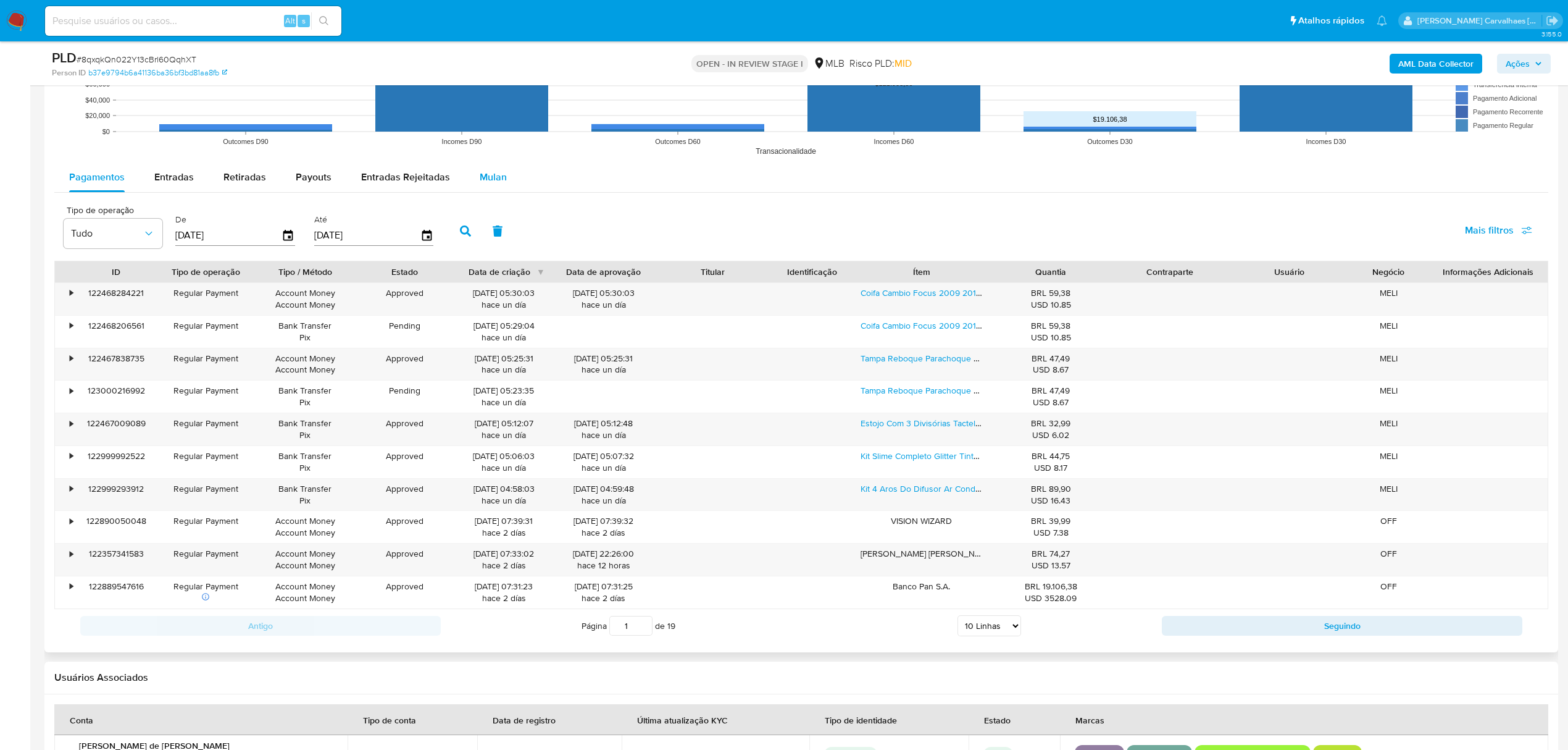
click at [494, 181] on span "Mulan" at bounding box center [493, 176] width 27 height 14
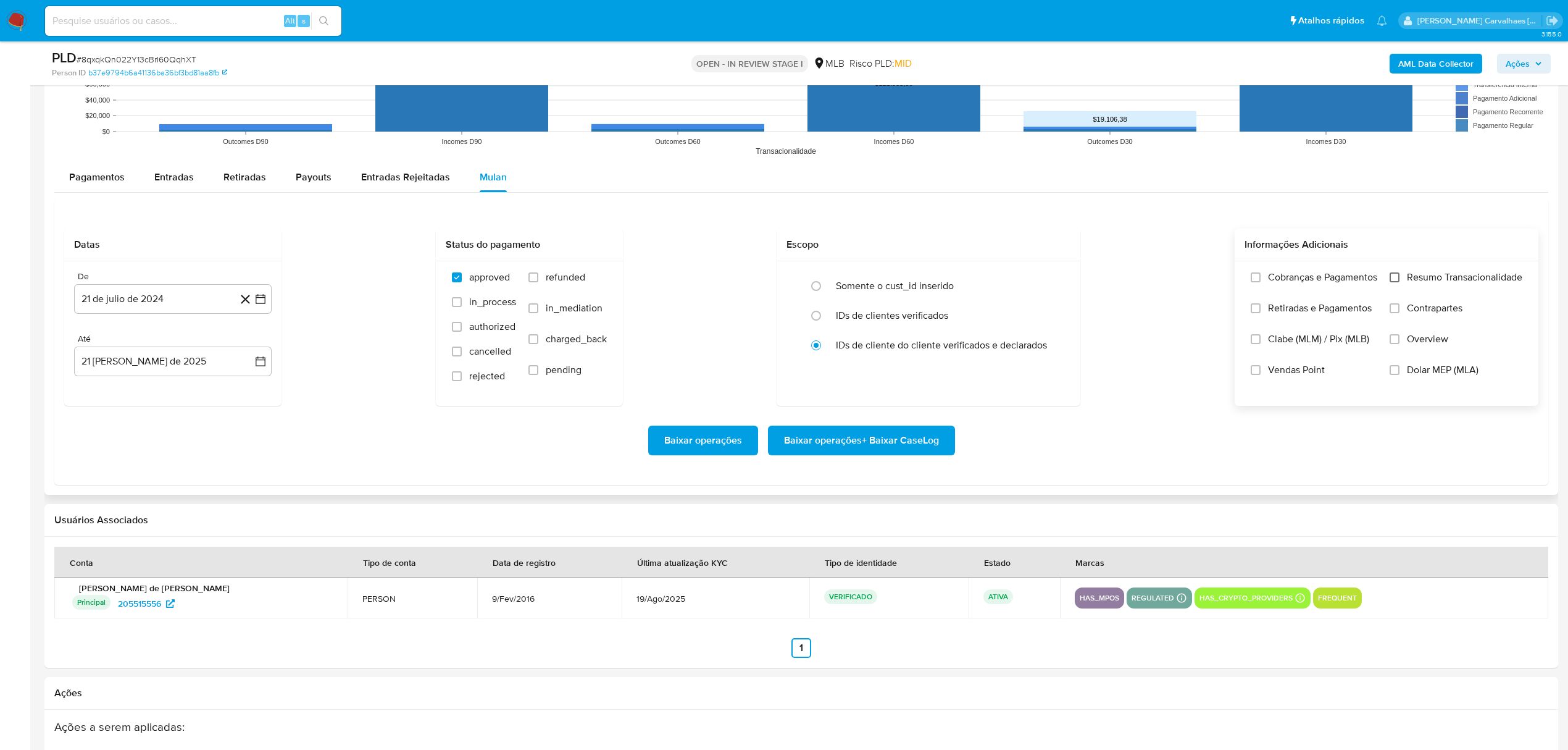
click at [1396, 278] on input "Resumo Transacionalidade" at bounding box center [1394, 278] width 10 height 10
click at [262, 298] on icon "button" at bounding box center [260, 298] width 13 height 13
click at [250, 344] on icon "Mes siguiente" at bounding box center [250, 344] width 5 height 8
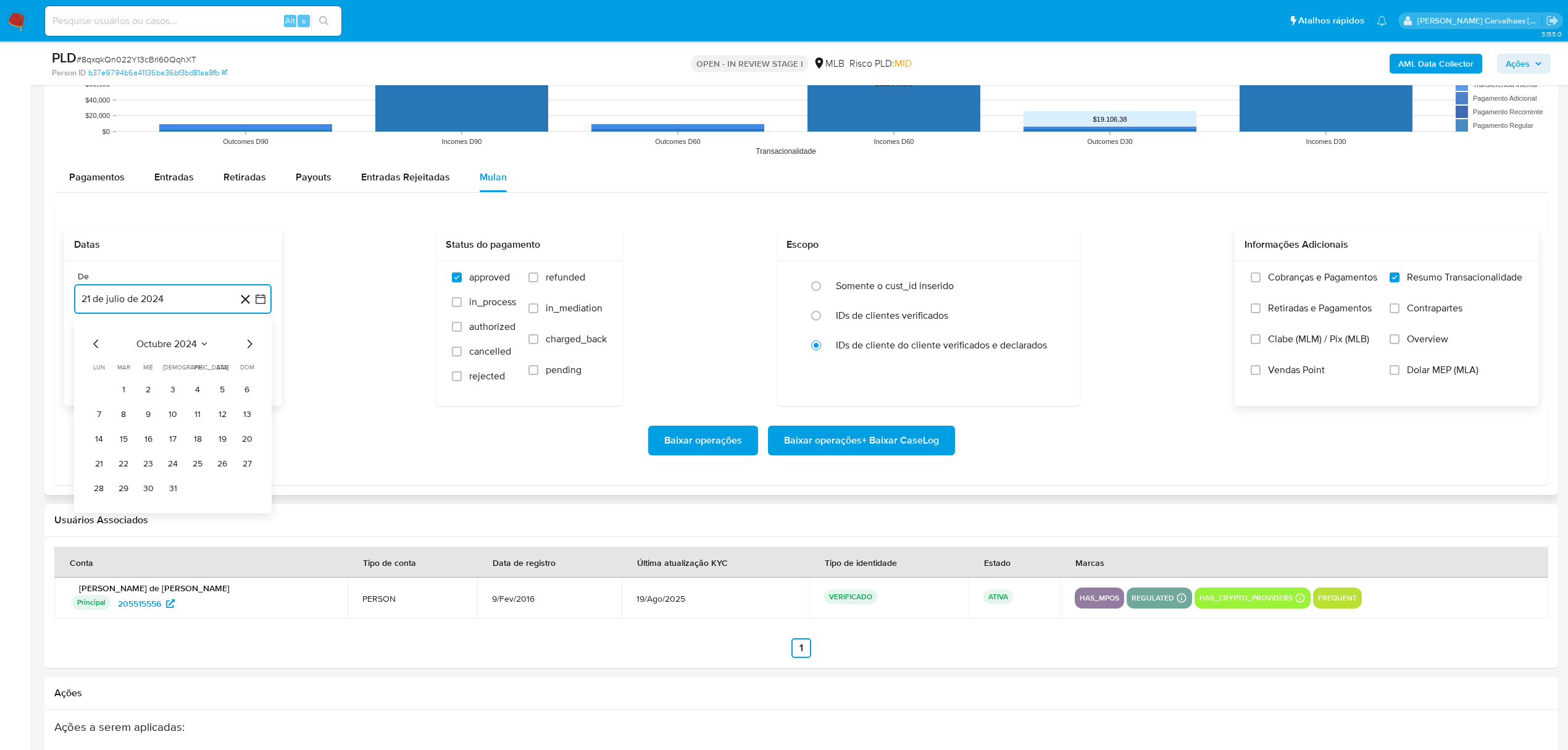
click at [250, 344] on icon "Mes siguiente" at bounding box center [250, 344] width 5 height 8
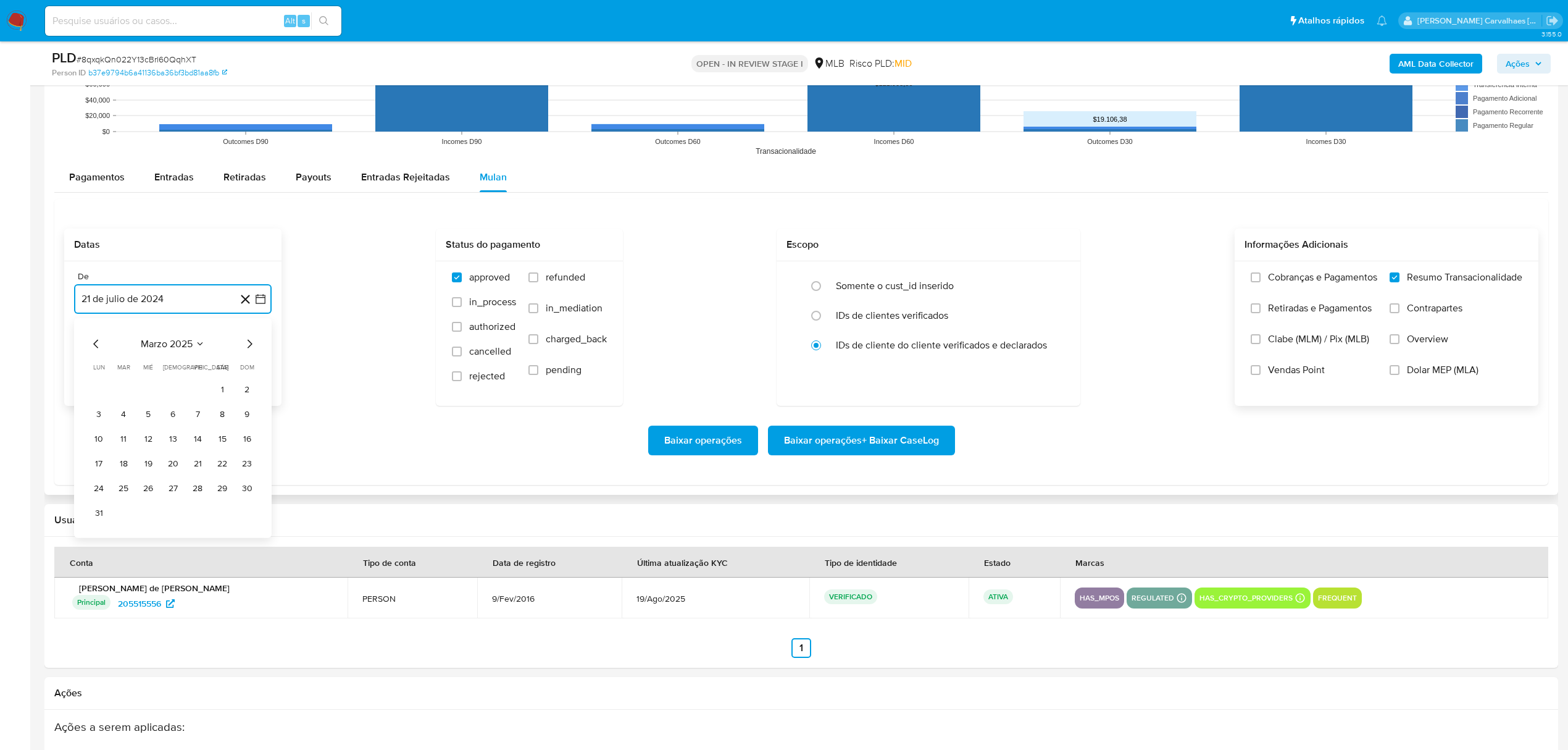
click at [250, 344] on icon "Mes siguiente" at bounding box center [250, 344] width 5 height 8
click at [193, 463] on button "20" at bounding box center [197, 464] width 20 height 20
click at [802, 438] on span "Baixar operações + Baixar CaseLog" at bounding box center [861, 440] width 155 height 27
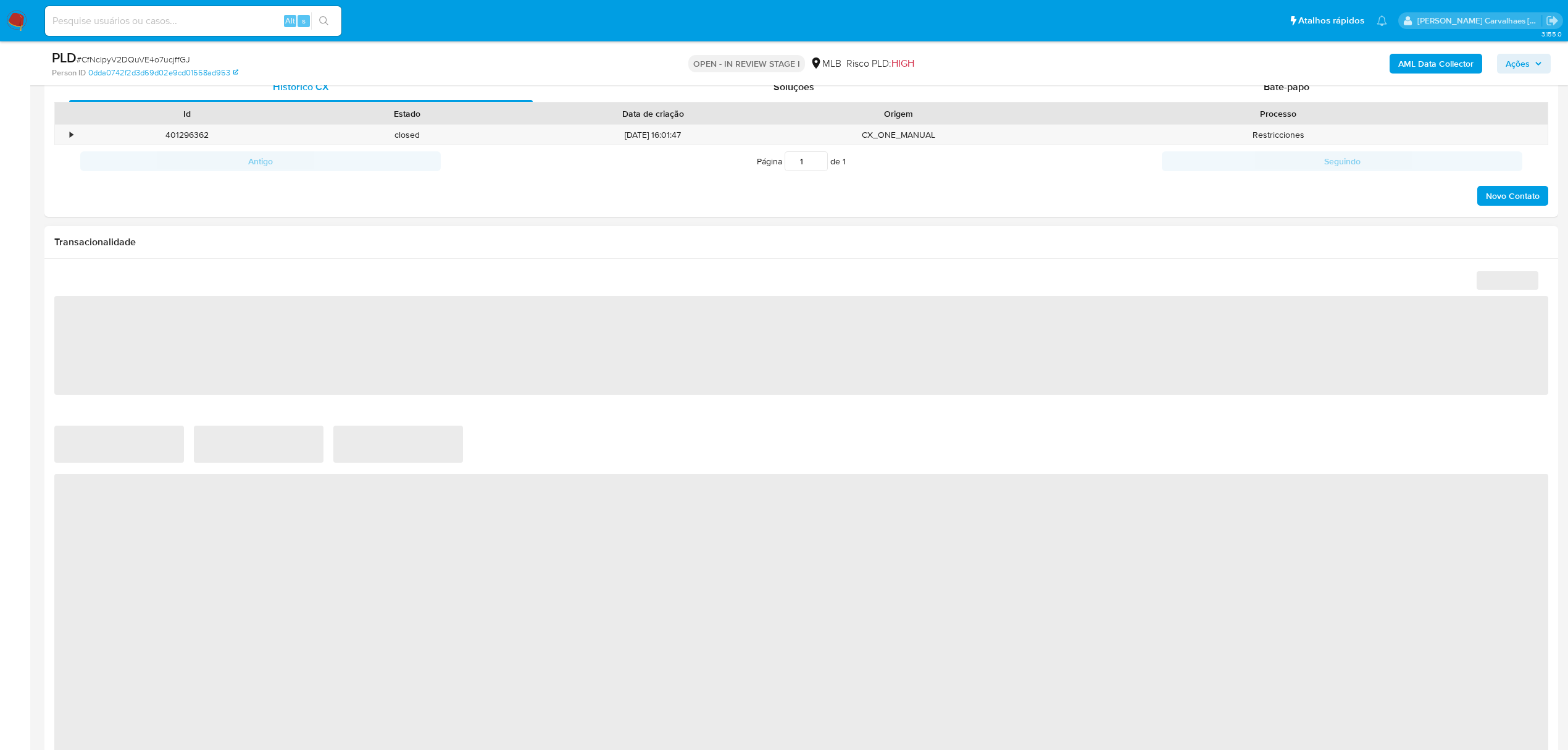
select select "10"
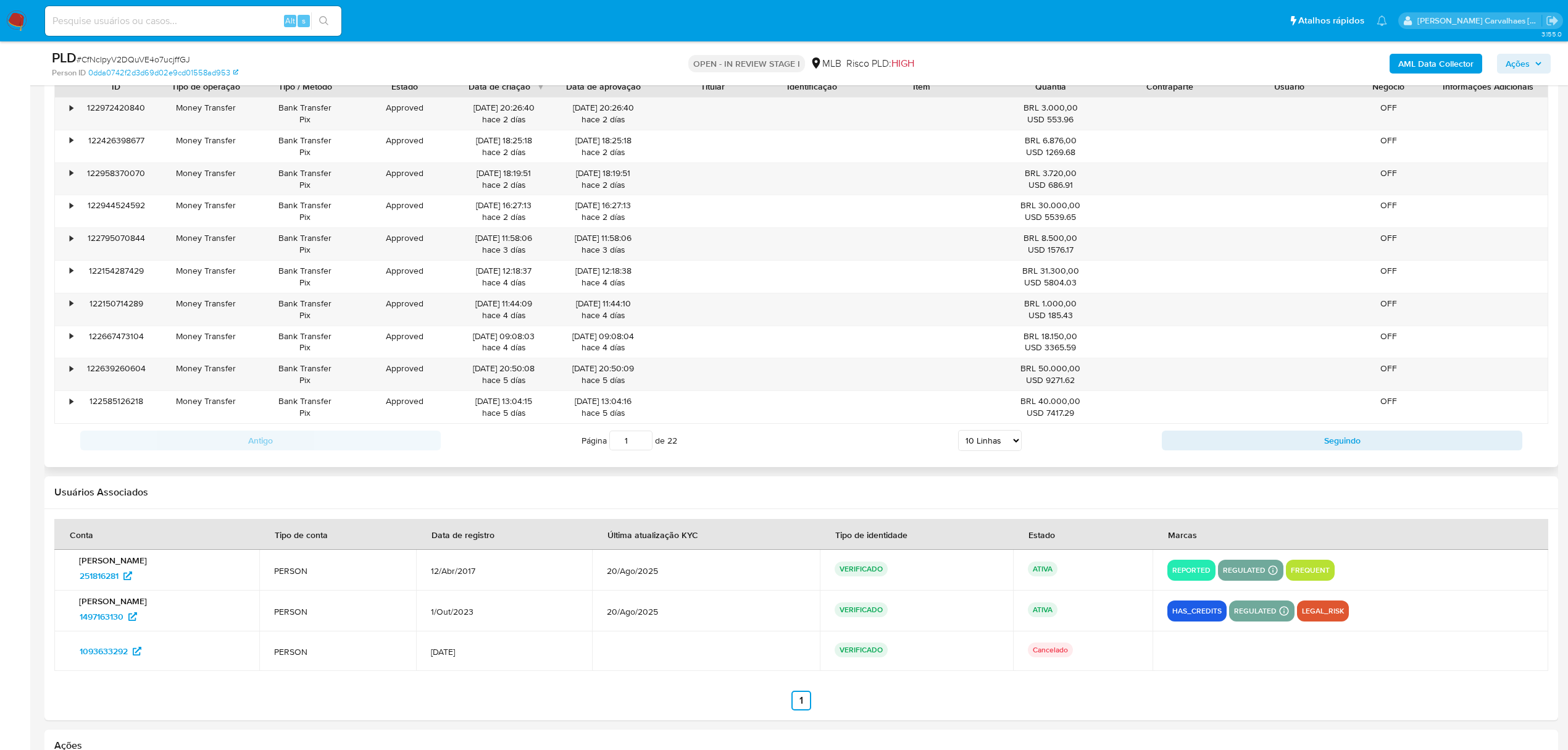
scroll to position [1152, 0]
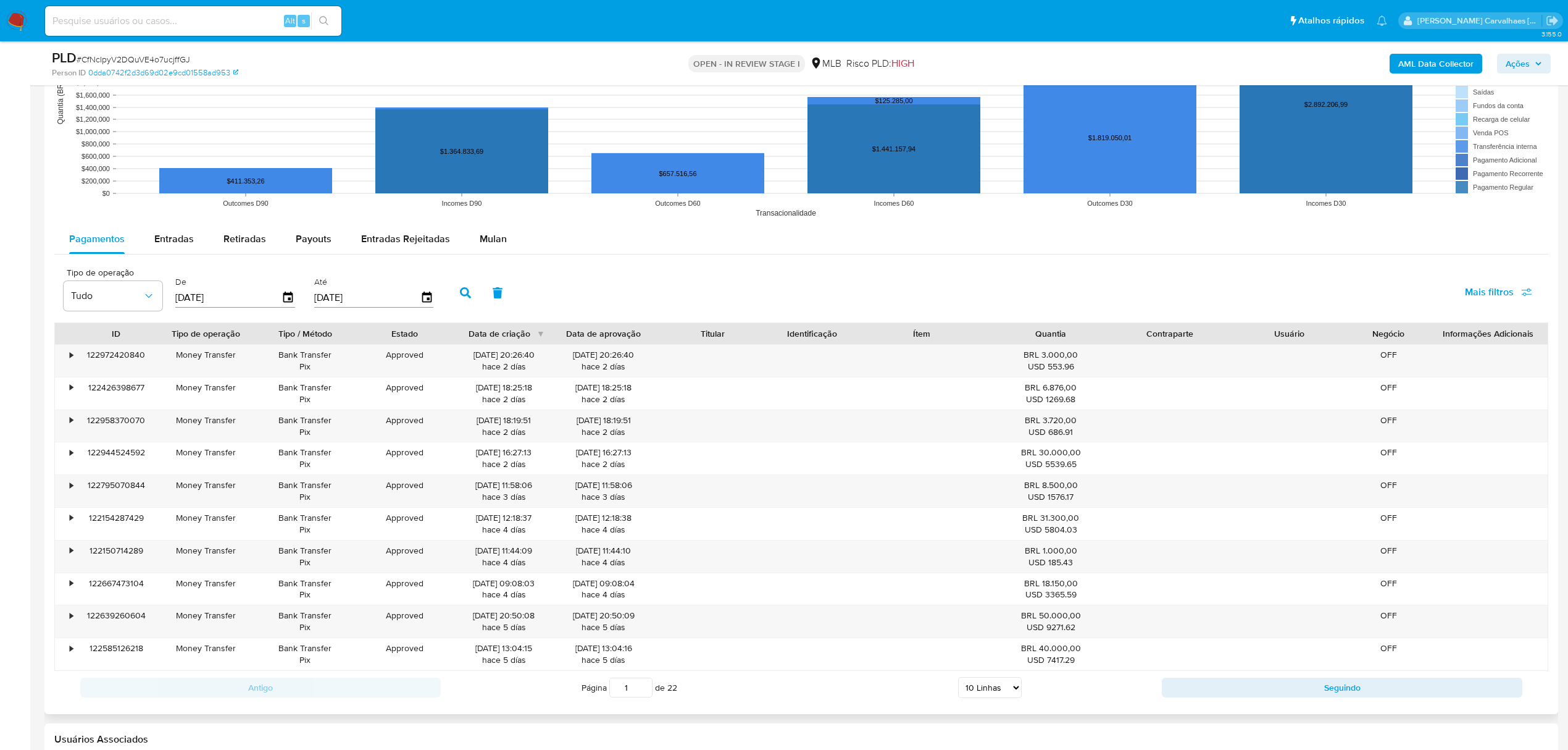
drag, startPoint x: 426, startPoint y: 246, endPoint x: 442, endPoint y: 258, distance: 20.0
click at [427, 246] on span "Entradas Rejeitadas" at bounding box center [405, 238] width 89 height 14
select select "10"
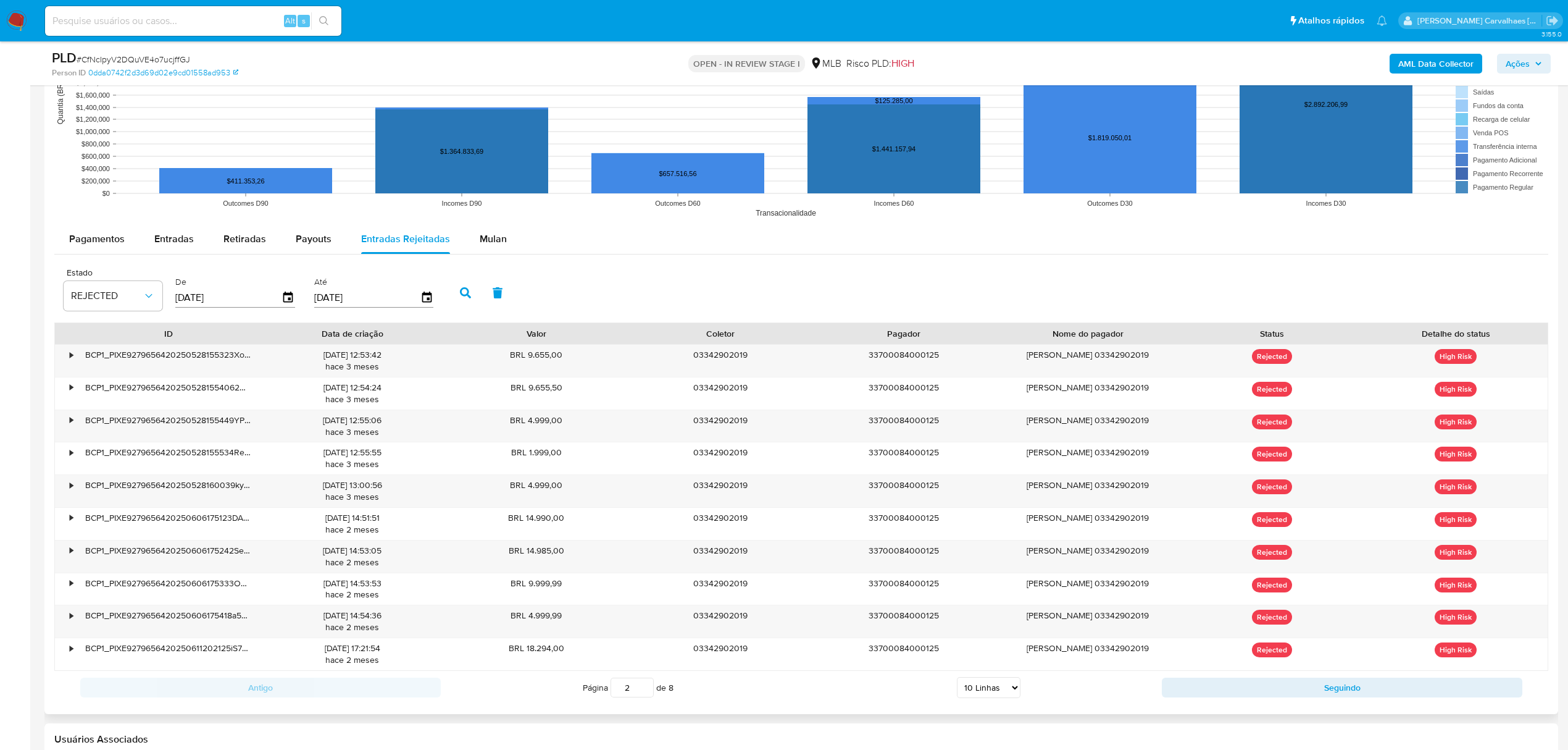
click at [645, 687] on input "2" at bounding box center [632, 687] width 43 height 20
click at [642, 686] on input "3" at bounding box center [632, 687] width 43 height 20
click at [642, 686] on input "4" at bounding box center [632, 687] width 43 height 20
click at [642, 686] on input "5" at bounding box center [632, 687] width 43 height 20
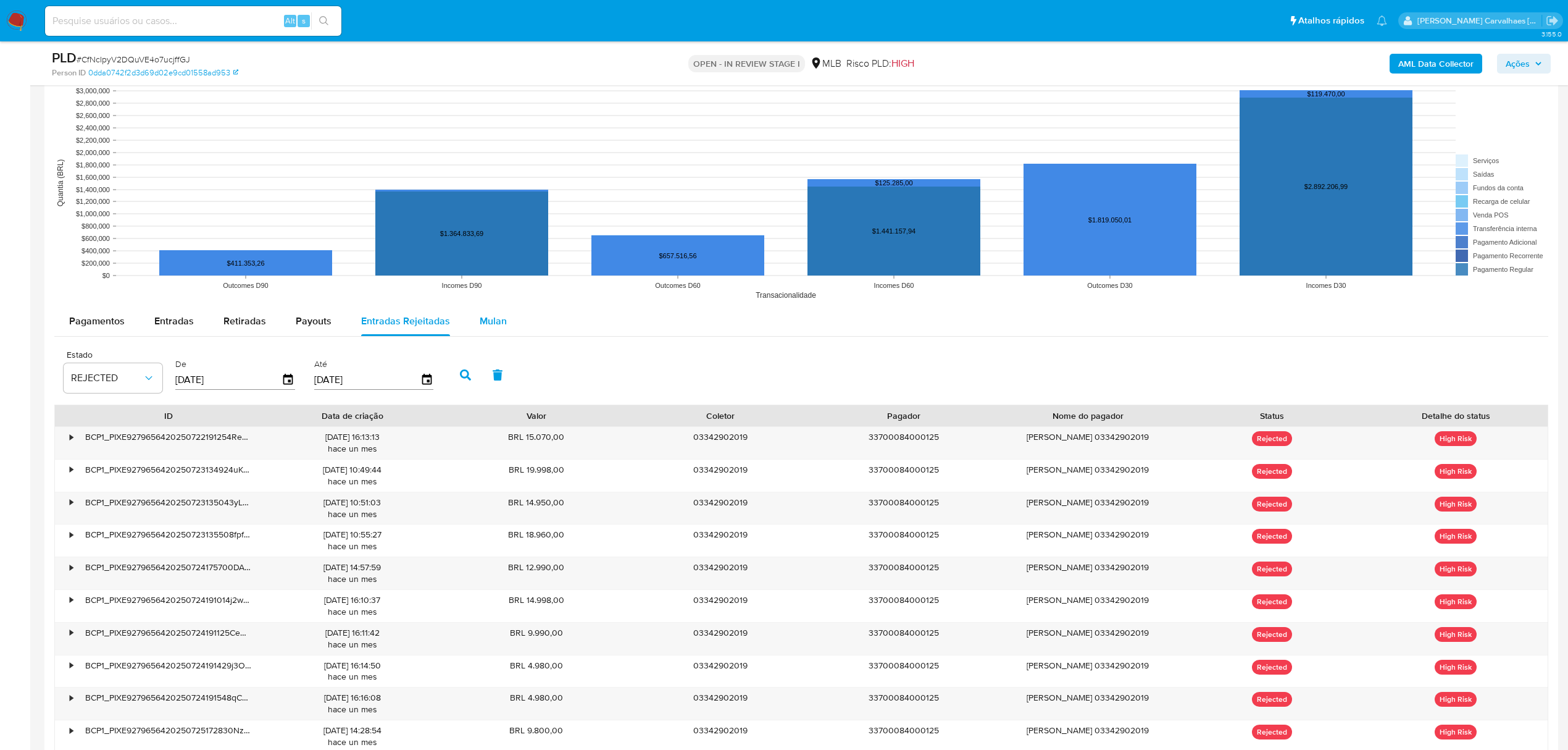
type input "5"
click at [481, 319] on span "Mulan" at bounding box center [493, 320] width 27 height 14
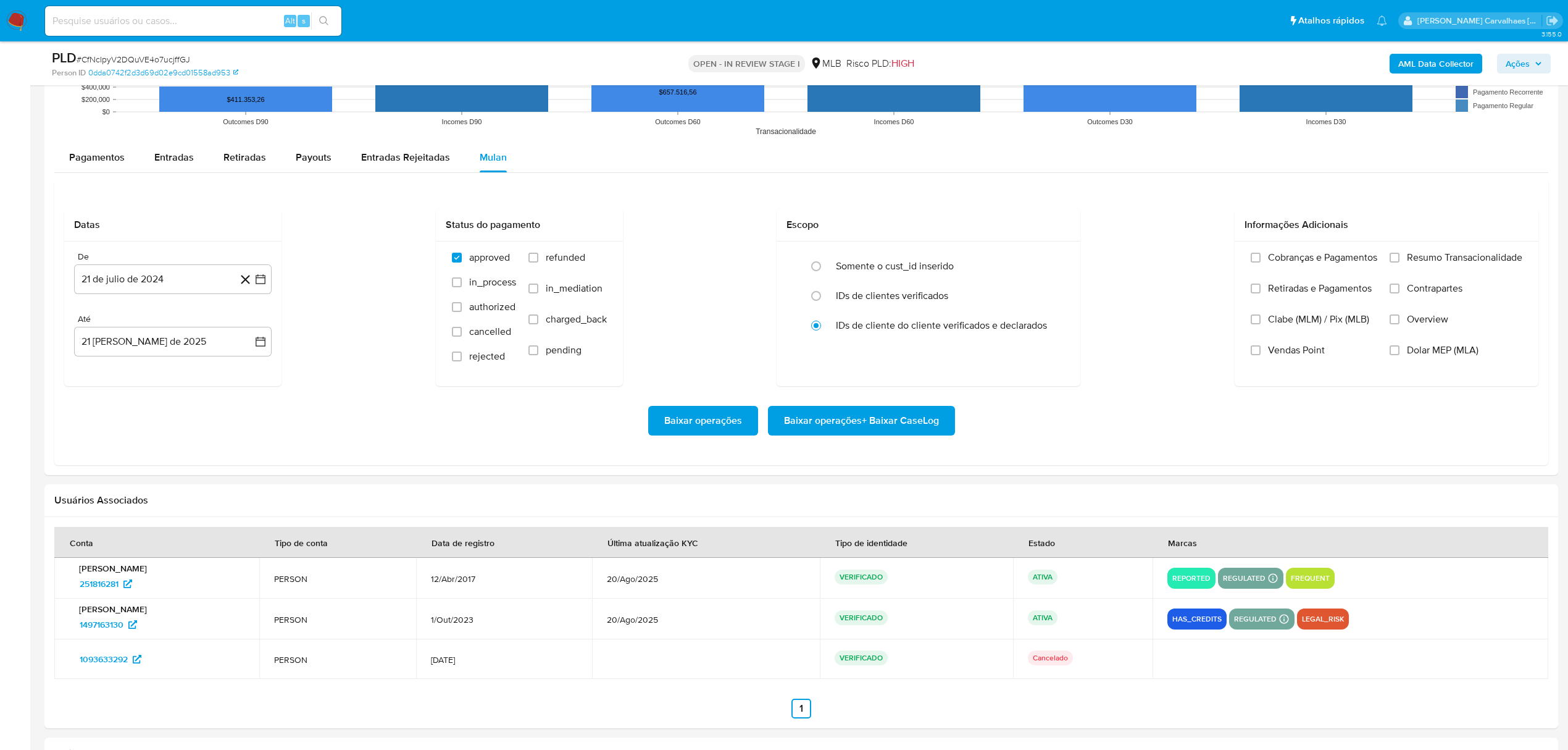
scroll to position [1317, 0]
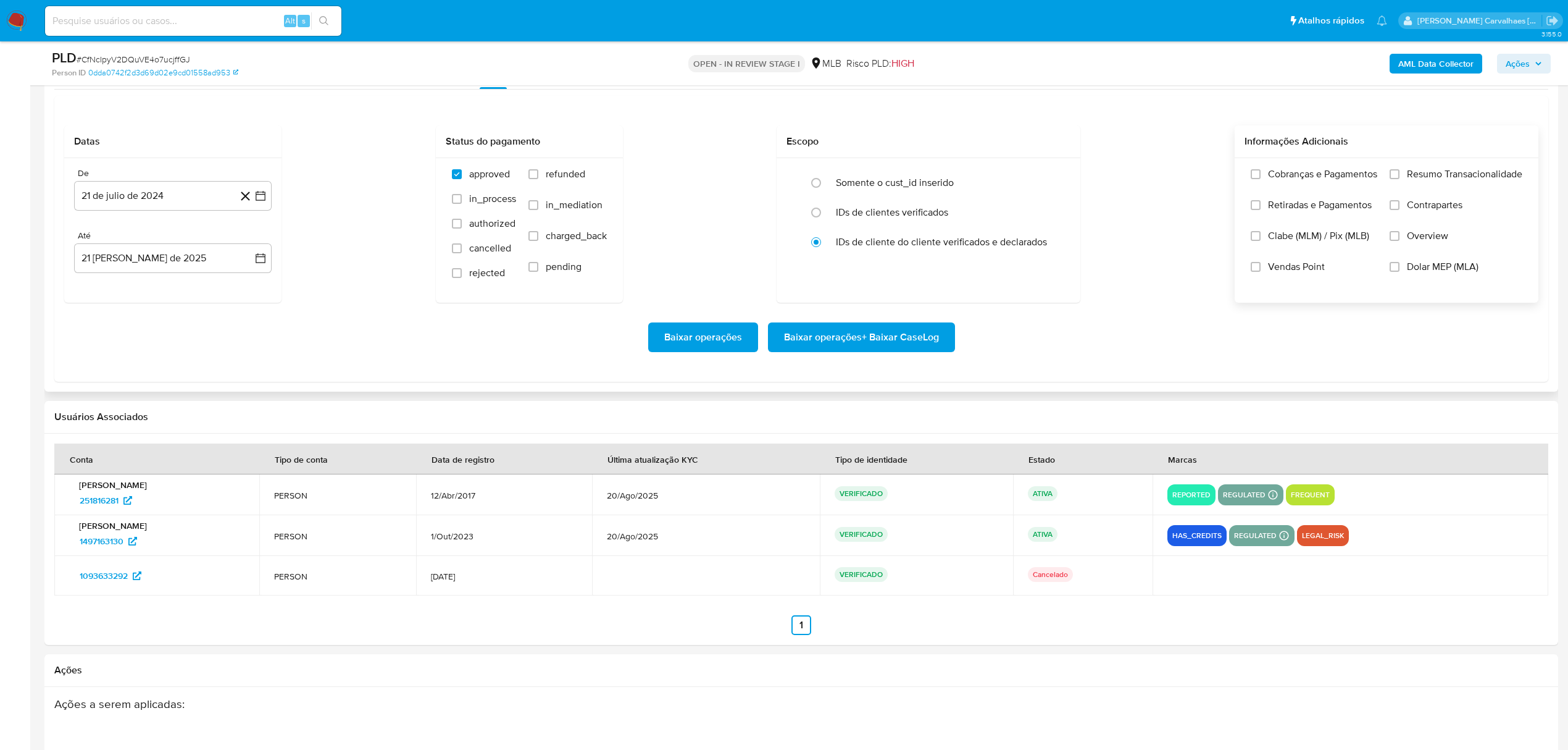
click at [1398, 176] on label "Resumo Transacionalidade" at bounding box center [1455, 183] width 133 height 31
click at [1398, 176] on input "Resumo Transacionalidade" at bounding box center [1394, 174] width 10 height 10
click at [257, 198] on icon "button" at bounding box center [260, 196] width 13 height 13
click at [247, 242] on icon "Mes siguiente" at bounding box center [249, 241] width 15 height 15
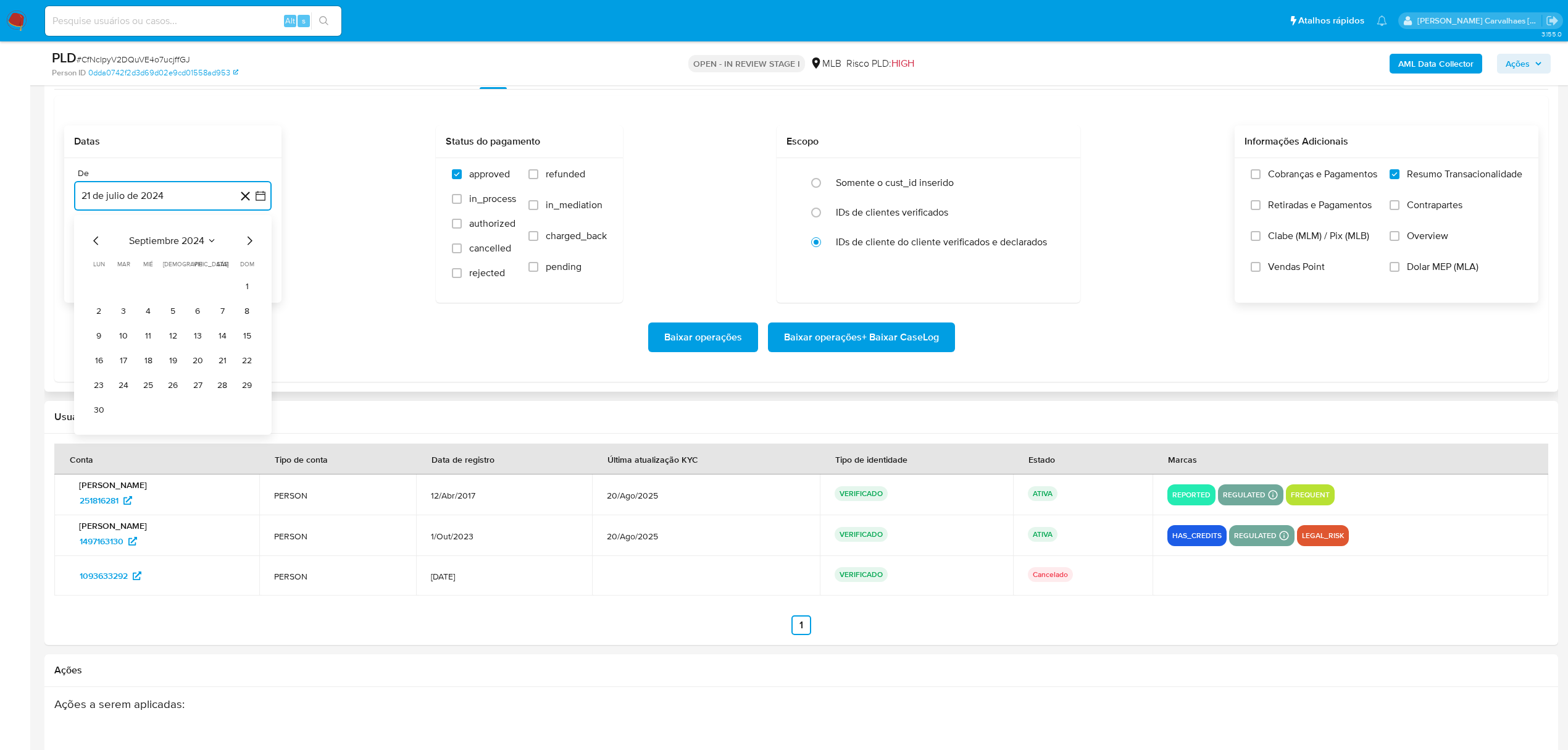
click at [247, 242] on icon "Mes siguiente" at bounding box center [249, 241] width 15 height 15
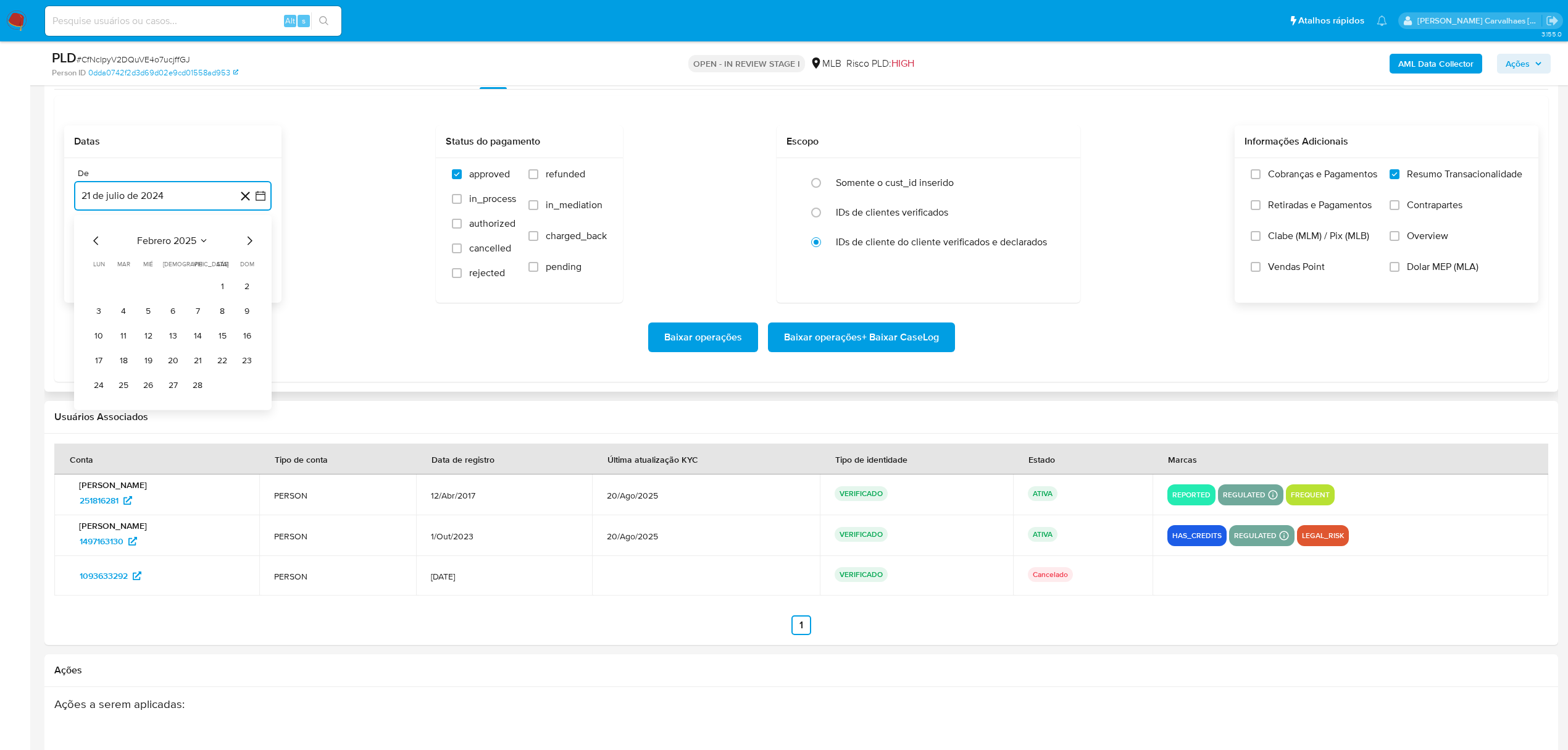
click at [247, 242] on icon "Mes siguiente" at bounding box center [249, 241] width 15 height 15
click at [197, 364] on button "20" at bounding box center [197, 360] width 20 height 20
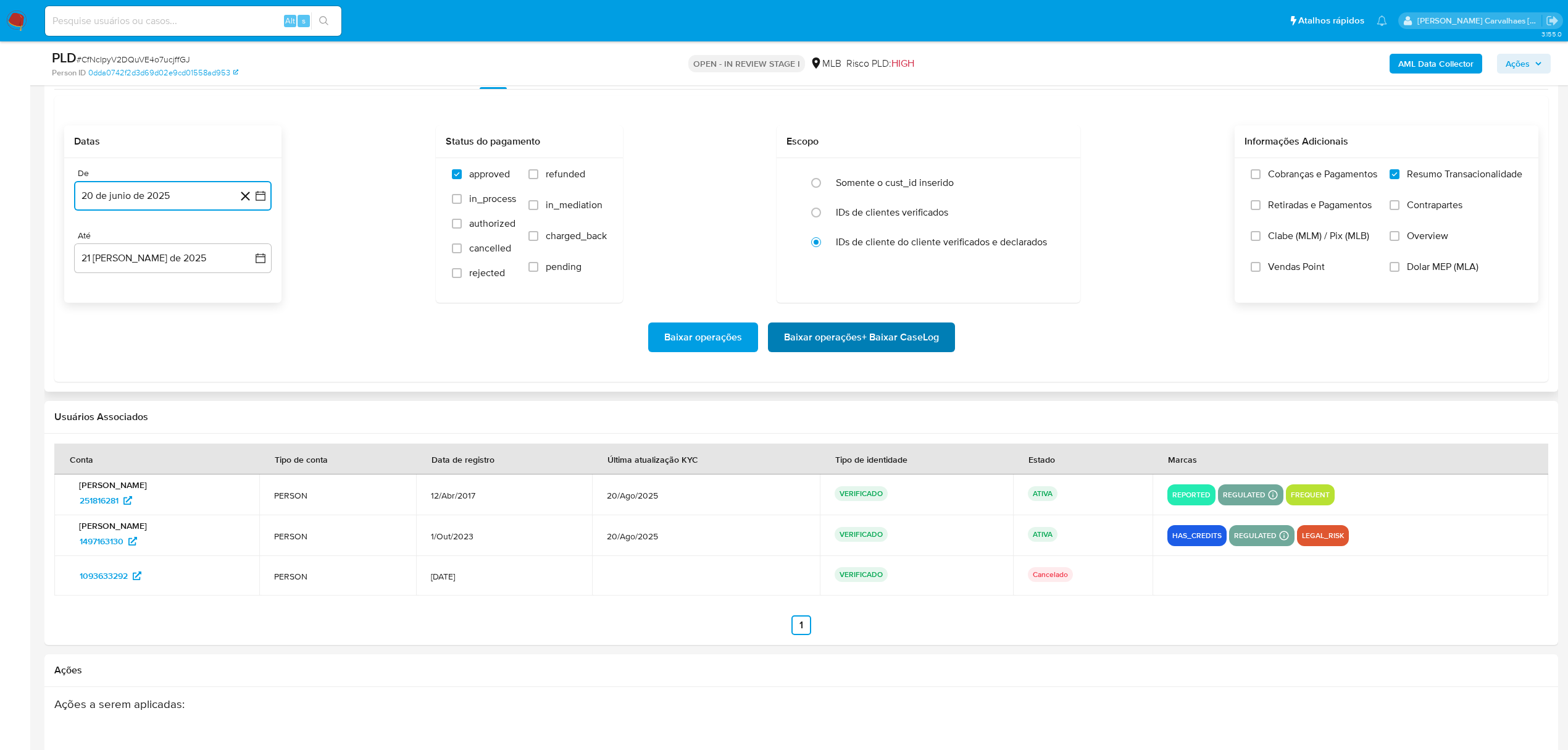
click at [878, 347] on span "Baixar operações + Baixar CaseLog" at bounding box center [861, 337] width 155 height 27
